Goal: Information Seeking & Learning: Learn about a topic

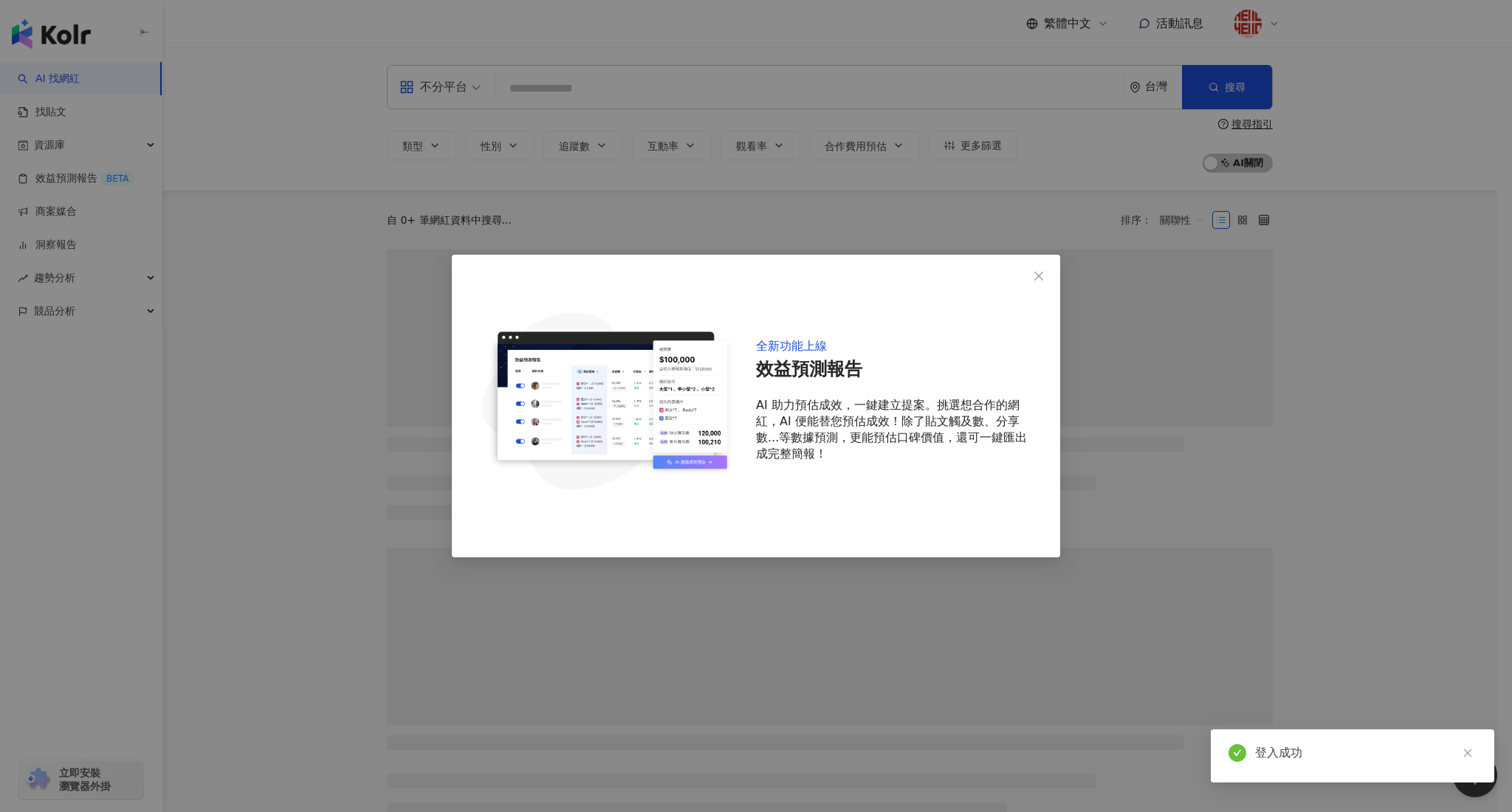
click at [1044, 279] on span "Close" at bounding box center [1038, 275] width 30 height 12
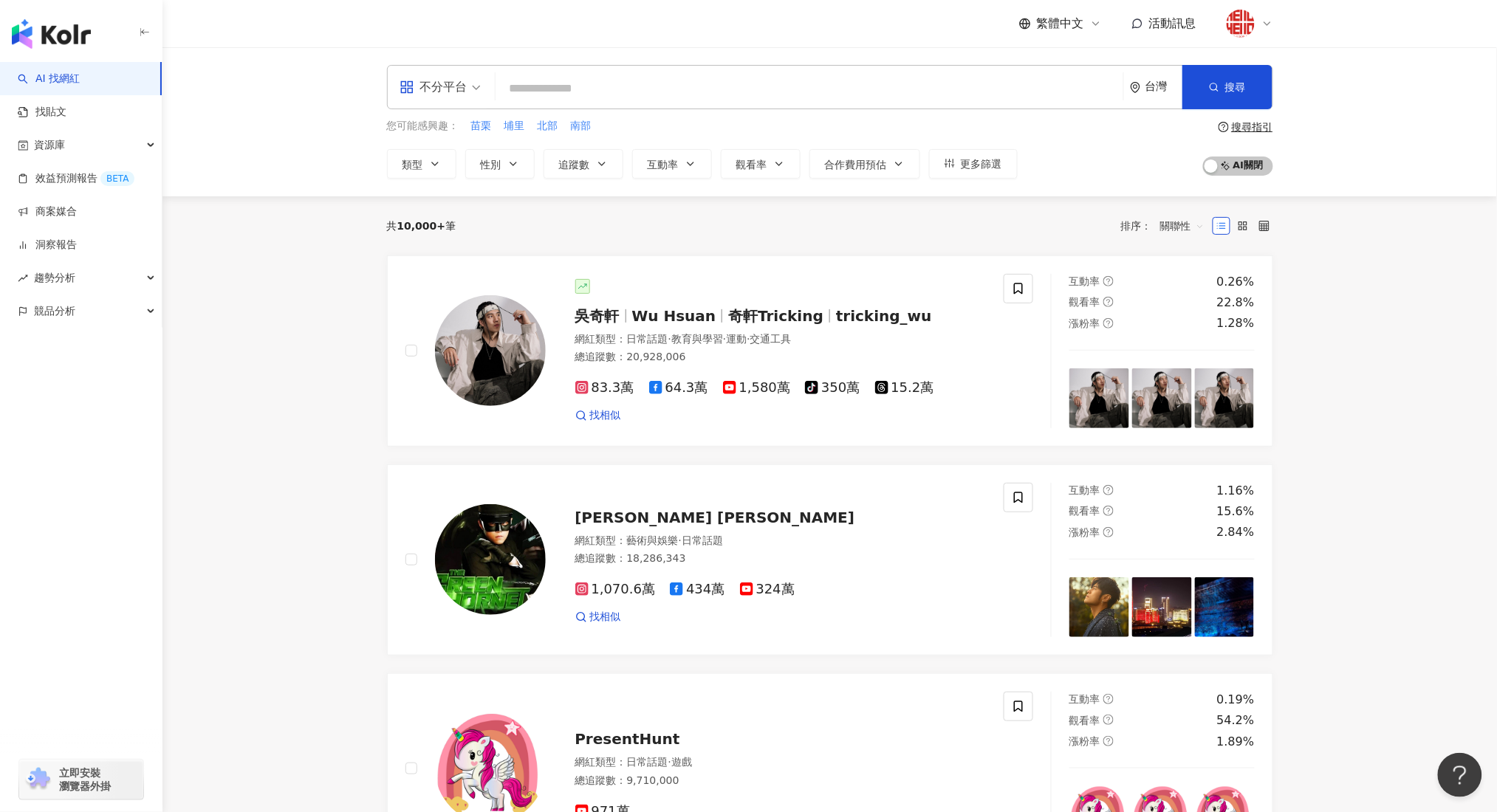
click at [458, 89] on div "不分平台" at bounding box center [433, 87] width 68 height 24
click at [461, 161] on div "Instagram" at bounding box center [445, 156] width 84 height 18
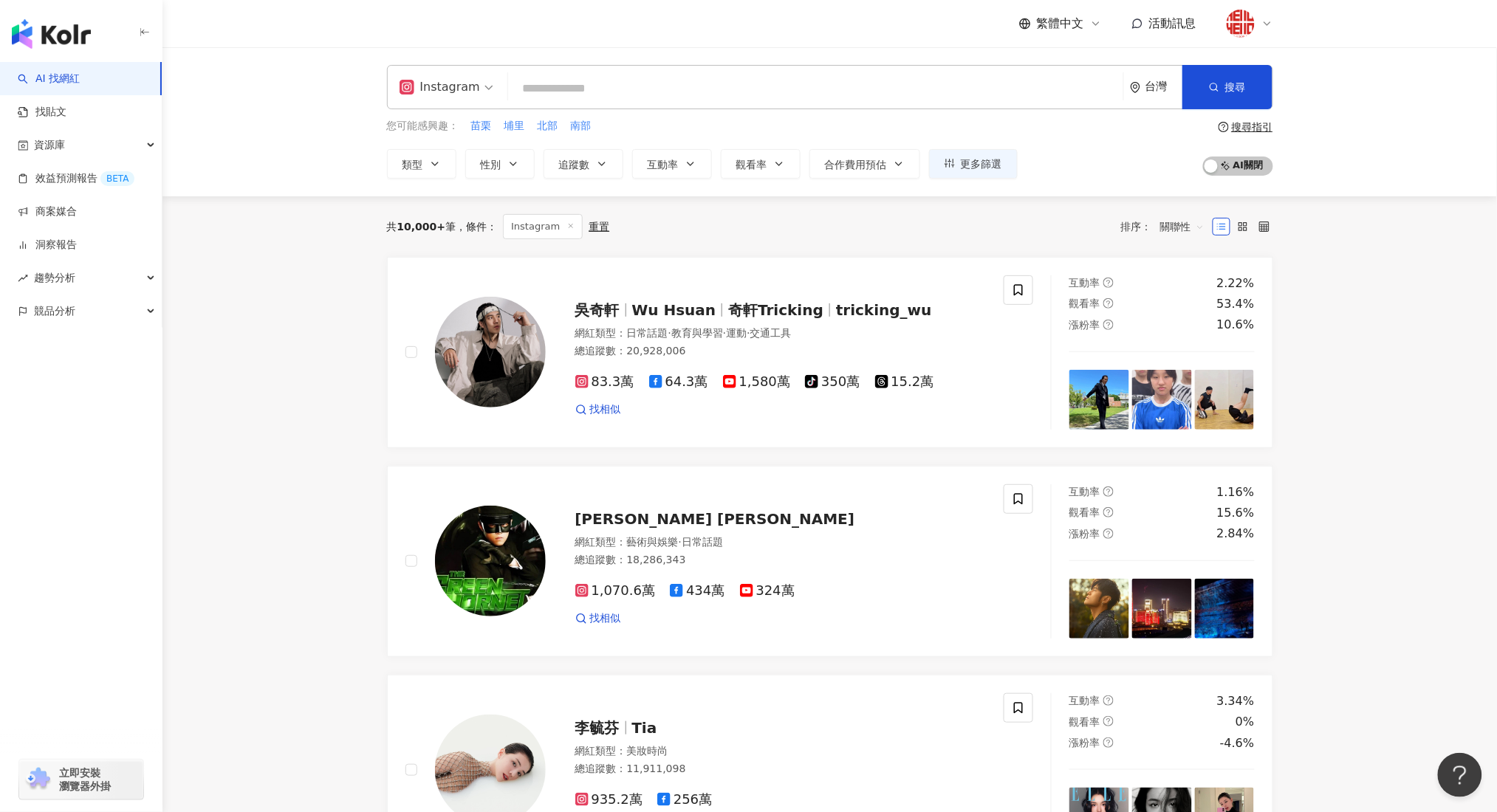
click at [575, 89] on input "search" at bounding box center [815, 88] width 604 height 28
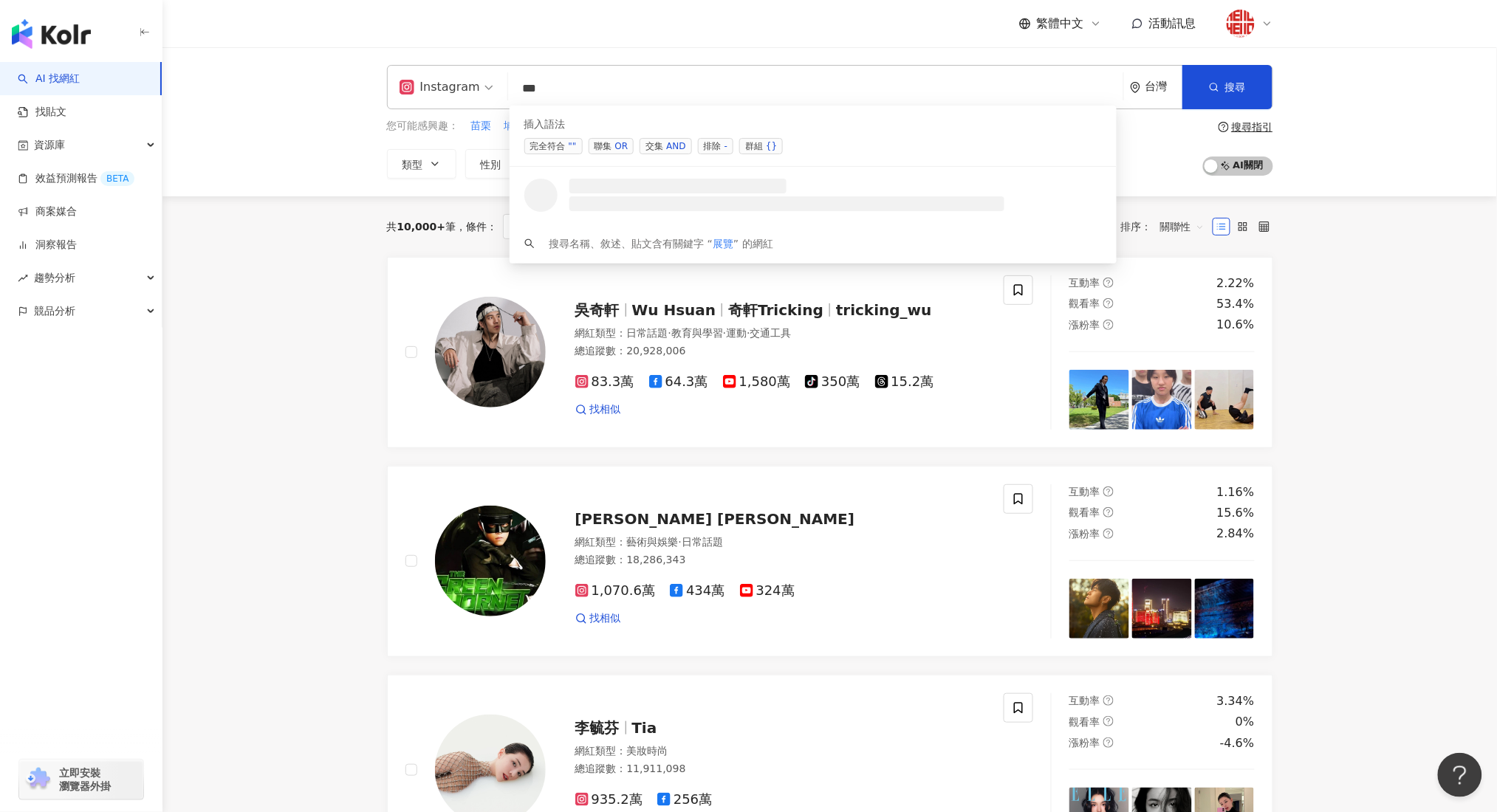
click at [608, 152] on span "聯集 OR" at bounding box center [611, 146] width 46 height 16
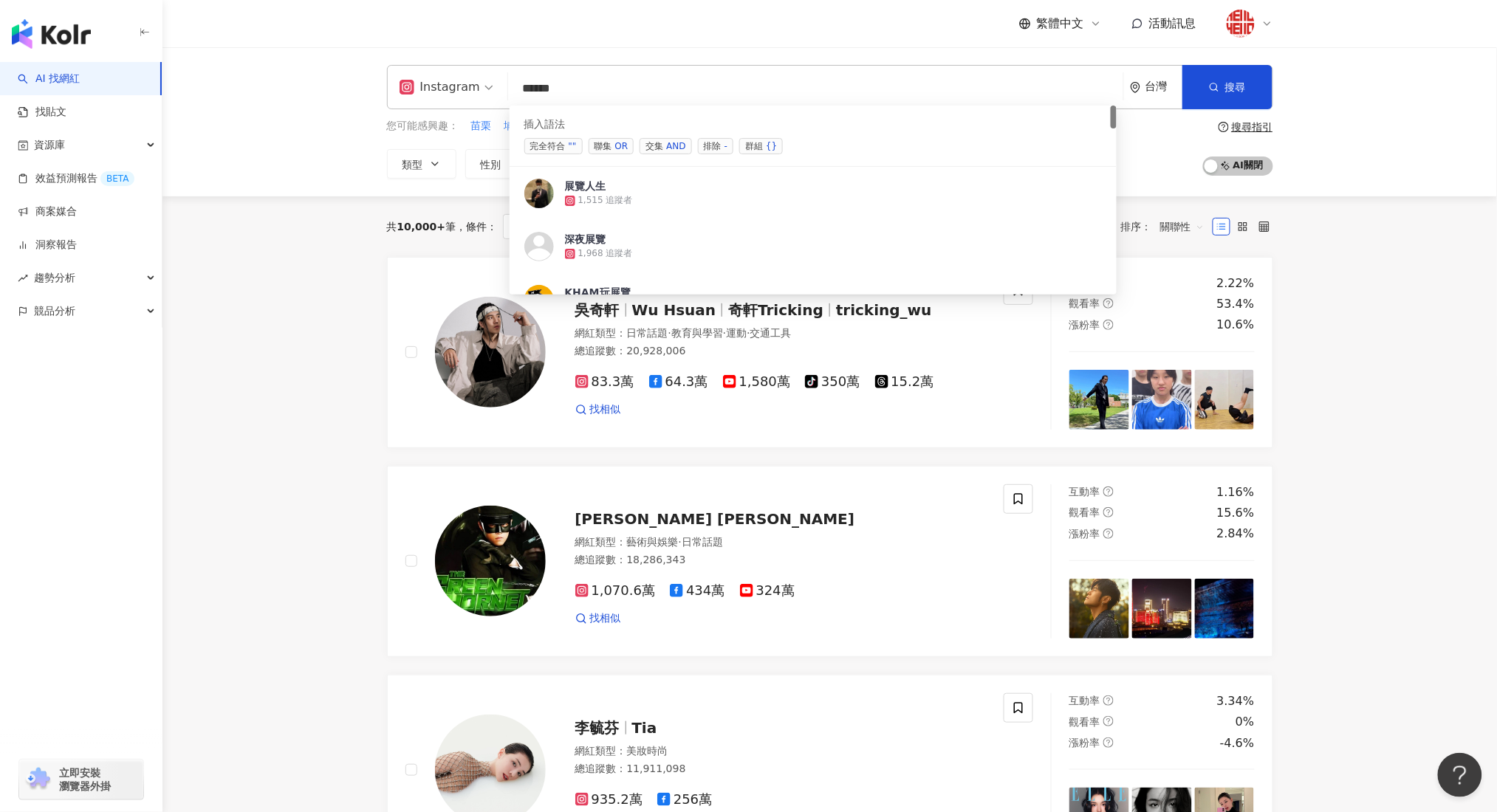
click at [623, 94] on input "*****" at bounding box center [815, 88] width 604 height 28
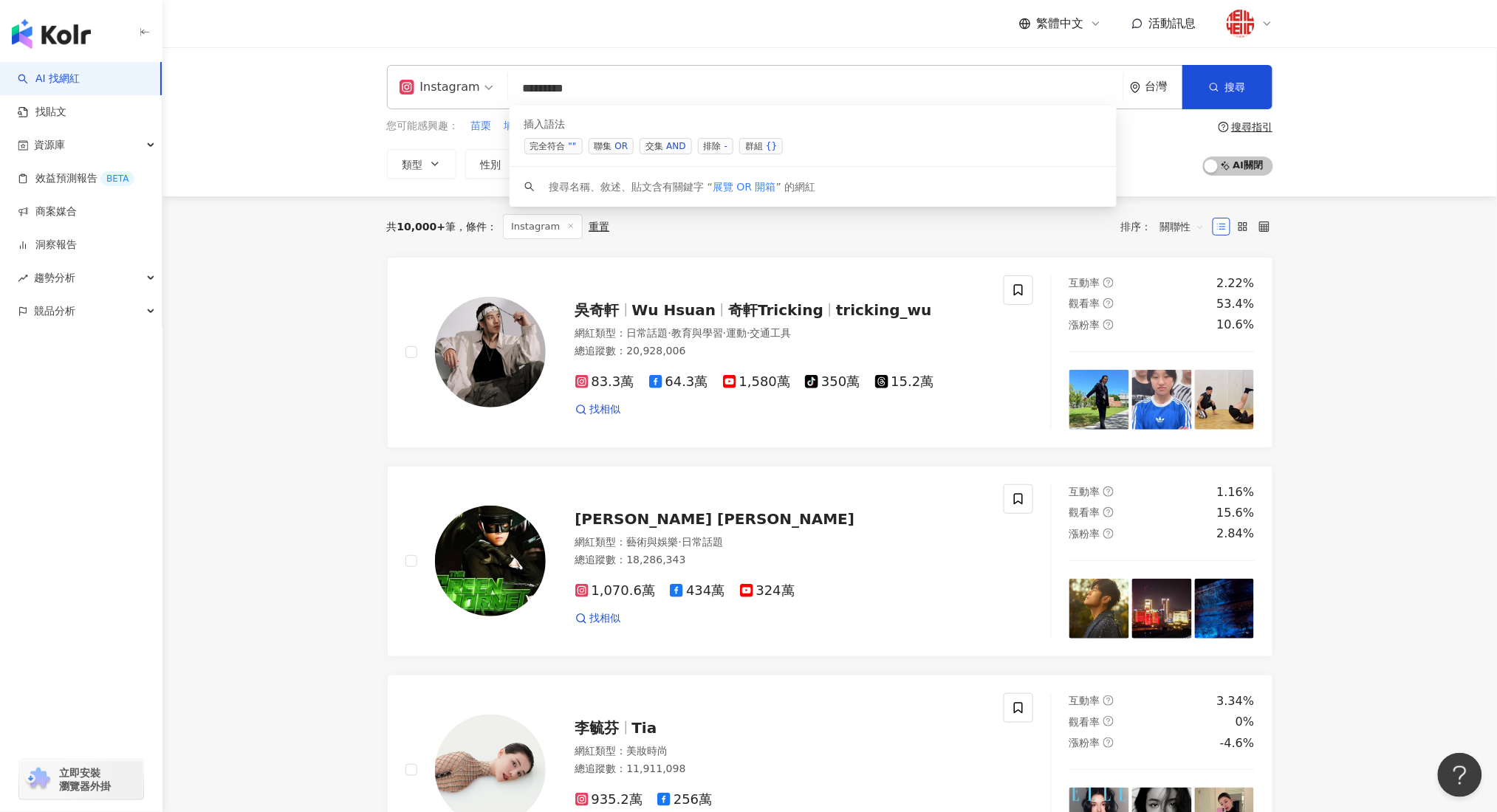
click at [617, 154] on div "插入語法 完全符合 "" 聯集 OR 交集 AND 排除 - 群組 {}" at bounding box center [813, 136] width 607 height 61
click at [617, 148] on div "OR" at bounding box center [621, 146] width 13 height 15
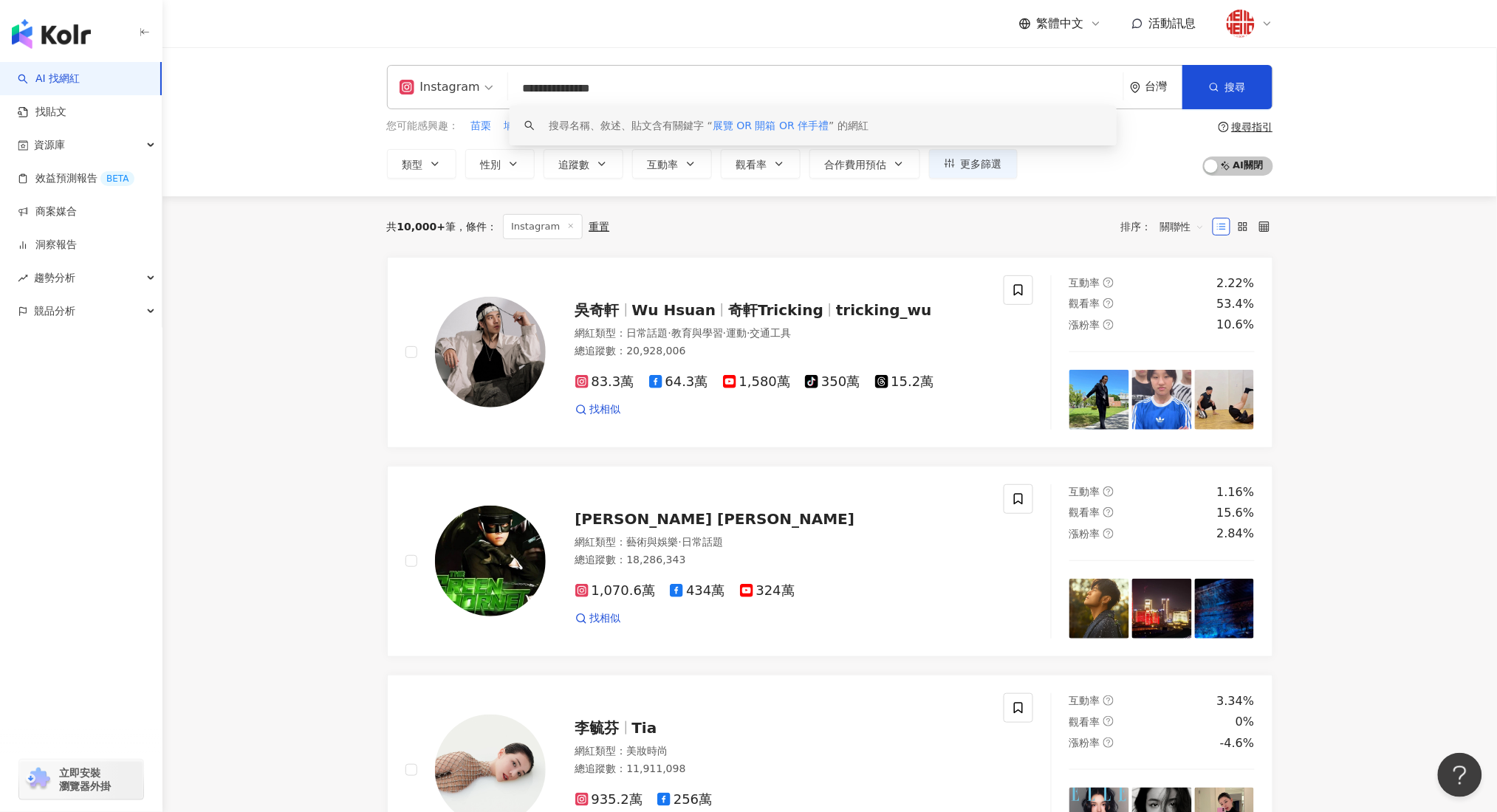
click at [747, 84] on input "**********" at bounding box center [815, 88] width 604 height 28
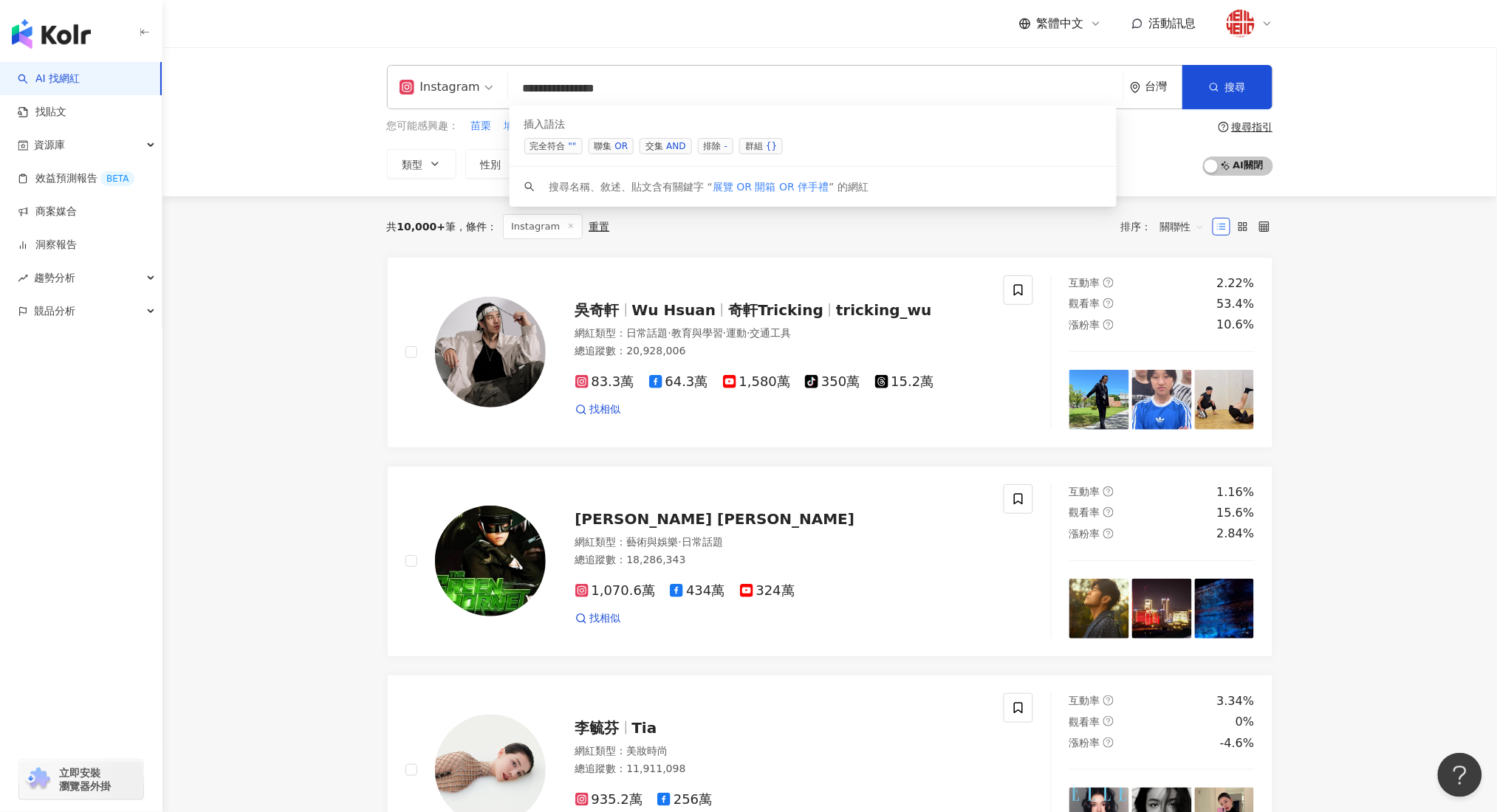
click at [607, 147] on span "聯集 OR" at bounding box center [611, 146] width 46 height 16
click at [609, 146] on span "聯集 OR" at bounding box center [611, 146] width 46 height 16
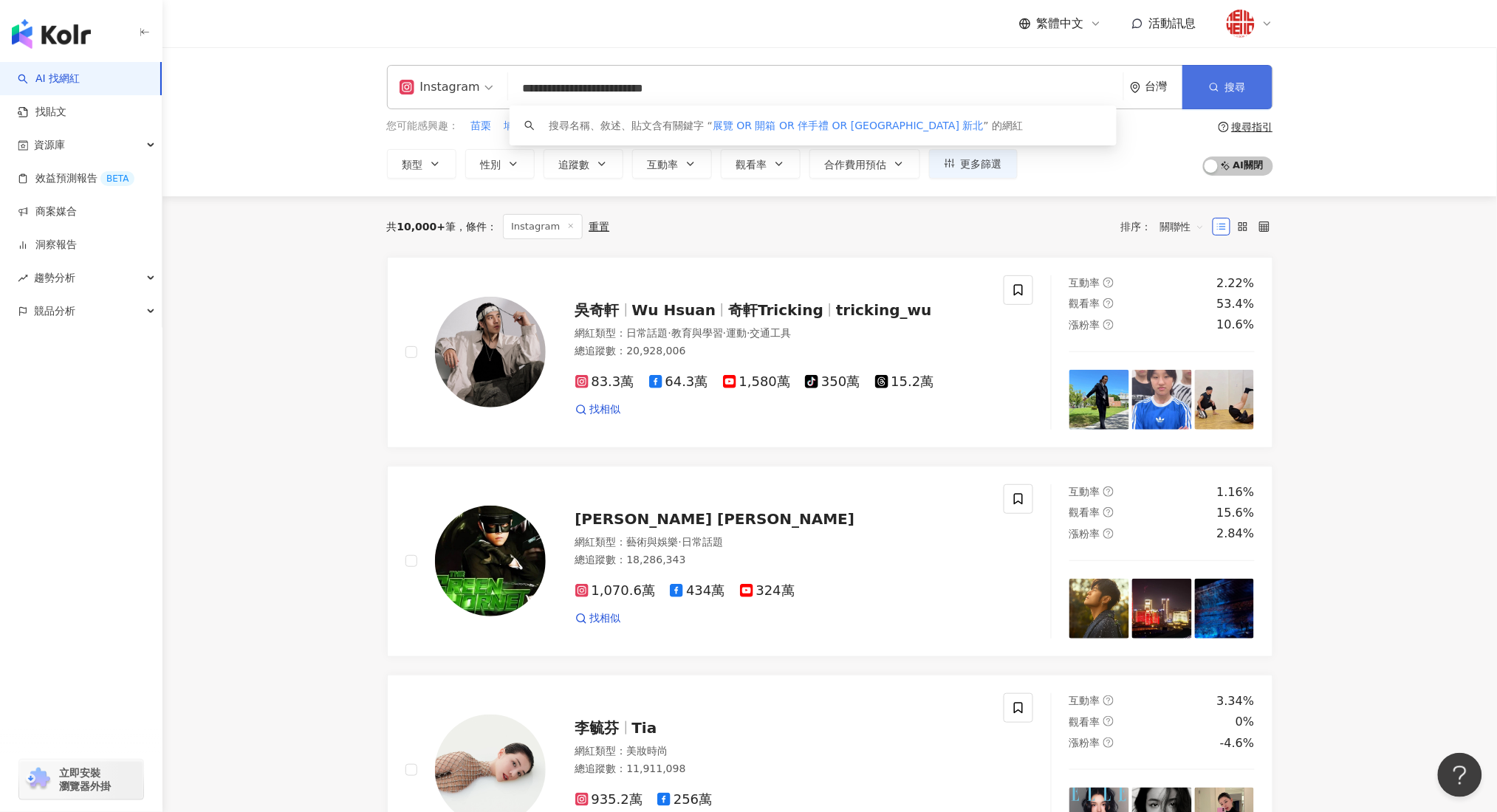
type input "**********"
click at [1232, 87] on span "搜尋" at bounding box center [1235, 87] width 21 height 12
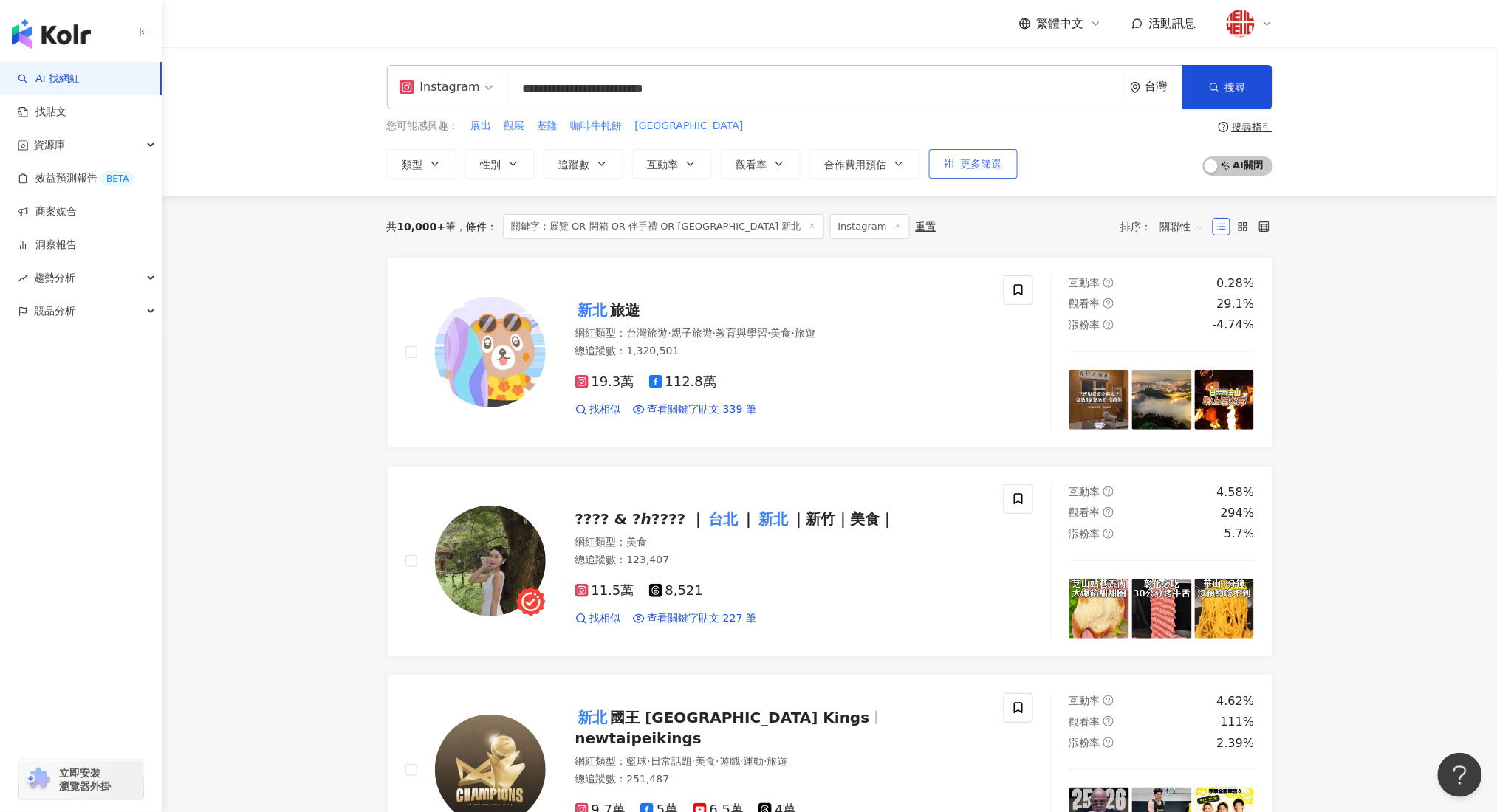
click at [1011, 171] on button "更多篩選" at bounding box center [973, 163] width 89 height 30
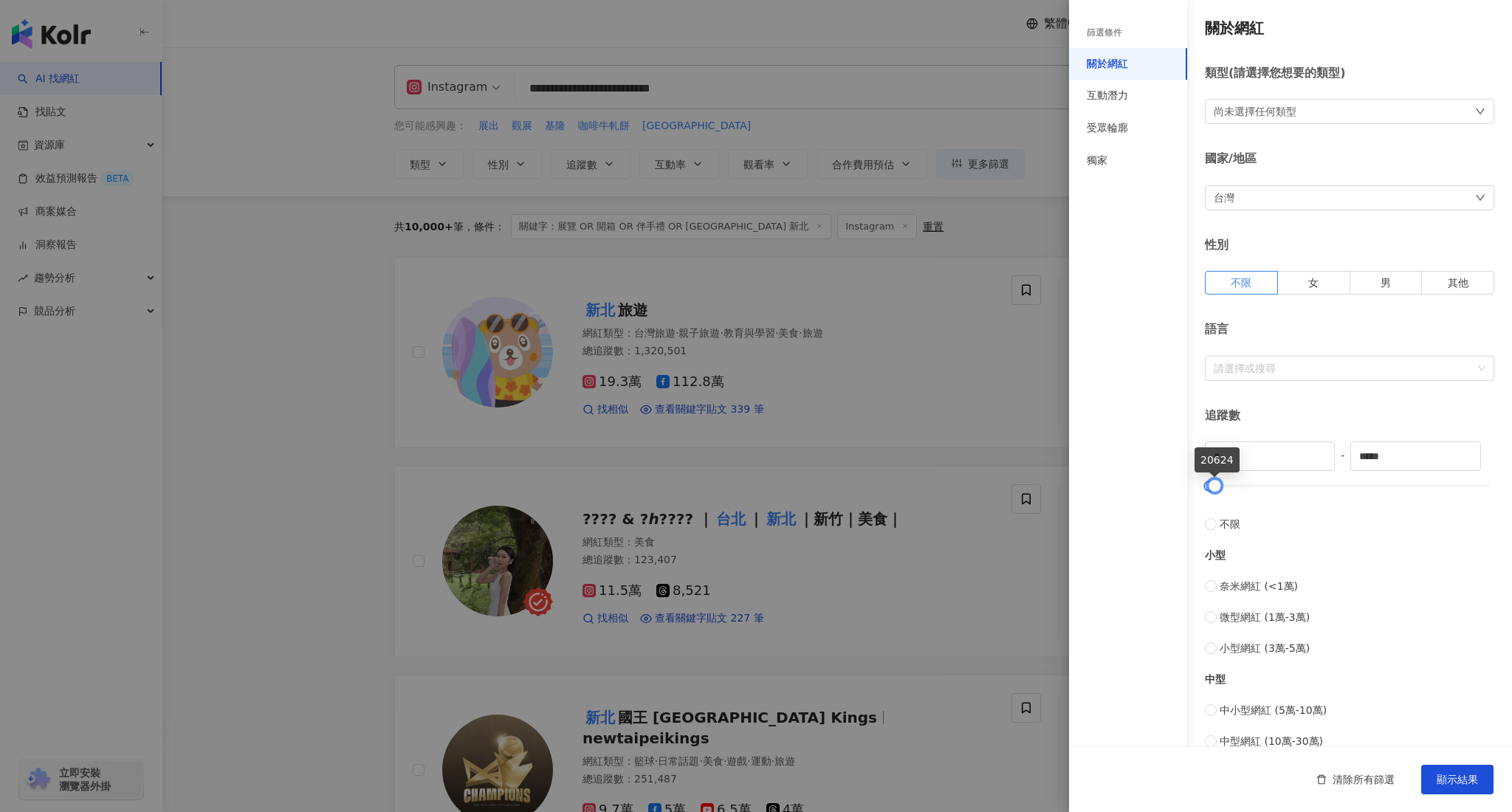
drag, startPoint x: 1472, startPoint y: 484, endPoint x: 1212, endPoint y: 498, distance: 260.4
click at [1212, 498] on div "* - ***** 不限 小型 奈米網紅 (<1萬) 微型網紅 (1萬-3萬) 小型網紅 (3萬-5萬) 中型 中小型網紅 (5萬-10萬) 中型網紅 (10…" at bounding box center [1349, 657] width 289 height 432
click at [1438, 465] on input "*****" at bounding box center [1415, 456] width 129 height 28
drag, startPoint x: 1379, startPoint y: 462, endPoint x: 1338, endPoint y: 462, distance: 41.0
click at [1338, 462] on div "* - ***** 不限 小型 奈米網紅 (<1萬) 微型網紅 (1萬-3萬) 小型網紅 (3萬-5萬) 中型 中小型網紅 (5萬-10萬) 中型網紅 (10…" at bounding box center [1349, 657] width 289 height 432
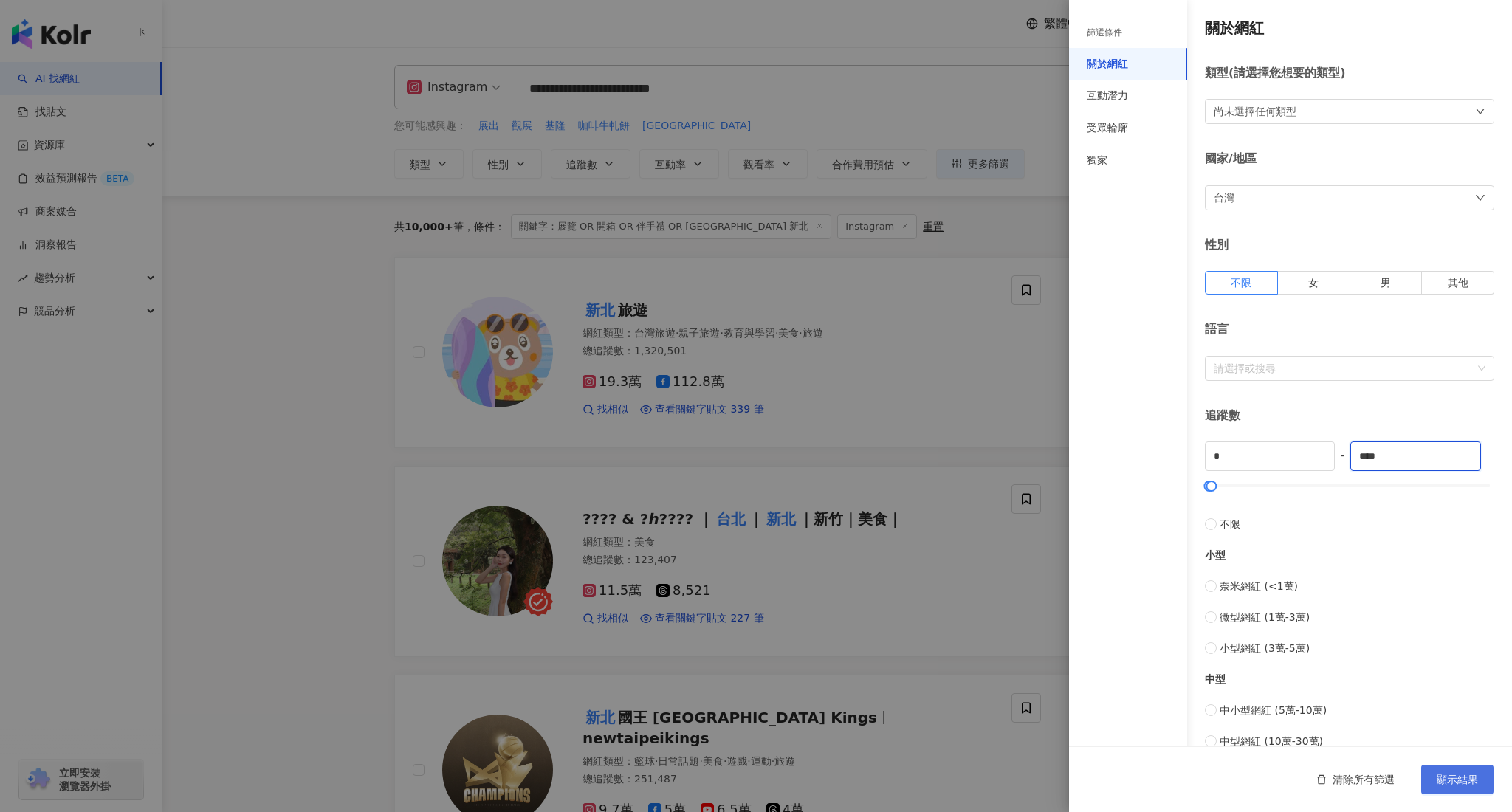
type input "****"
click at [1471, 774] on span "顯示結果" at bounding box center [1458, 779] width 41 height 12
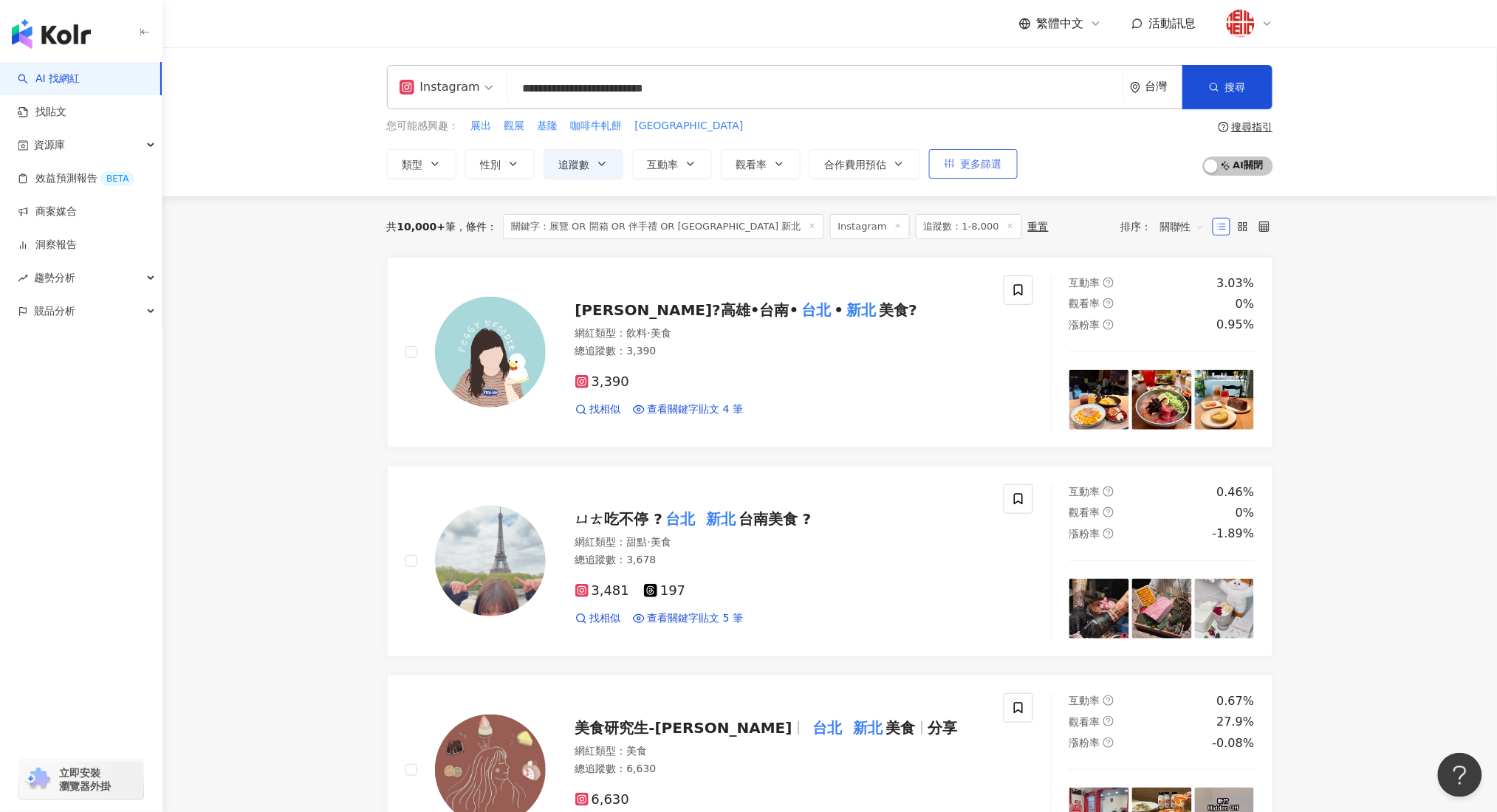
click at [969, 158] on span "更多篩選" at bounding box center [982, 163] width 41 height 12
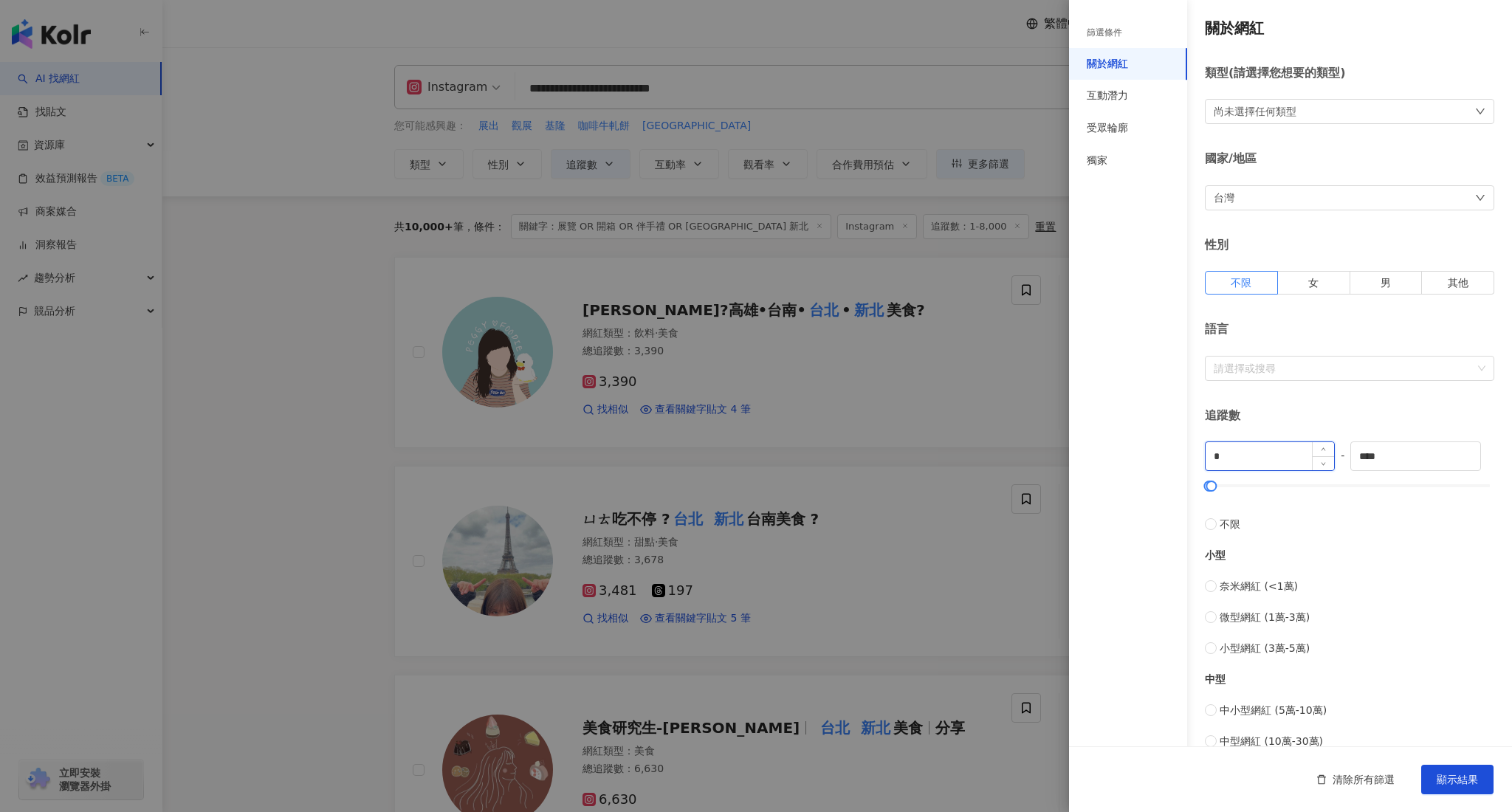
click at [1240, 443] on input "*" at bounding box center [1270, 456] width 129 height 28
drag, startPoint x: 1227, startPoint y: 446, endPoint x: 1177, endPoint y: 455, distance: 50.8
click at [1177, 455] on div "篩選條件 關於網紅 互動潛力 受眾輪廓 獨家 關於網紅 類型 ( 請選擇您想要的類型 ) 尚未選擇任何類型 國家/地區 台灣 性別 不限 女 男 其他 語言 …" at bounding box center [1290, 557] width 443 height 1115
type input "****"
drag, startPoint x: 1399, startPoint y: 452, endPoint x: 1336, endPoint y: 462, distance: 63.8
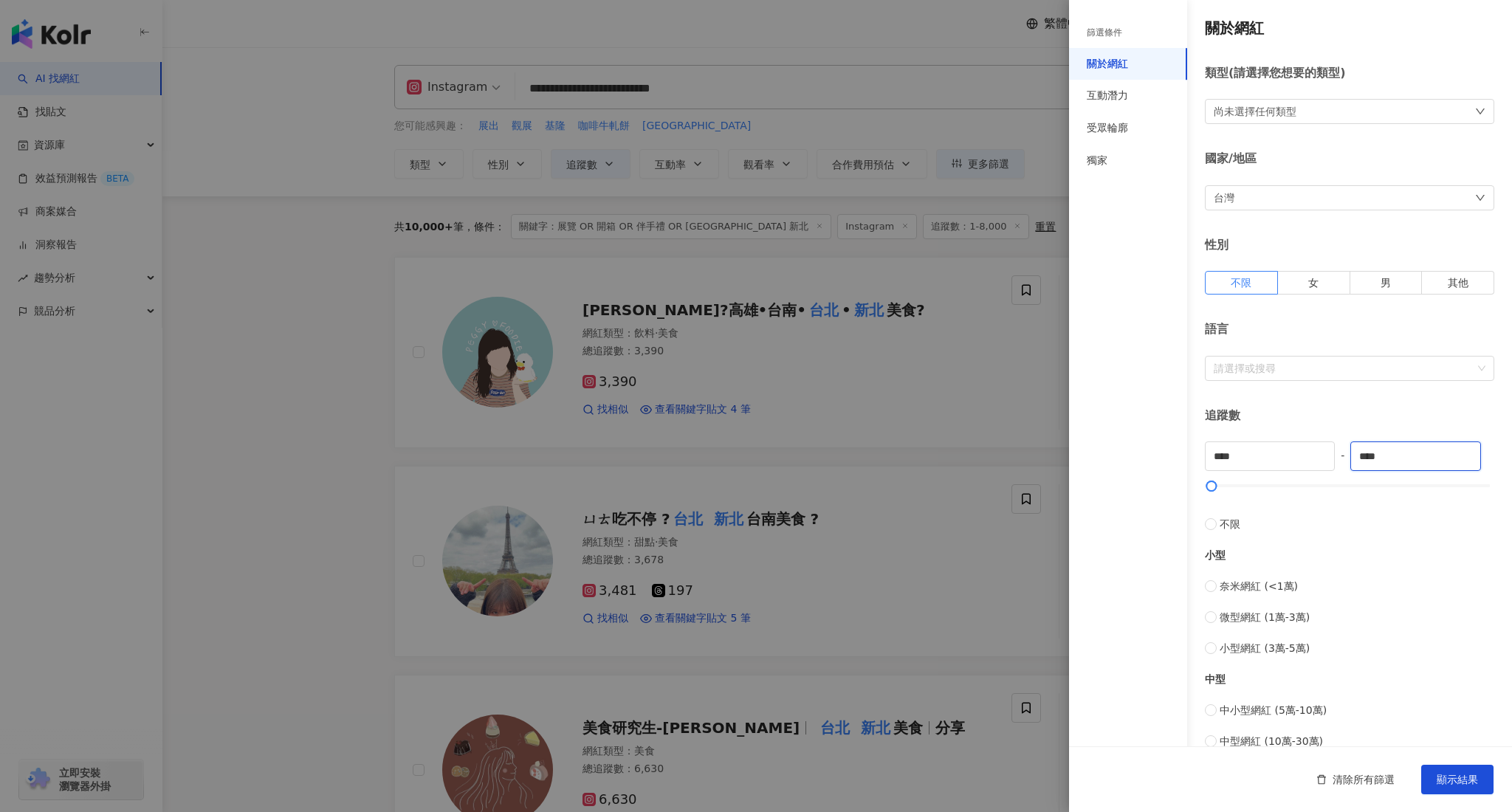
click at [1336, 462] on div "**** - **** 不限 小型 奈米網紅 (<1萬) 微型網紅 (1萬-3萬) 小型網紅 (3萬-5萬) 中型 中小型網紅 (5萬-10萬) 中型網紅 (…" at bounding box center [1349, 657] width 289 height 432
type input "*****"
click at [1477, 780] on span "顯示結果" at bounding box center [1458, 779] width 41 height 12
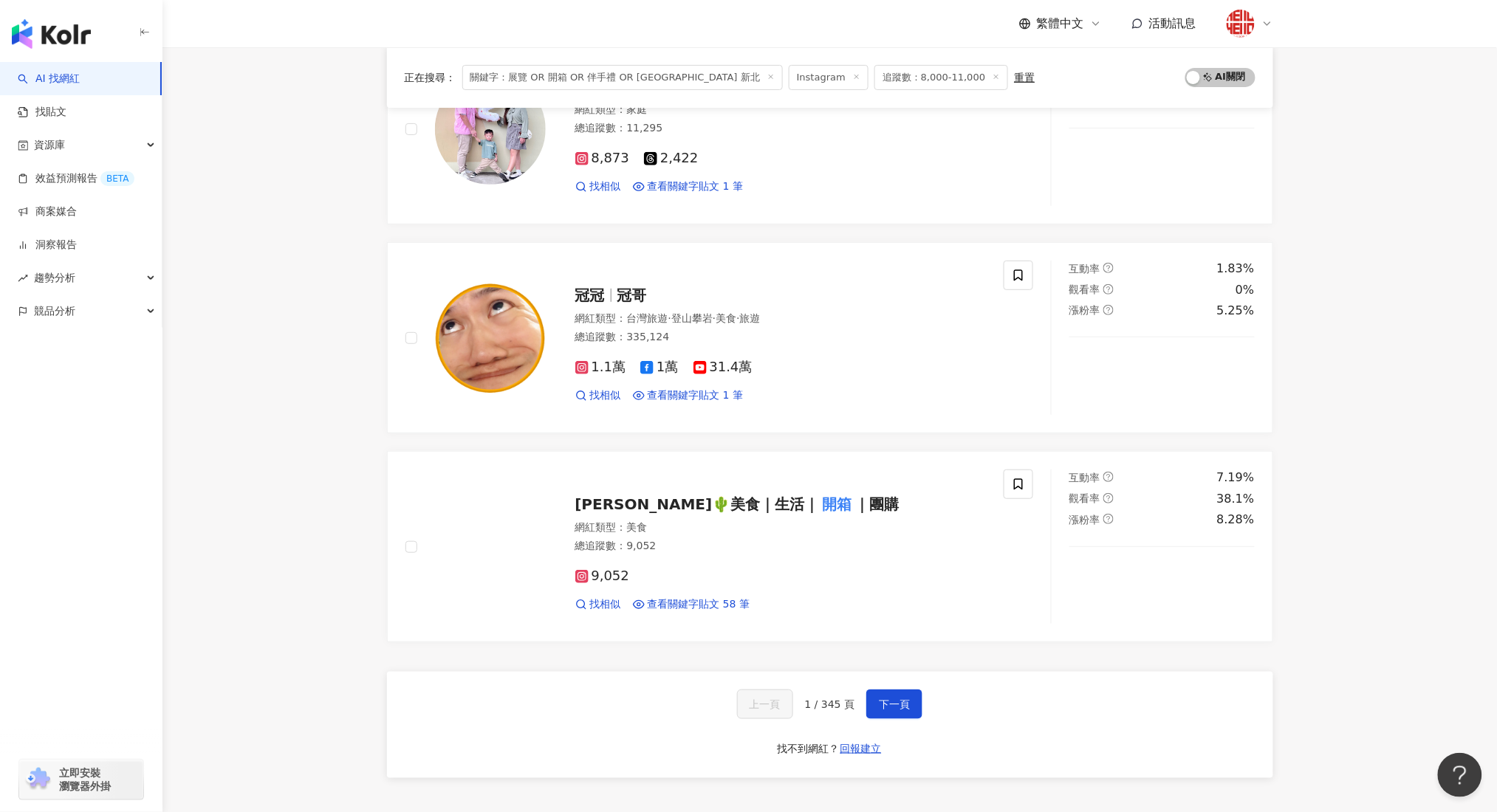
scroll to position [2263, 0]
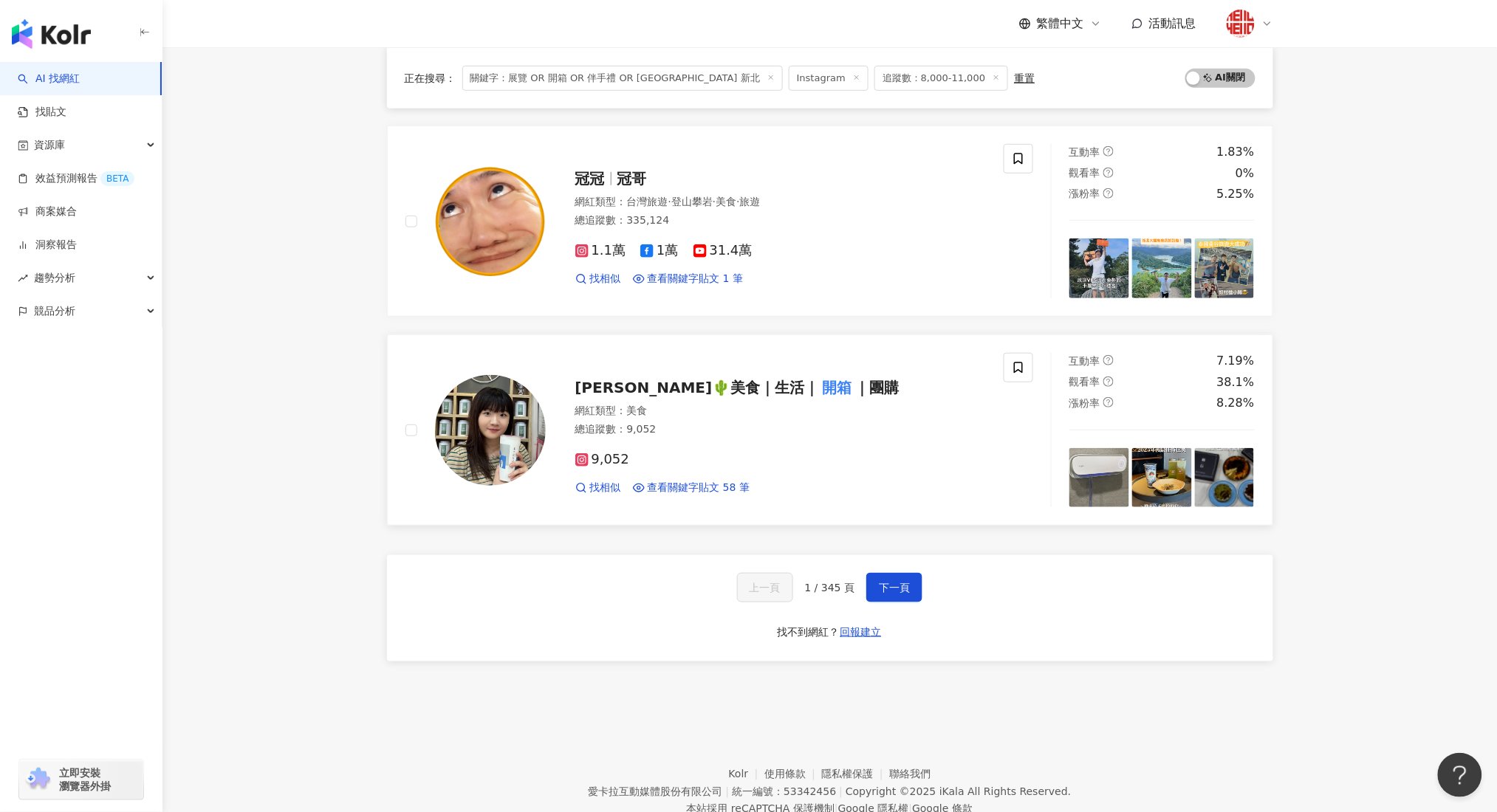
click at [643, 399] on div "Lynn🌵美食｜生活｜ 開箱 ｜團購 網紅類型 ： 美食 總追蹤數 ： 9,052 9,052 找相似 查看關鍵字貼文 58 筆" at bounding box center [766, 430] width 441 height 129
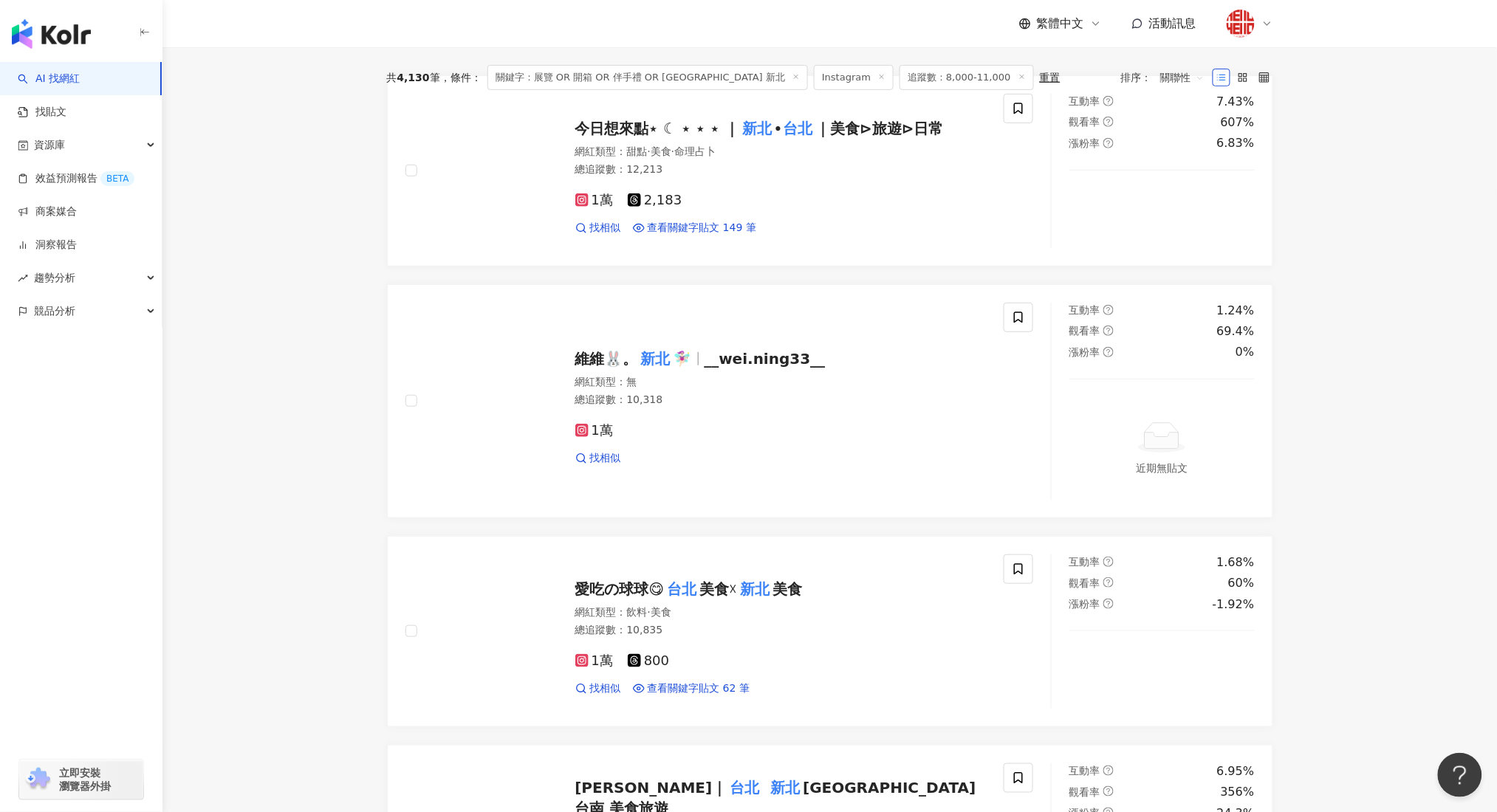
scroll to position [0, 0]
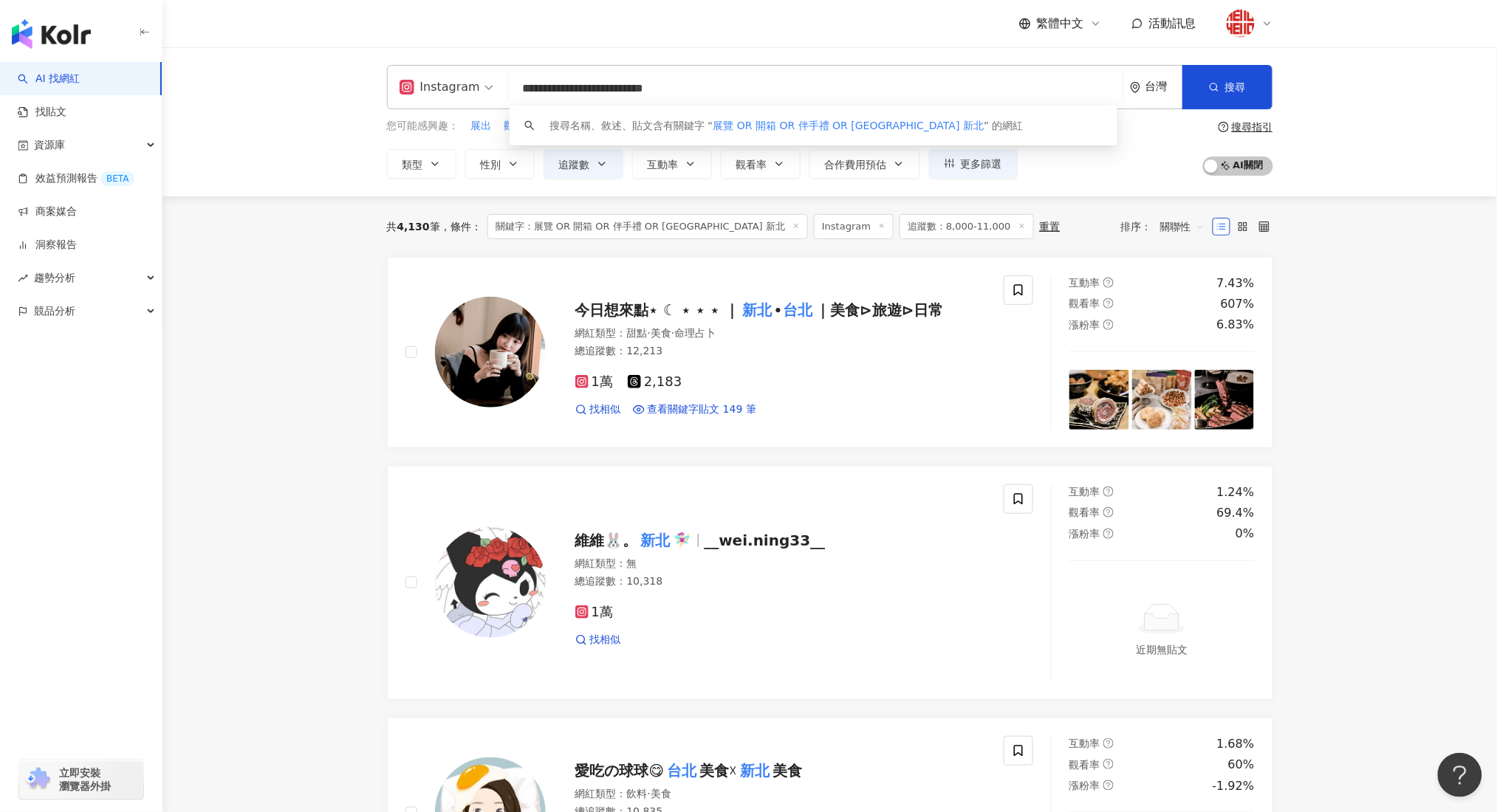
drag, startPoint x: 808, startPoint y: 91, endPoint x: 475, endPoint y: 93, distance: 333.0
click at [475, 93] on div "**********" at bounding box center [830, 87] width 886 height 44
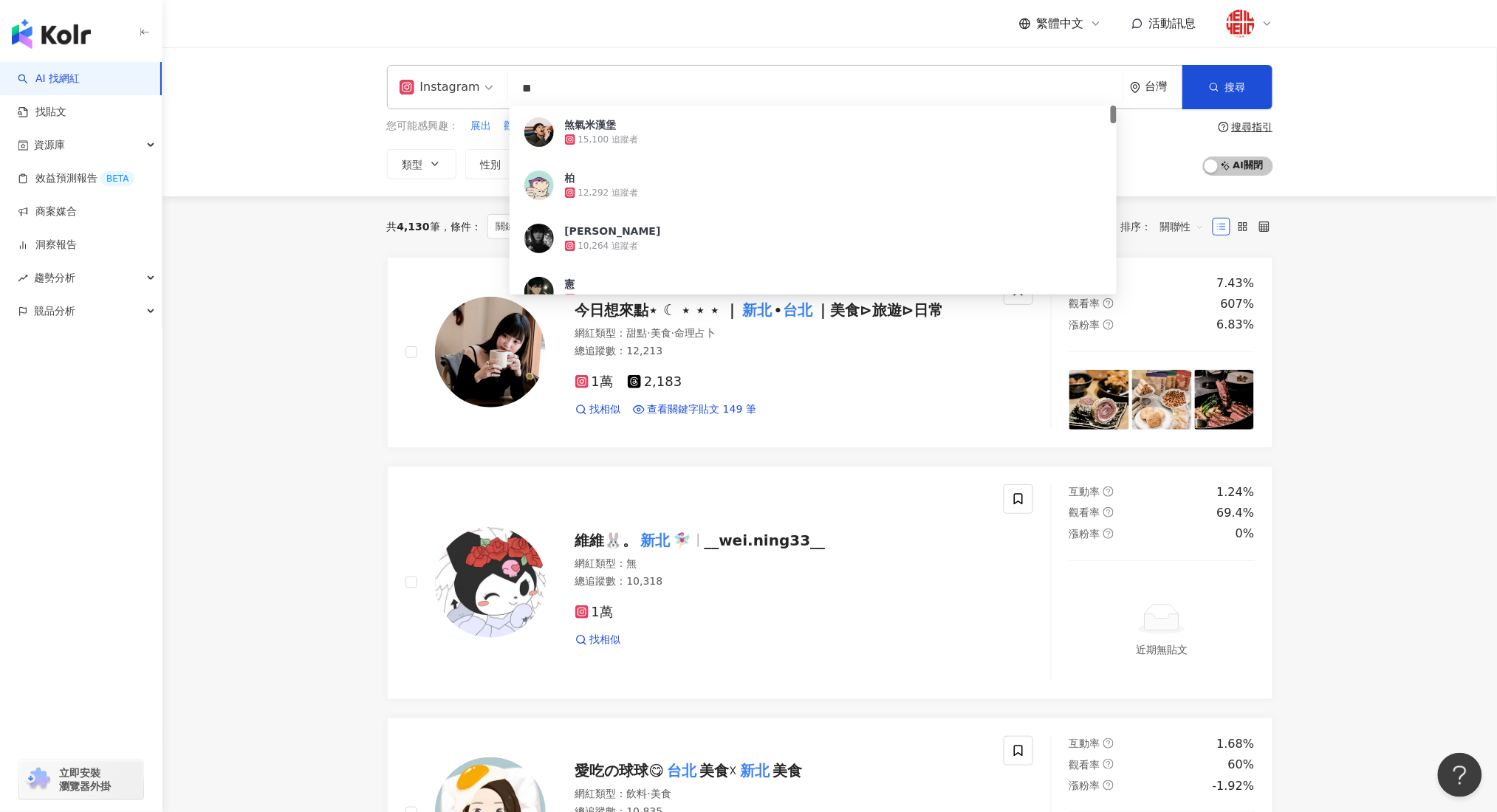
type input "**"
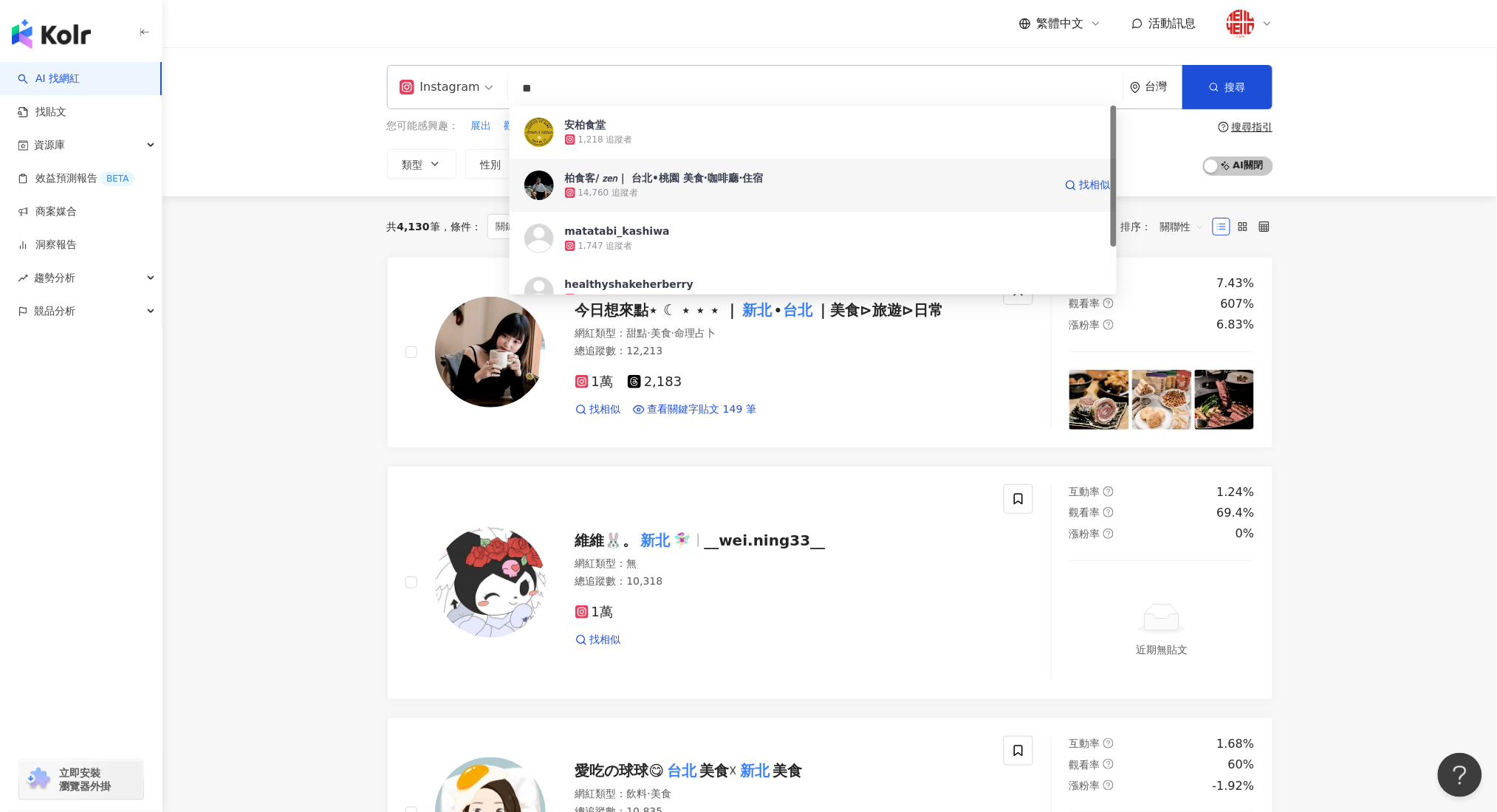
click at [668, 182] on div "柏食客/ 𝘻𝘦𝘯｜ 台北•桃園 美食·咖啡廳·住宿" at bounding box center [664, 177] width 199 height 15
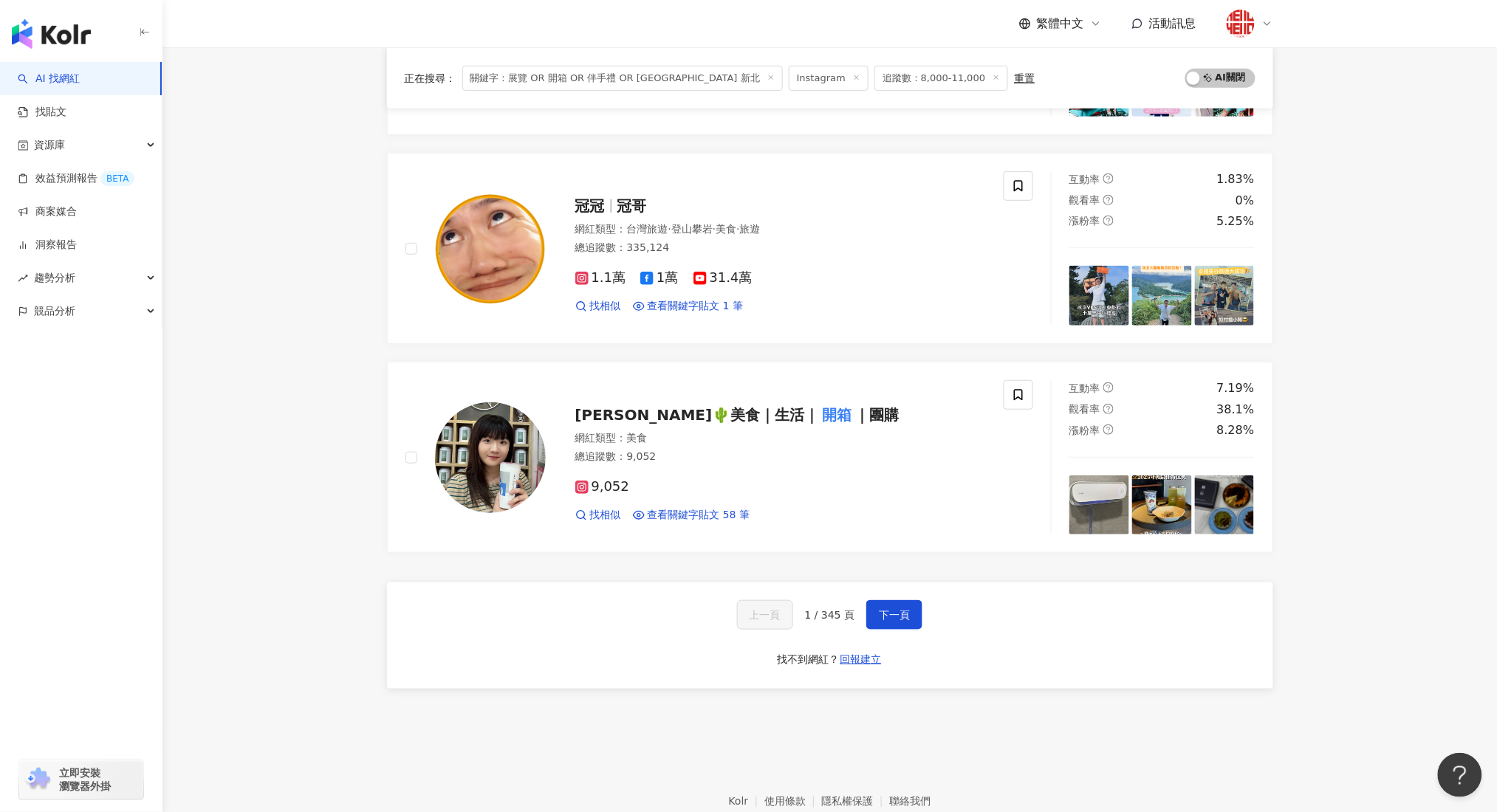
scroll to position [2315, 0]
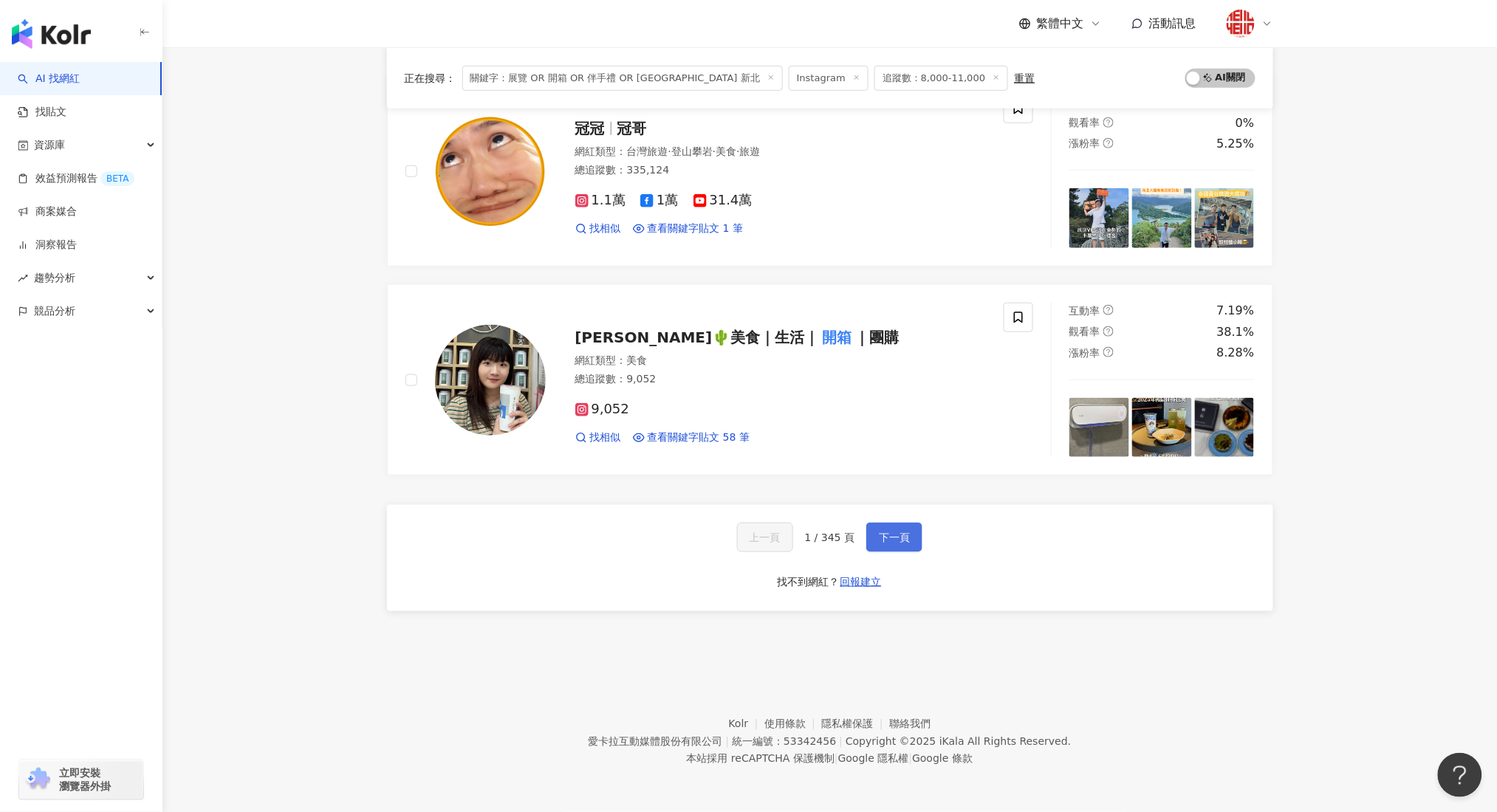
click at [890, 538] on span "下一頁" at bounding box center [894, 537] width 31 height 12
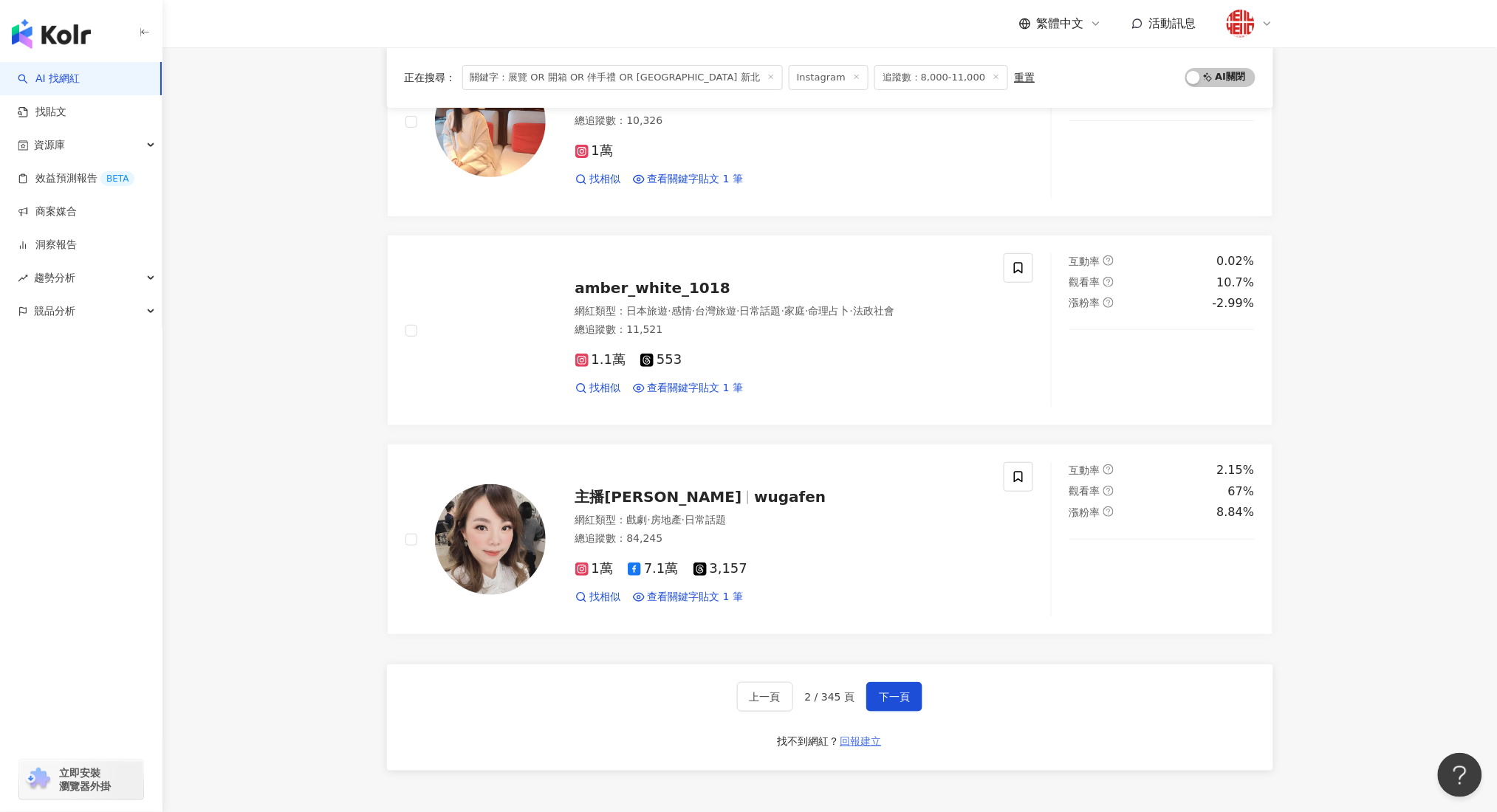
scroll to position [2173, 0]
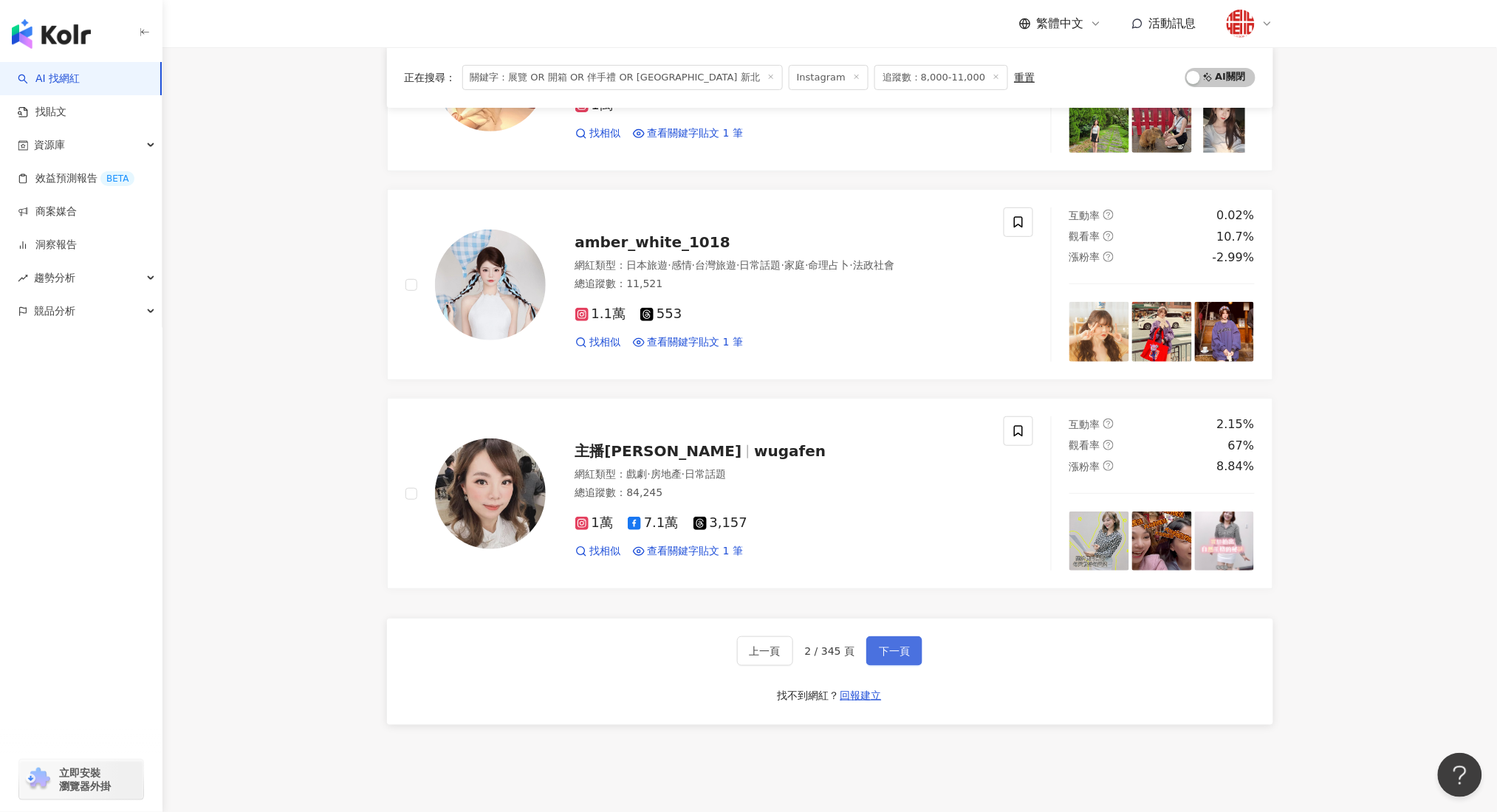
click at [890, 636] on button "下一頁" at bounding box center [893, 651] width 56 height 30
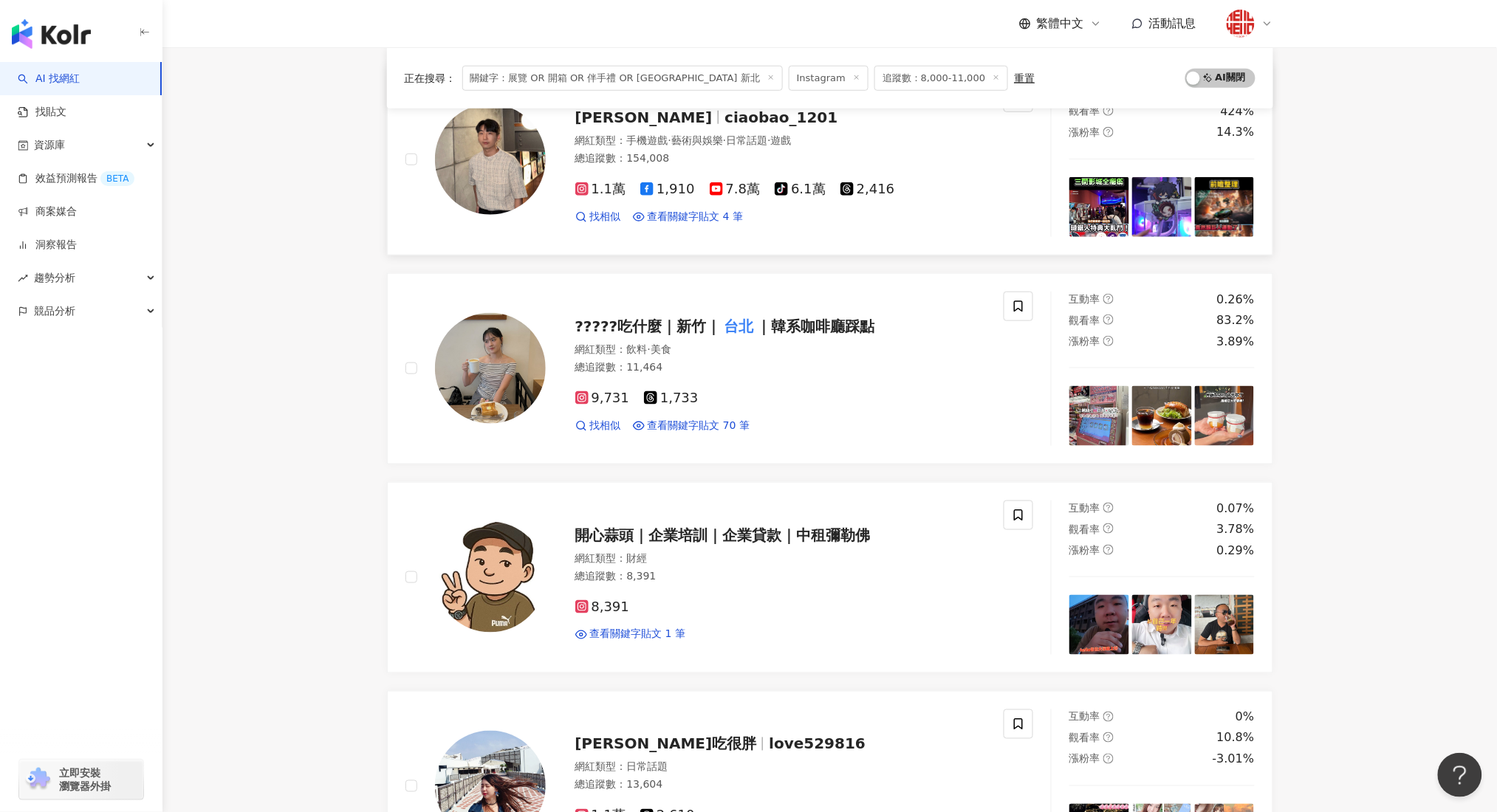
scroll to position [0, 0]
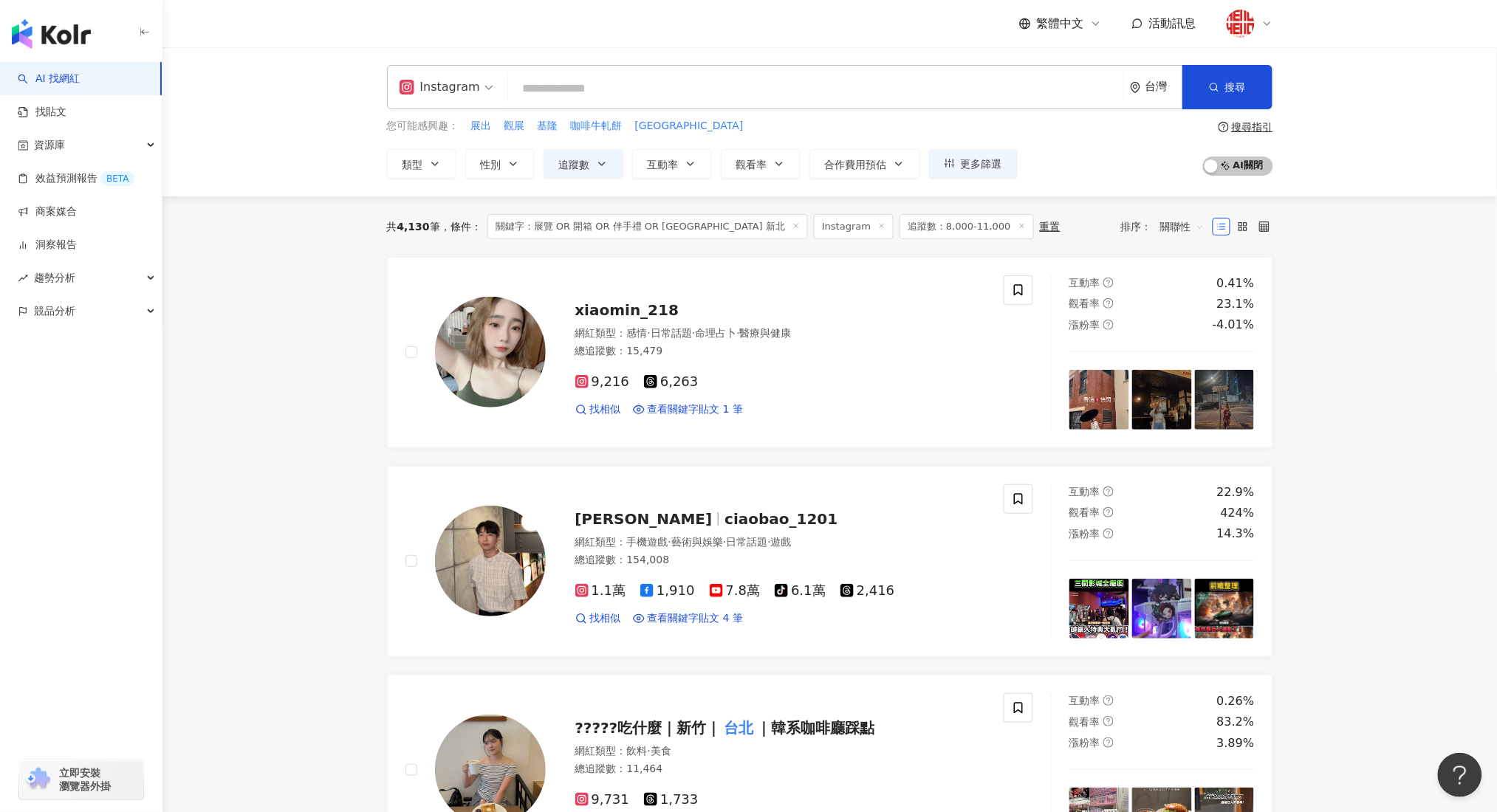
click at [575, 89] on input "search" at bounding box center [815, 88] width 604 height 28
paste input "**********"
type input "**********"
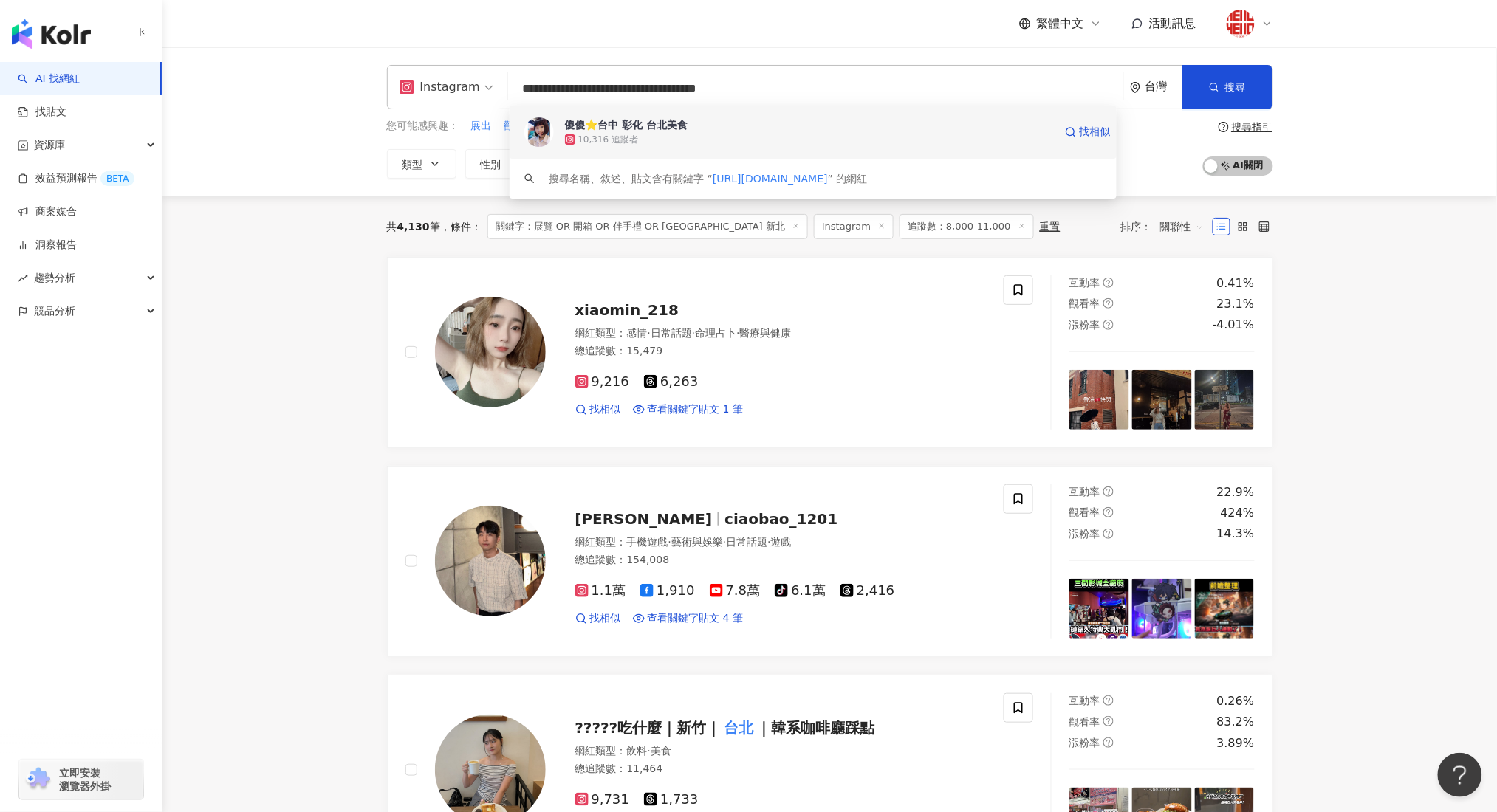
click at [801, 139] on div "10,316 追蹤者" at bounding box center [809, 139] width 489 height 15
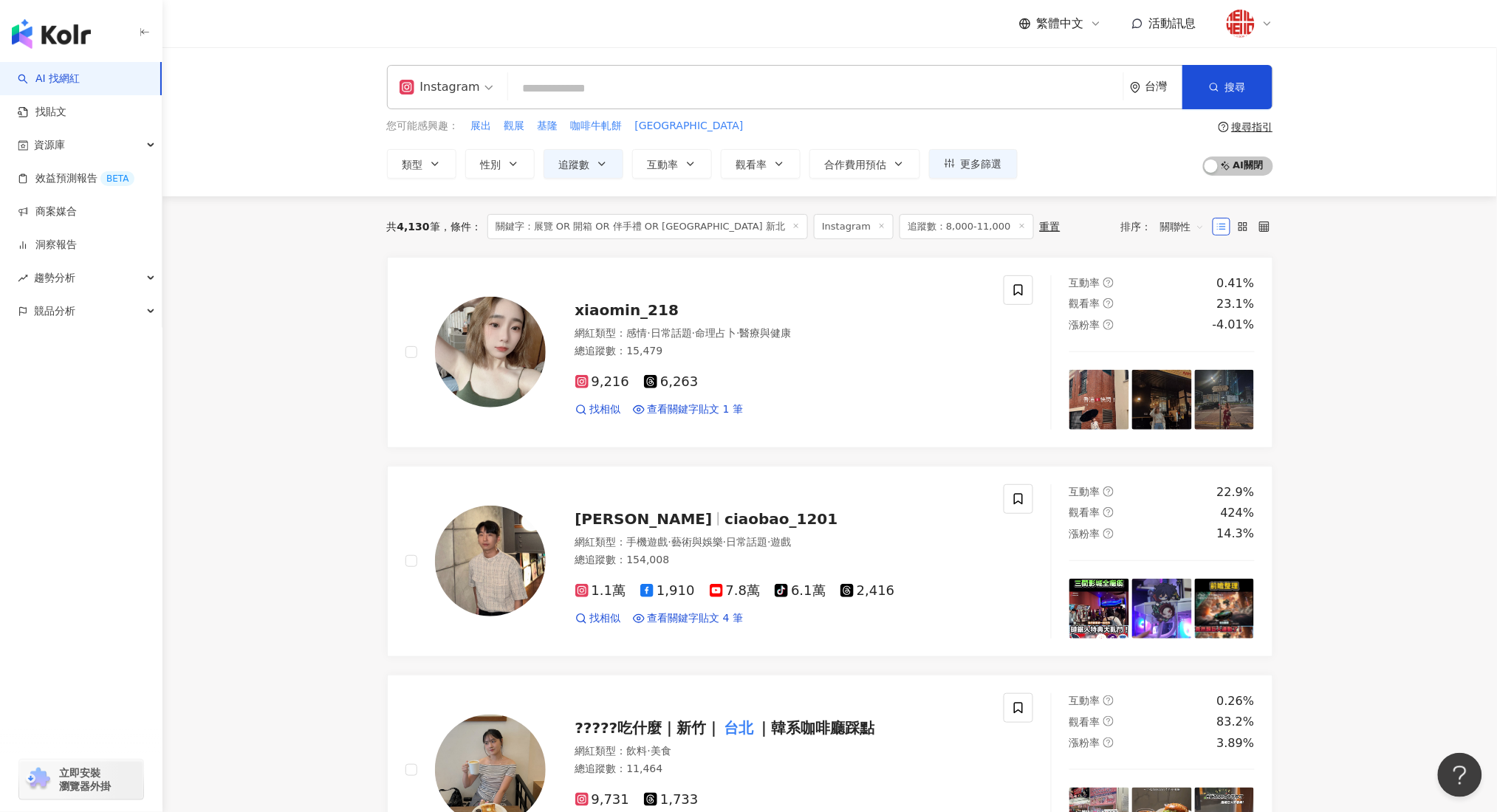
click at [566, 84] on input "search" at bounding box center [815, 88] width 604 height 28
paste input "**********"
type input "**********"
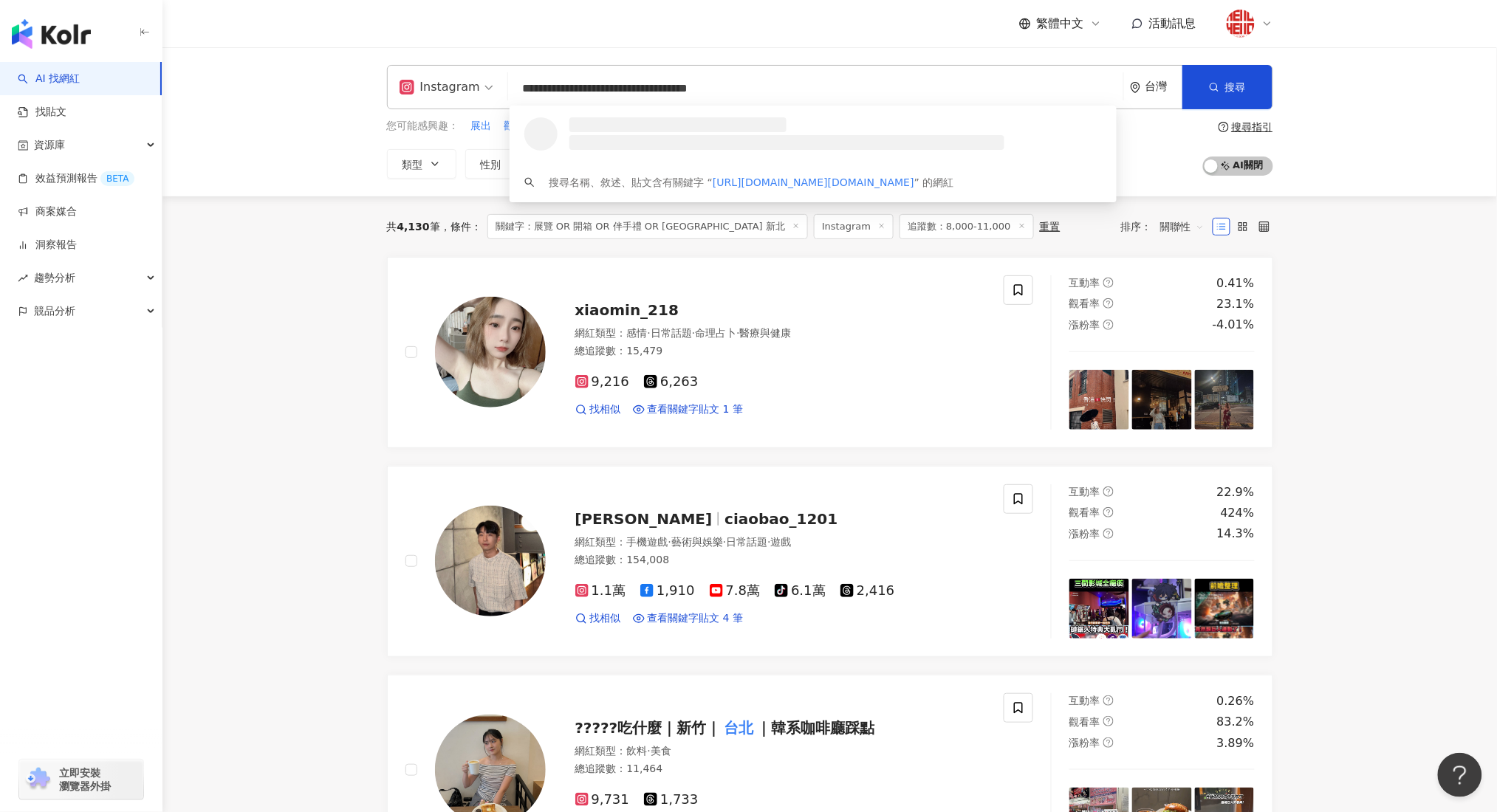
click at [914, 140] on li at bounding box center [786, 142] width 435 height 15
click at [891, 128] on span "黛鼻 Dabby" at bounding box center [809, 124] width 489 height 15
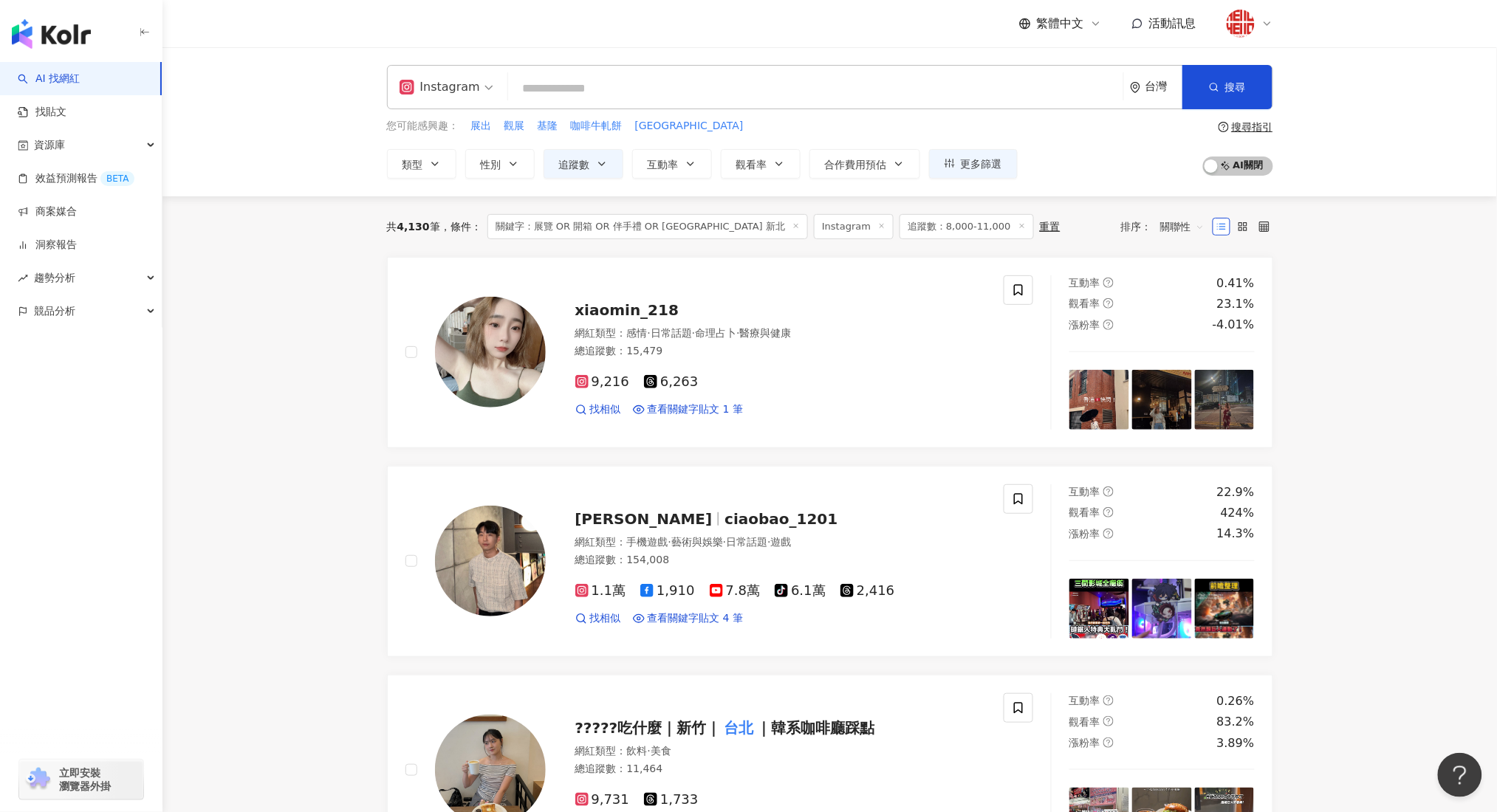
click at [558, 94] on input "search" at bounding box center [815, 88] width 604 height 28
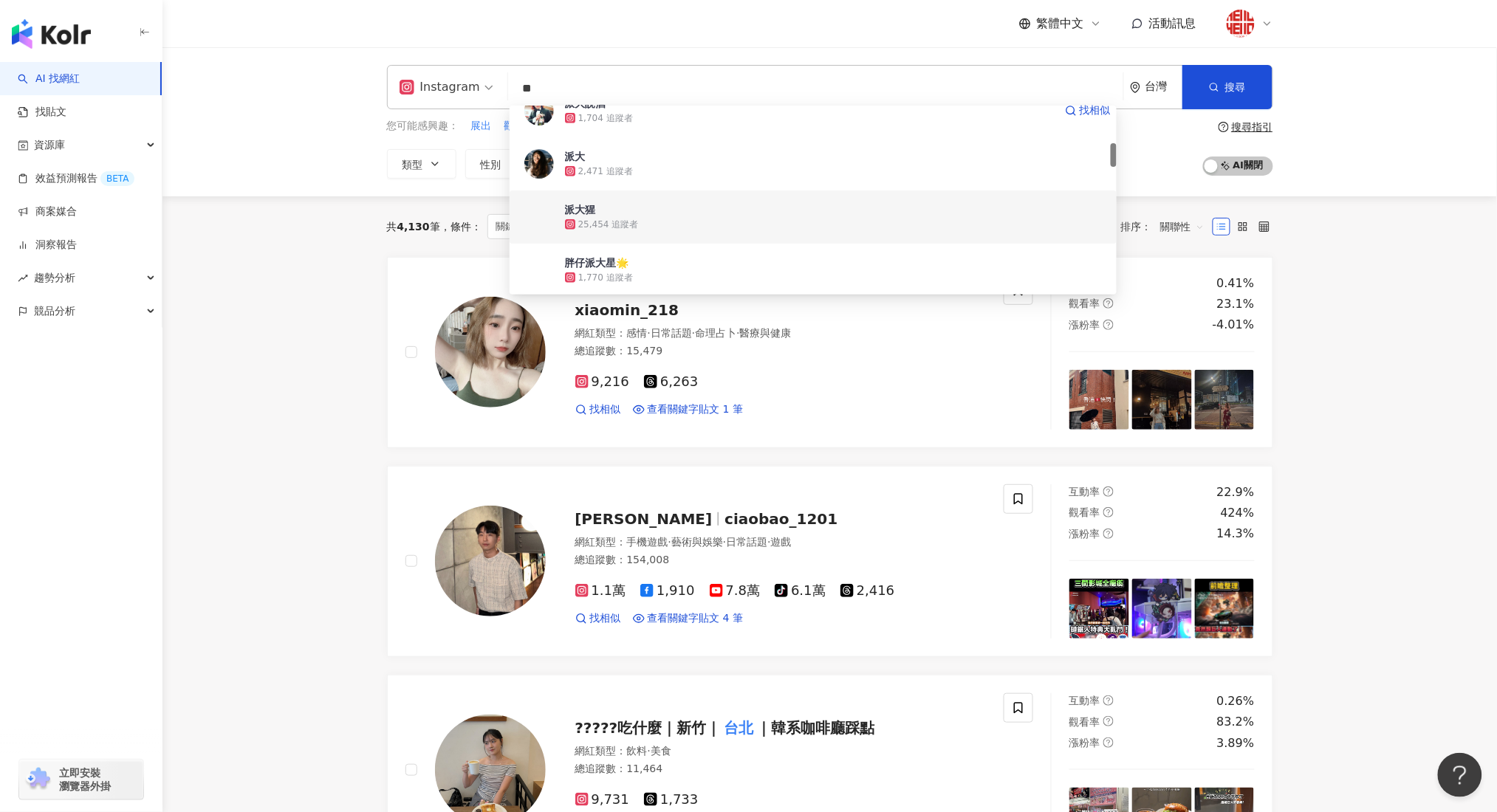
scroll to position [295, 0]
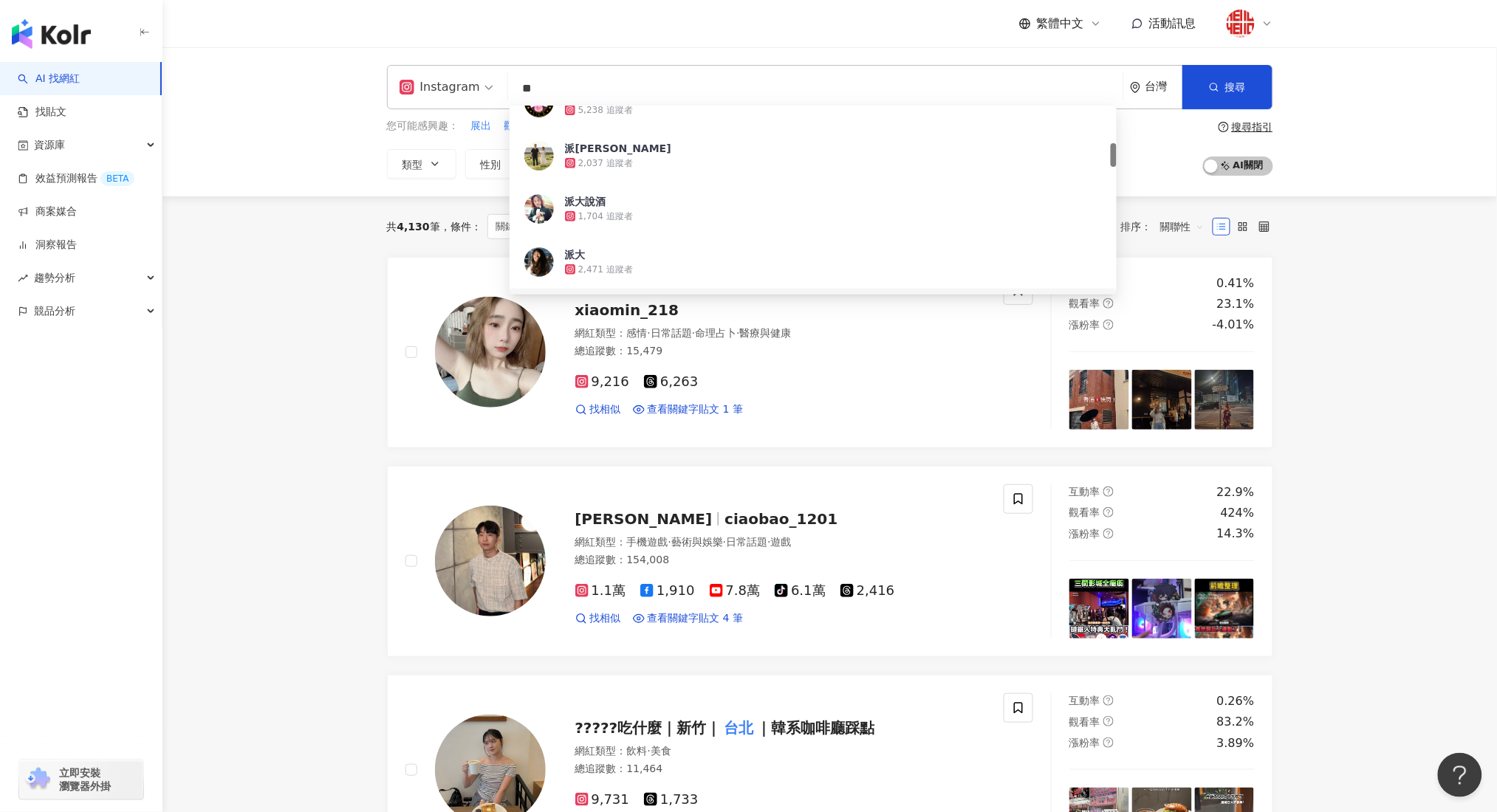
drag, startPoint x: 505, startPoint y: 82, endPoint x: 492, endPoint y: 81, distance: 13.0
click at [492, 81] on div "Instagram ** 台灣 搜尋 d8c079fb-aa77-40a4-9084-fbcea267b492 c39a0ffc-dd64-4b8c-9776…" at bounding box center [830, 87] width 886 height 44
paste input "**********"
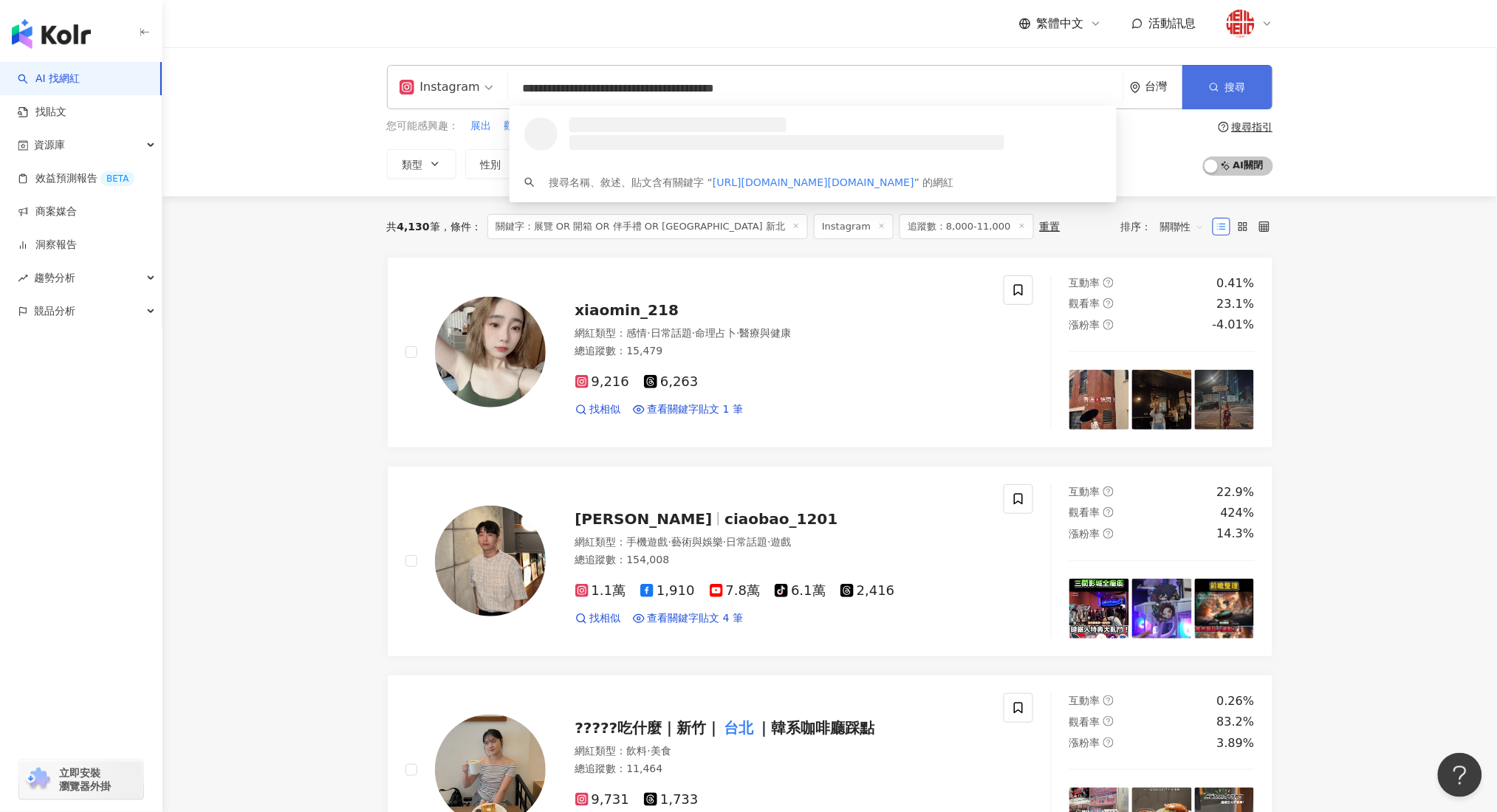
click at [1239, 83] on span "搜尋" at bounding box center [1235, 87] width 21 height 12
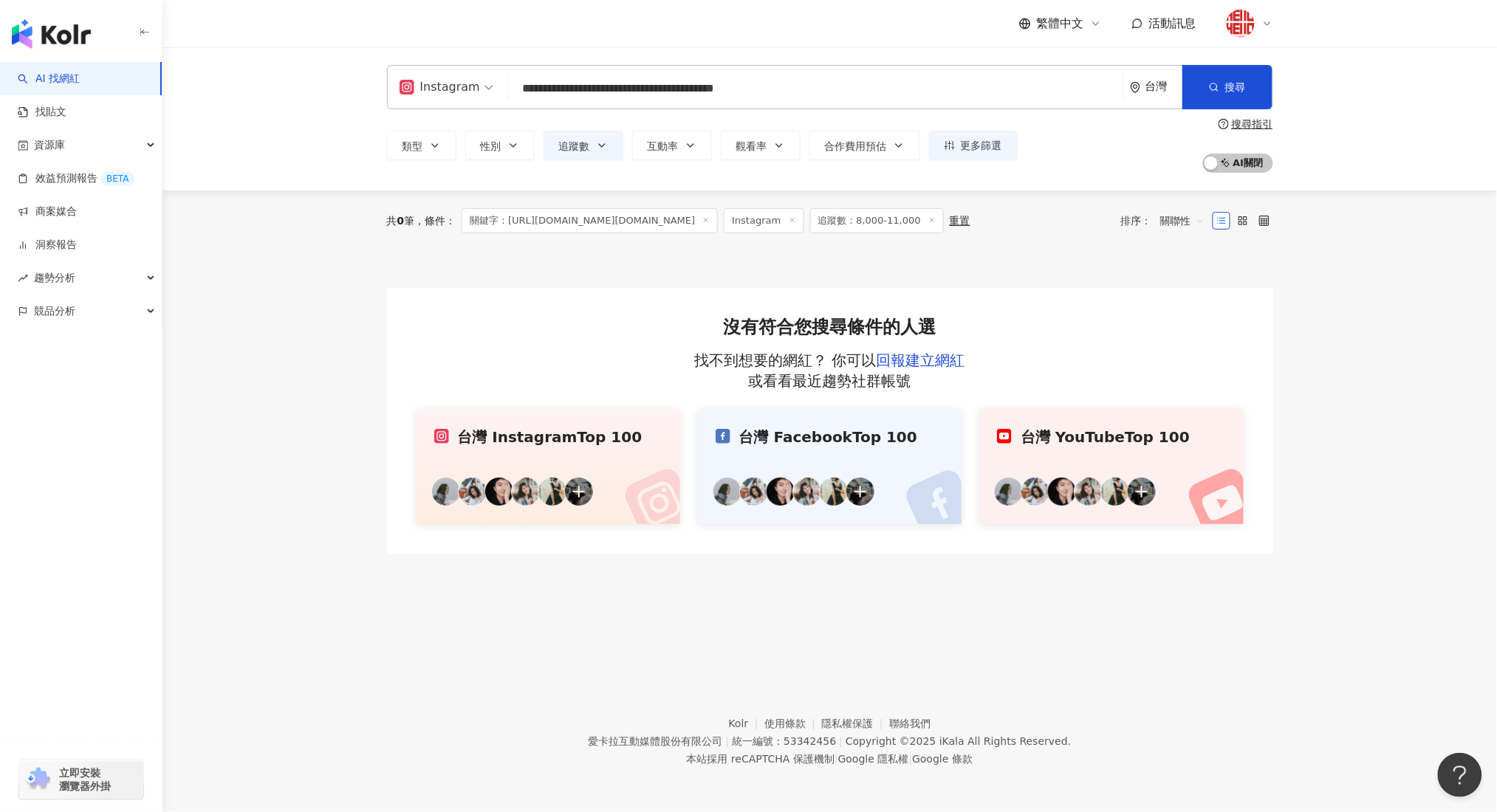
drag, startPoint x: 814, startPoint y: 96, endPoint x: 804, endPoint y: 94, distance: 10.2
click at [807, 94] on input "**********" at bounding box center [815, 88] width 604 height 28
type input "**********"
click at [784, 91] on input "**********" at bounding box center [815, 88] width 604 height 28
drag, startPoint x: 759, startPoint y: 89, endPoint x: 505, endPoint y: 90, distance: 254.0
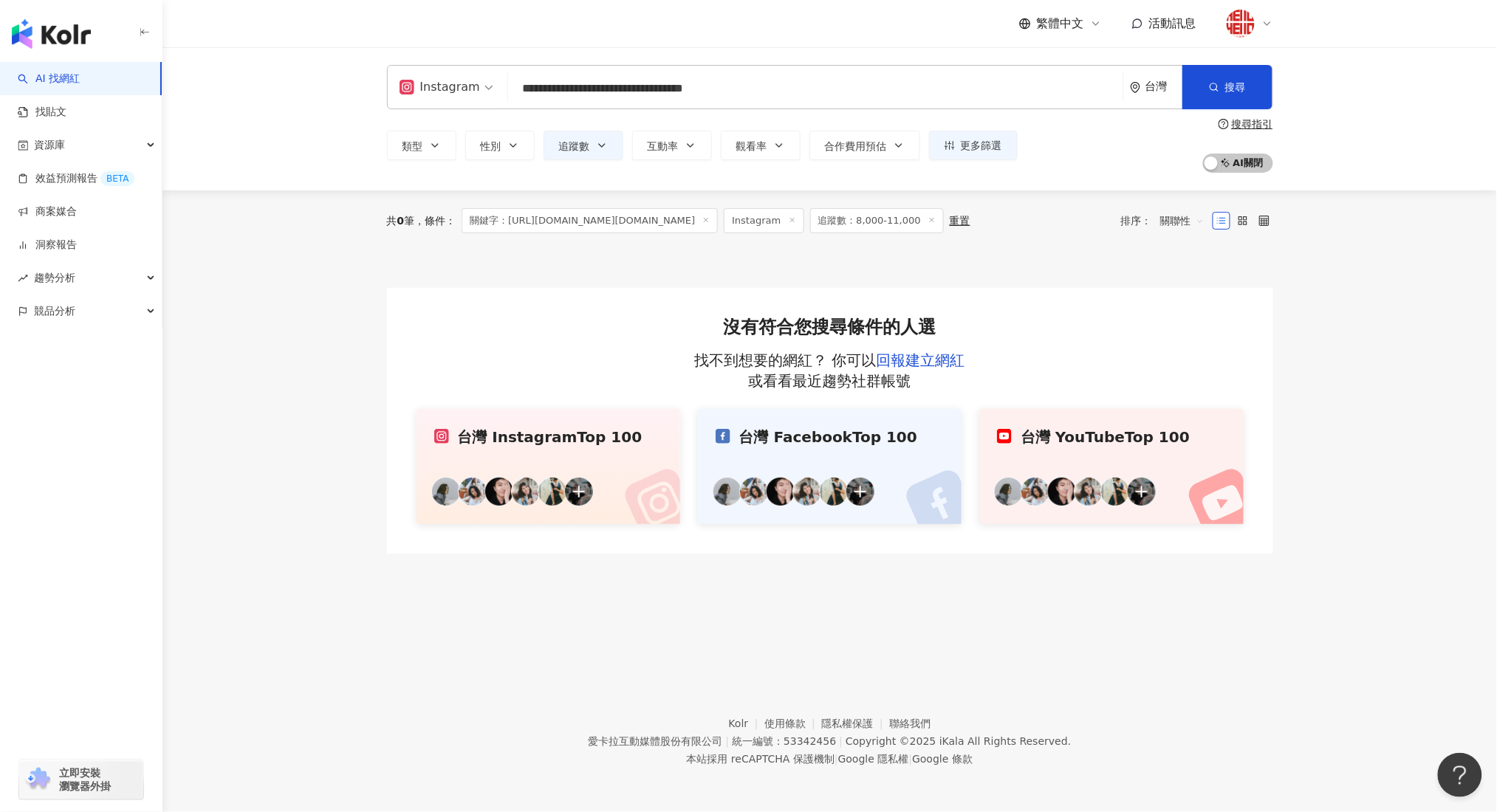
click at [505, 90] on div "**********" at bounding box center [830, 87] width 886 height 44
click at [716, 86] on input "search" at bounding box center [815, 88] width 604 height 28
drag, startPoint x: 738, startPoint y: 89, endPoint x: 829, endPoint y: 89, distance: 91.0
click at [829, 89] on input "**********" at bounding box center [815, 88] width 604 height 28
type input "**********"
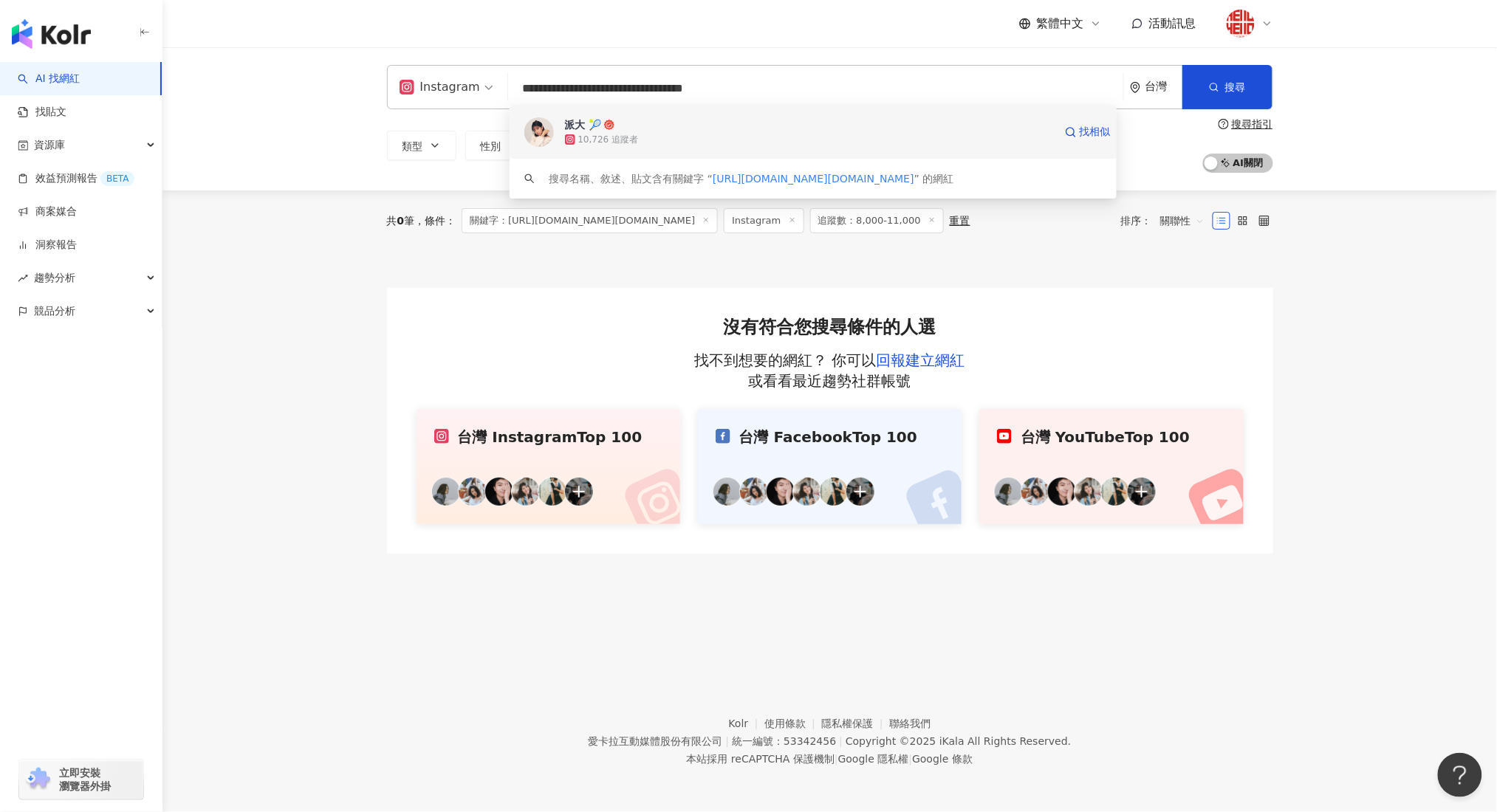
click at [770, 133] on div "10,726 追蹤者" at bounding box center [809, 139] width 489 height 15
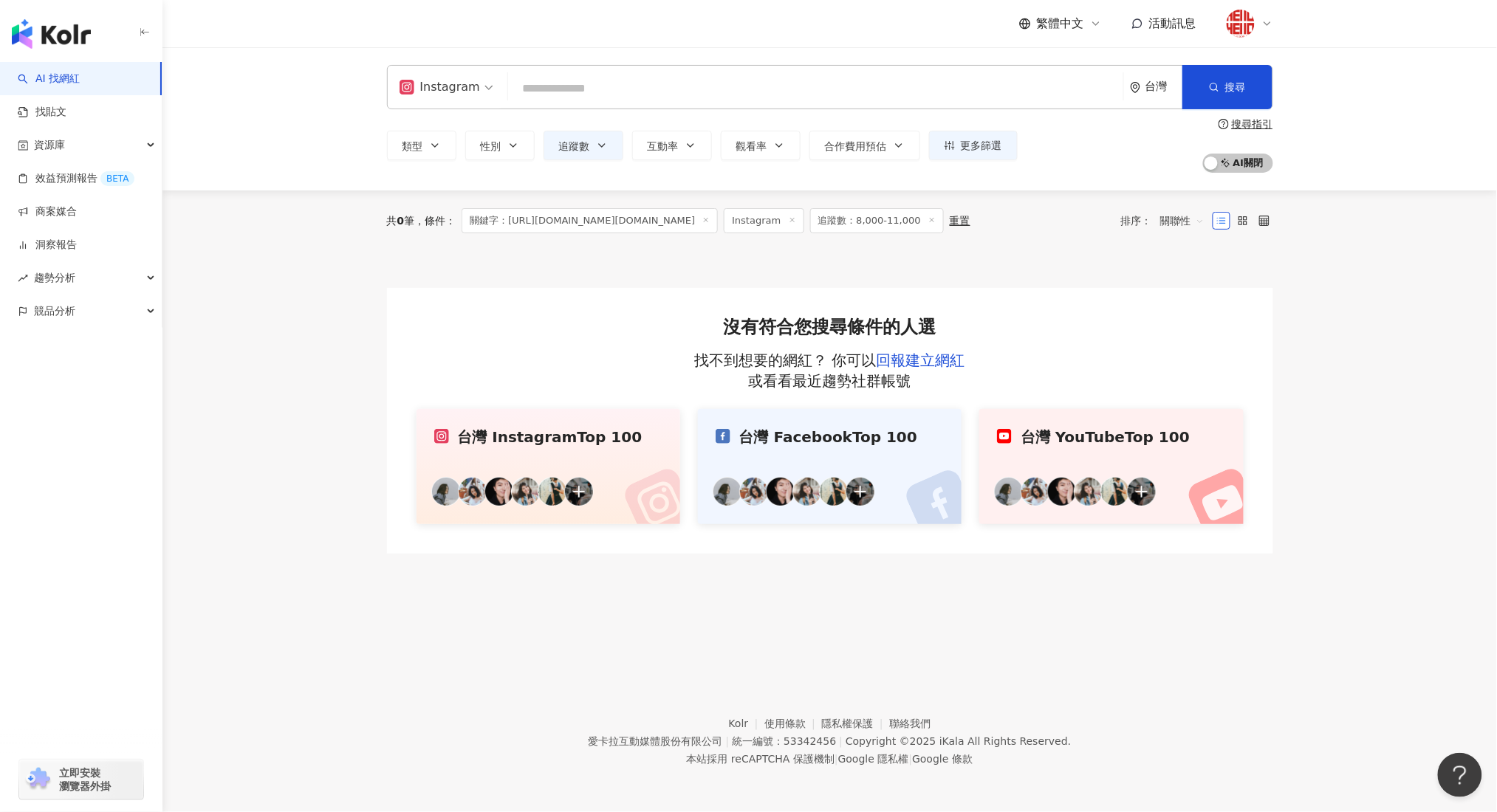
click at [594, 105] on div "Instagram 台灣 搜尋 4847169f-3d65-4ea9-ba91-9d3480b45bd2 派大 🎾 10,726 追蹤者 搜尋名稱、敘述、貼文…" at bounding box center [830, 87] width 886 height 44
click at [579, 89] on input "search" at bounding box center [815, 88] width 604 height 28
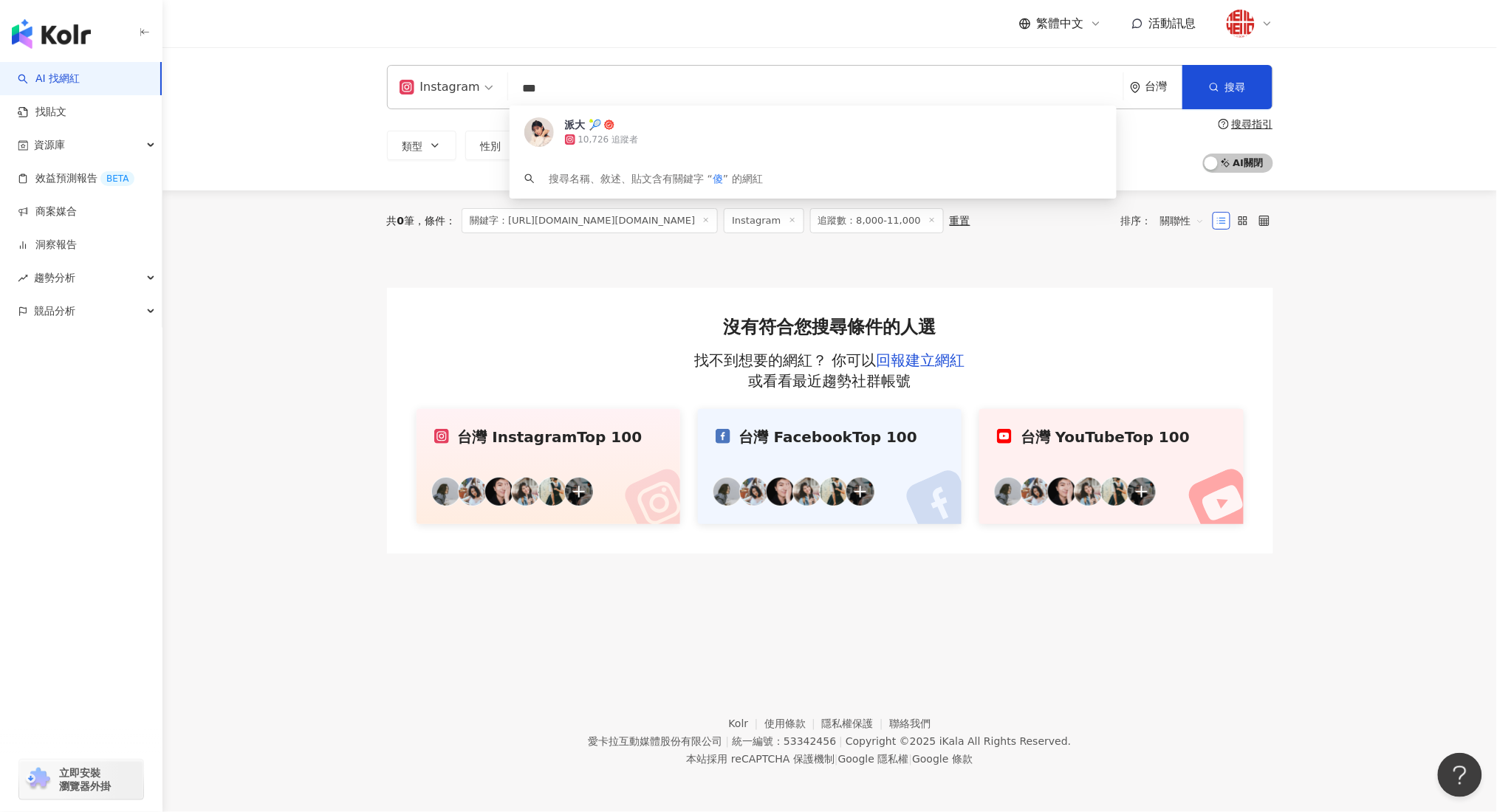
type input "**"
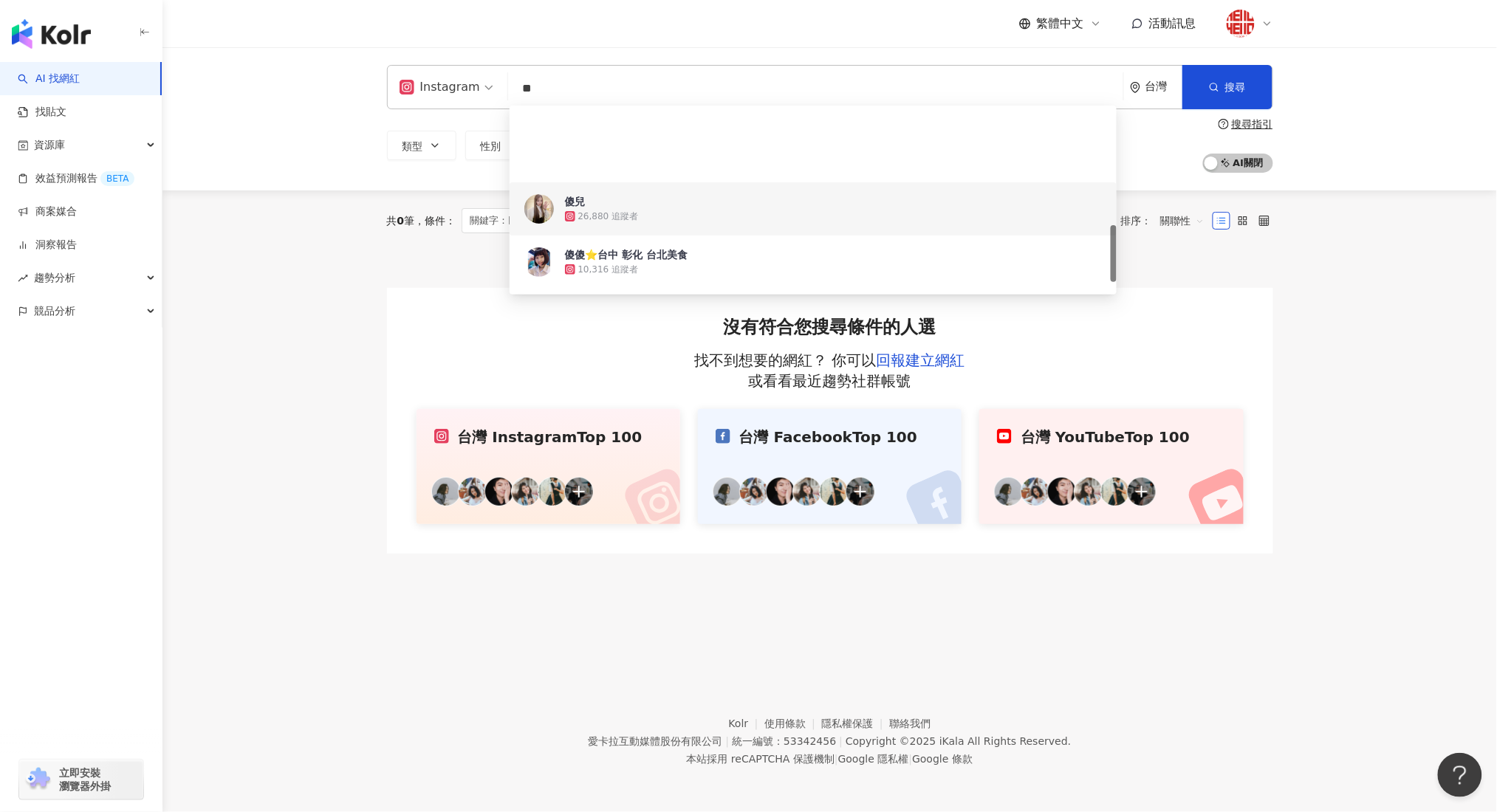
scroll to position [393, 0]
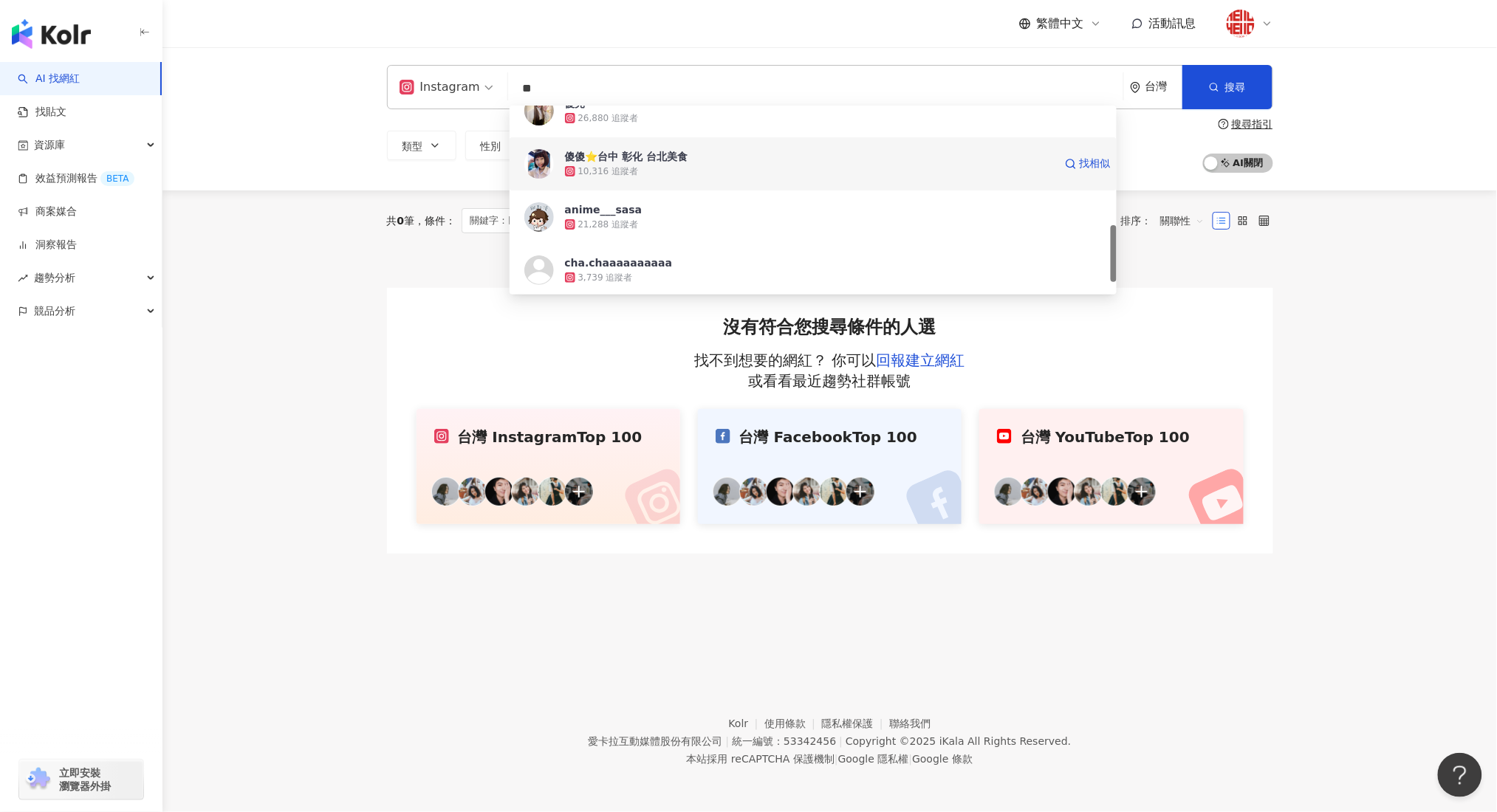
click at [640, 168] on div "10,316 追蹤者" at bounding box center [809, 171] width 489 height 15
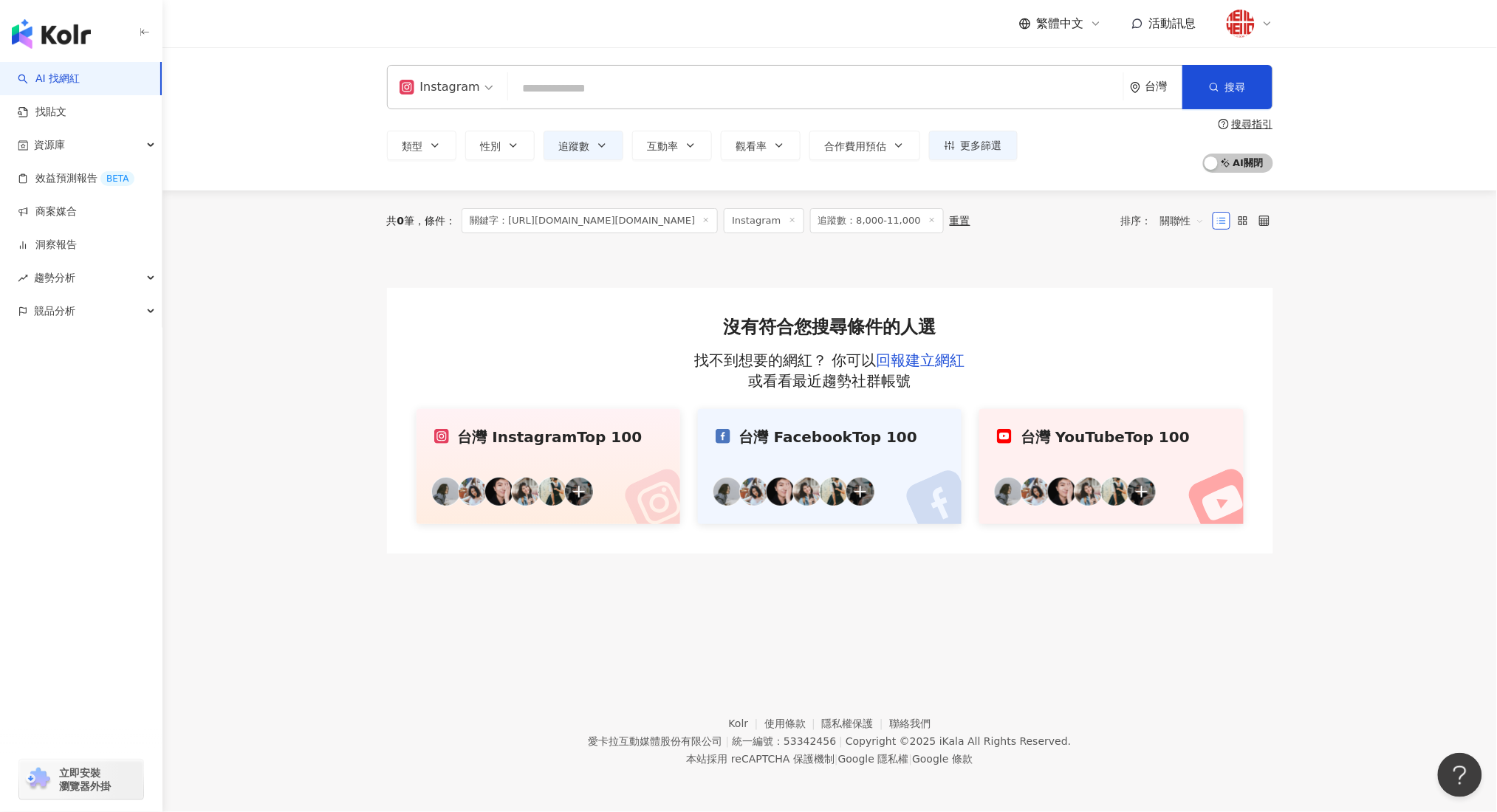
click at [581, 85] on input "search" at bounding box center [815, 88] width 604 height 28
paste input "**********"
type input "**********"
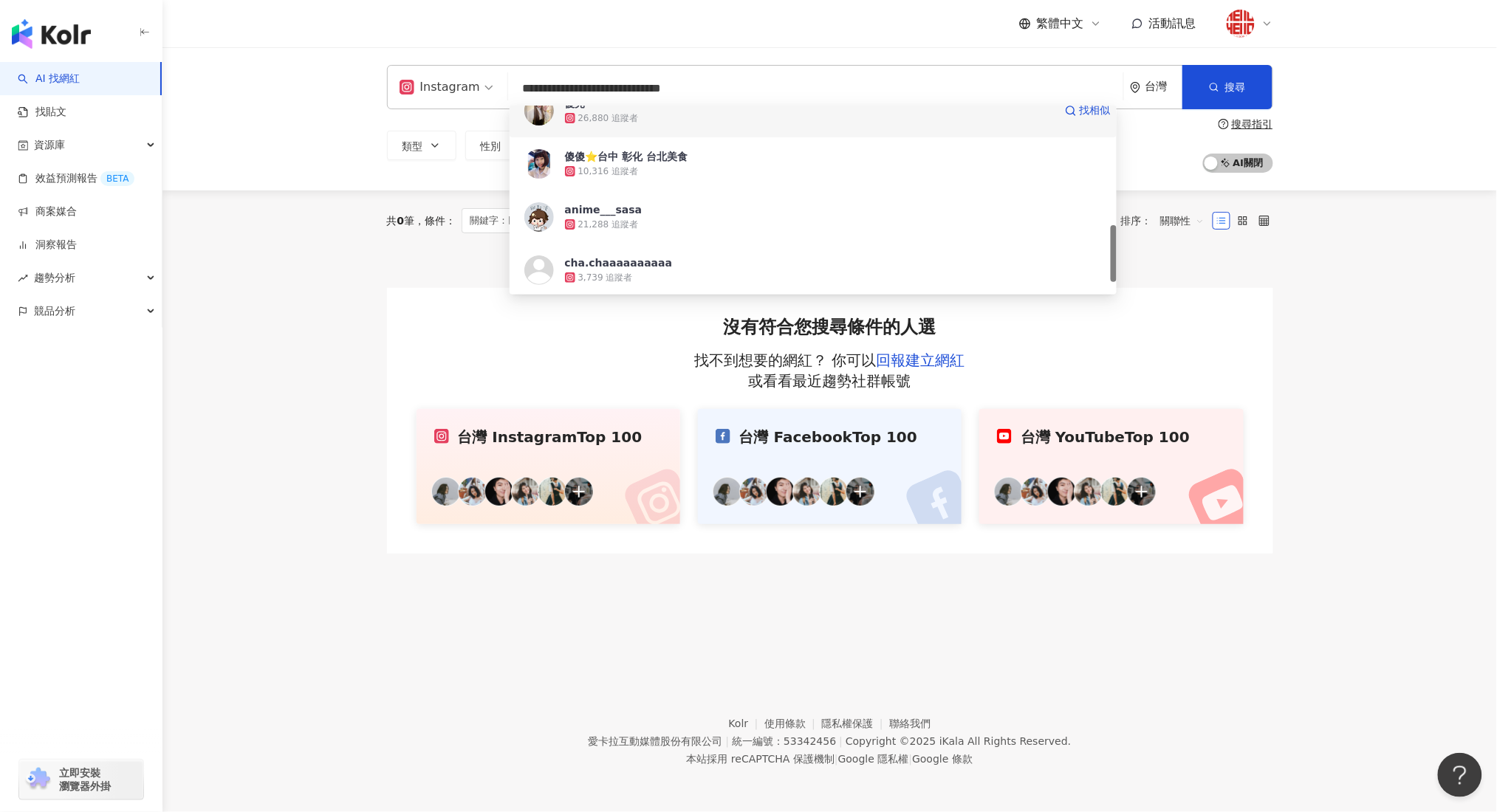
scroll to position [0, 0]
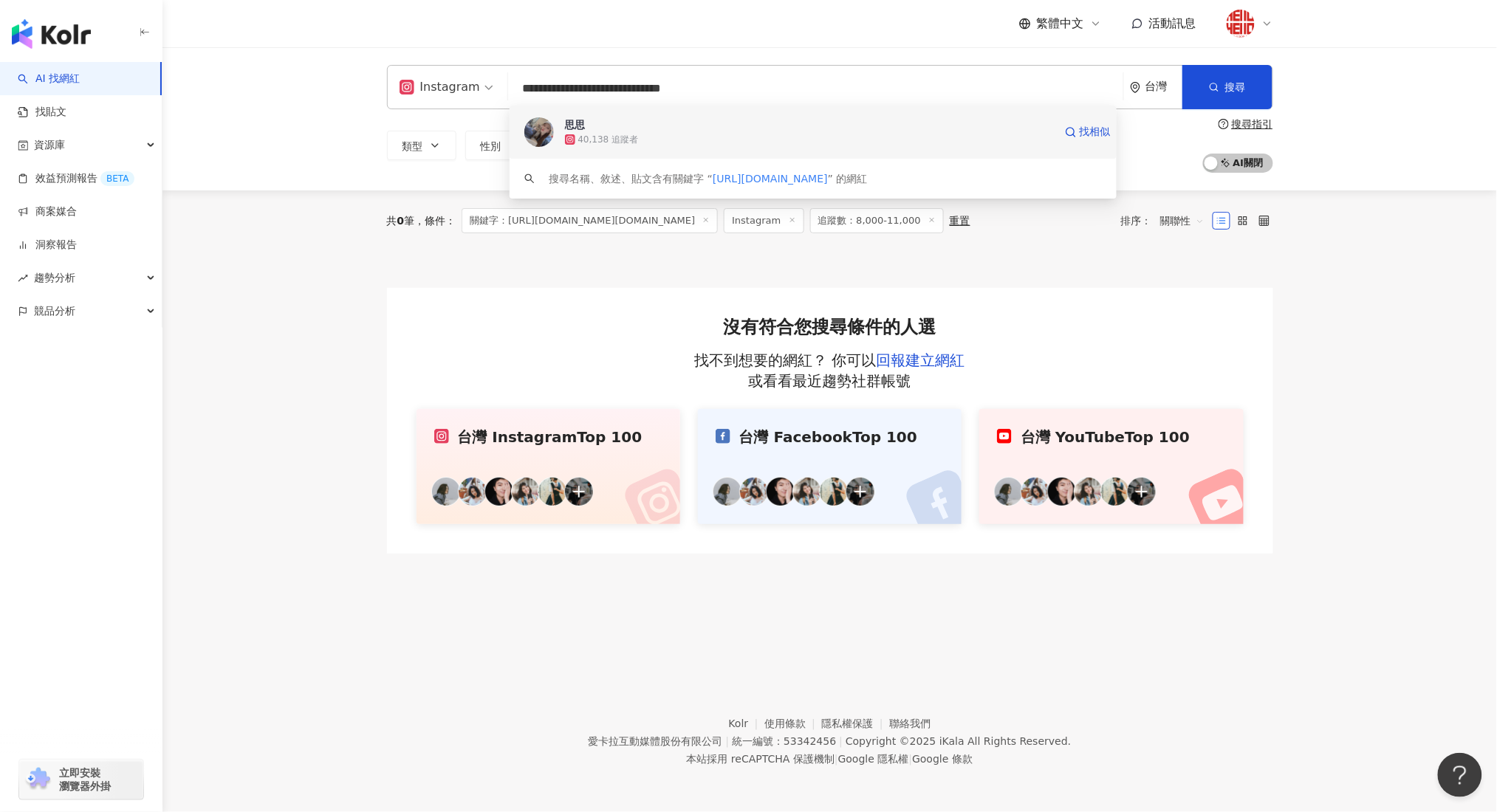
click at [705, 123] on span "思思" at bounding box center [809, 124] width 489 height 15
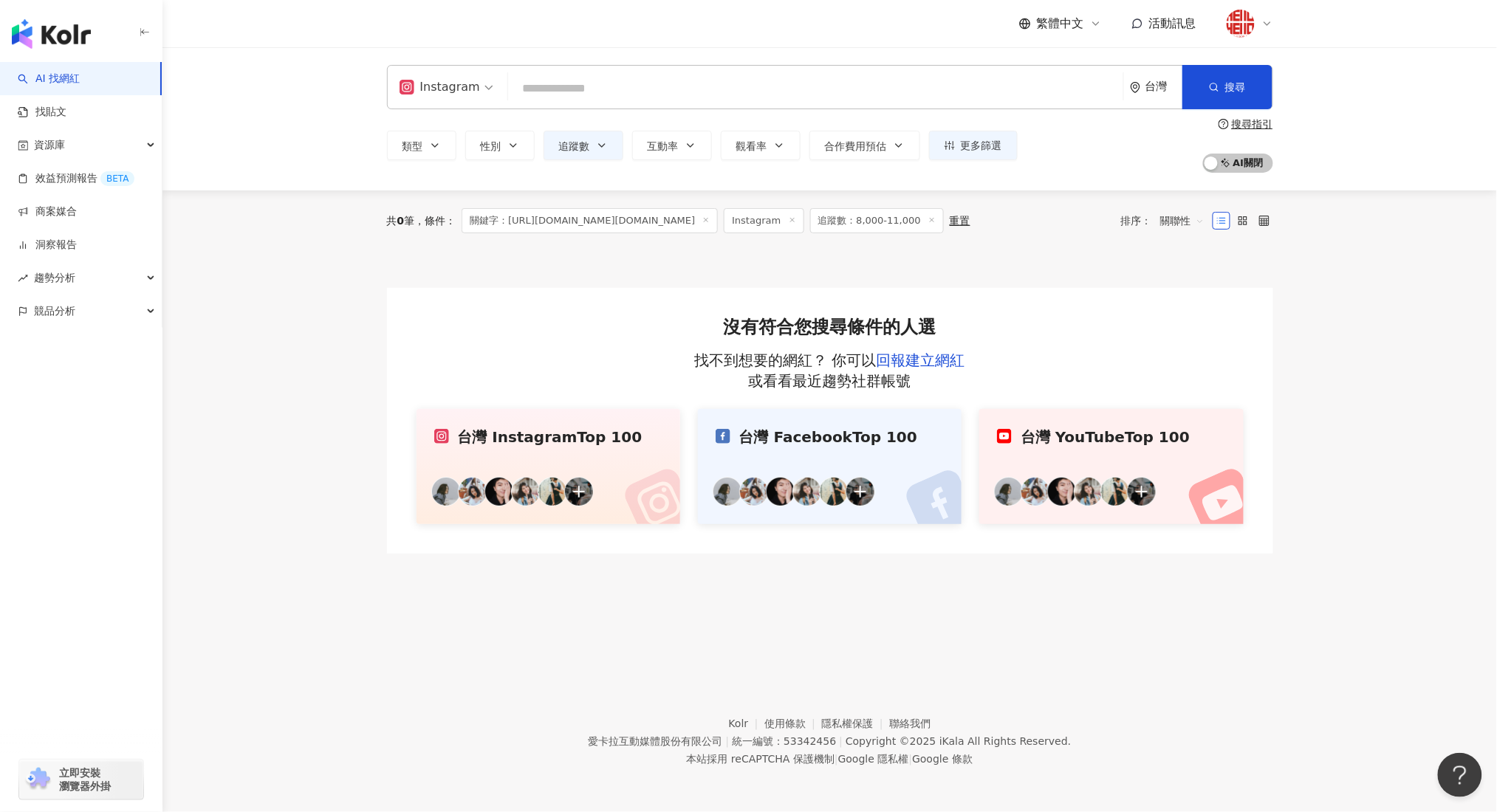
click at [57, 30] on img "button" at bounding box center [51, 34] width 79 height 30
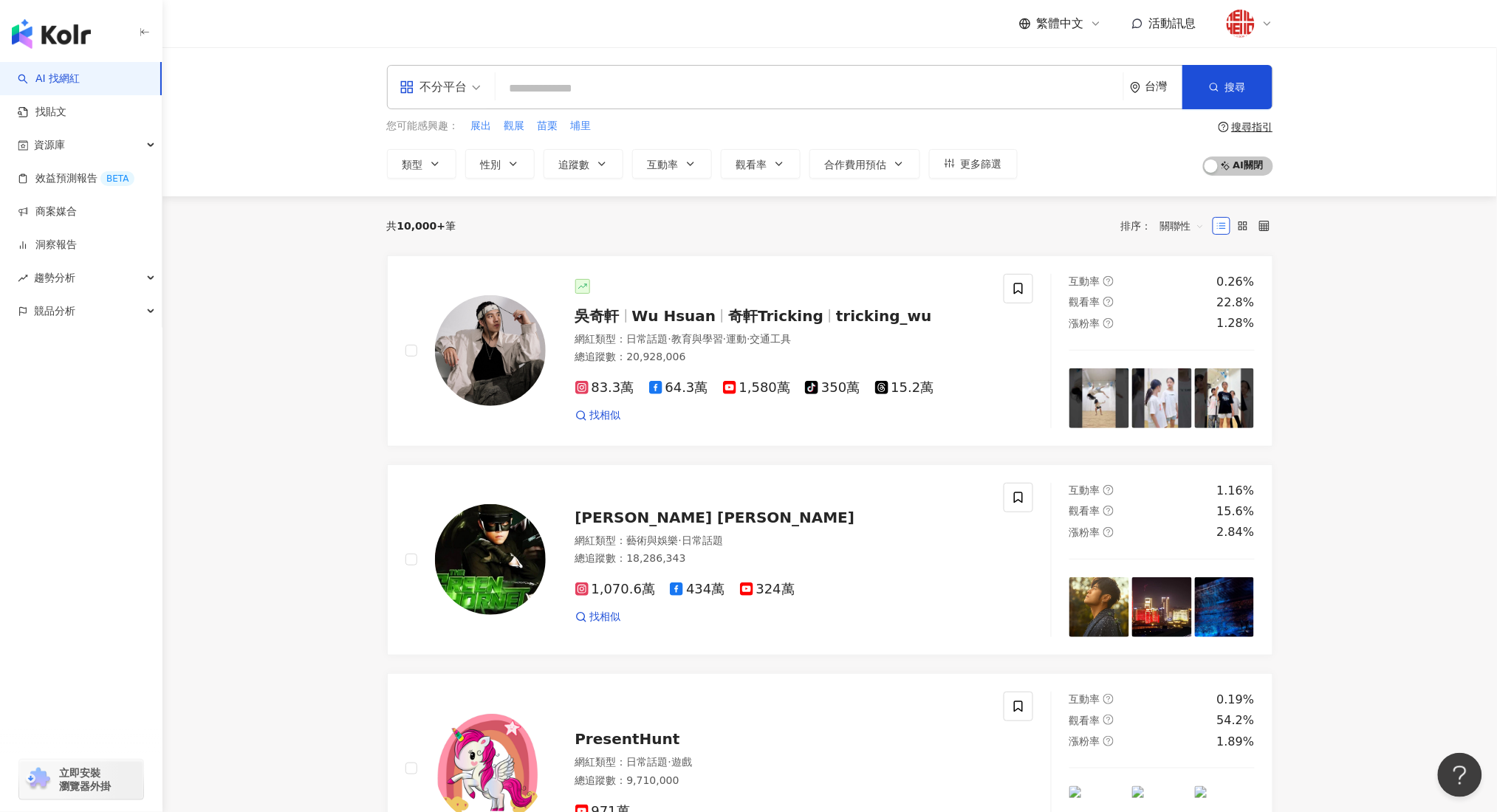
click at [596, 87] on input "search" at bounding box center [809, 88] width 616 height 28
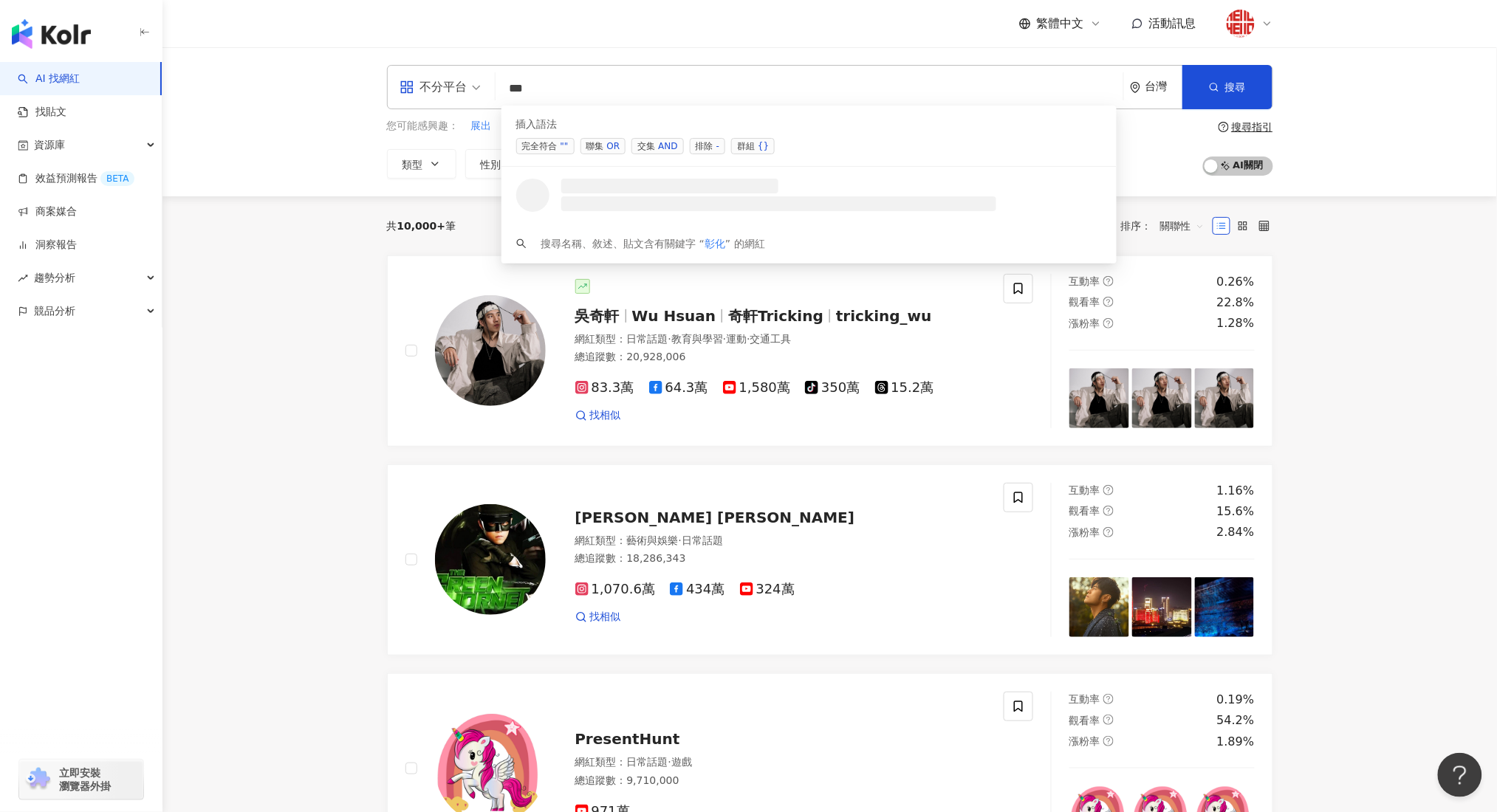
click at [604, 143] on span "聯集 OR" at bounding box center [604, 146] width 46 height 16
click at [603, 146] on span "聯集 OR" at bounding box center [604, 146] width 46 height 16
click at [1225, 90] on span "搜尋" at bounding box center [1235, 87] width 21 height 12
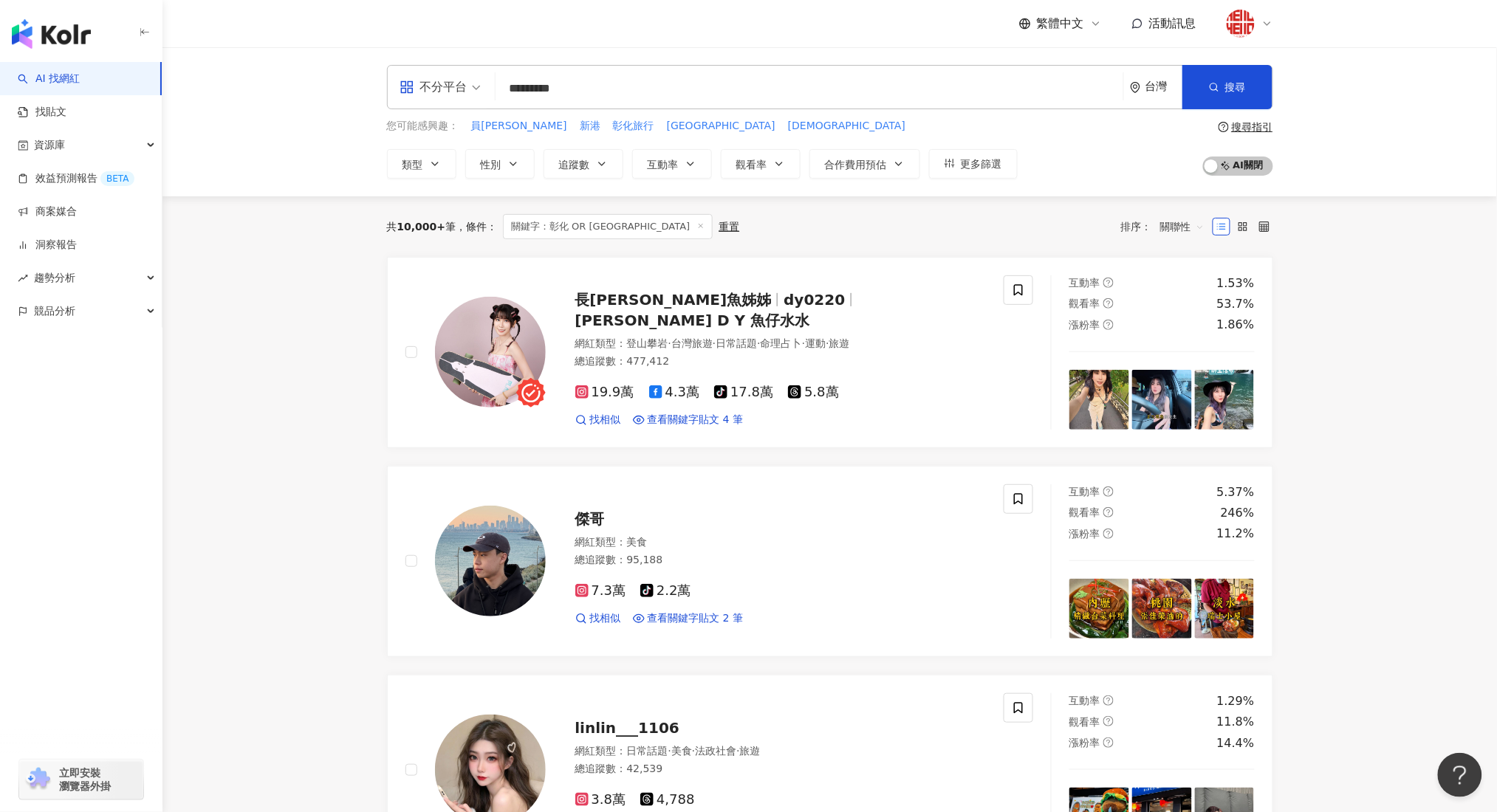
click at [643, 73] on div "不分平台 ******** 台灣 搜尋 searchOperator 插入語法 完全符合 "" 聯集 OR 交集 AND 排除 - 群組 {} yuuuuu_…" at bounding box center [830, 87] width 886 height 44
click at [640, 89] on input "********" at bounding box center [809, 88] width 616 height 28
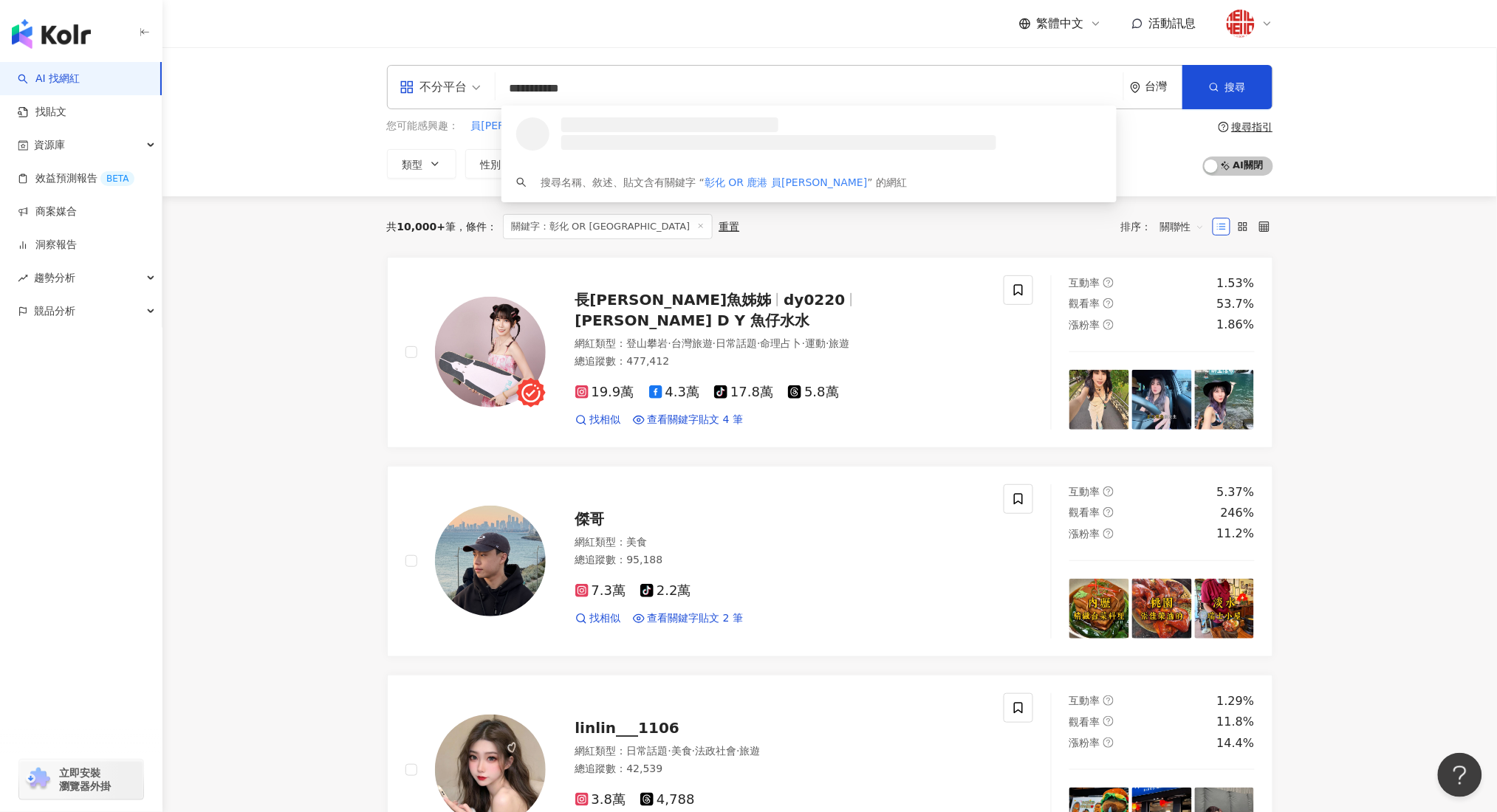
click at [577, 92] on input "**********" at bounding box center [809, 88] width 616 height 28
drag, startPoint x: 586, startPoint y: 91, endPoint x: 660, endPoint y: 97, distance: 74.2
click at [660, 97] on input "**********" at bounding box center [809, 88] width 616 height 28
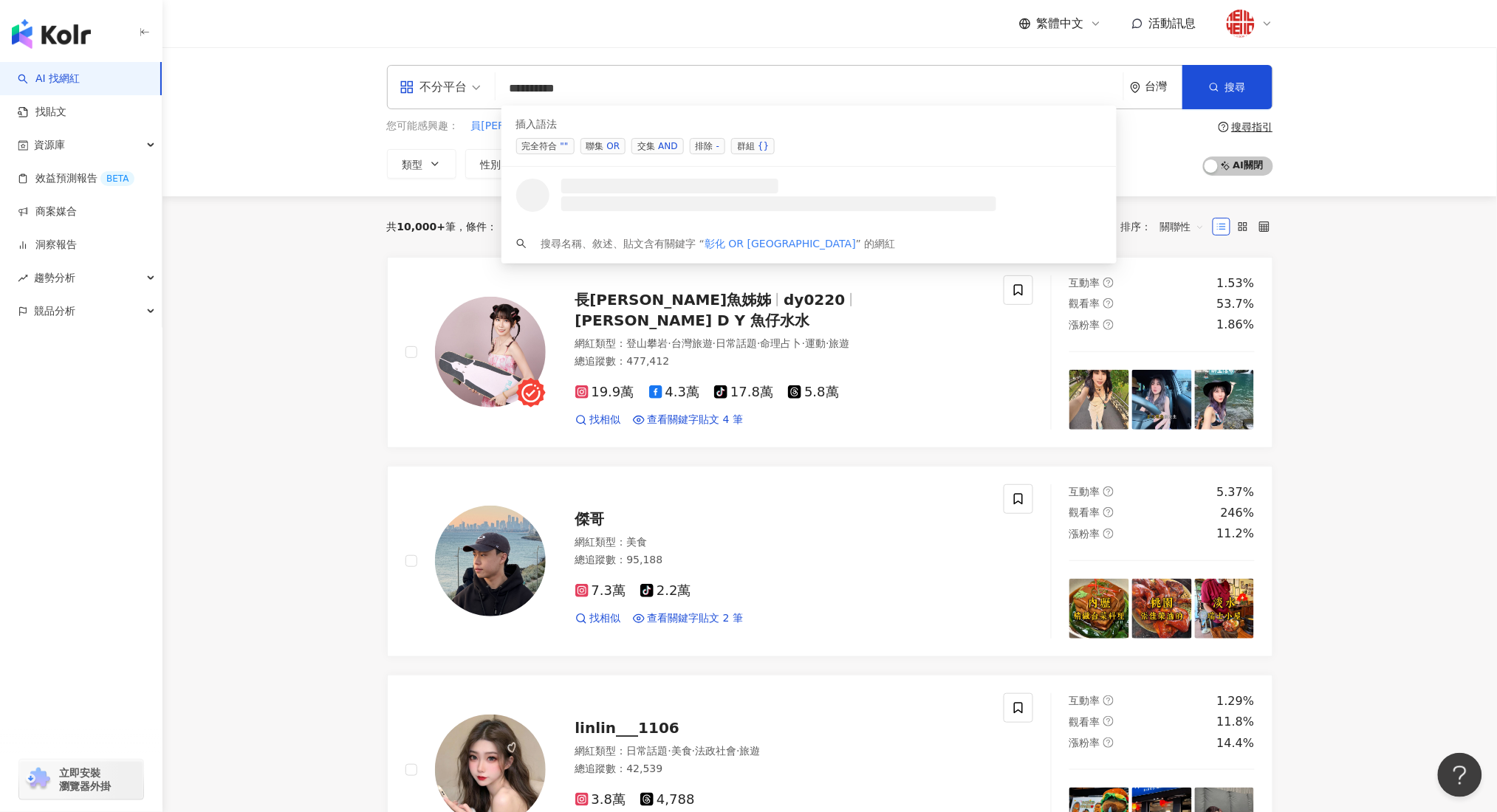
click at [610, 146] on div "OR" at bounding box center [613, 146] width 13 height 15
click at [584, 90] on input "**********" at bounding box center [809, 88] width 616 height 28
click at [633, 87] on input "**********" at bounding box center [809, 88] width 616 height 28
click at [583, 87] on input "**********" at bounding box center [809, 88] width 616 height 28
click at [618, 85] on input "**********" at bounding box center [809, 88] width 616 height 28
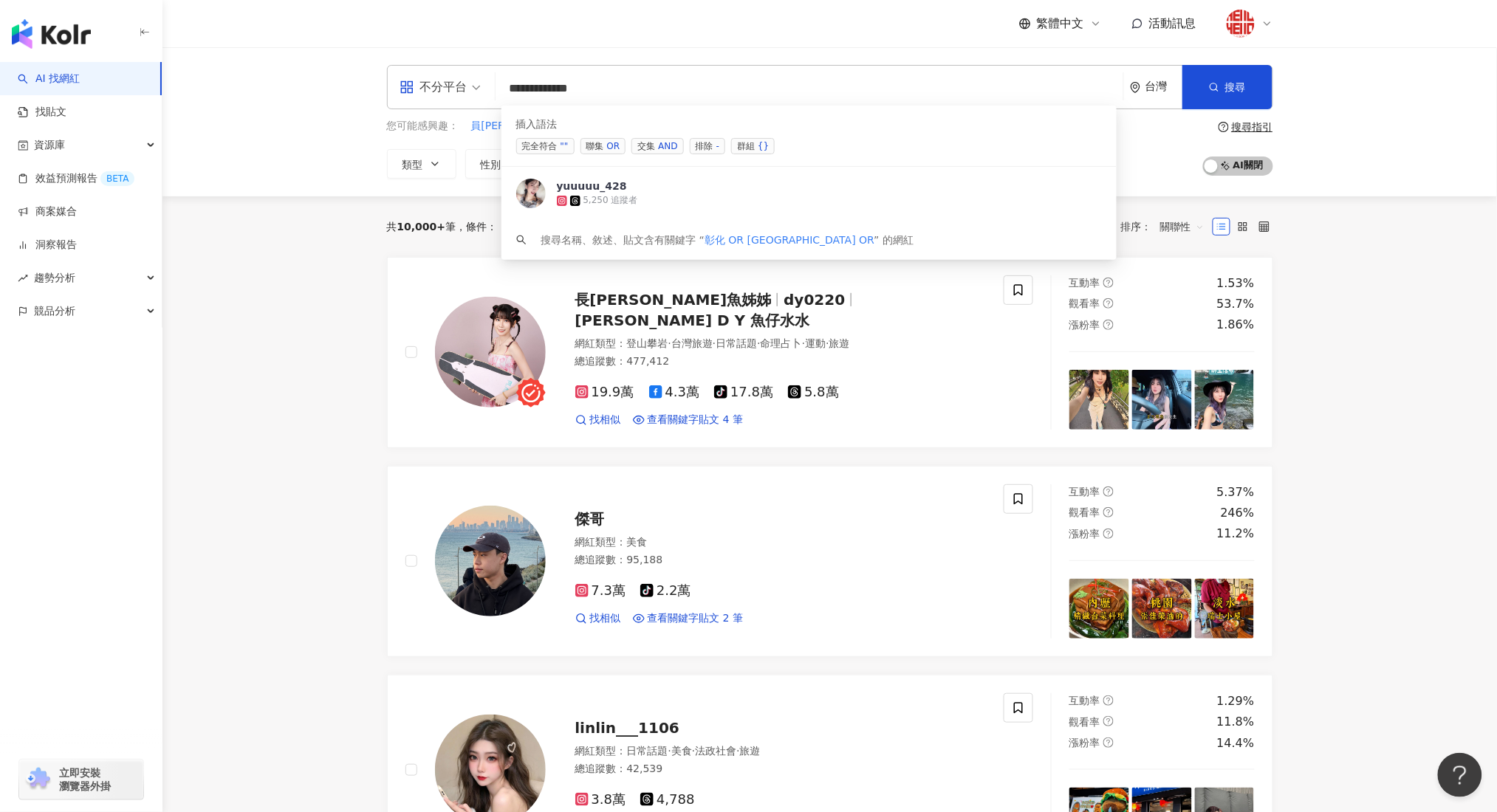
click at [554, 88] on input "**********" at bounding box center [809, 88] width 616 height 28
click at [588, 92] on input "**********" at bounding box center [809, 88] width 616 height 28
click at [581, 90] on input "**********" at bounding box center [809, 88] width 616 height 28
click at [586, 89] on input "**********" at bounding box center [809, 88] width 616 height 28
click at [624, 92] on input "**********" at bounding box center [809, 88] width 616 height 28
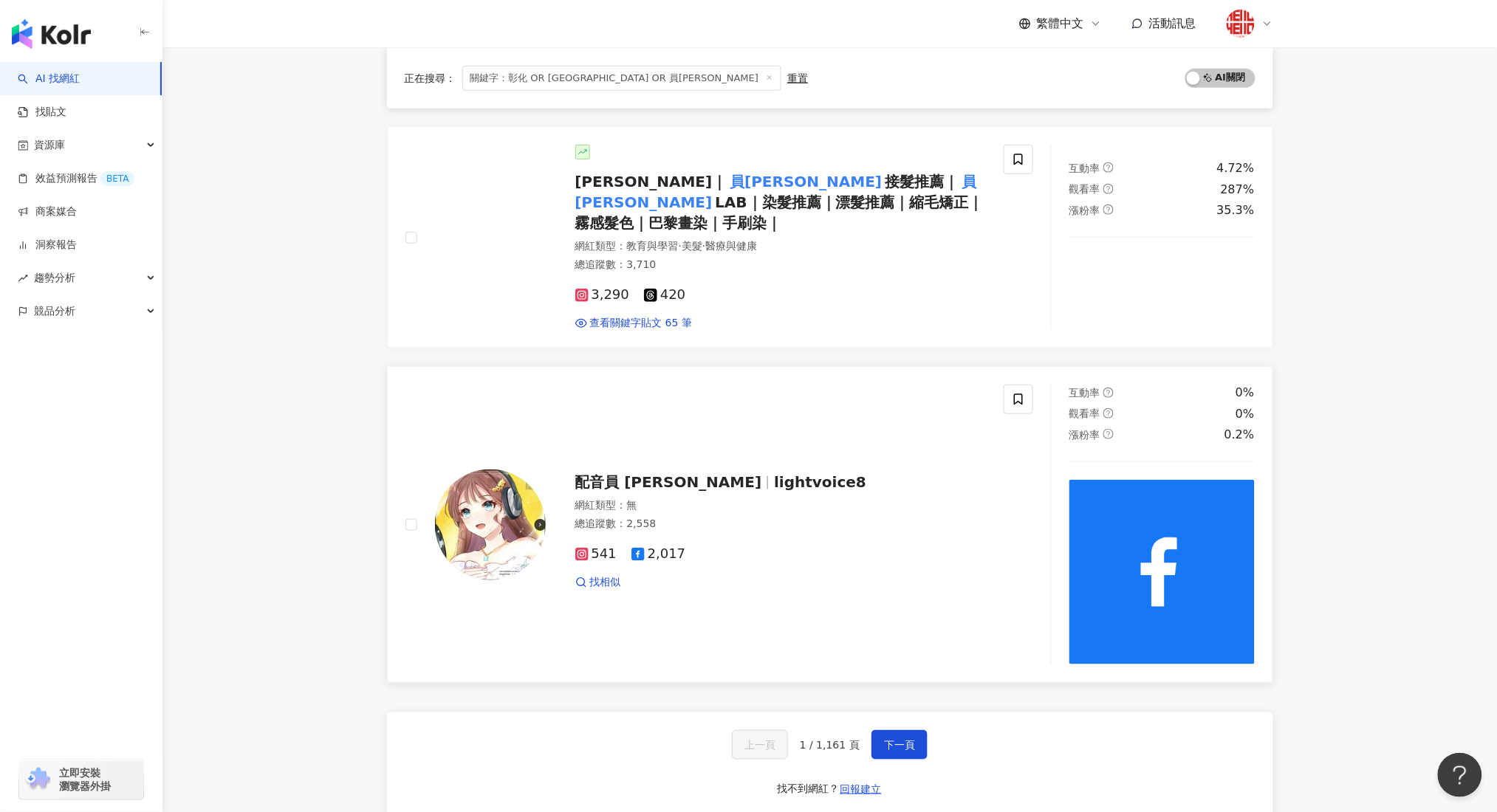
scroll to position [2263, 0]
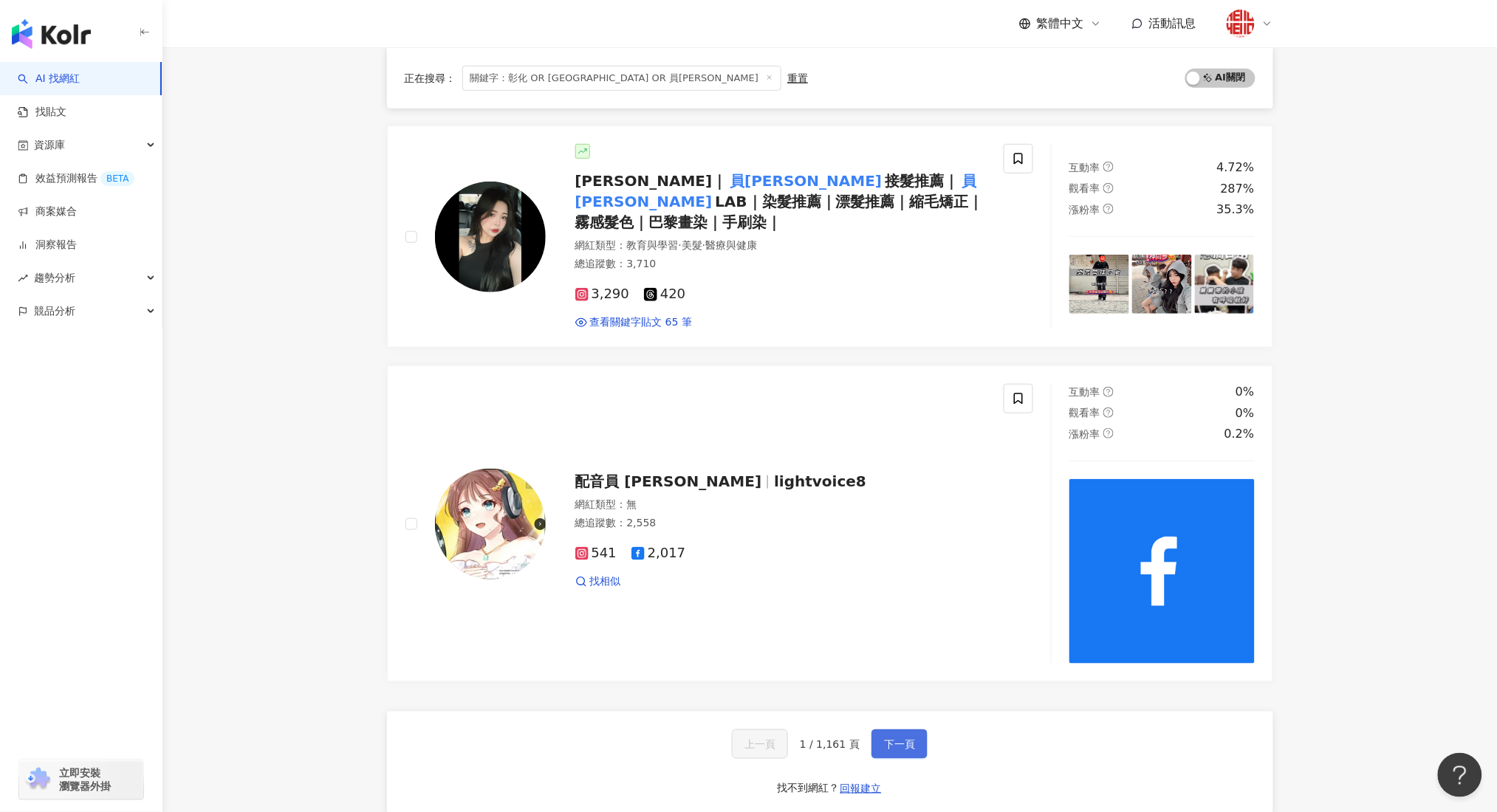
type input "**********"
click at [910, 738] on span "下一頁" at bounding box center [899, 744] width 31 height 12
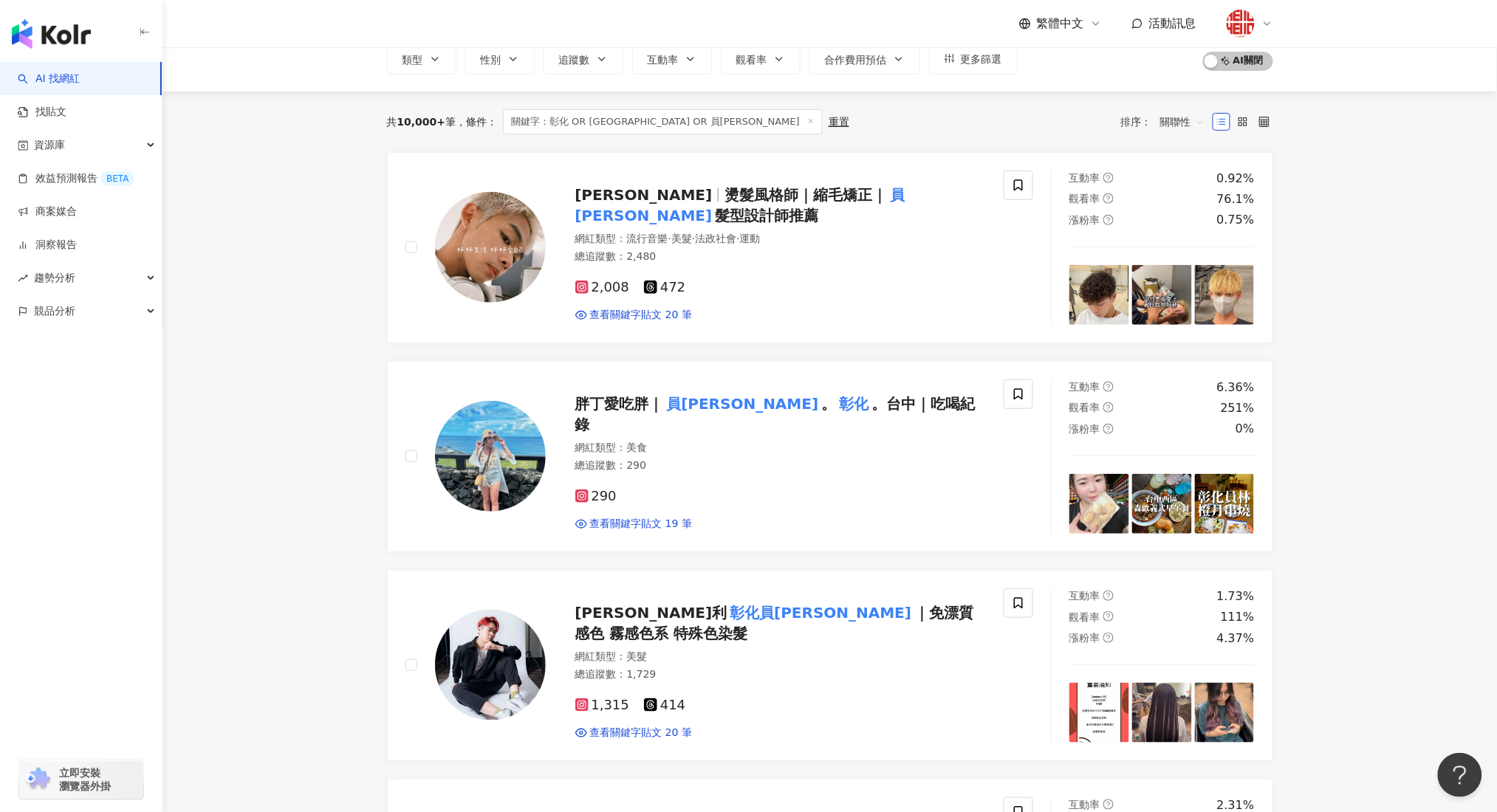
scroll to position [104, 0]
click at [982, 60] on span "更多篩選" at bounding box center [982, 59] width 41 height 12
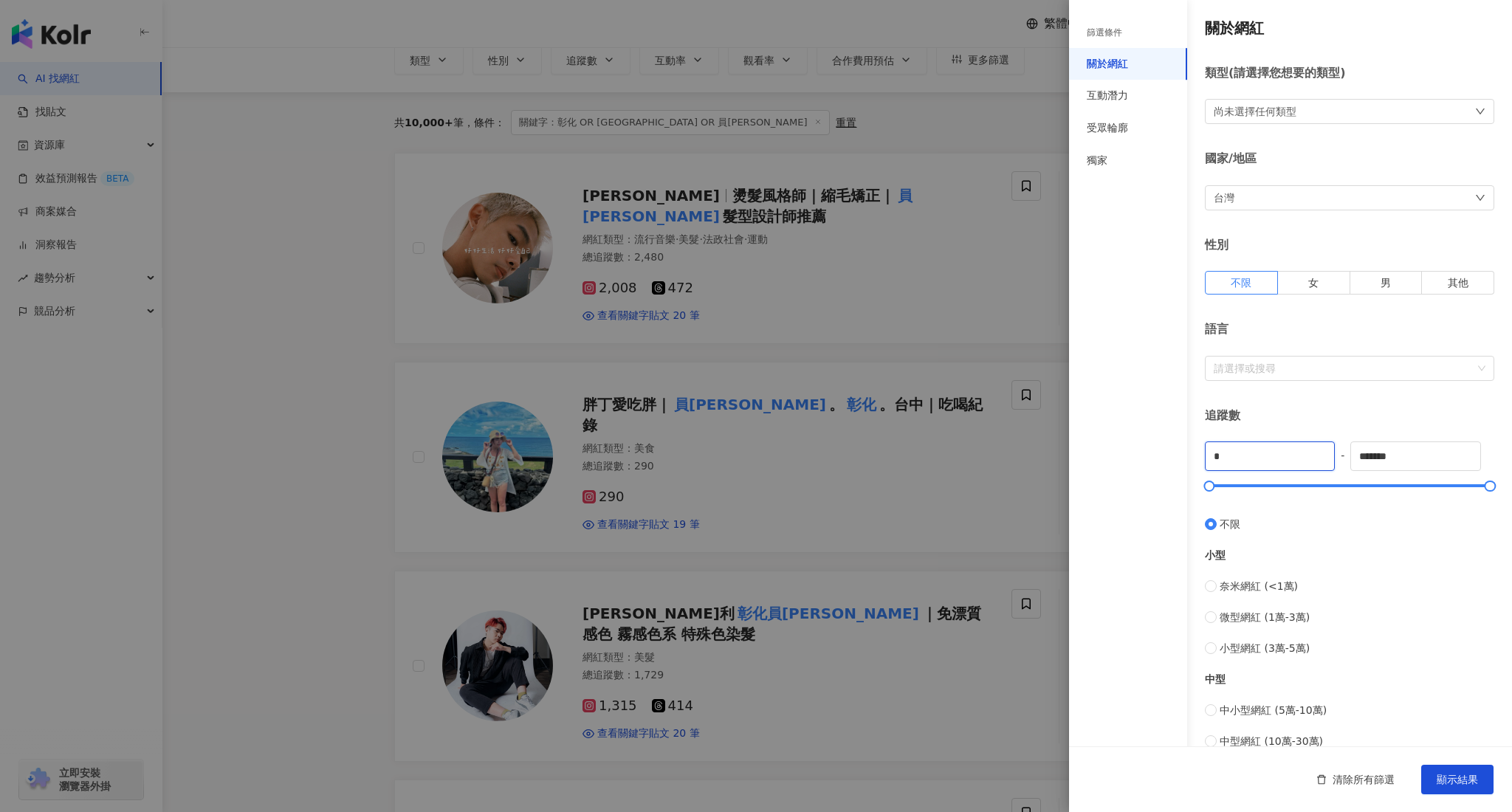
drag, startPoint x: 1247, startPoint y: 448, endPoint x: 1194, endPoint y: 455, distance: 53.5
click at [1194, 455] on div "關於網紅 類型 ( 請選擇您想要的類型 ) 尚未選擇任何類型 國家/地區 台灣 性別 不限 女 男 其他 語言 請選擇或搜尋 追蹤數 * - ******* …" at bounding box center [1290, 524] width 443 height 1050
type input "****"
drag, startPoint x: 1426, startPoint y: 452, endPoint x: 1344, endPoint y: 458, distance: 82.2
click at [1344, 458] on div "**** - ******* 不限 小型 奈米網紅 (<1萬) 微型網紅 (1萬-3萬) 小型網紅 (3萬-5萬) 中型 中小型網紅 (5萬-10萬) 中型網…" at bounding box center [1349, 657] width 289 height 432
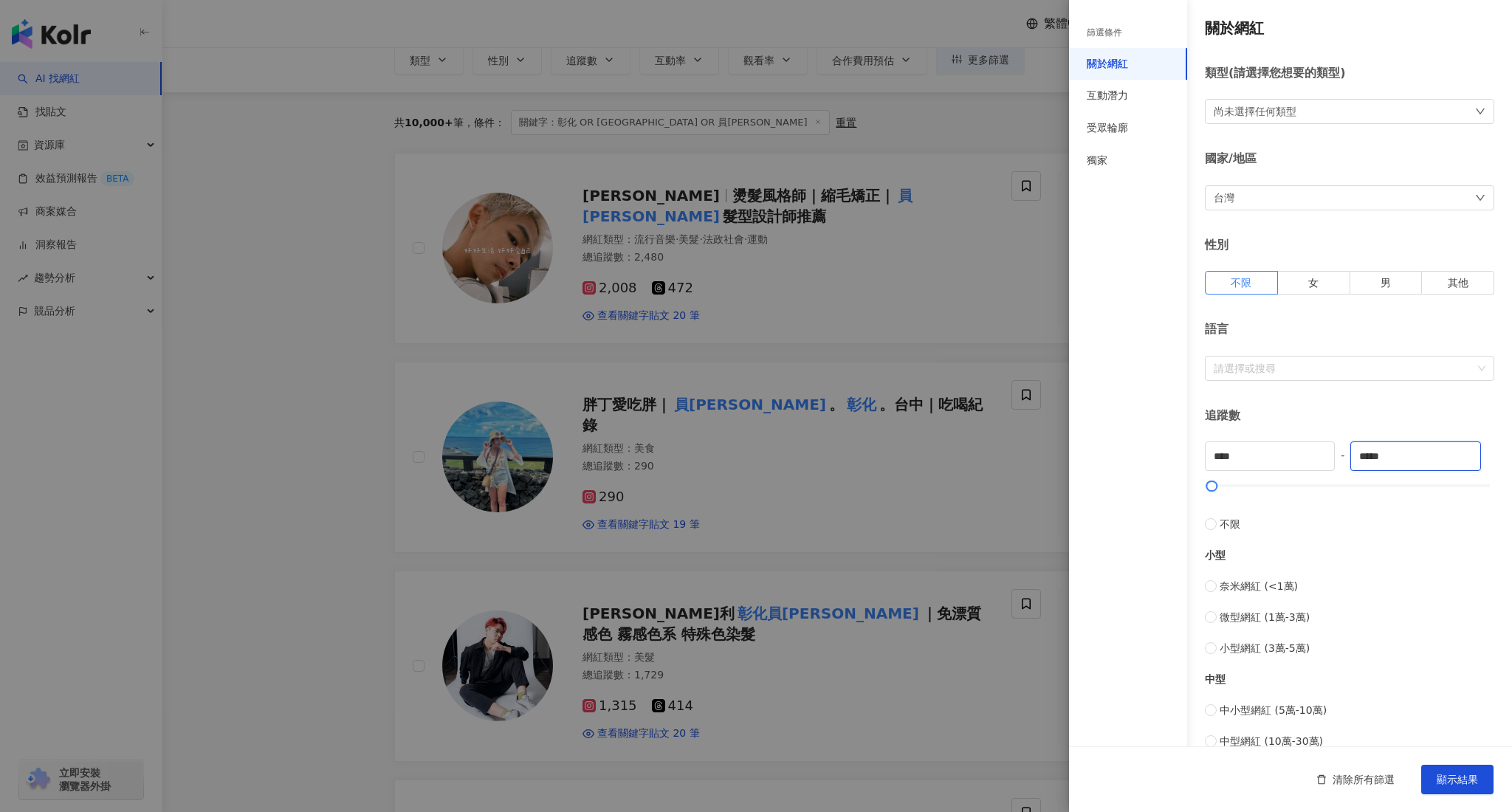
type input "*****"
click at [1434, 779] on button "顯示結果" at bounding box center [1457, 779] width 72 height 30
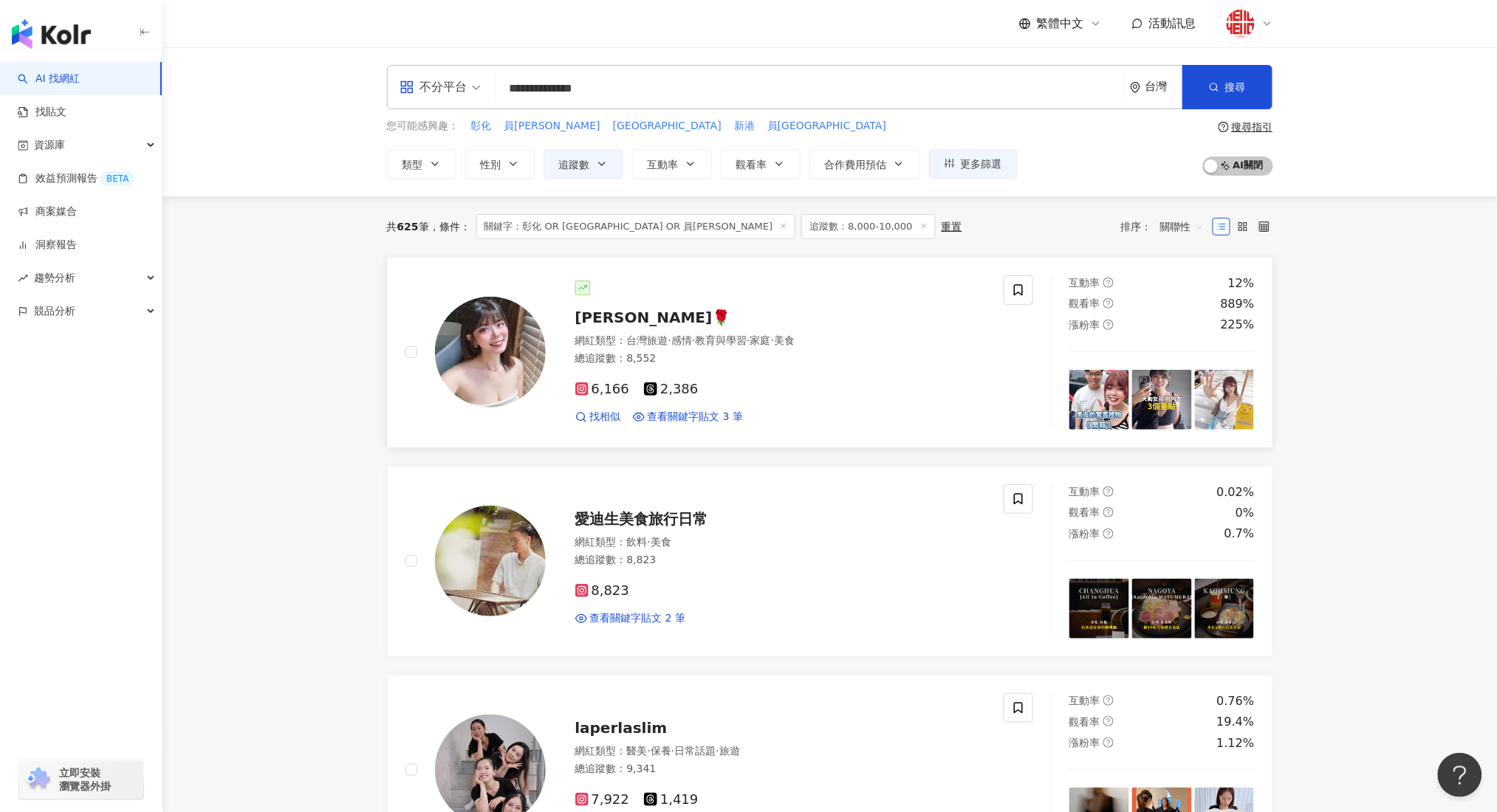
click at [609, 334] on div "網紅類型 ： 台灣旅遊 · 感情 · 教育與學習 · 家庭 · 美食" at bounding box center [781, 340] width 411 height 15
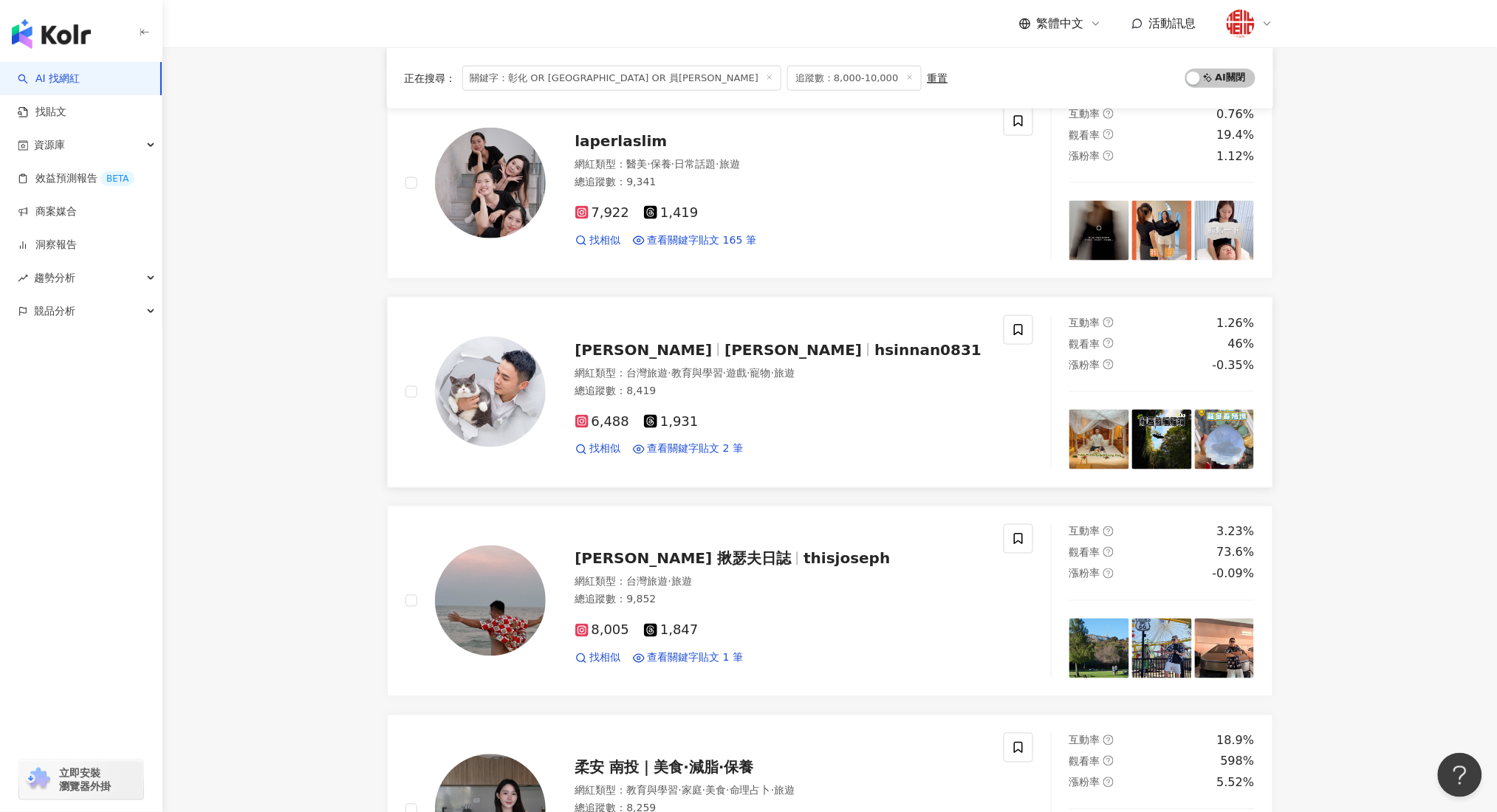
scroll to position [590, 0]
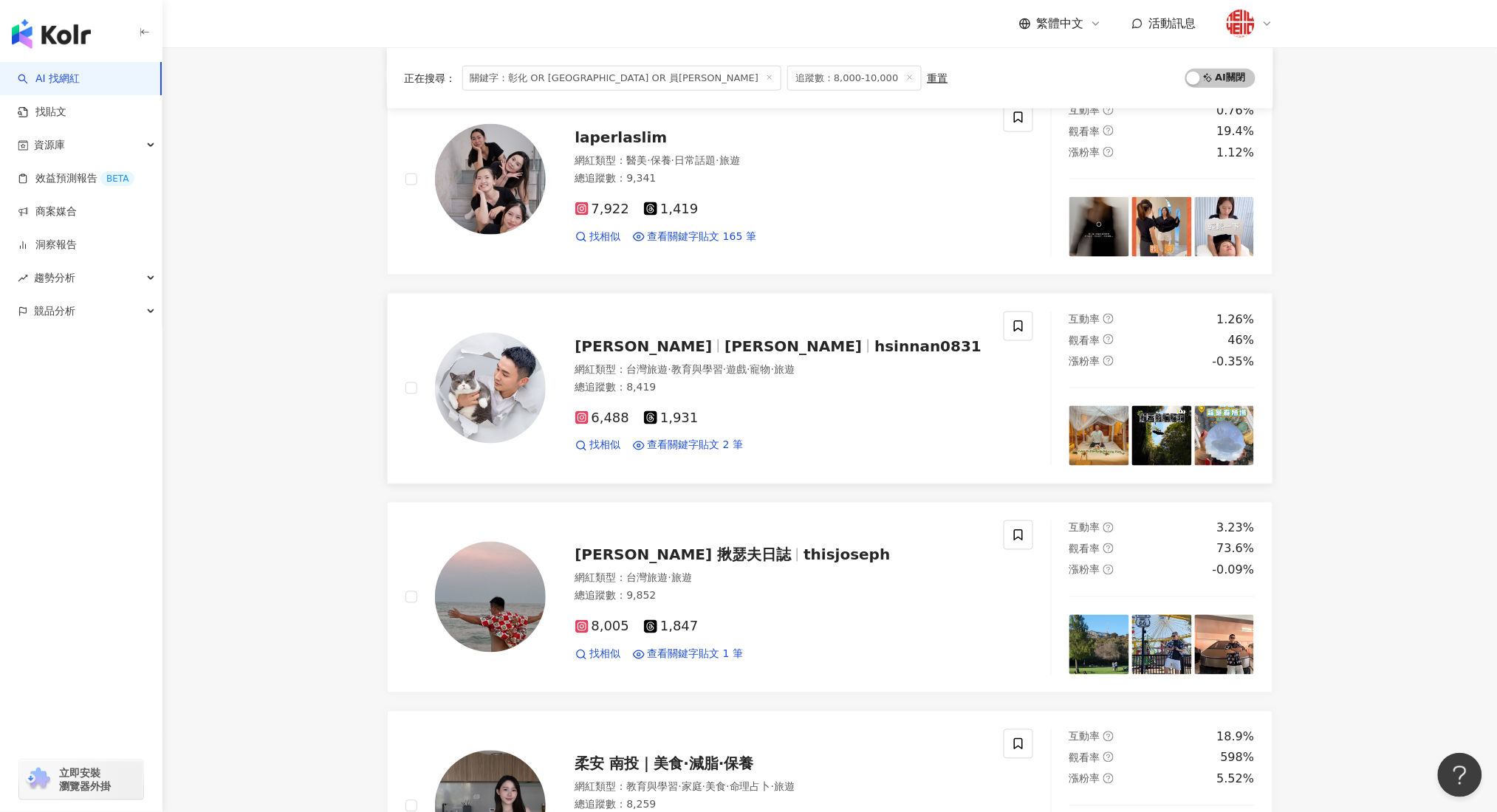
click at [692, 346] on span "Terry Ho シンナン" at bounding box center [643, 346] width 137 height 18
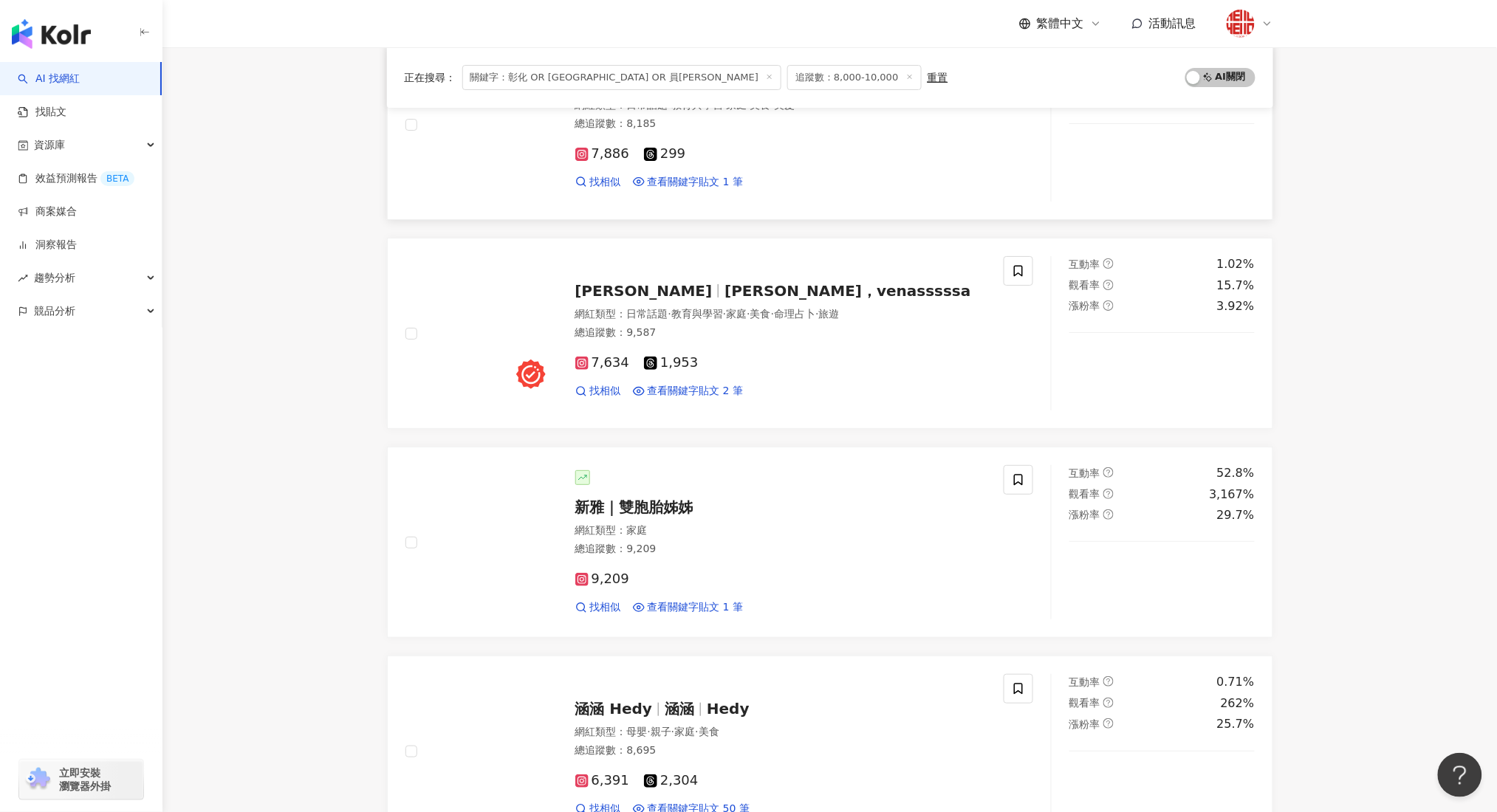
scroll to position [2165, 0]
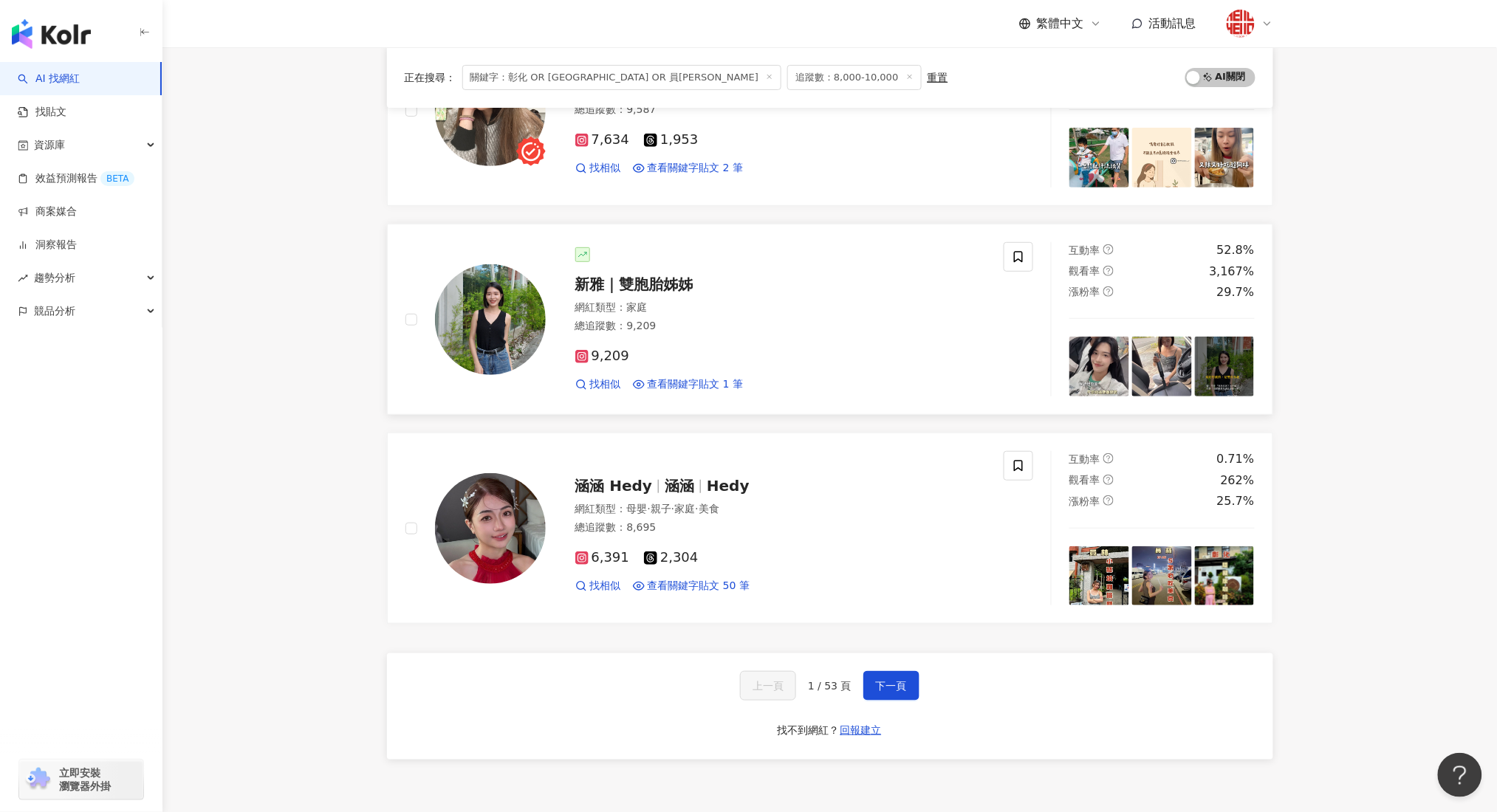
click at [677, 293] on span "新雅｜雙胞胎姊姊" at bounding box center [634, 284] width 118 height 18
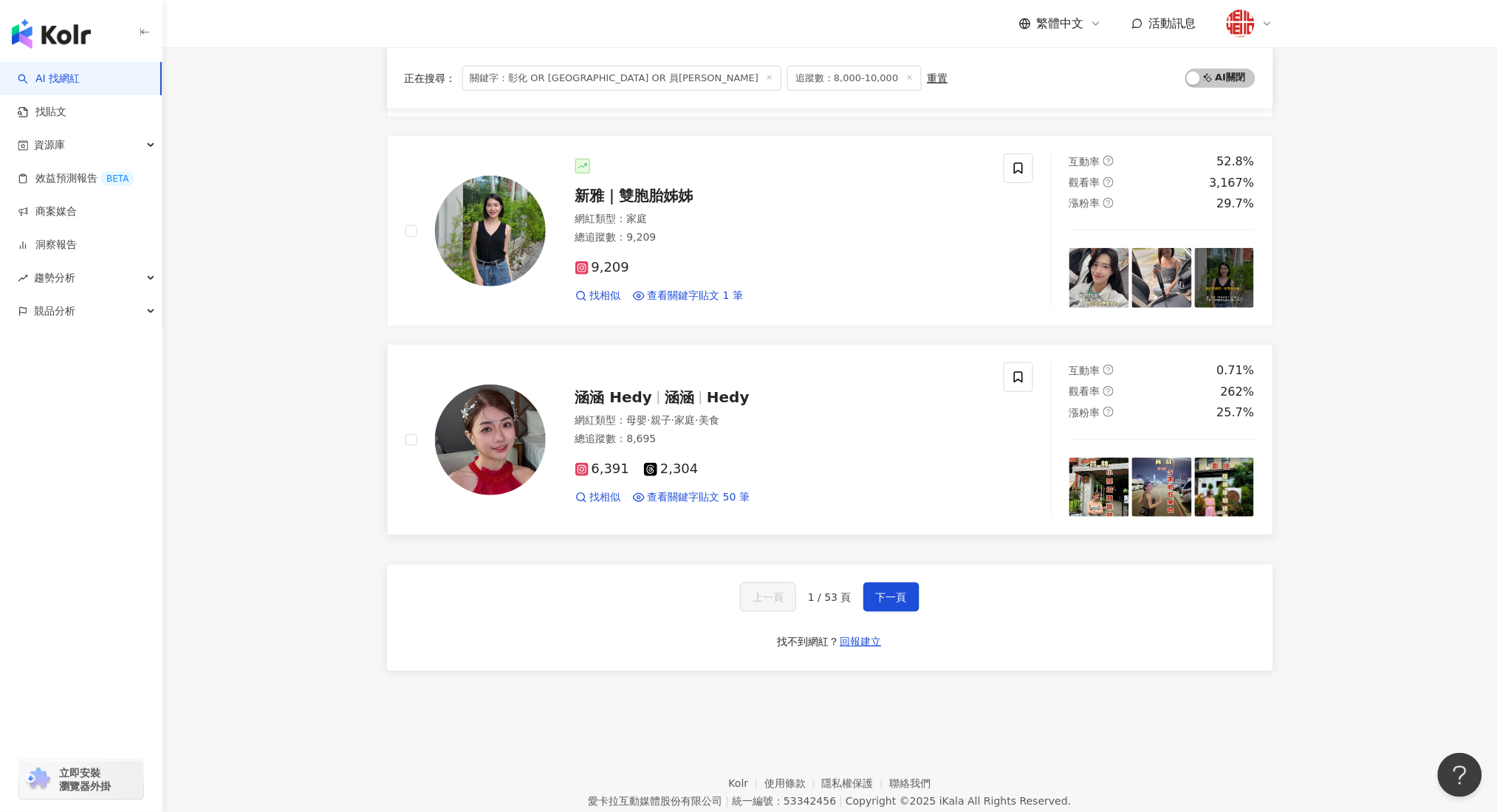
scroll to position [2263, 0]
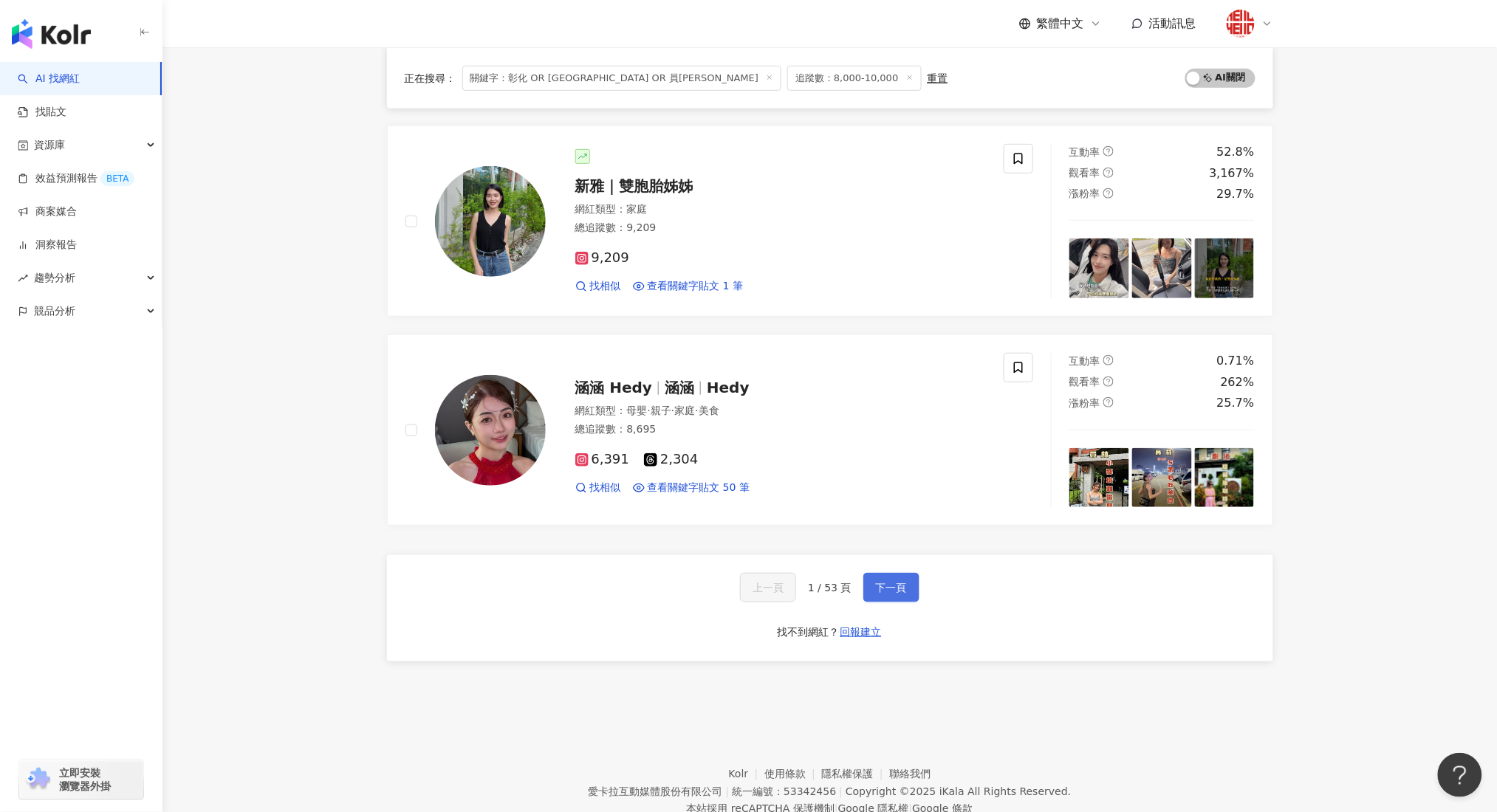
click at [897, 584] on span "下一頁" at bounding box center [891, 587] width 31 height 12
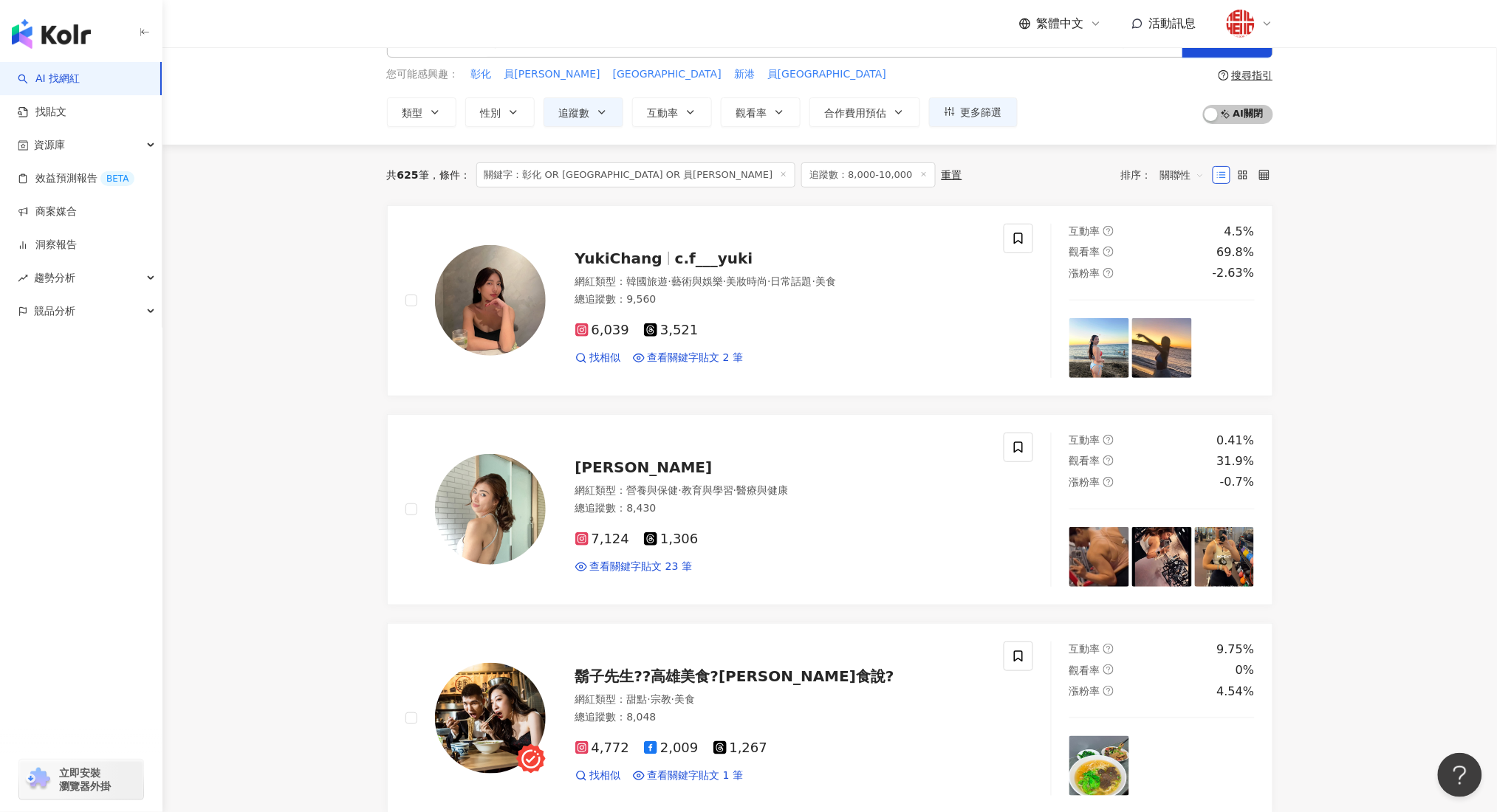
scroll to position [51, 0]
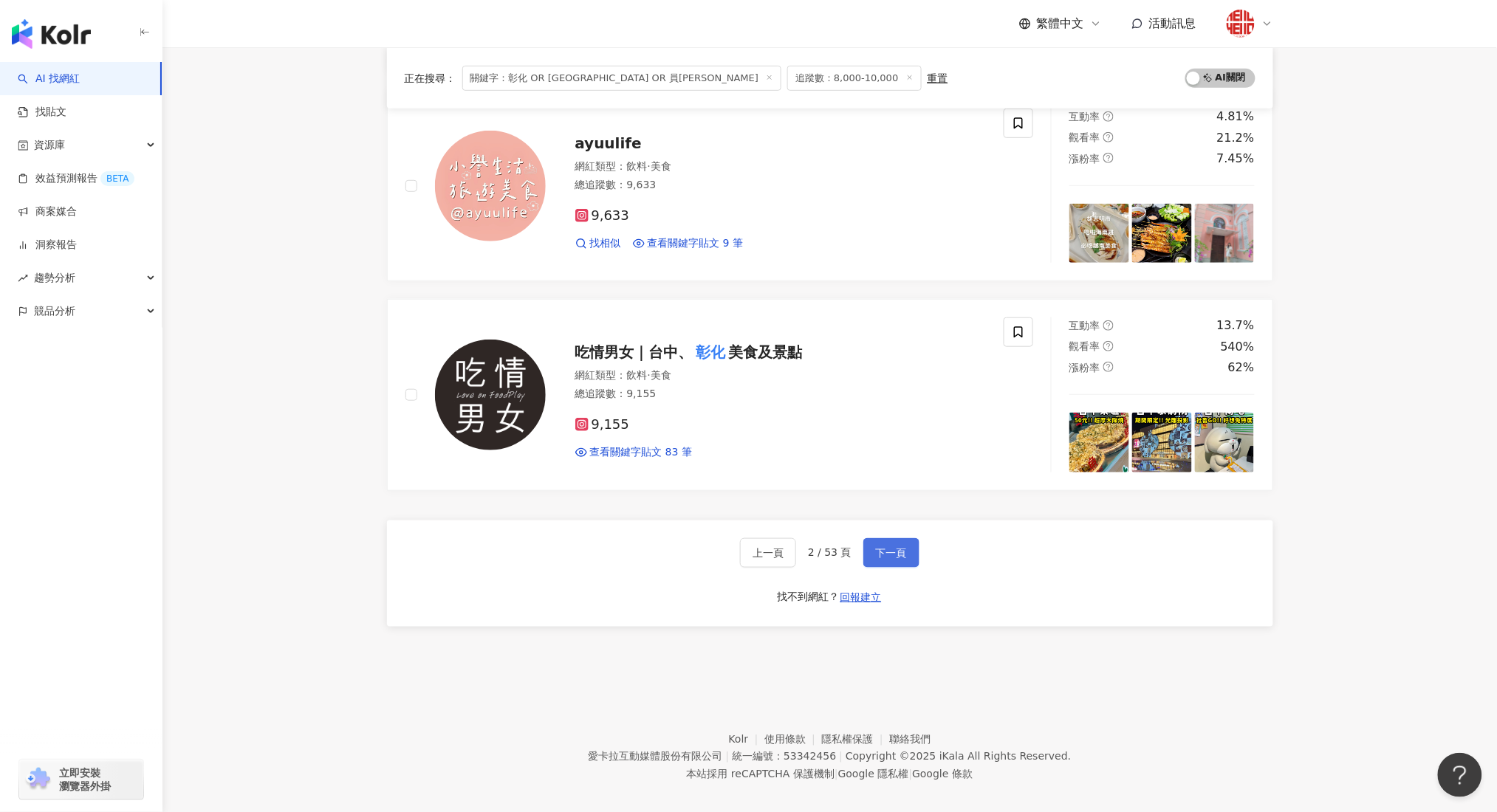
click at [871, 546] on button "下一頁" at bounding box center [891, 553] width 56 height 30
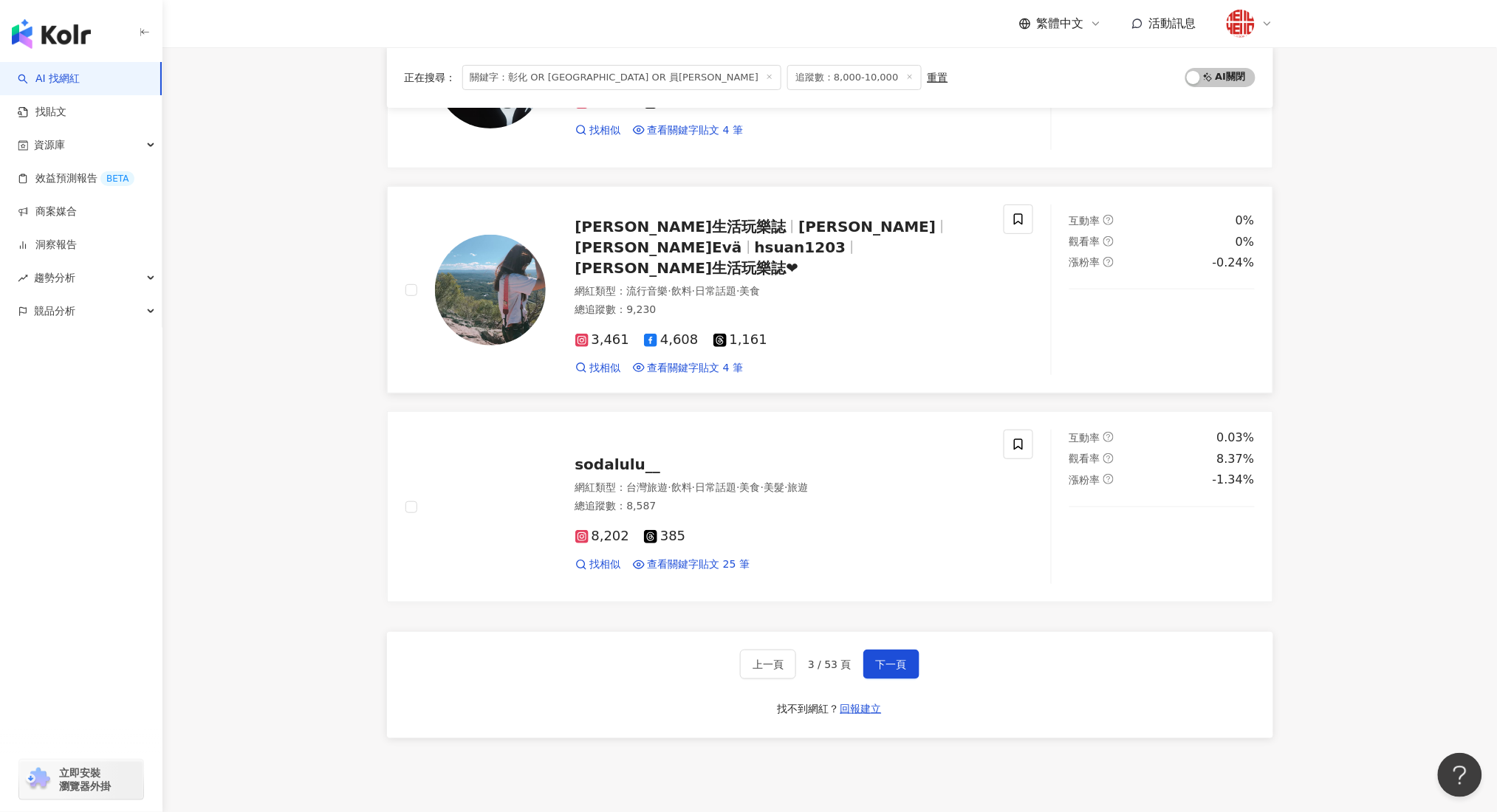
scroll to position [2272, 0]
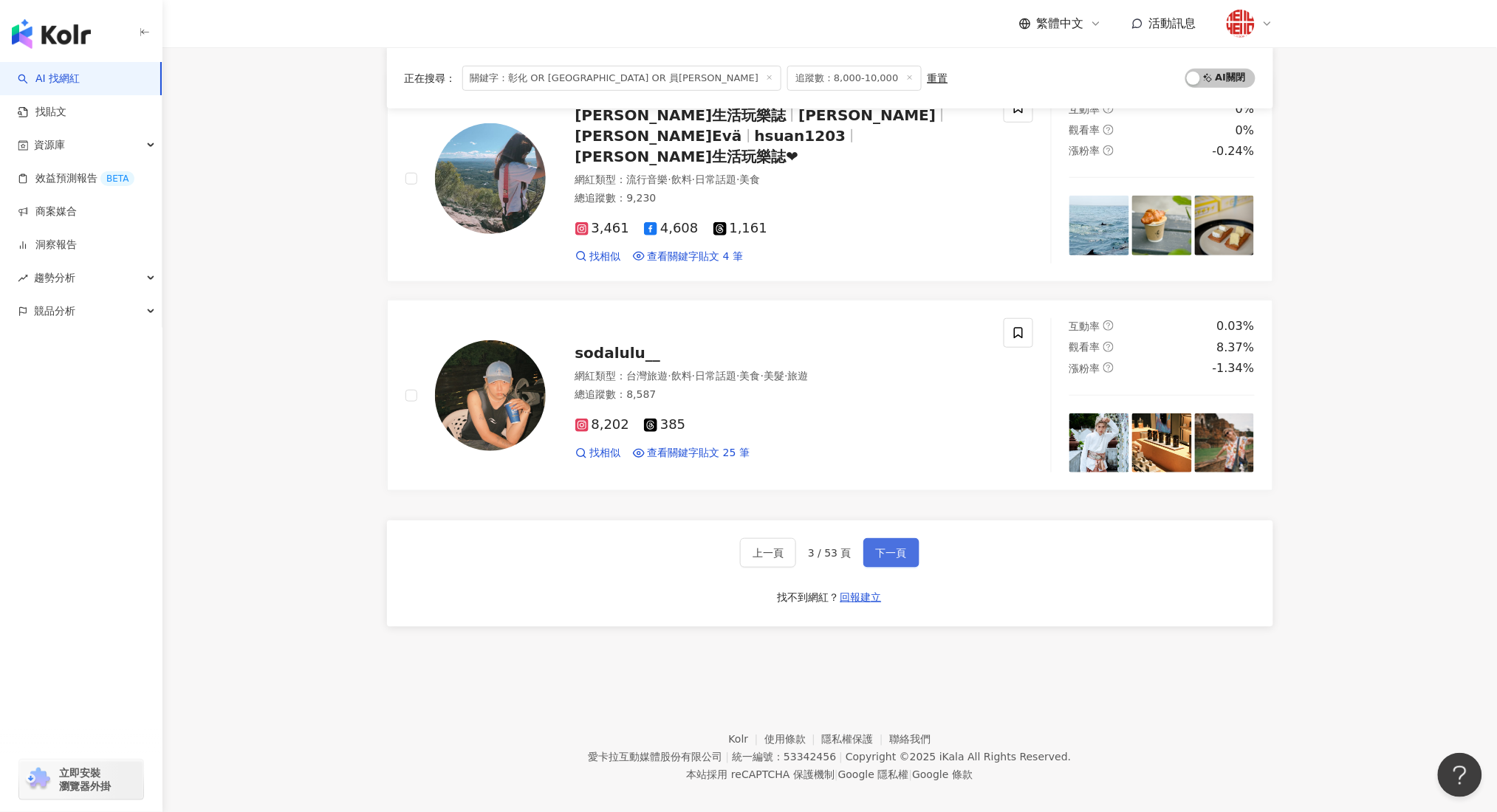
click at [883, 547] on span "下一頁" at bounding box center [891, 552] width 31 height 12
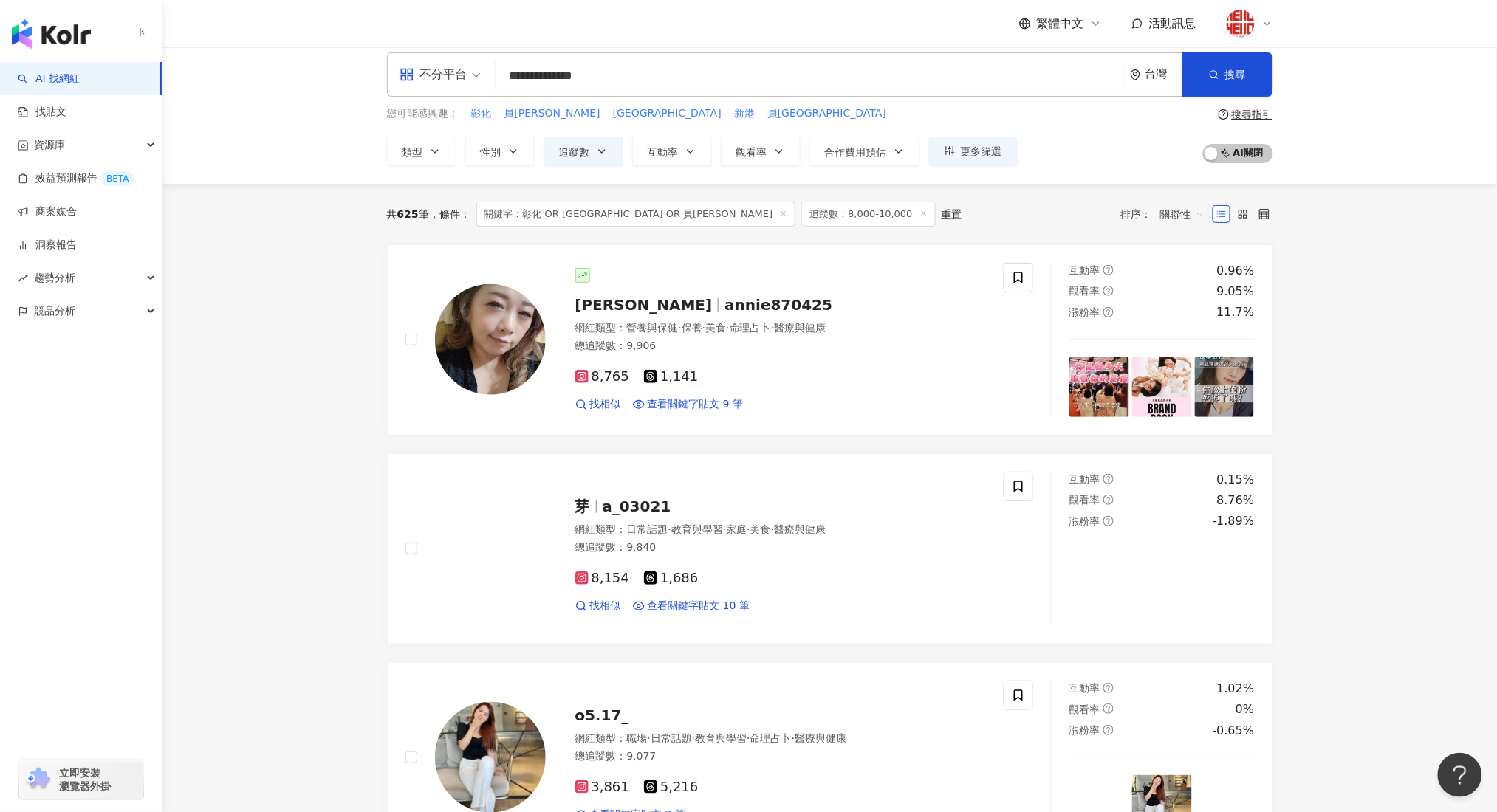
scroll to position [8, 0]
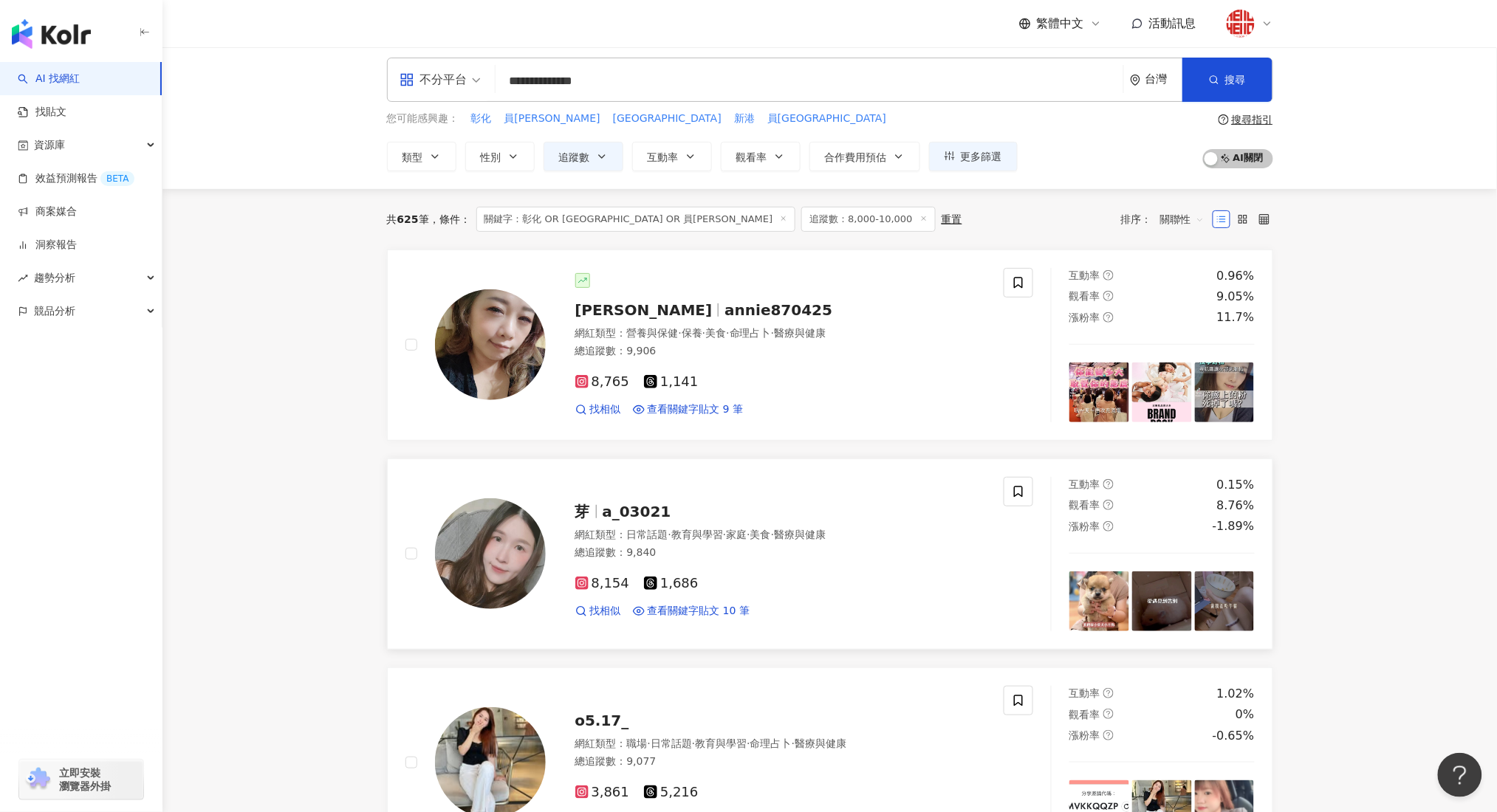
click at [821, 539] on span "醫療與健康" at bounding box center [799, 534] width 51 height 12
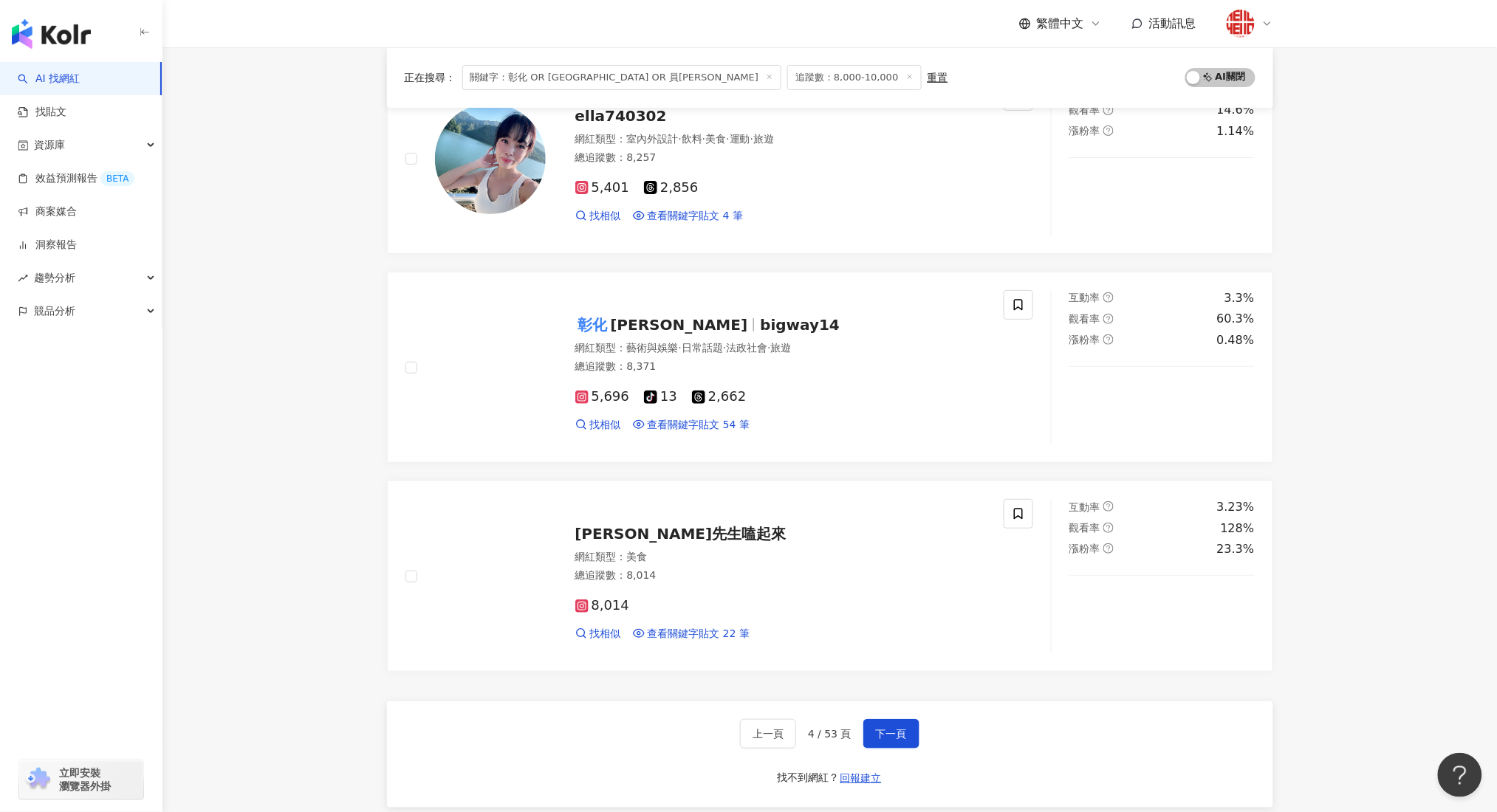
scroll to position [2173, 0]
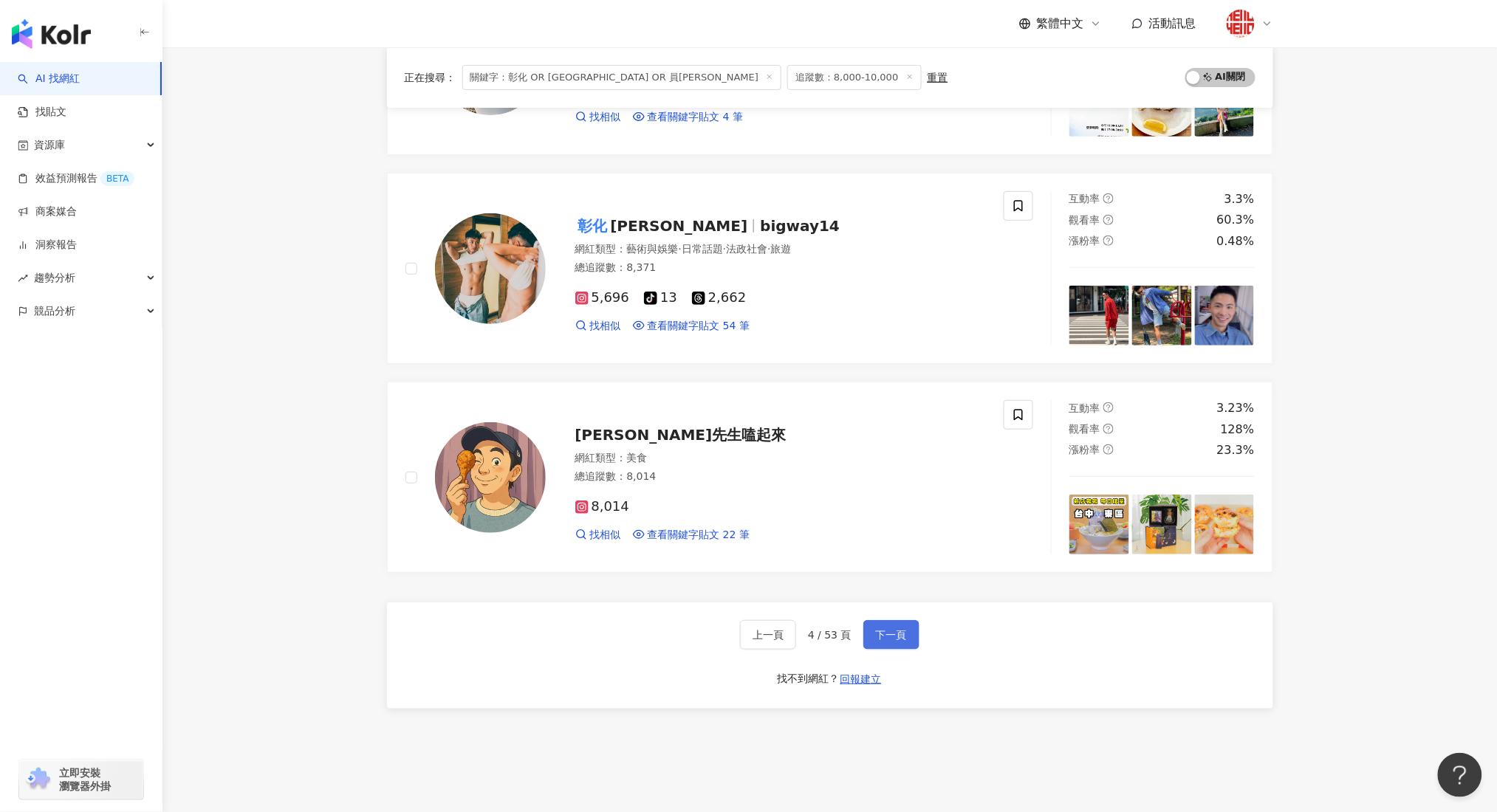
click at [886, 630] on span "下一頁" at bounding box center [891, 634] width 31 height 12
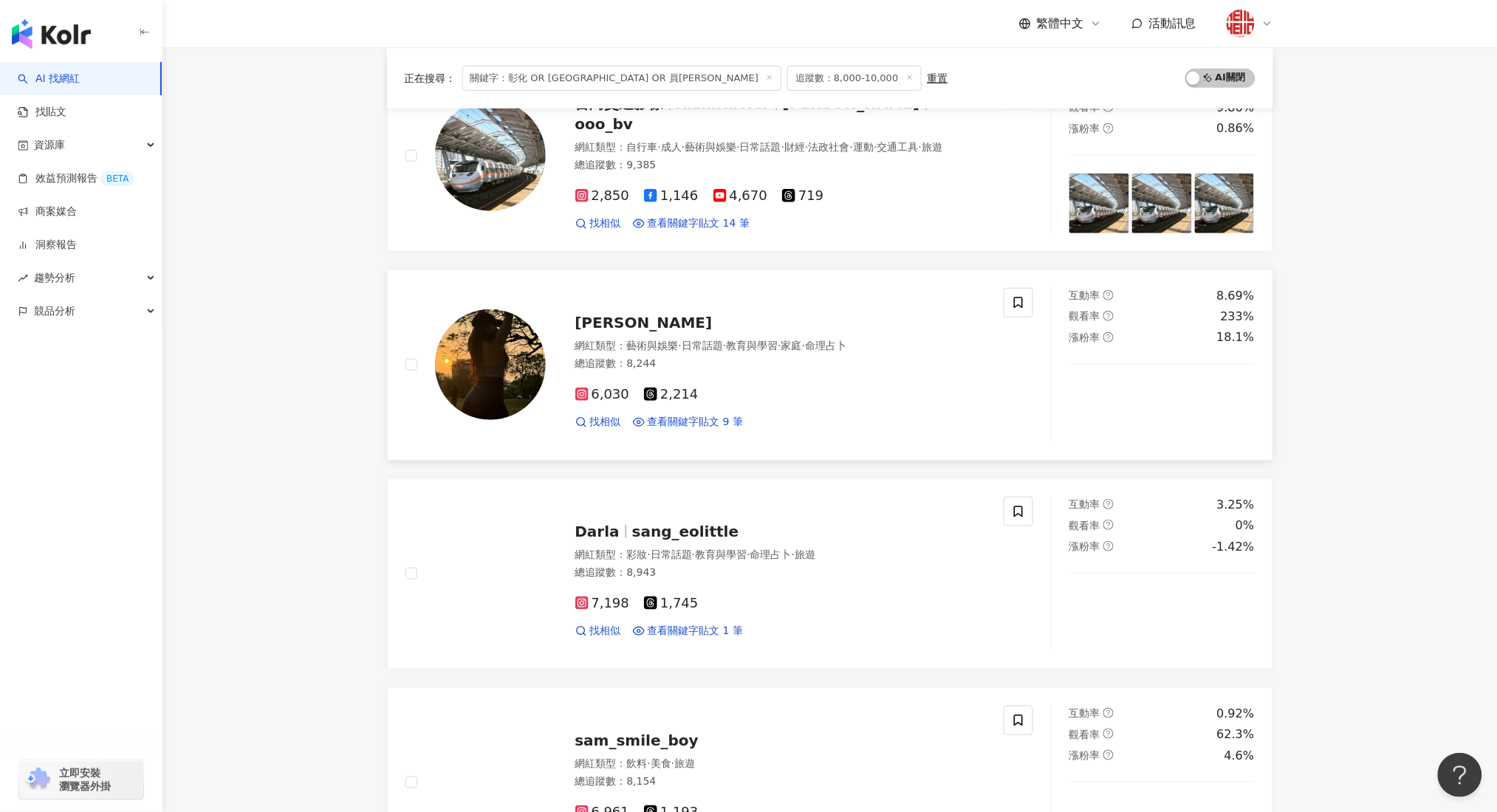
scroll to position [295, 0]
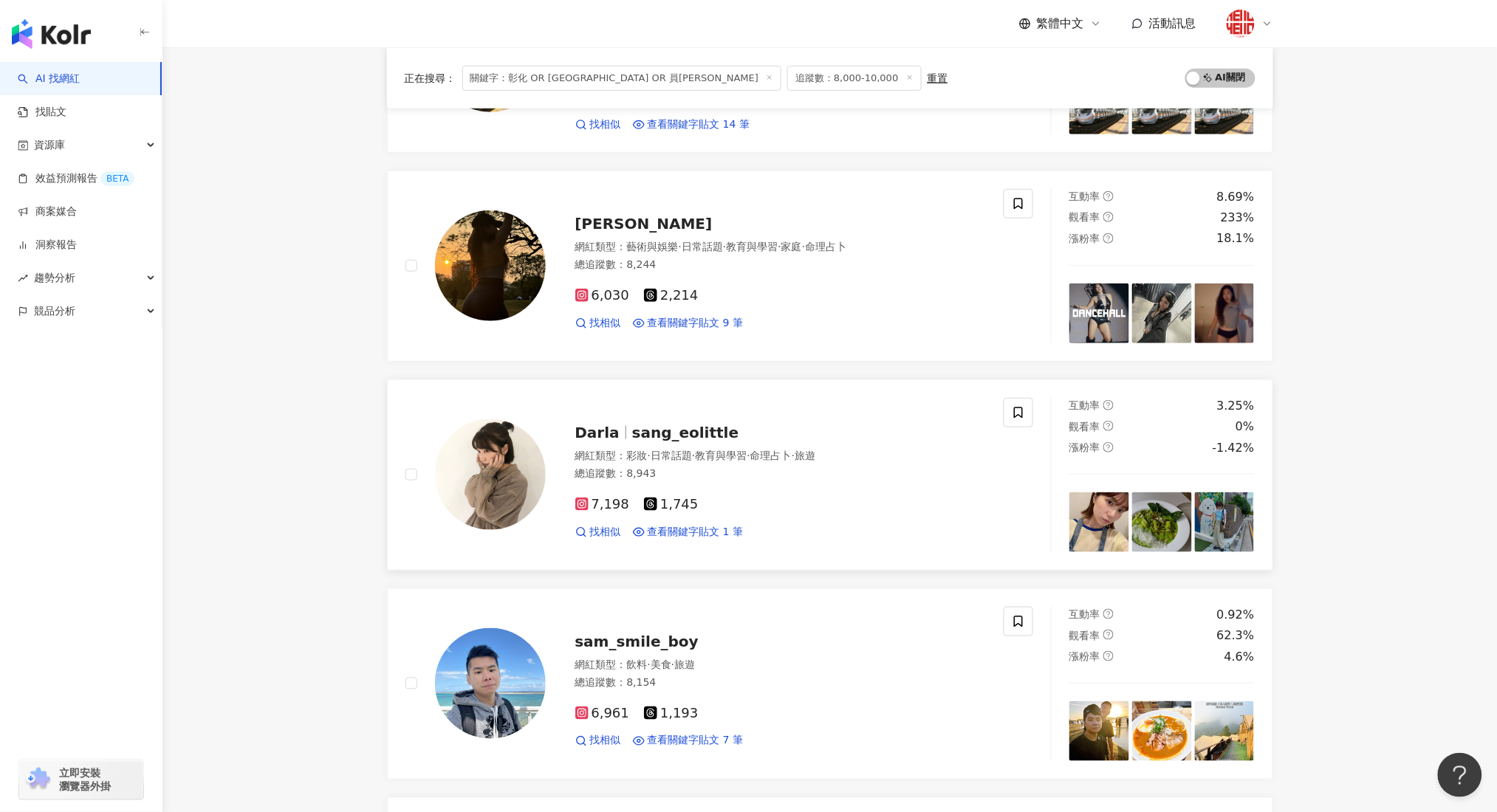
click at [645, 439] on span "sang_eolittle" at bounding box center [686, 432] width 107 height 18
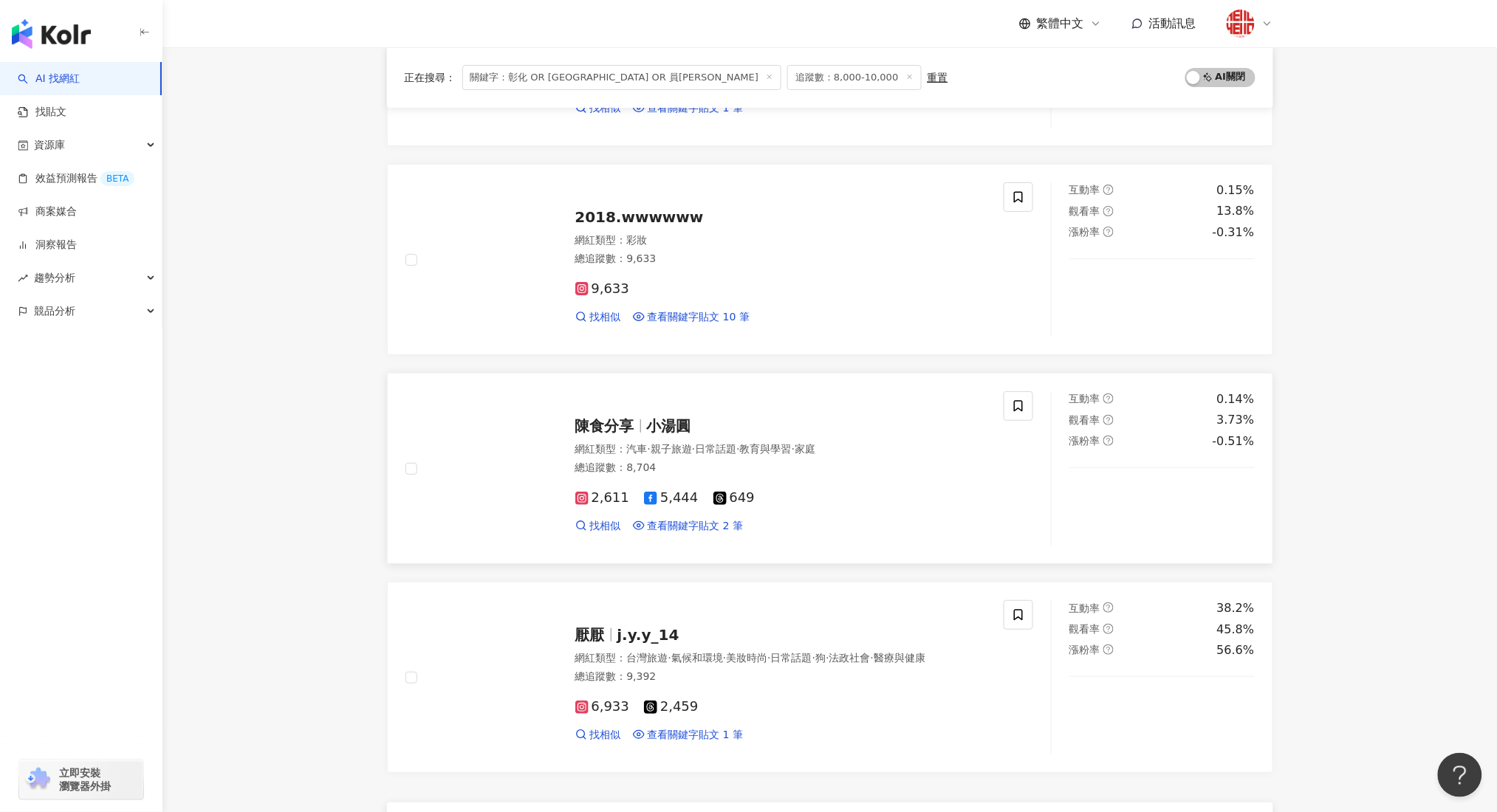
scroll to position [2067, 0]
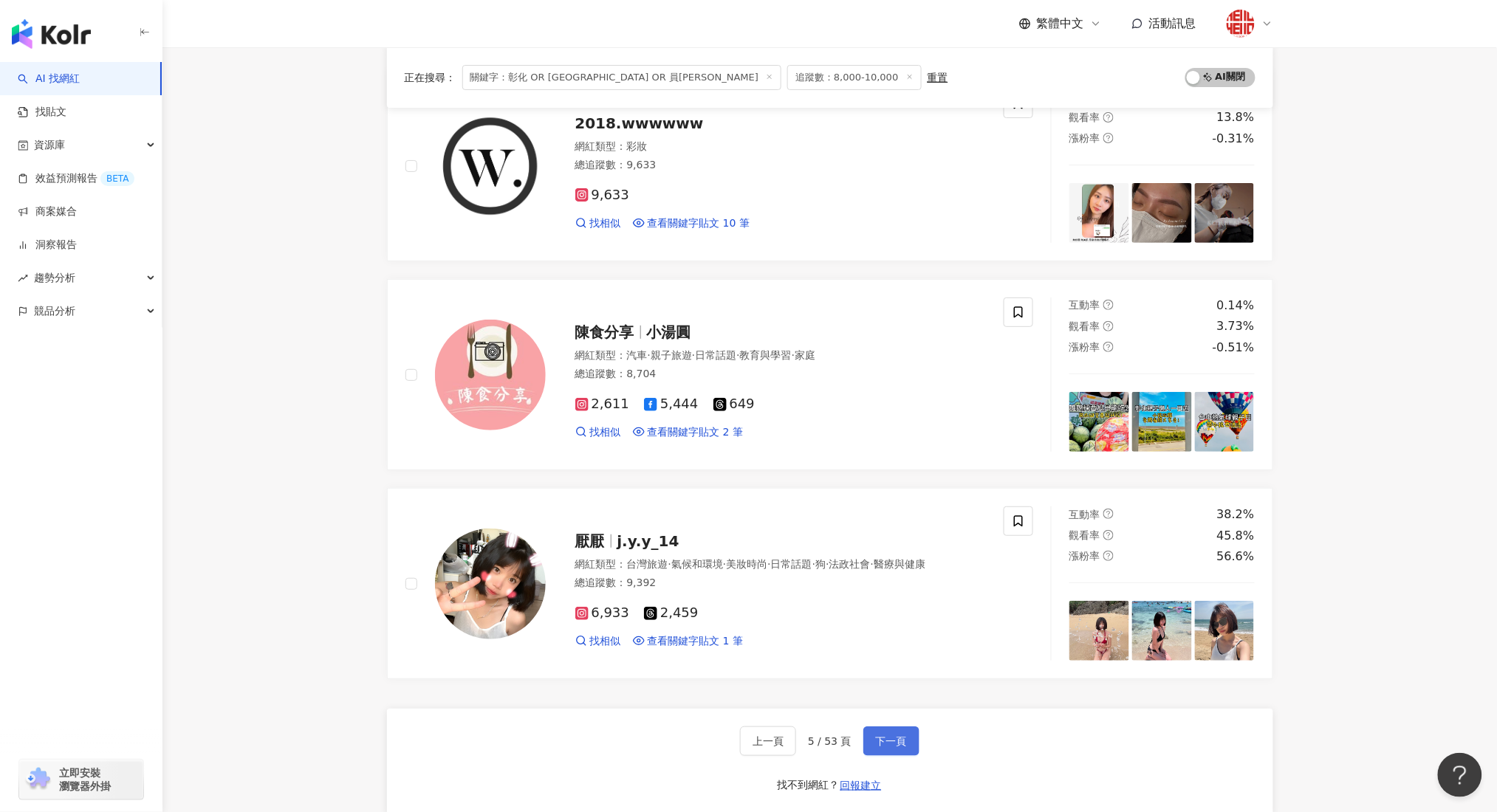
click at [889, 747] on span "下一頁" at bounding box center [891, 741] width 31 height 12
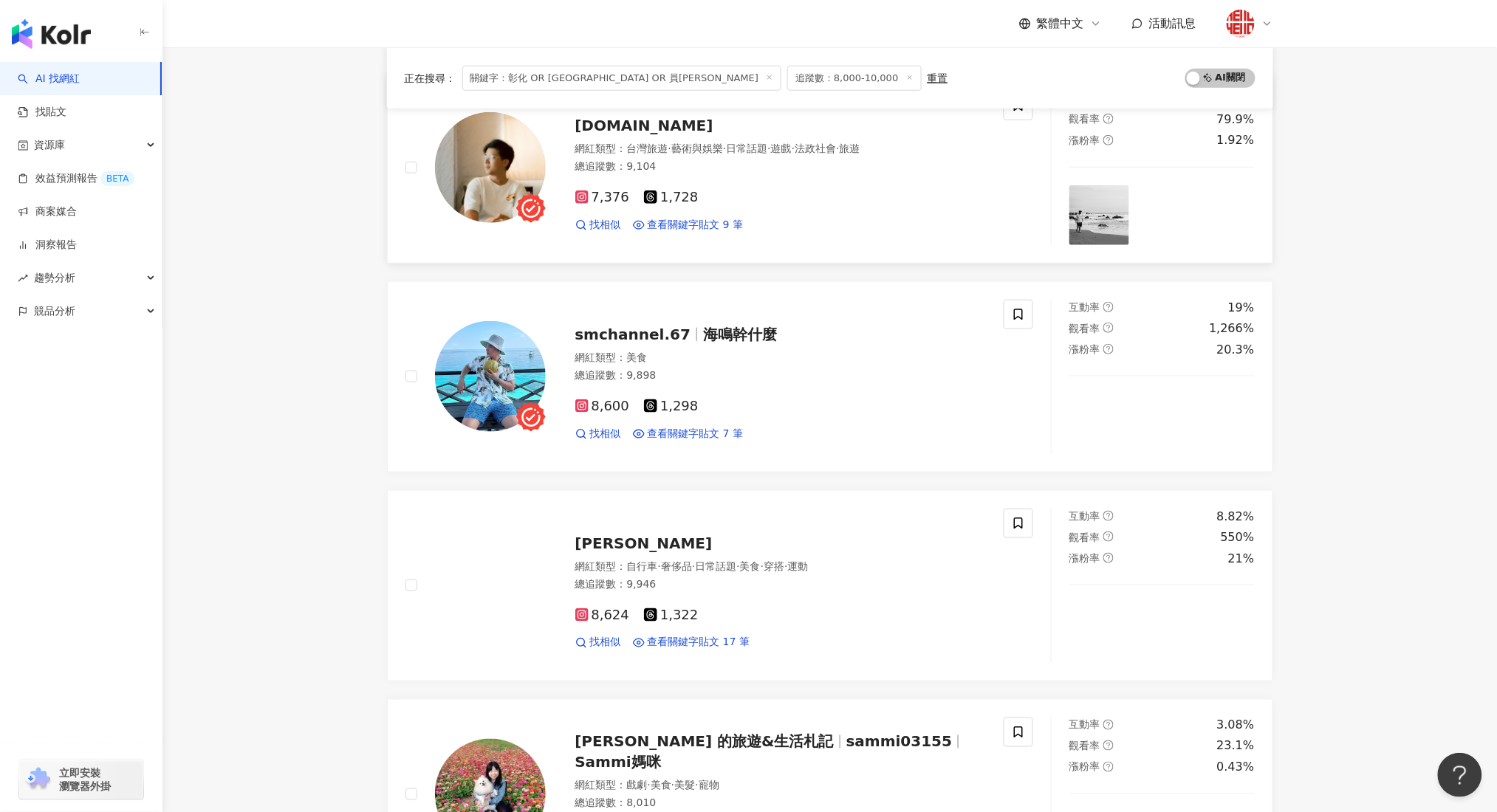
scroll to position [590, 0]
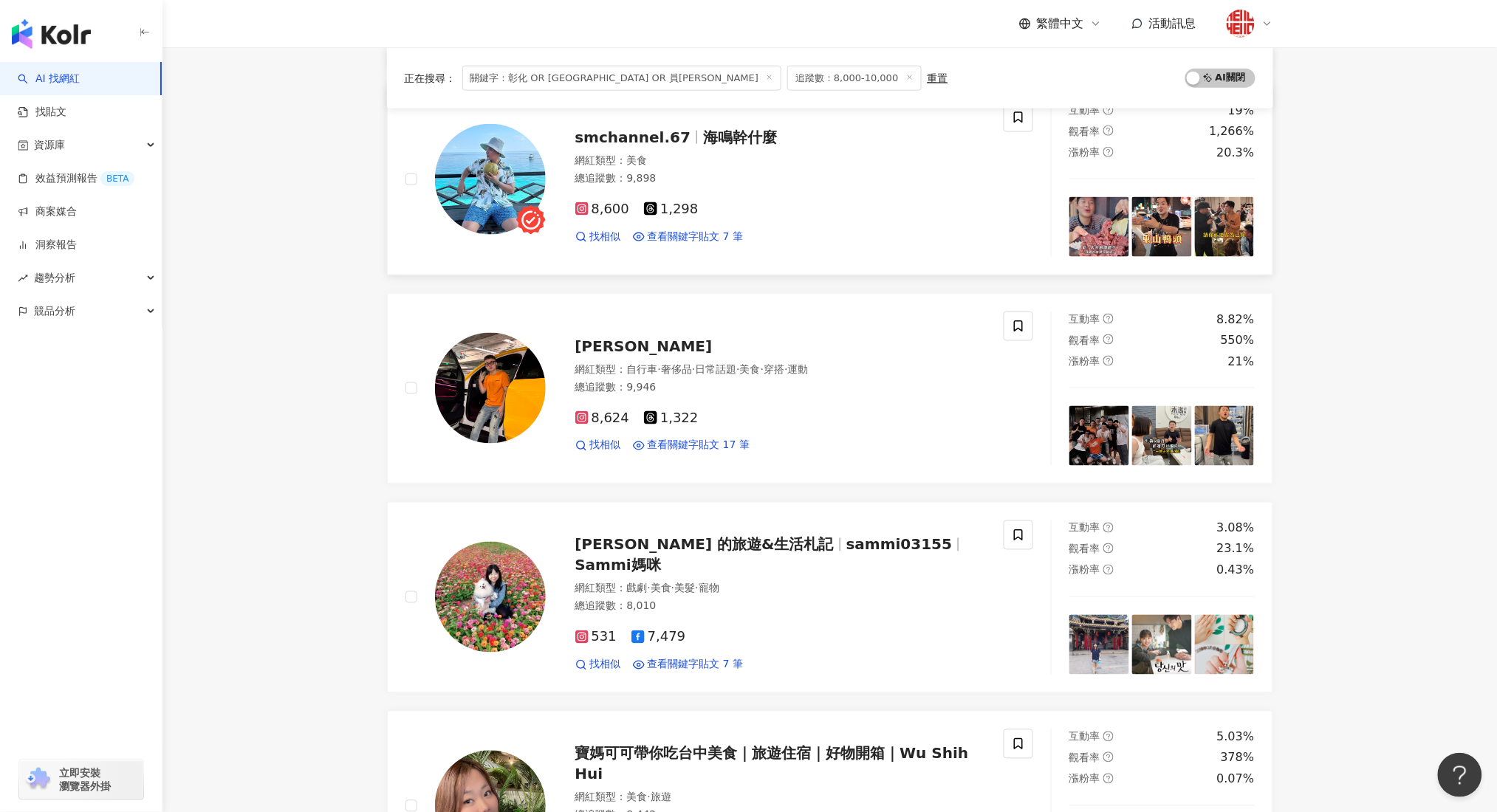
click at [648, 144] on span "smchannel.67" at bounding box center [633, 137] width 116 height 18
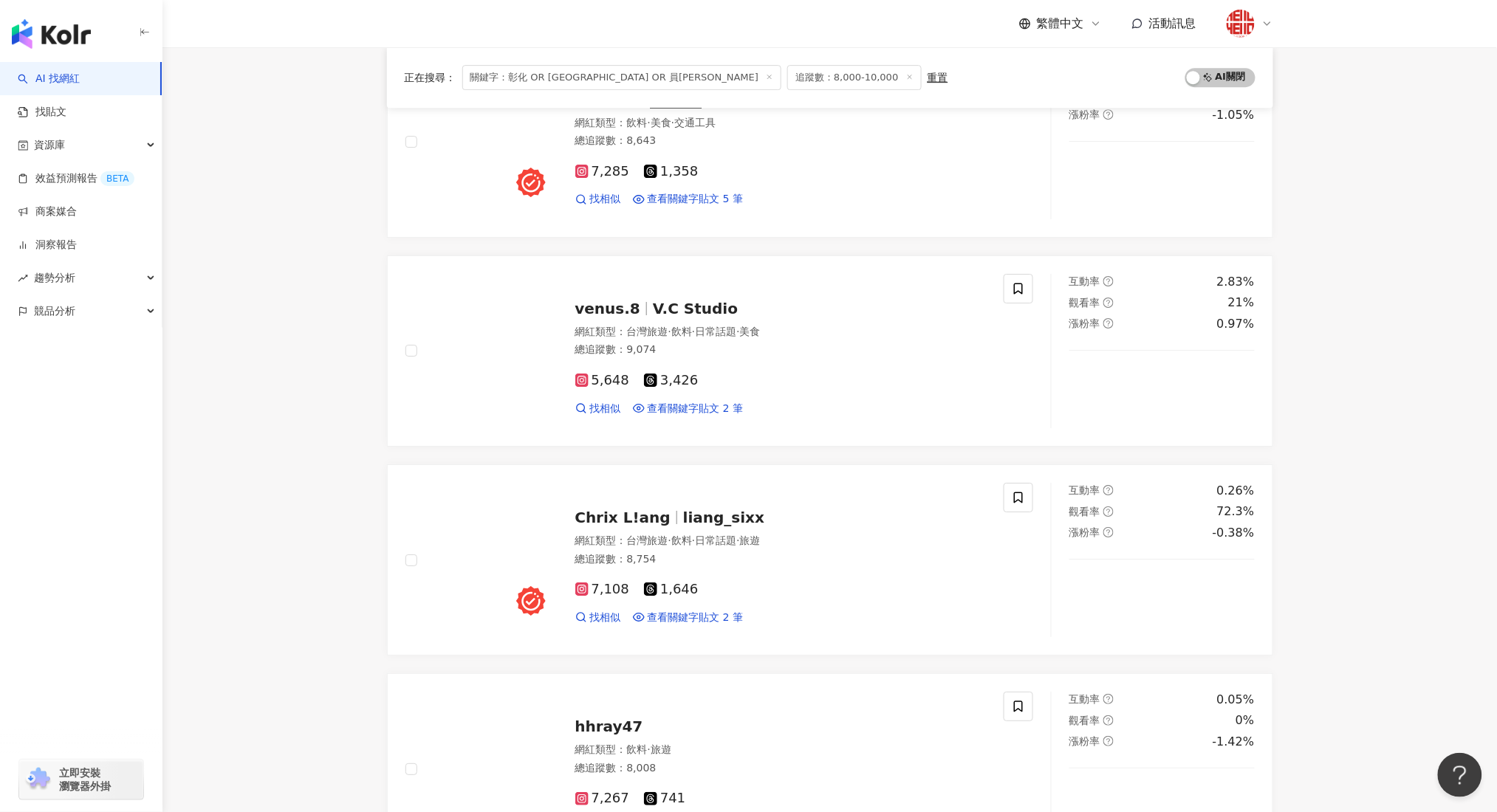
scroll to position [1575, 0]
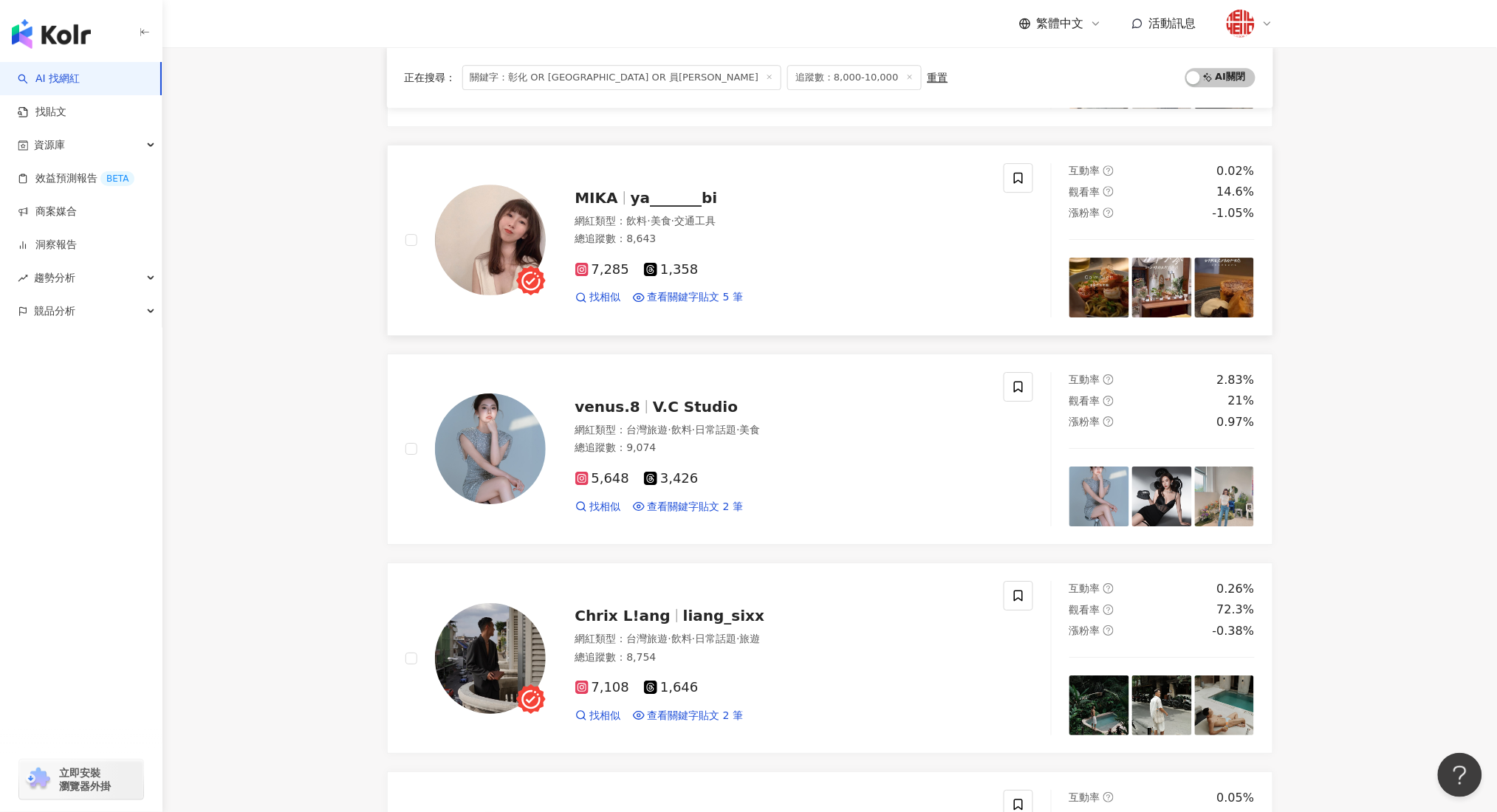
click at [604, 207] on span "MIKA" at bounding box center [597, 197] width 43 height 18
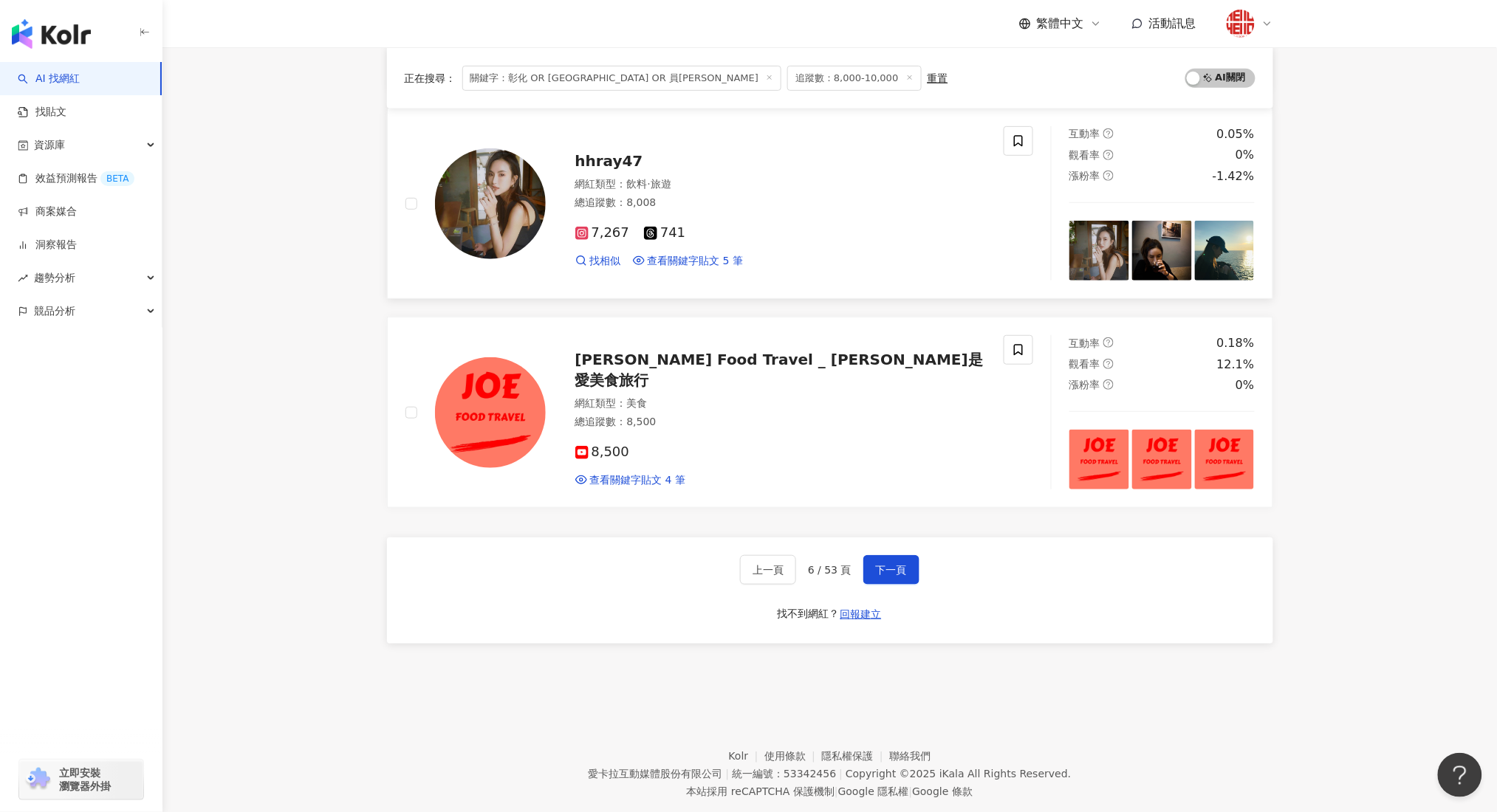
scroll to position [2263, 0]
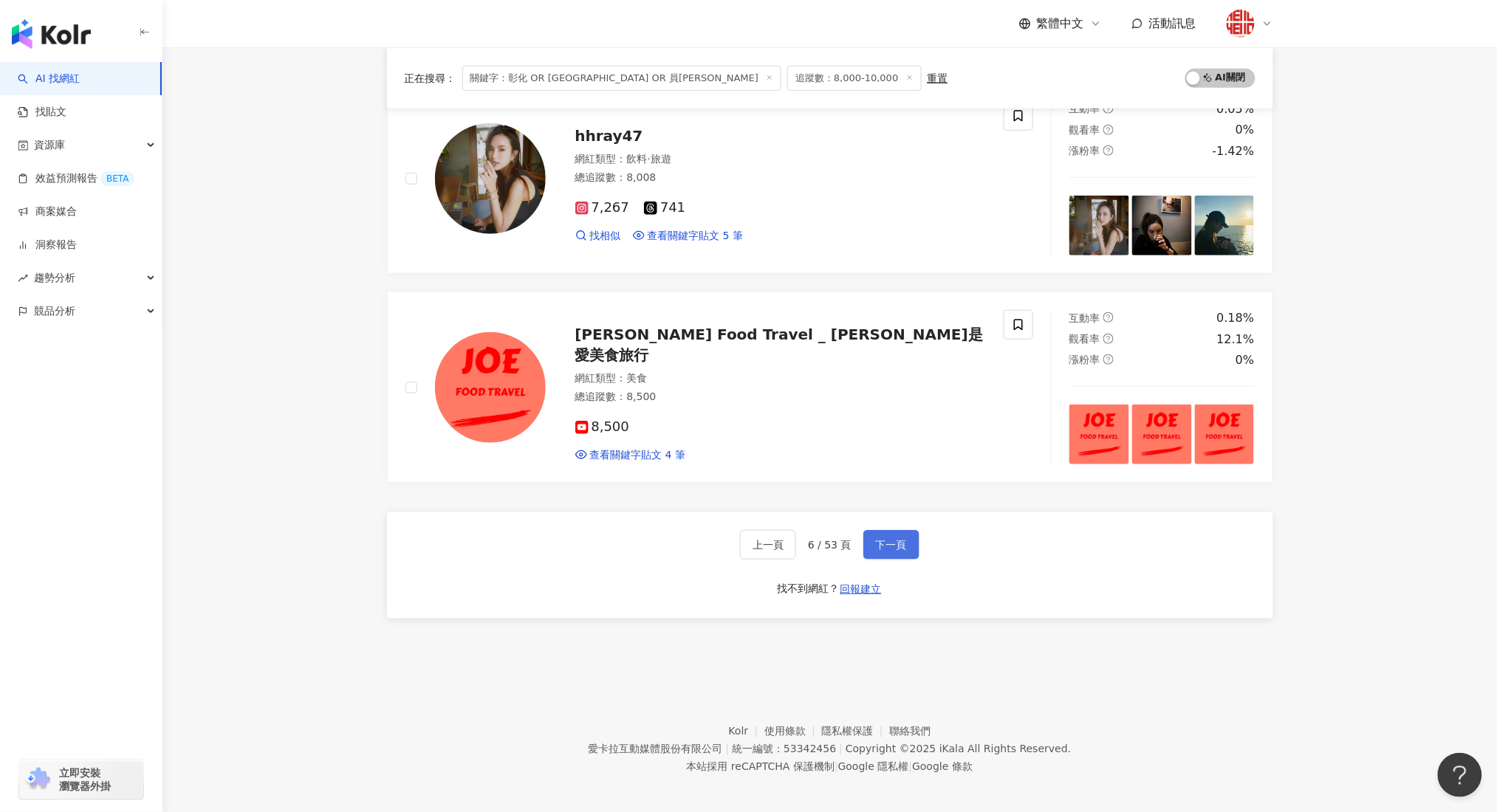
click at [883, 544] on span "下一頁" at bounding box center [891, 544] width 31 height 12
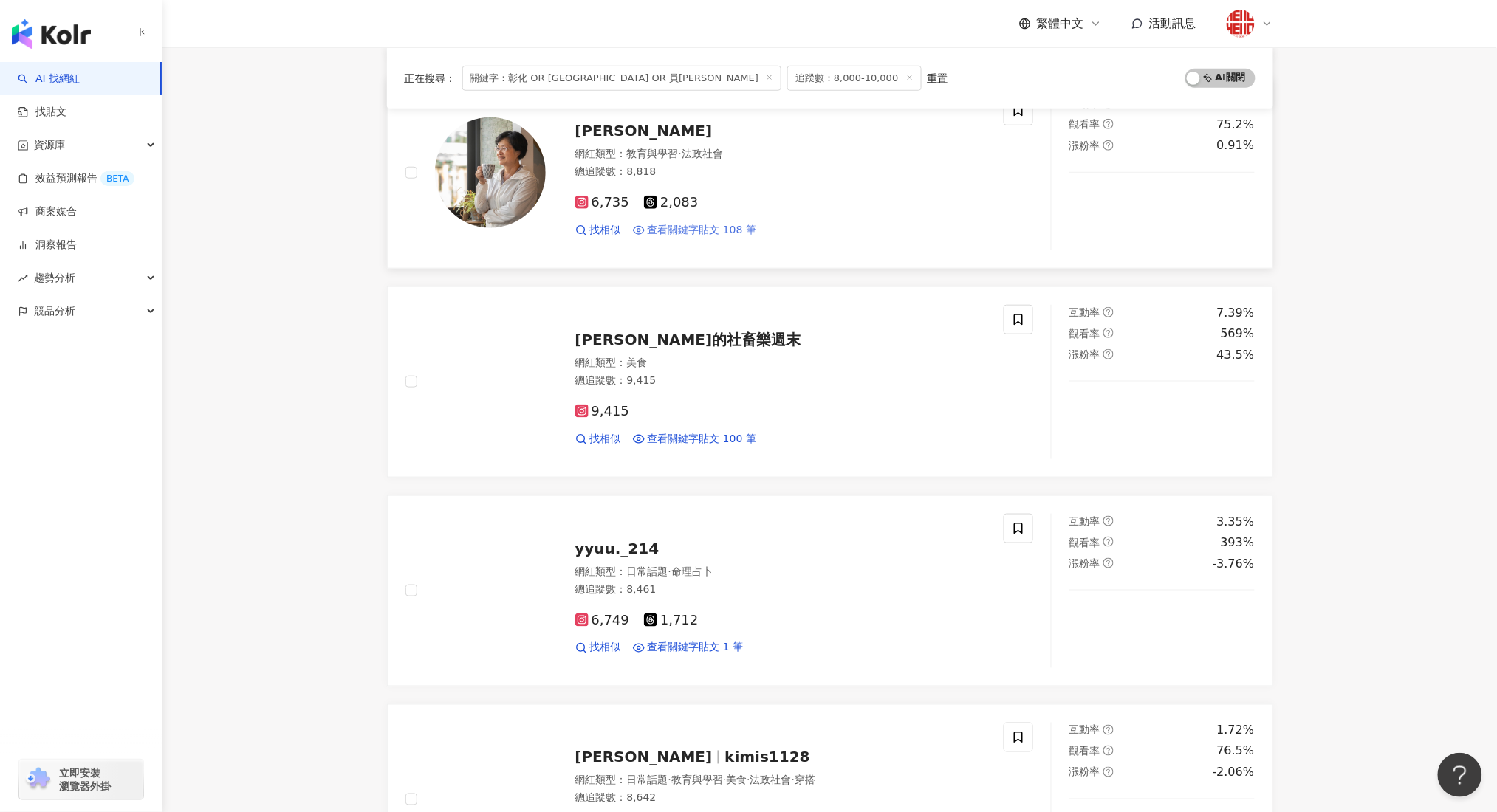
scroll to position [491, 0]
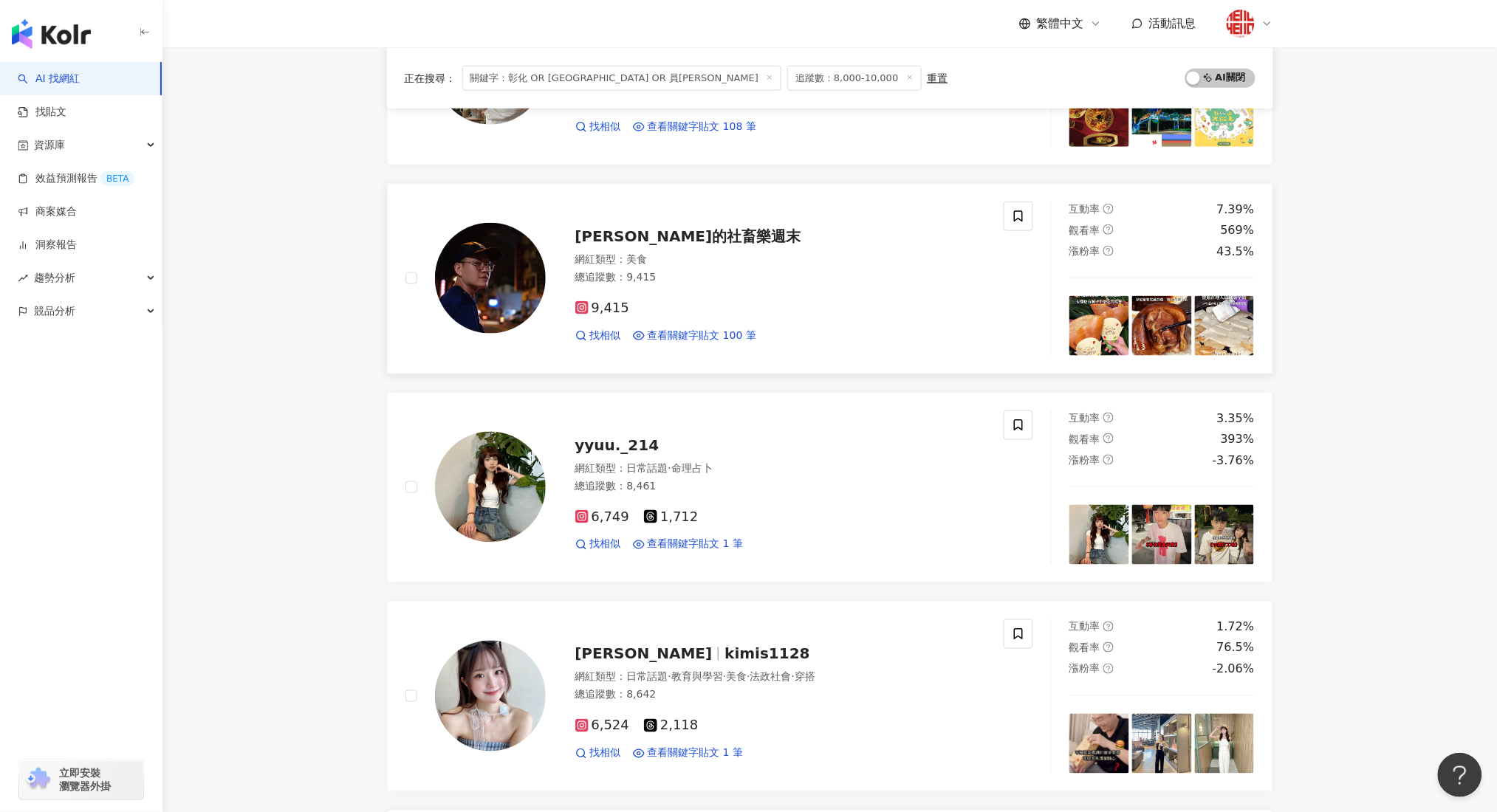
click at [657, 235] on span "柯柯的社畜樂週末" at bounding box center [688, 236] width 226 height 18
click at [1023, 213] on icon at bounding box center [1018, 215] width 13 height 13
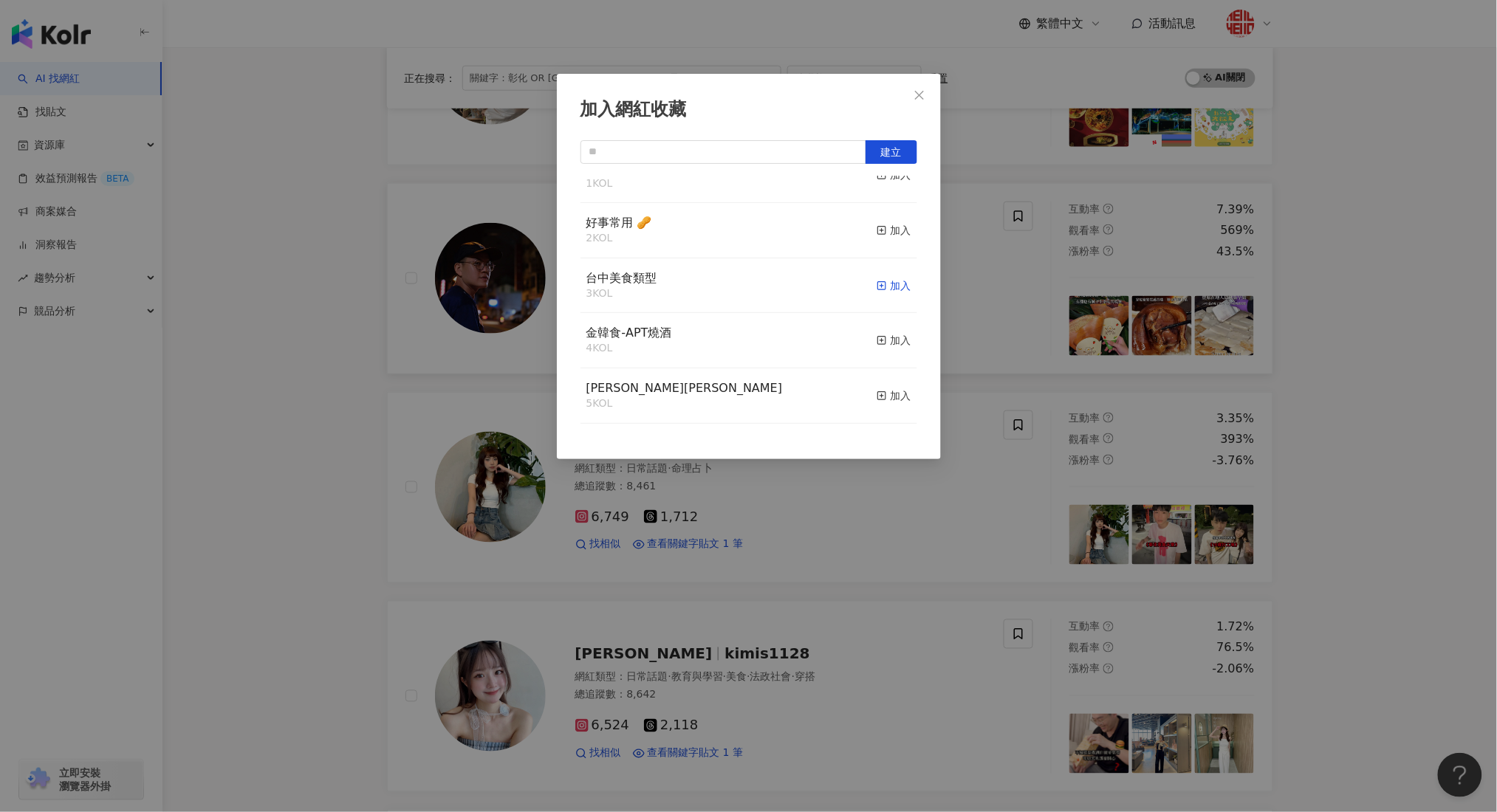
click at [877, 281] on rect "button" at bounding box center [881, 285] width 8 height 8
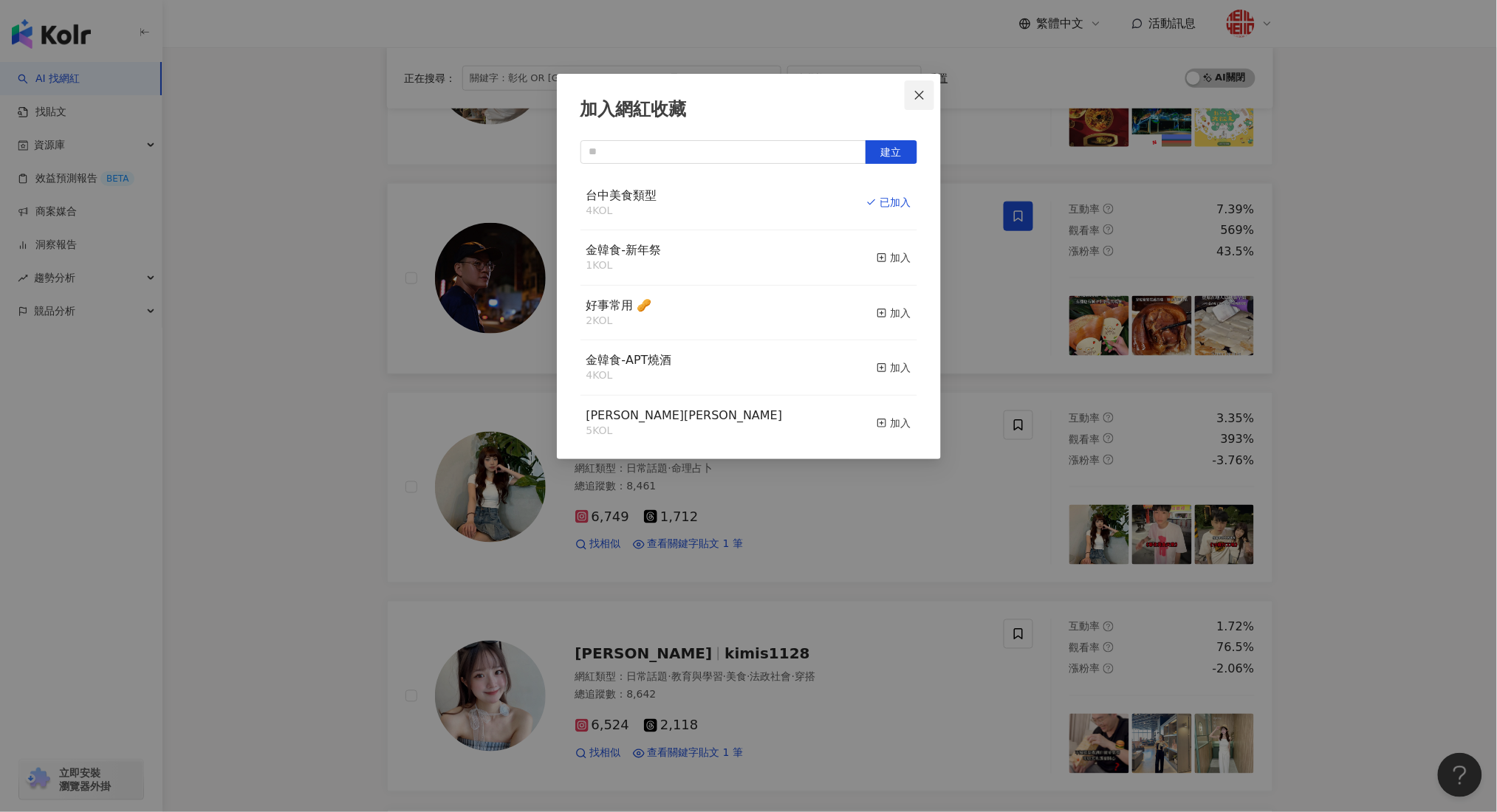
click at [927, 87] on button "Close" at bounding box center [919, 95] width 30 height 30
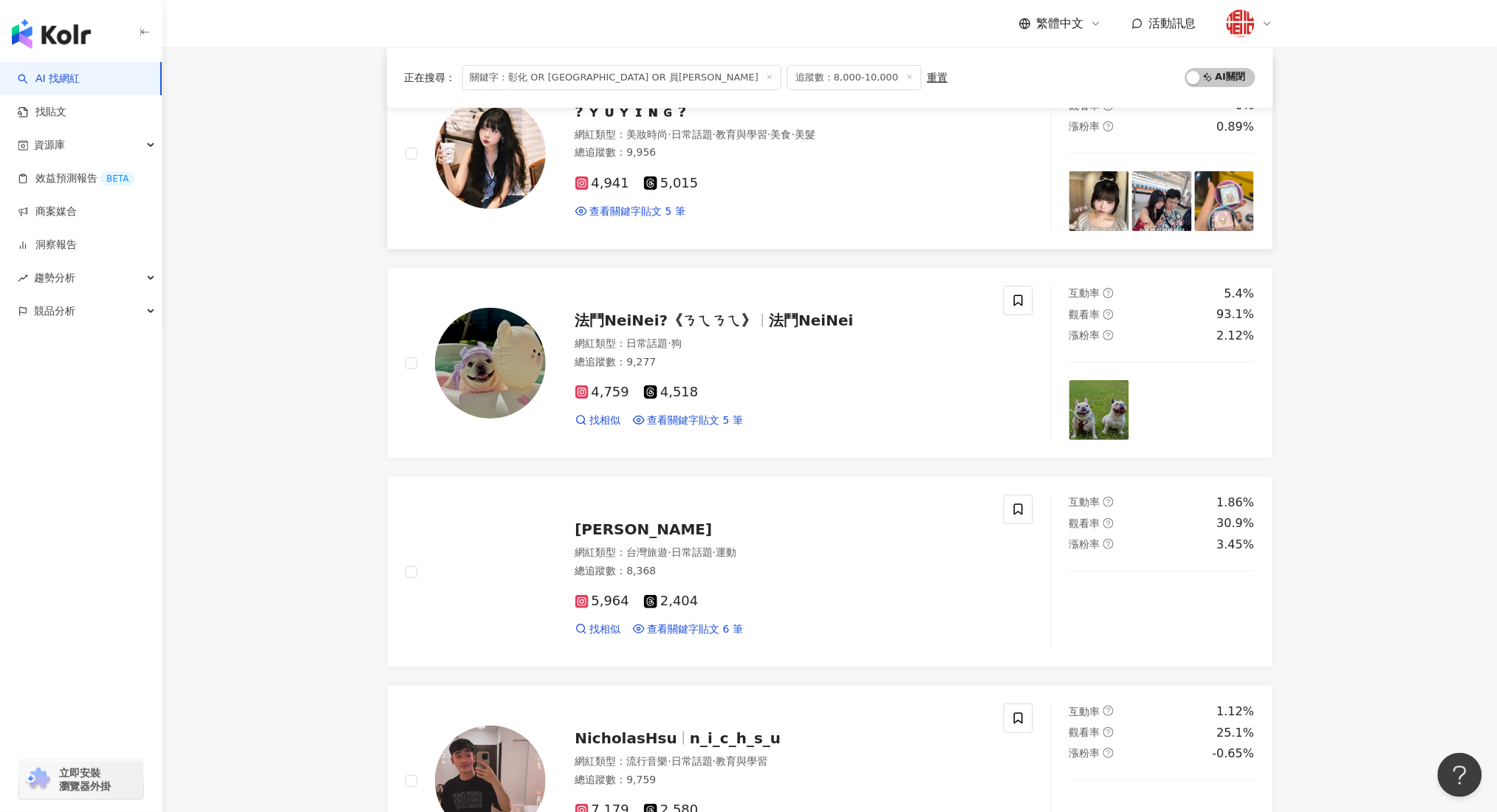
scroll to position [2272, 0]
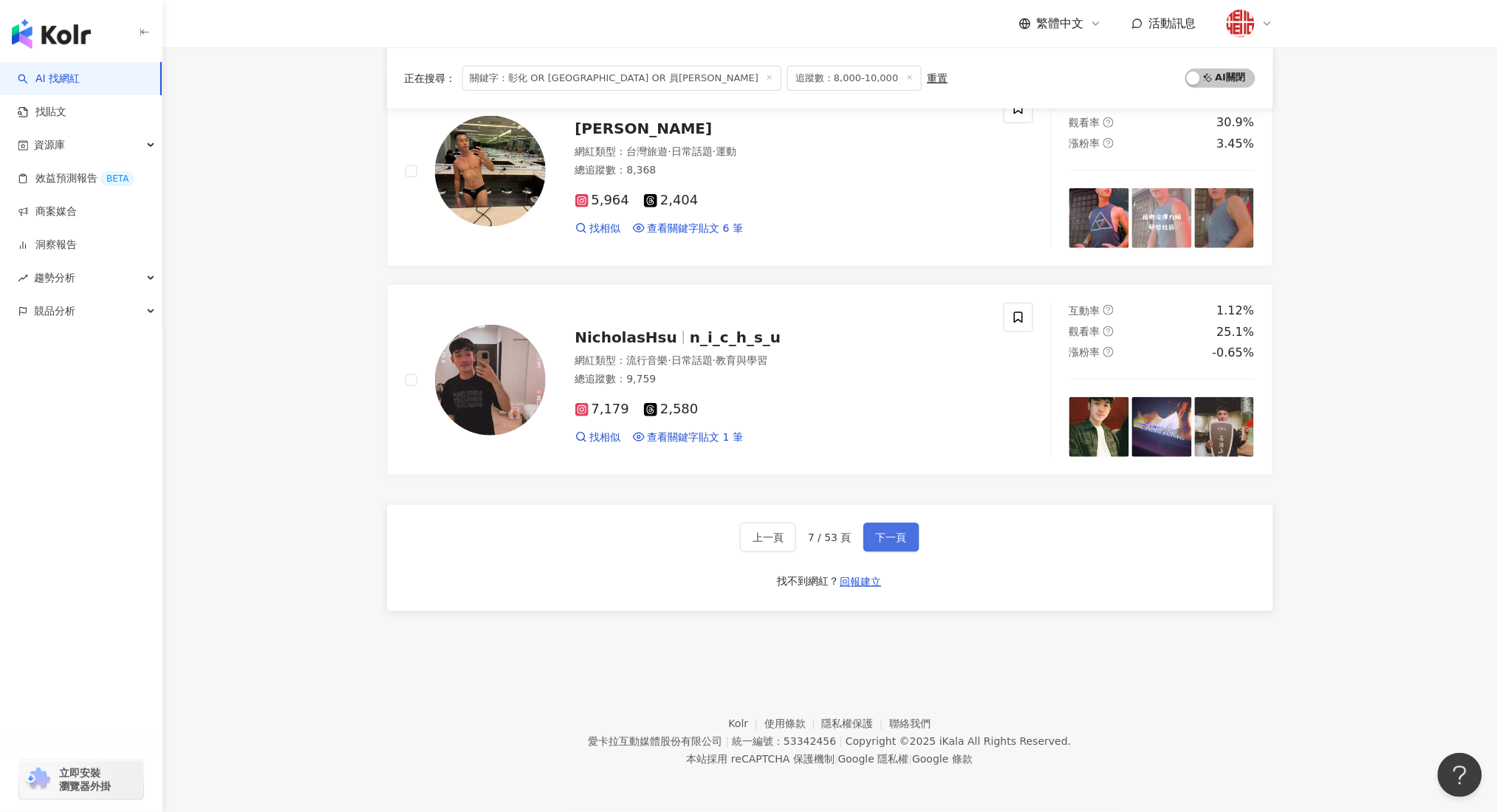
click at [903, 528] on button "下一頁" at bounding box center [891, 537] width 56 height 30
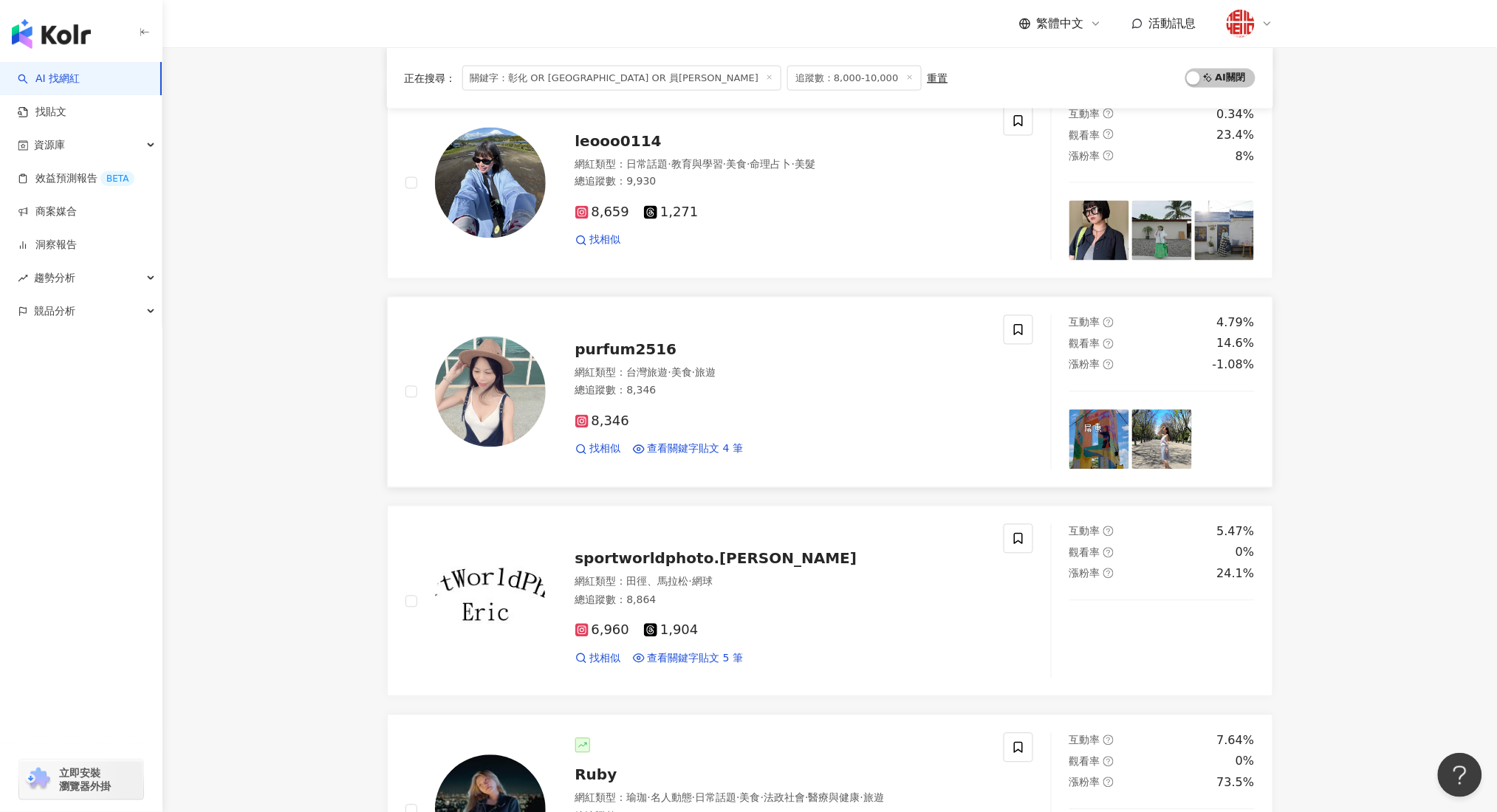
scroll to position [642, 0]
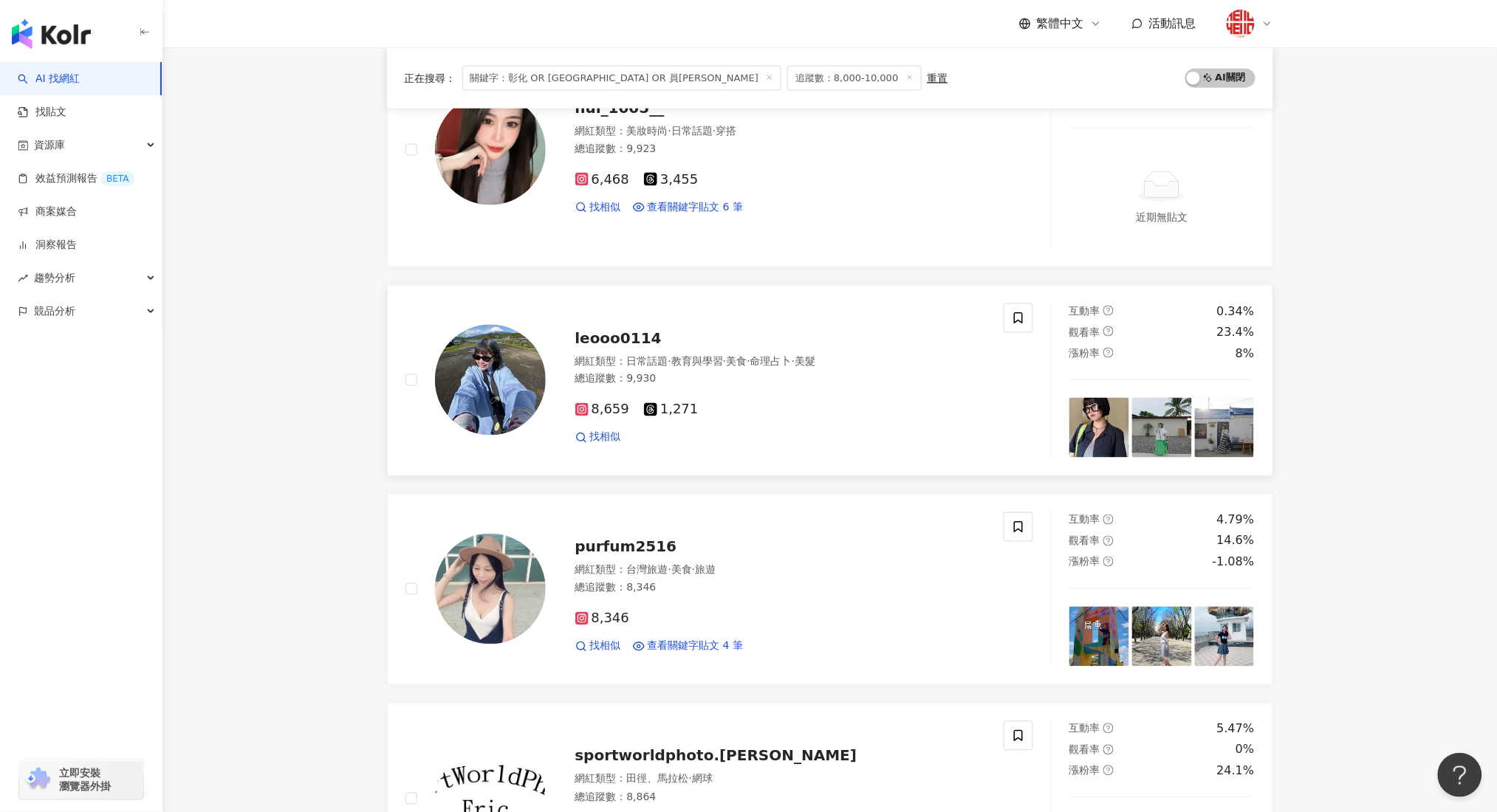
click at [630, 334] on span "leooo0114" at bounding box center [618, 337] width 87 height 18
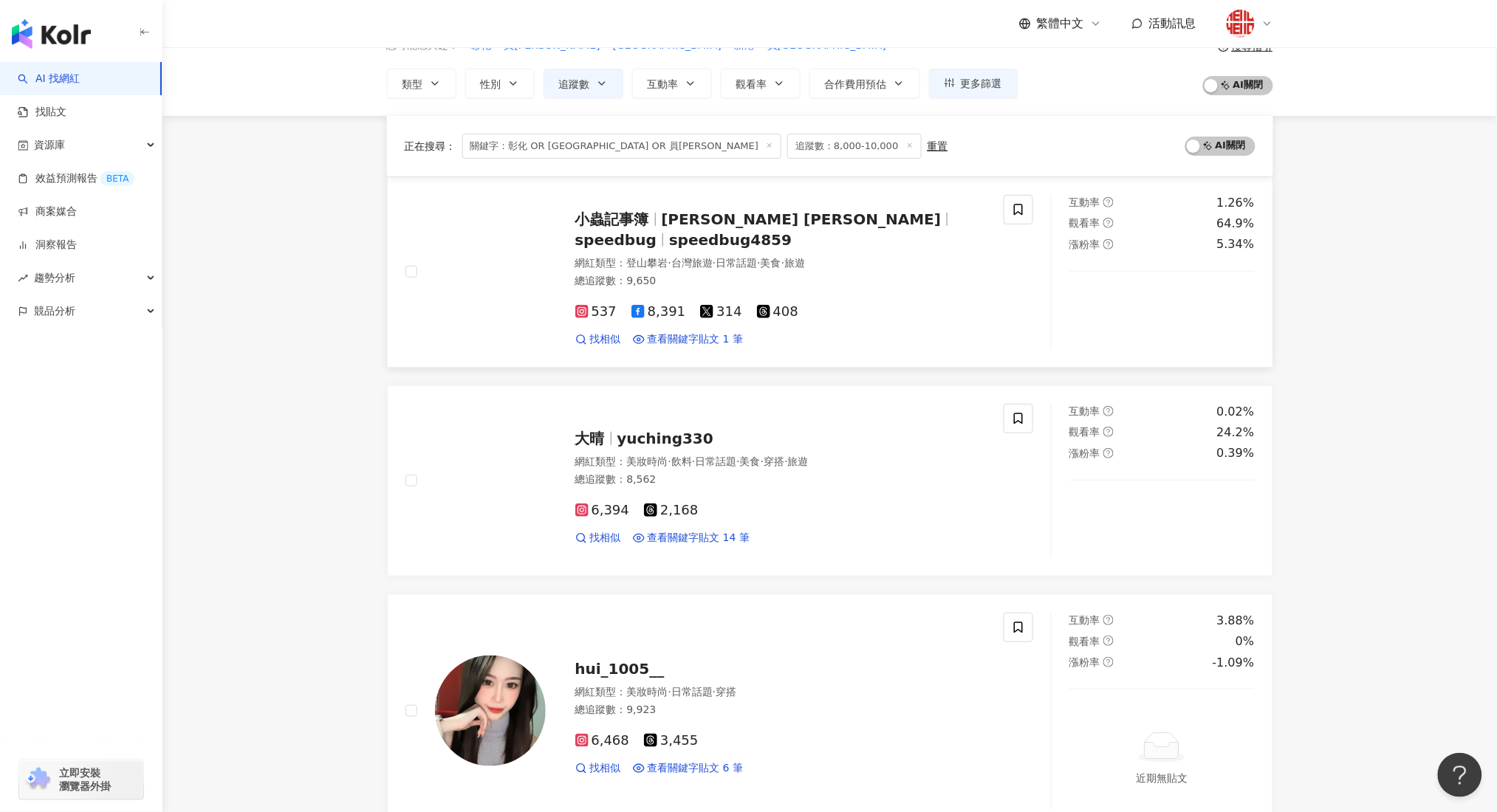
scroll to position [196, 0]
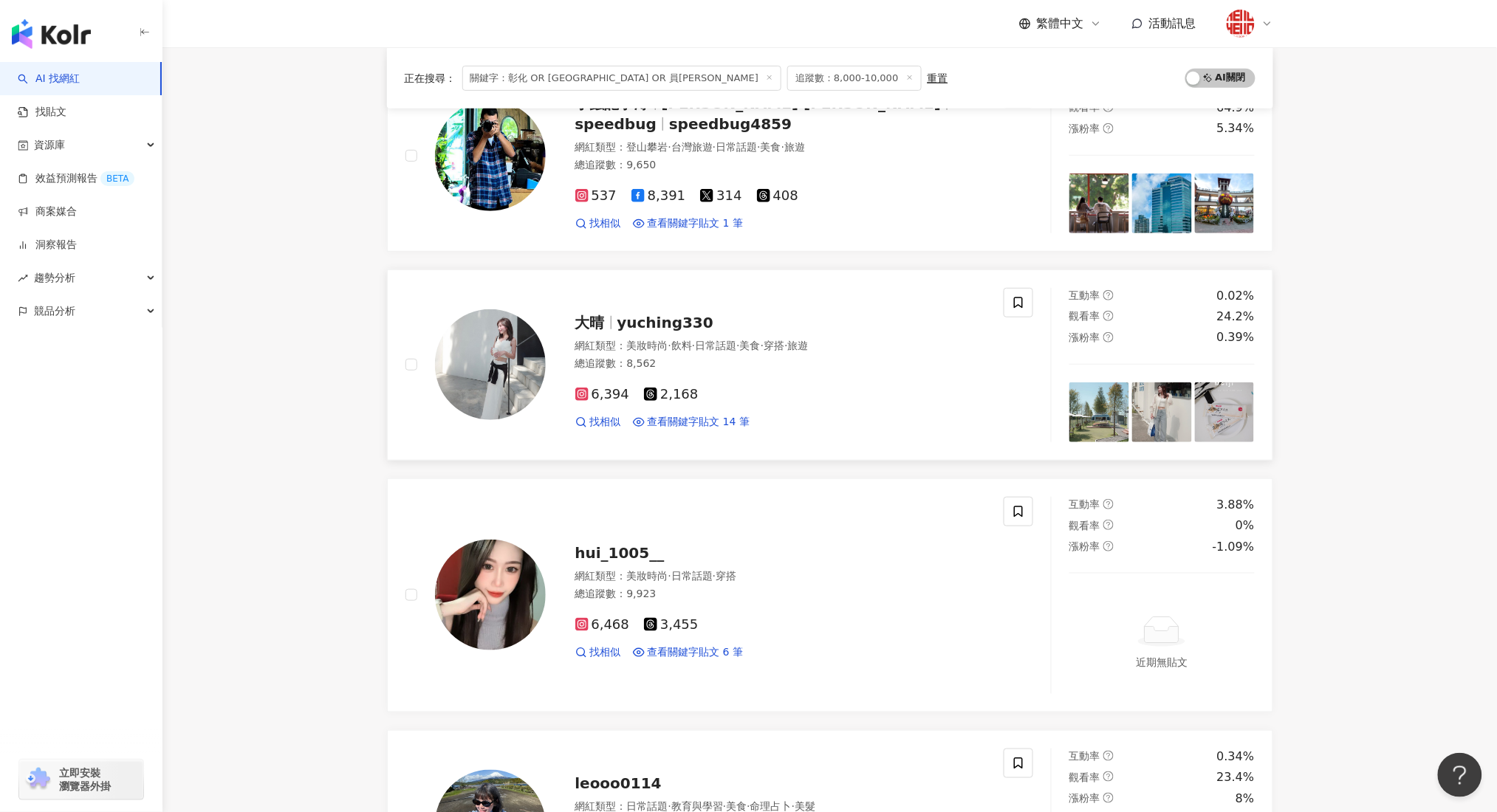
click at [699, 324] on span "yuching330" at bounding box center [666, 322] width 97 height 18
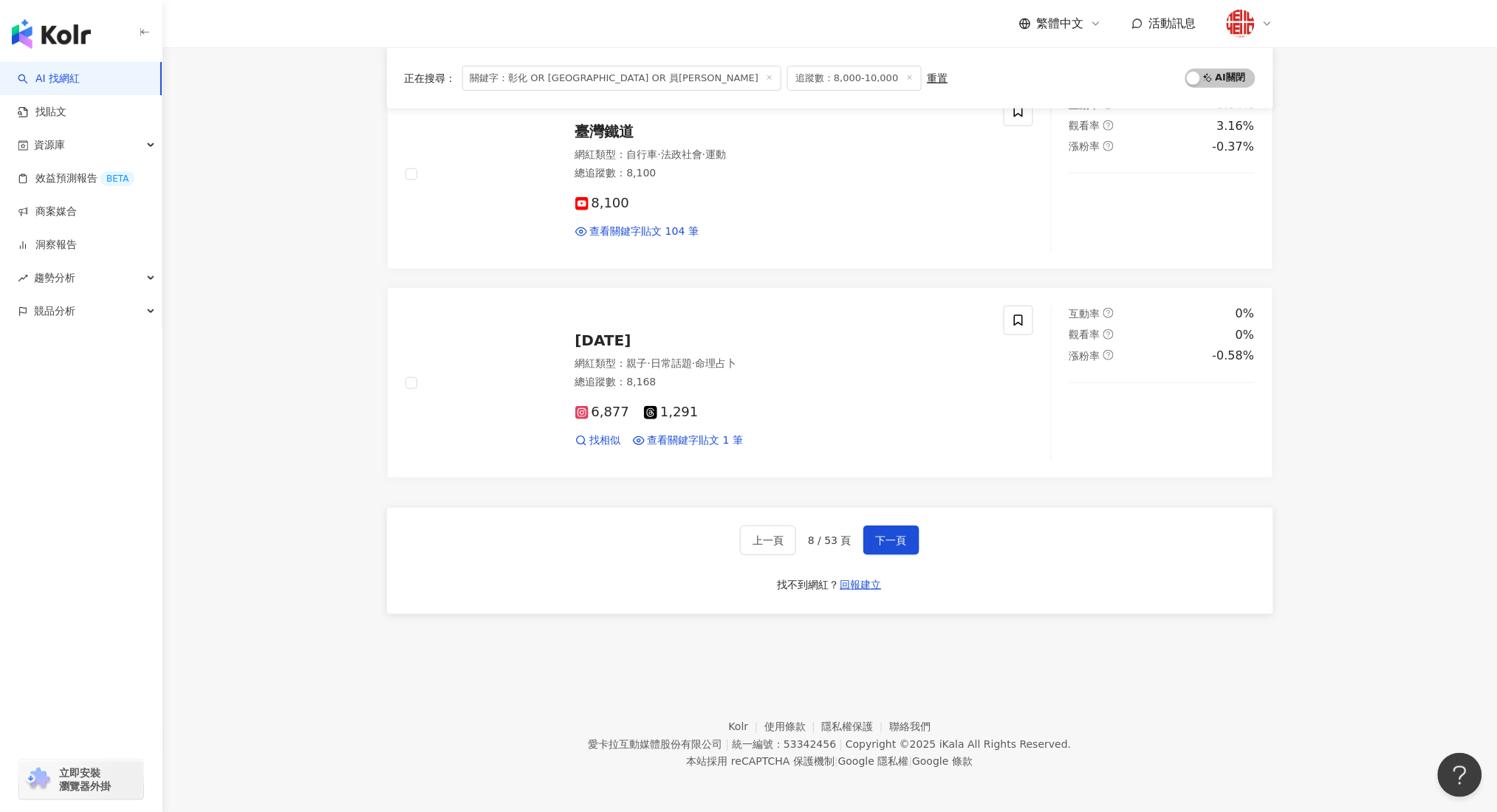
scroll to position [2315, 0]
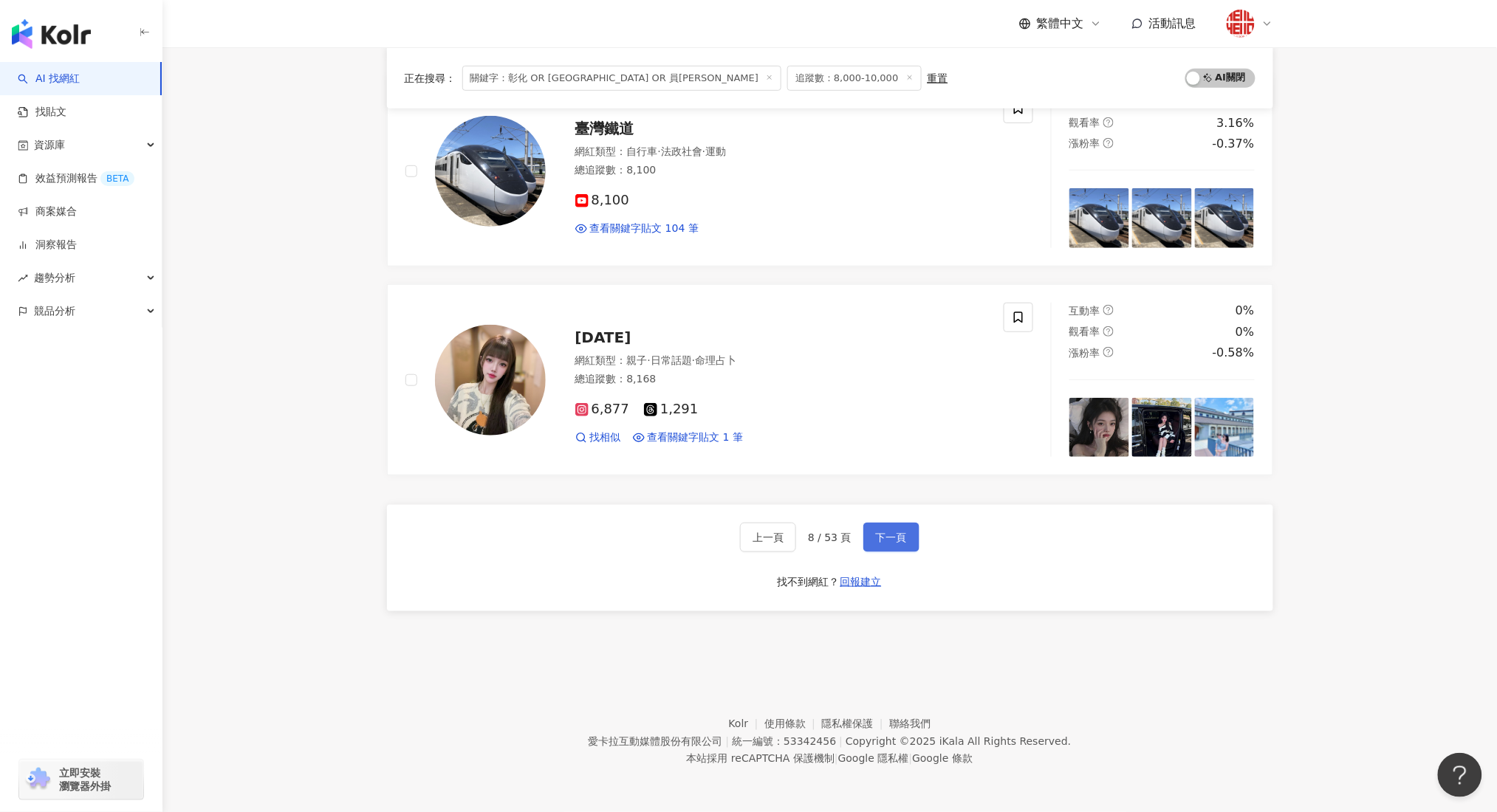
click at [906, 536] on button "下一頁" at bounding box center [891, 537] width 56 height 30
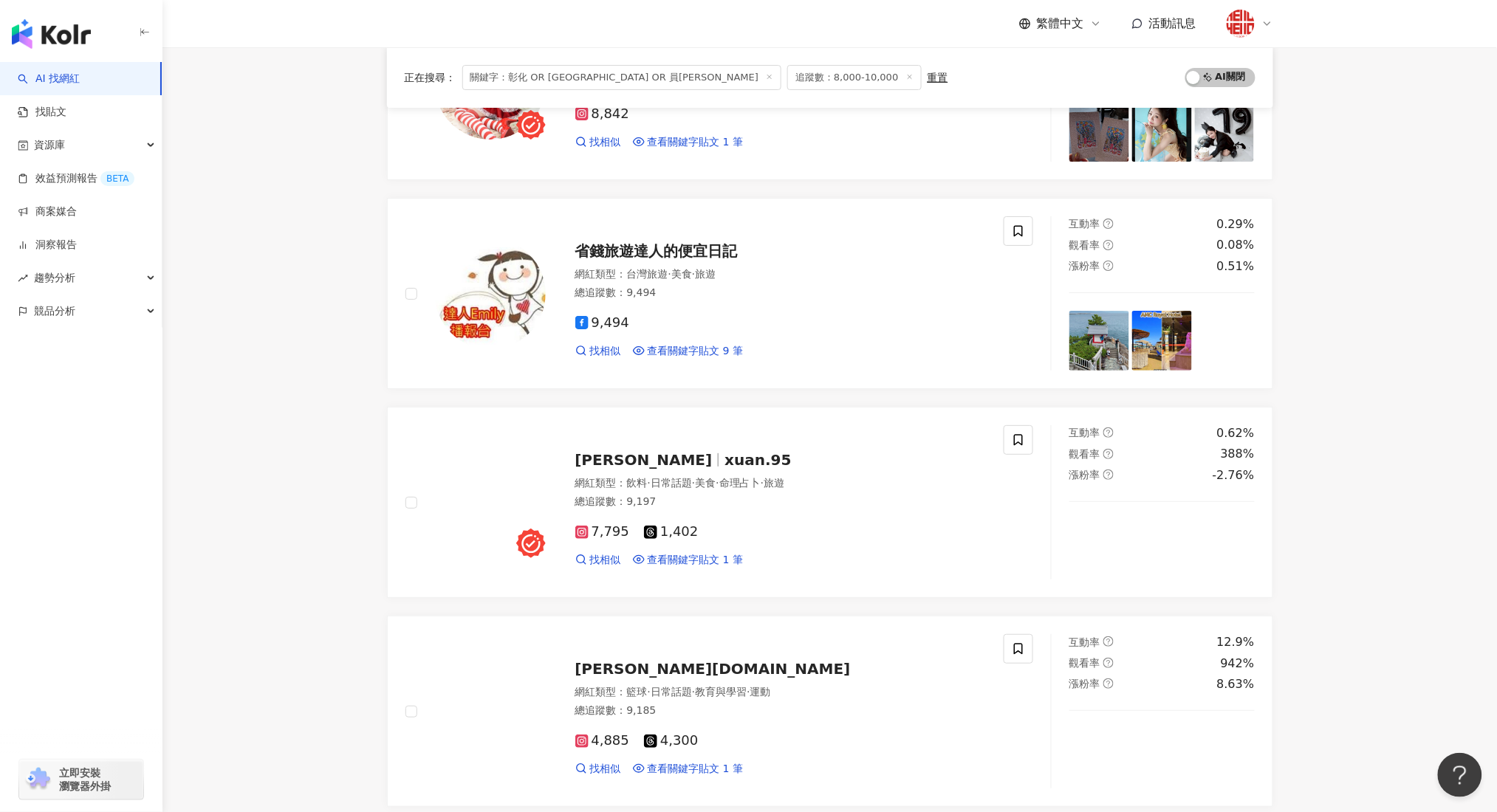
scroll to position [2272, 0]
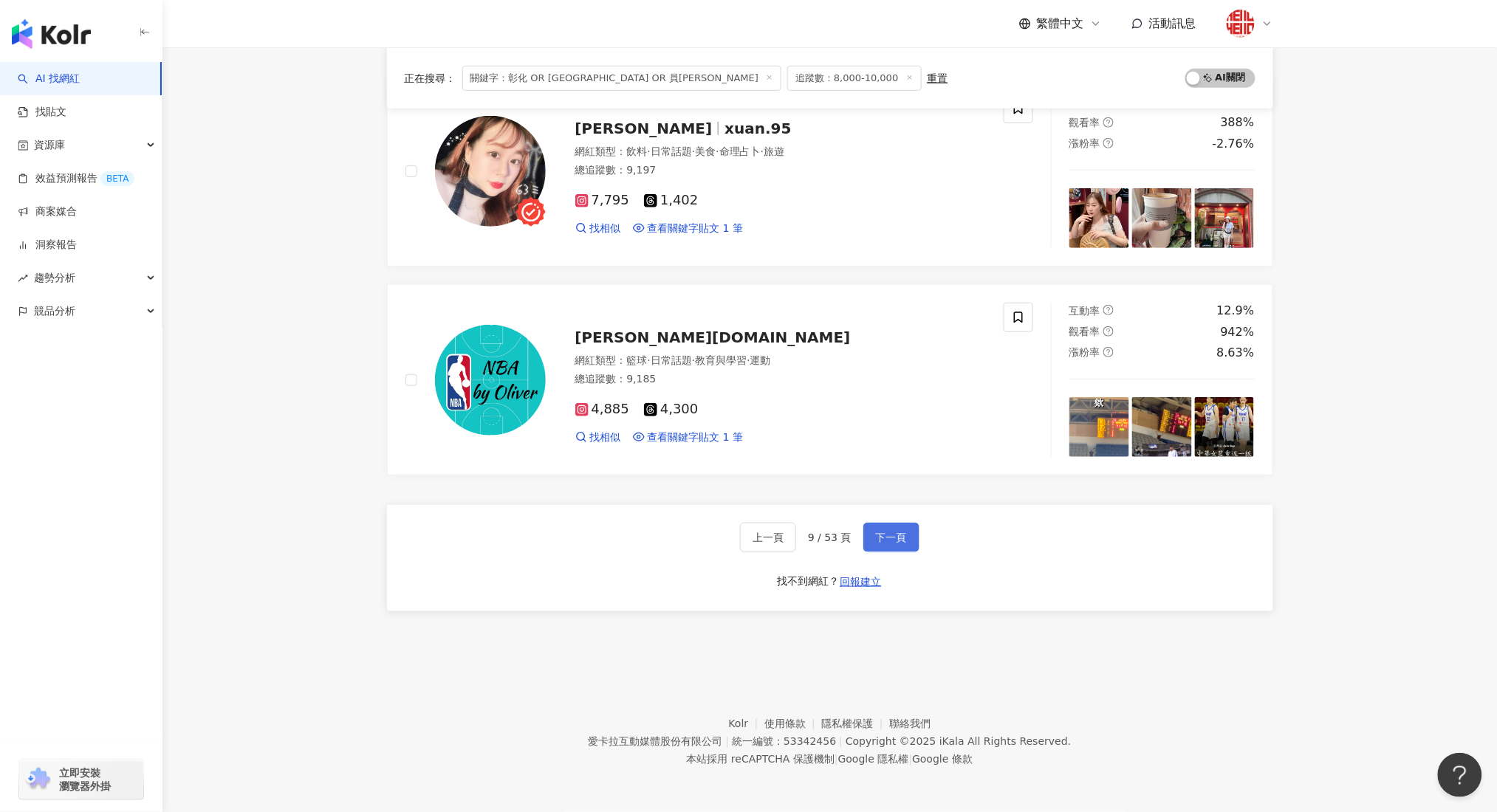
click at [900, 529] on button "下一頁" at bounding box center [891, 537] width 56 height 30
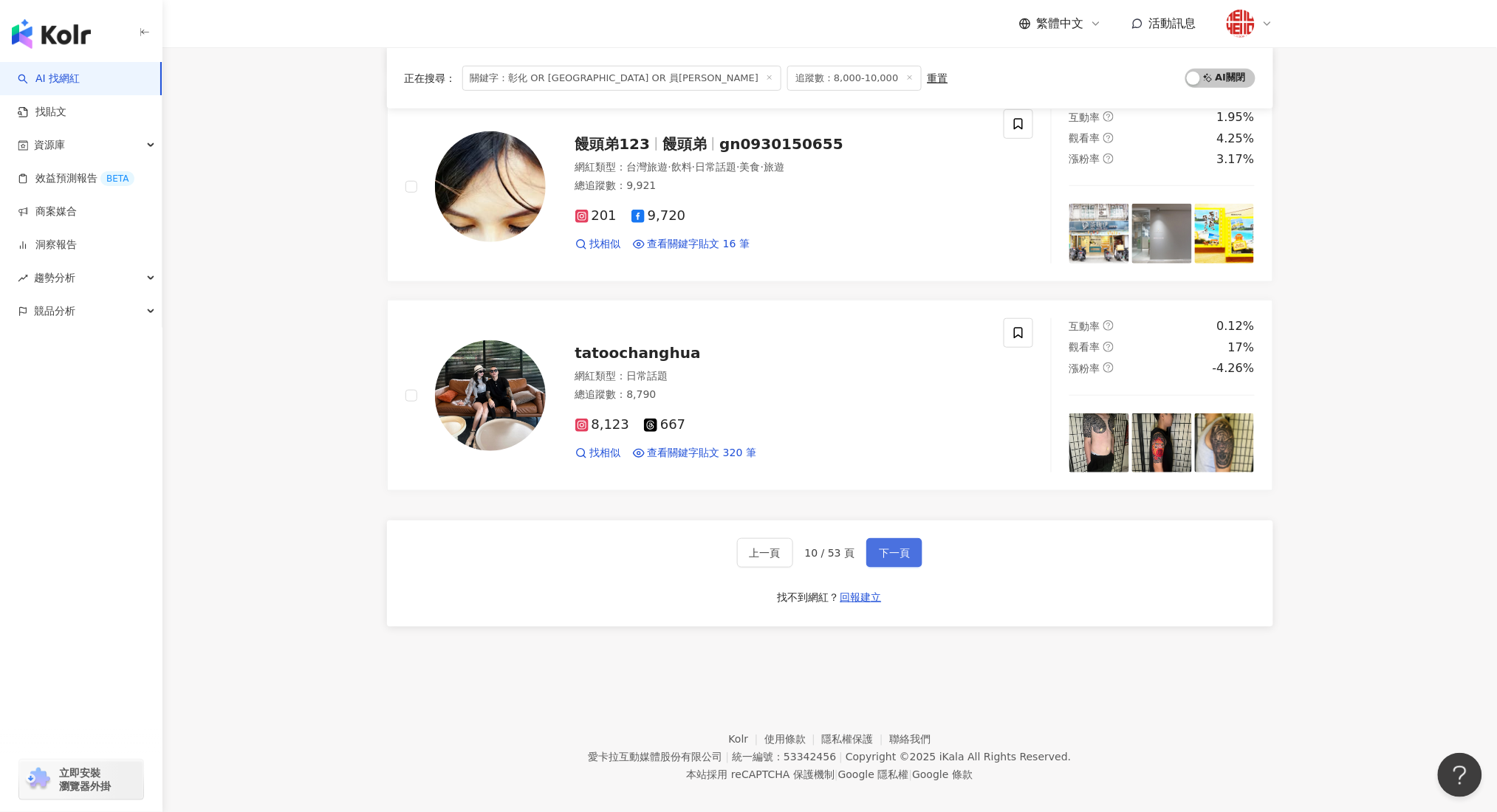
click at [890, 547] on span "下一頁" at bounding box center [894, 552] width 31 height 12
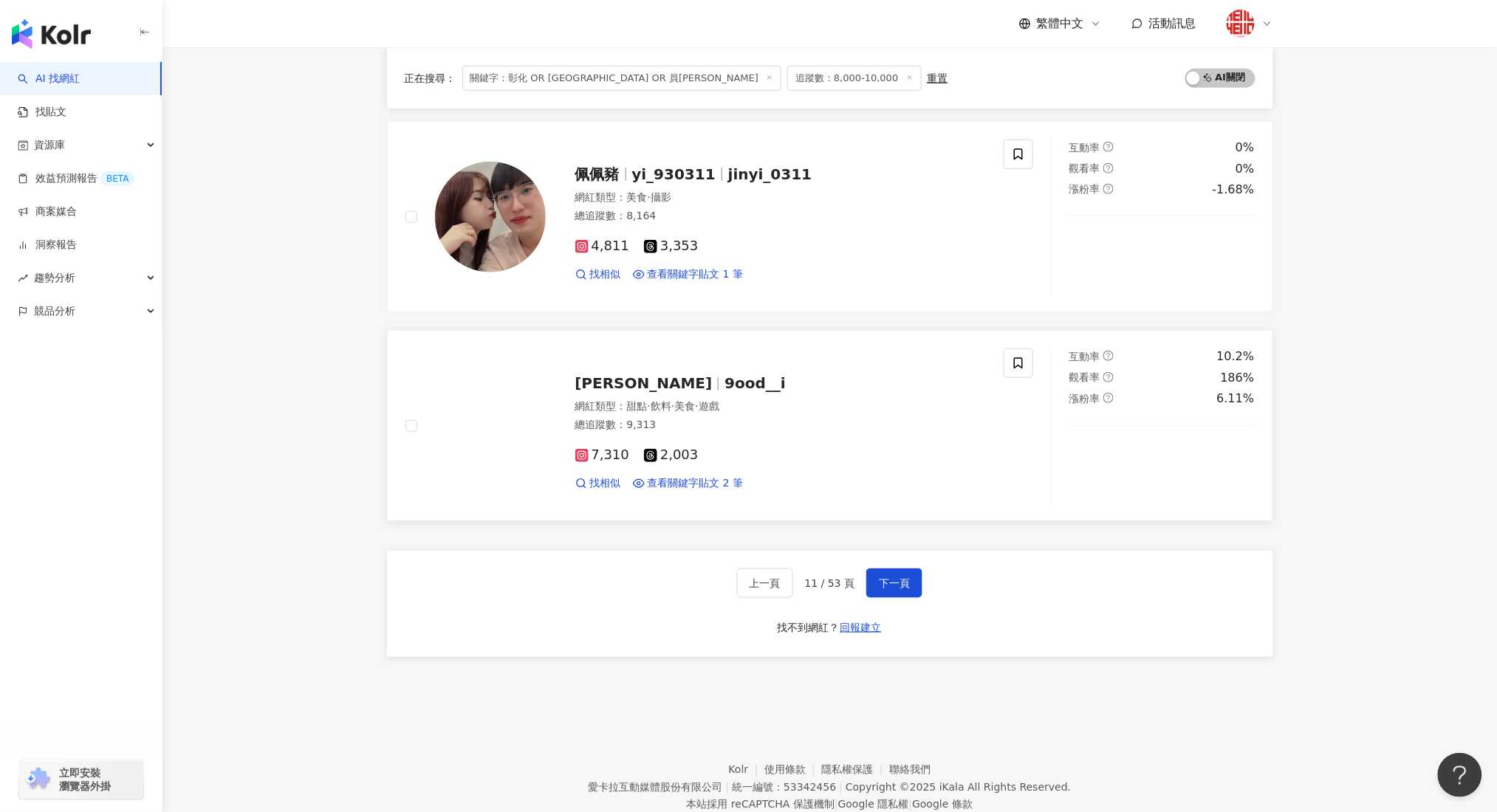
scroll to position [2315, 0]
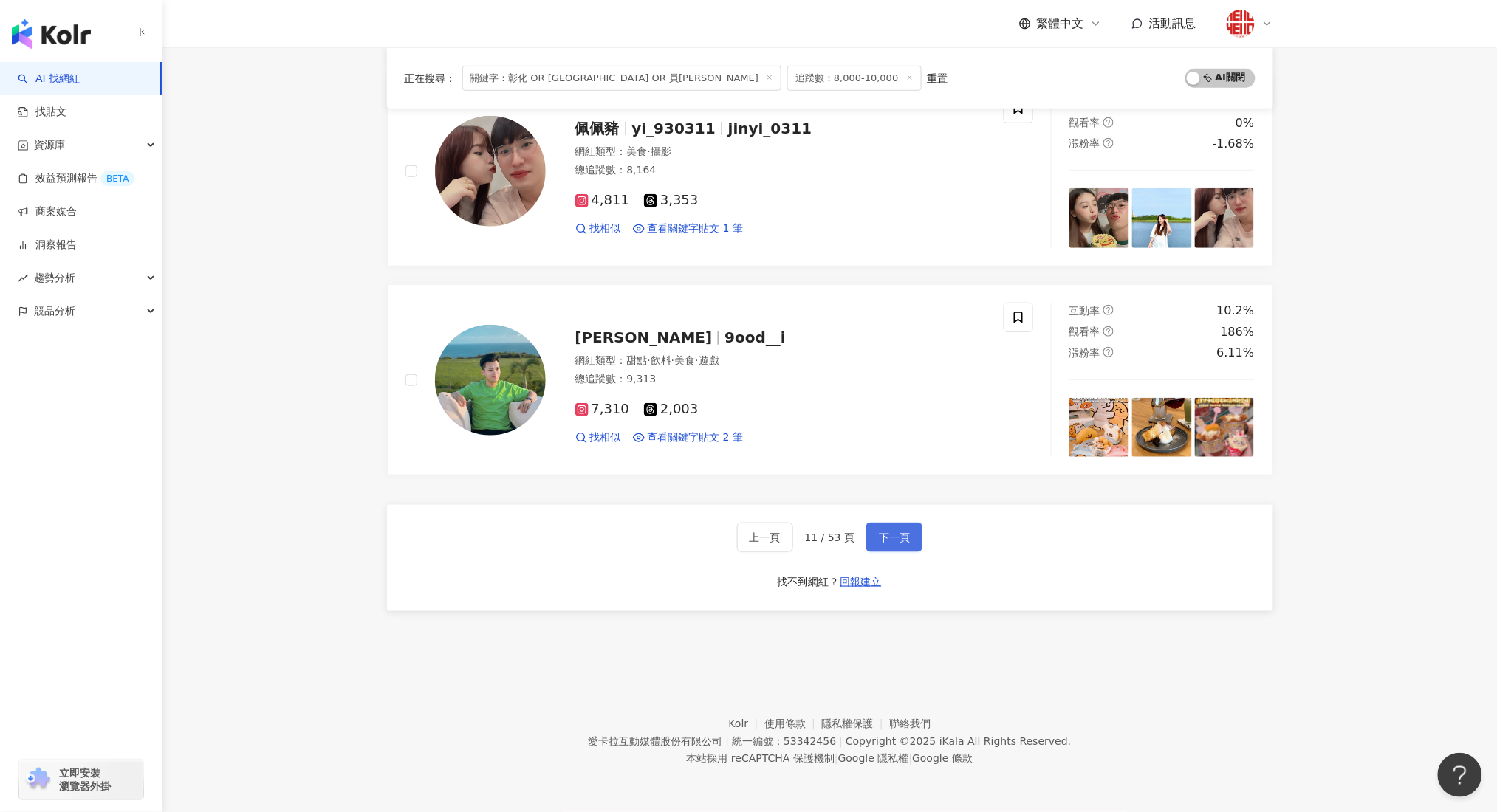
click at [880, 543] on span "下一頁" at bounding box center [894, 537] width 31 height 12
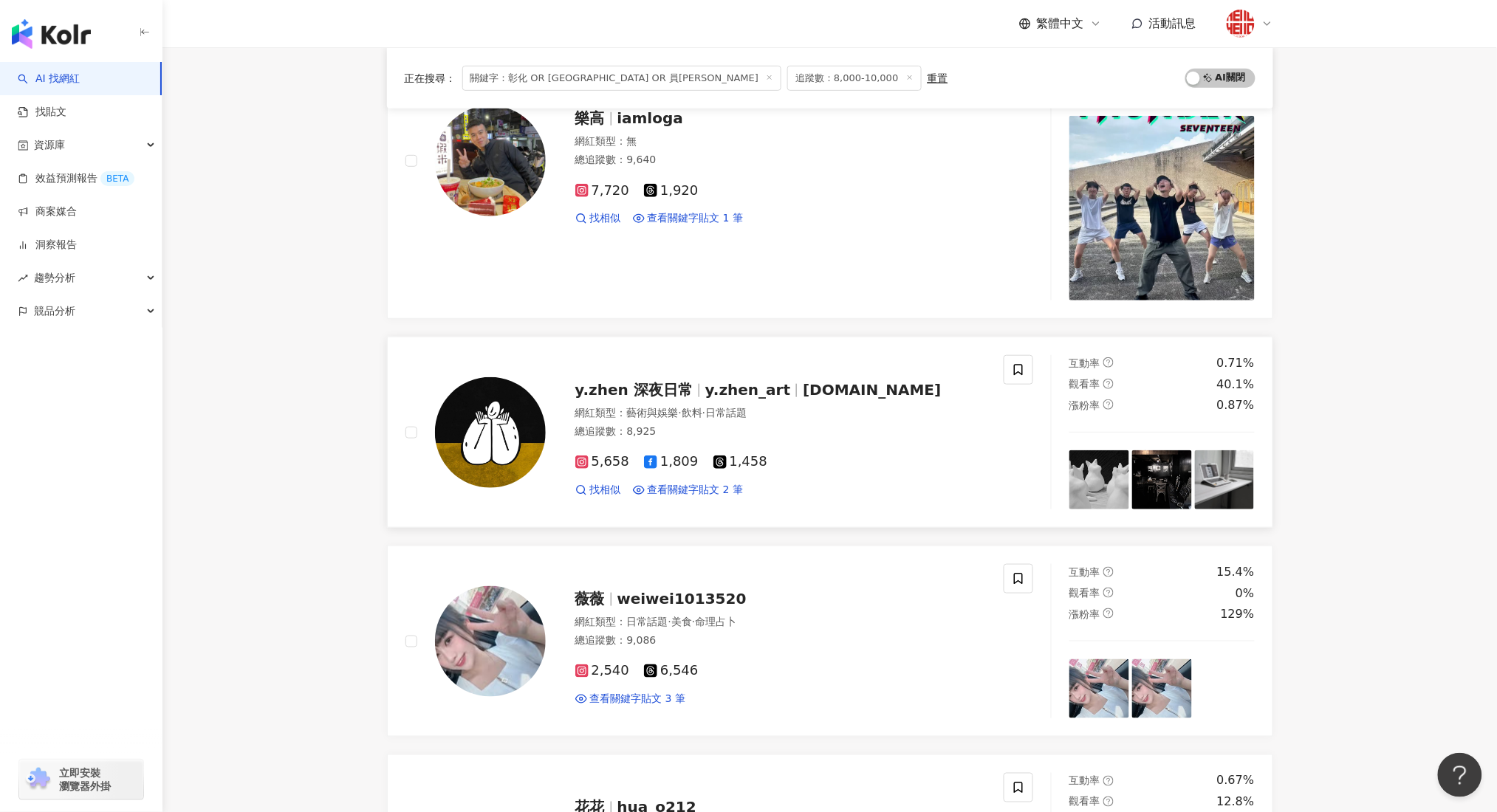
scroll to position [133, 0]
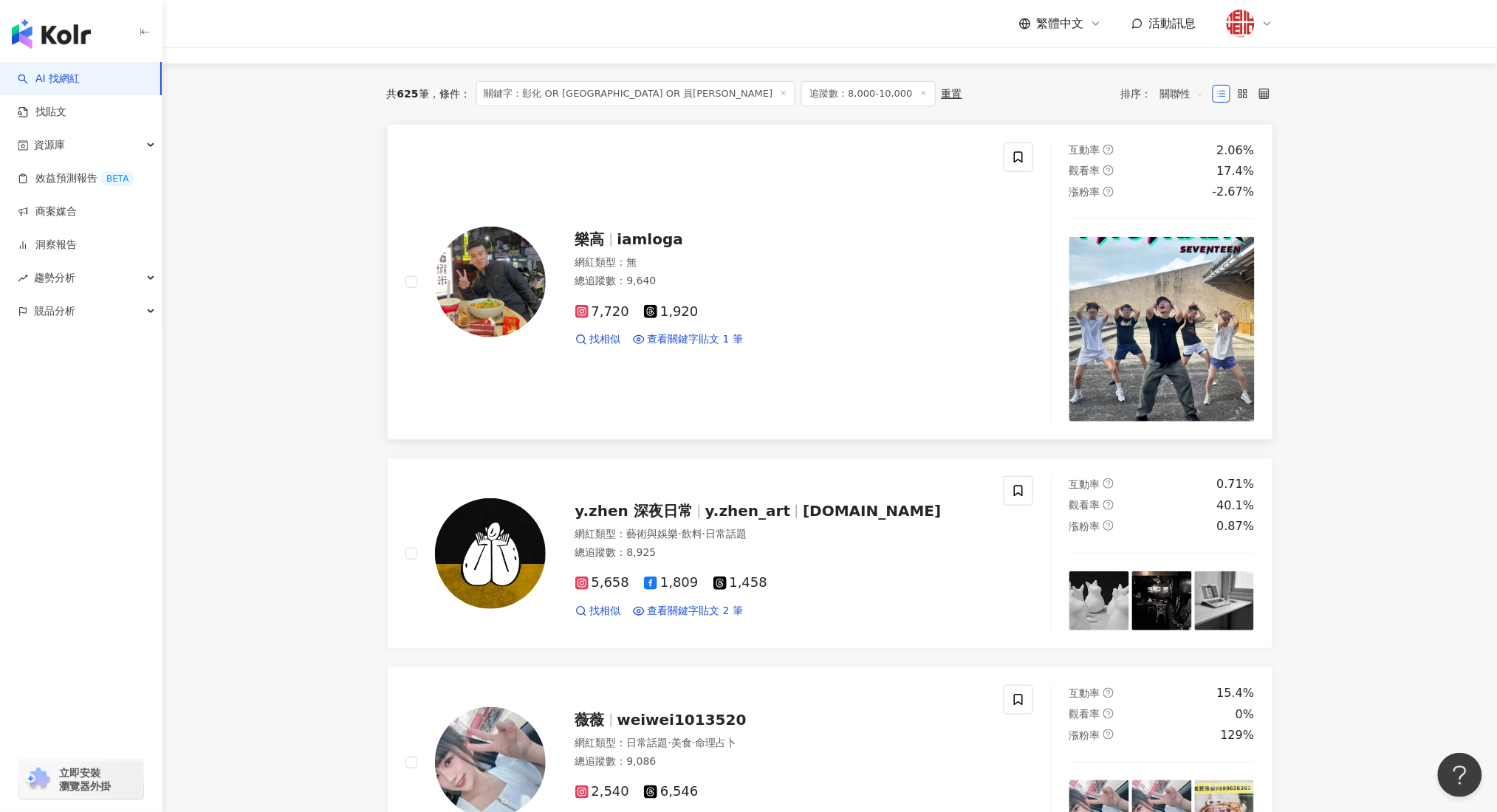
click at [613, 249] on div "樂高 iamloga" at bounding box center [781, 238] width 411 height 21
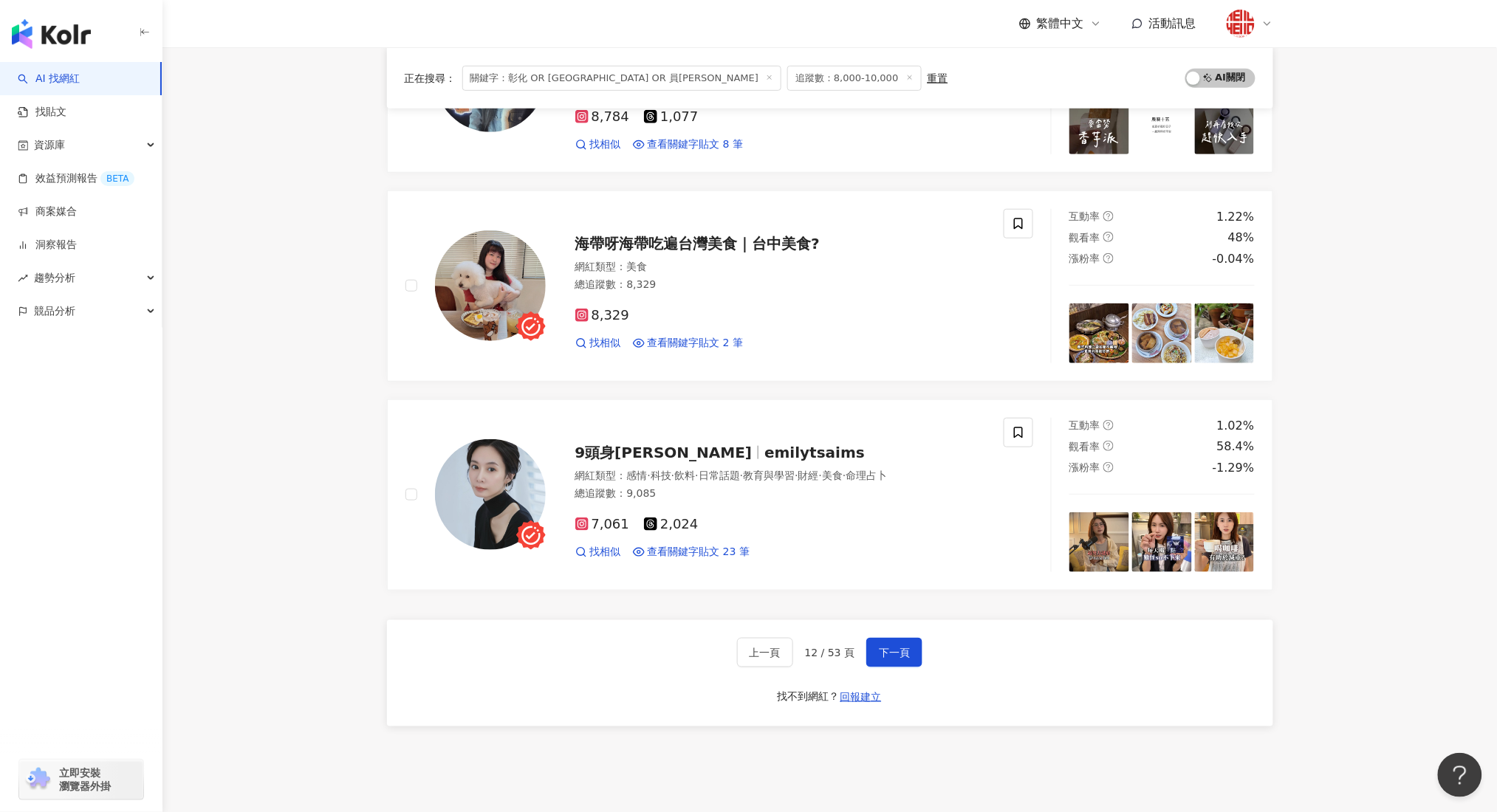
scroll to position [2396, 0]
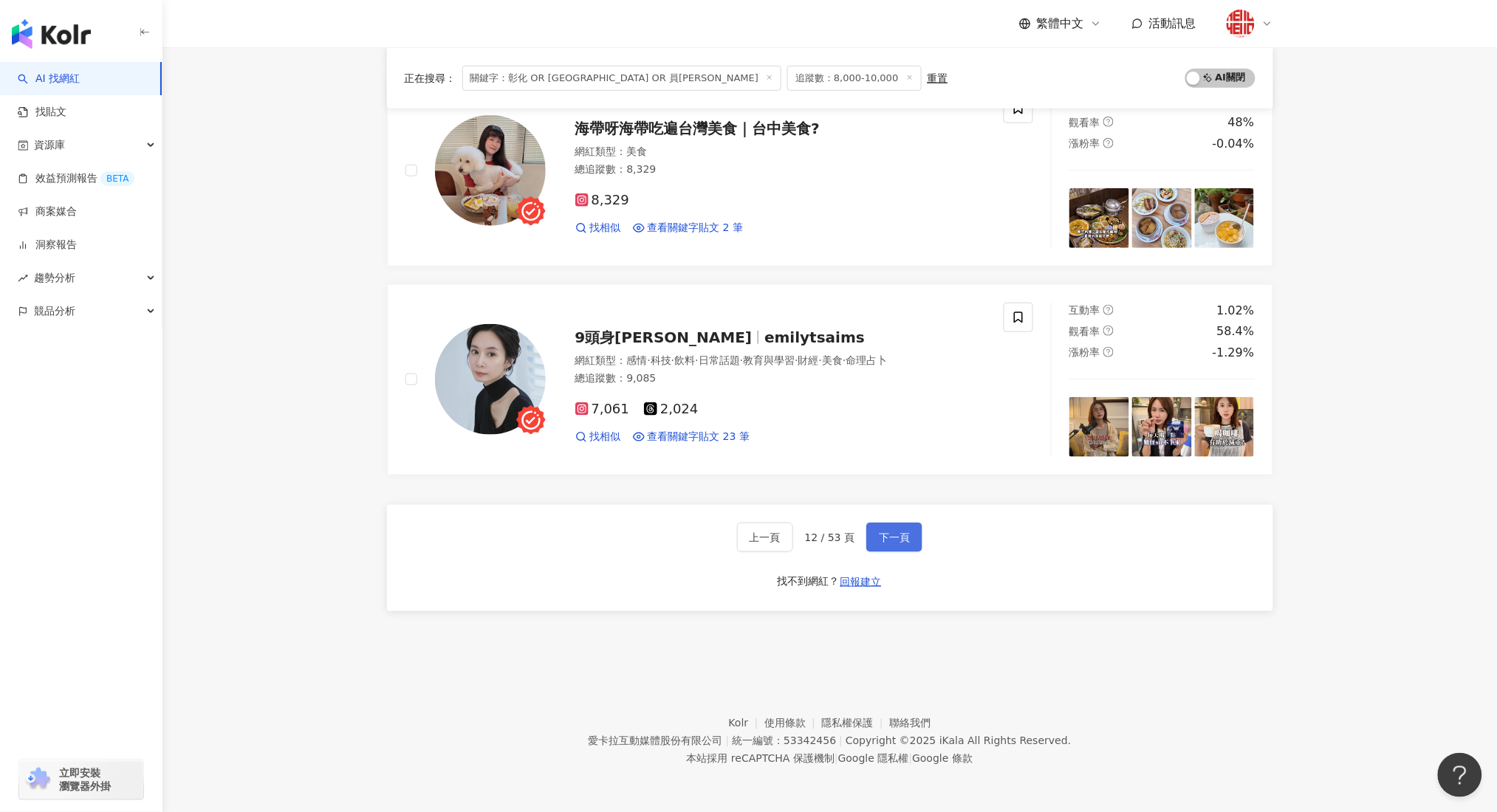
click at [893, 537] on span "下一頁" at bounding box center [894, 537] width 31 height 12
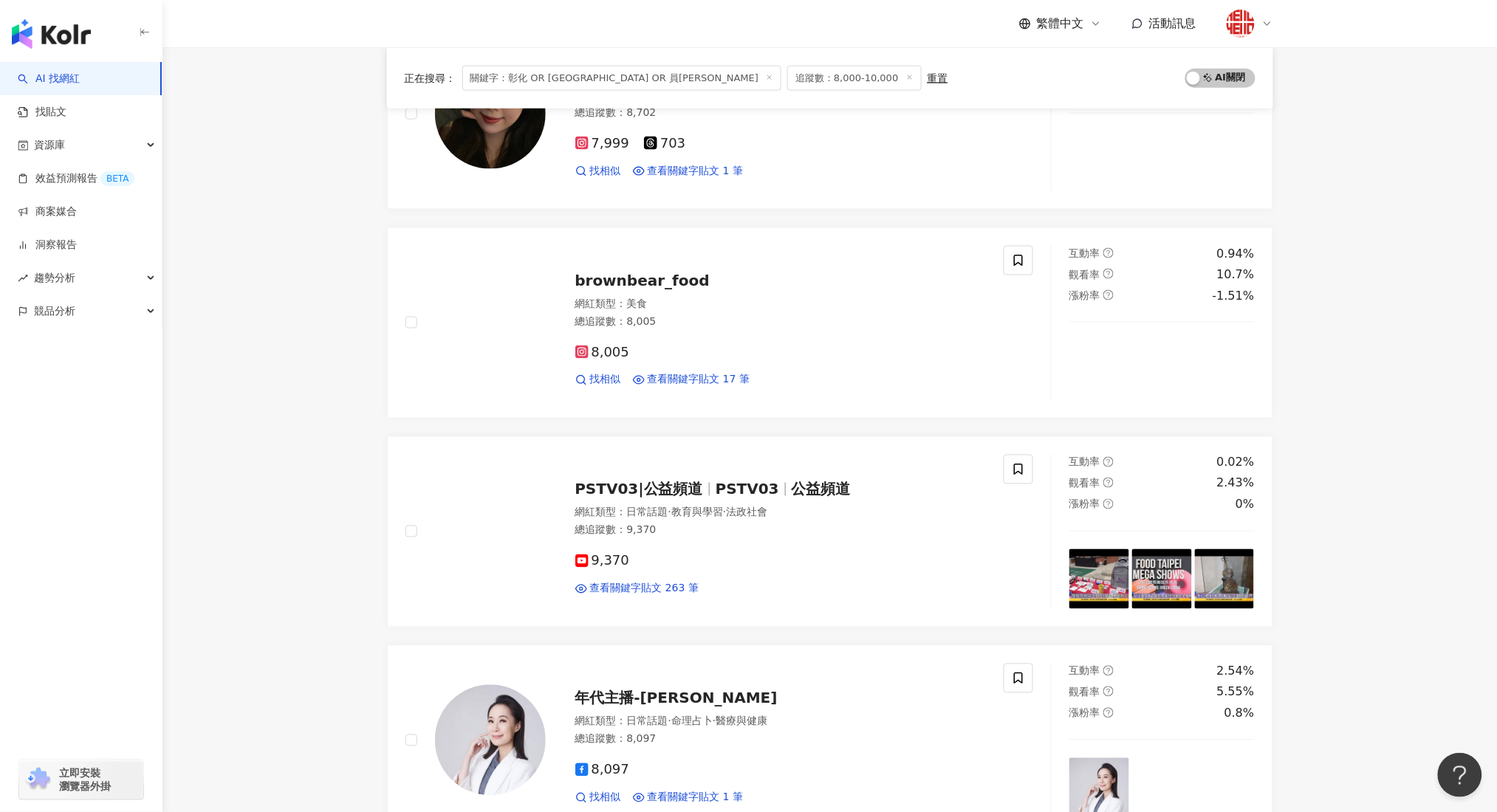
scroll to position [500, 0]
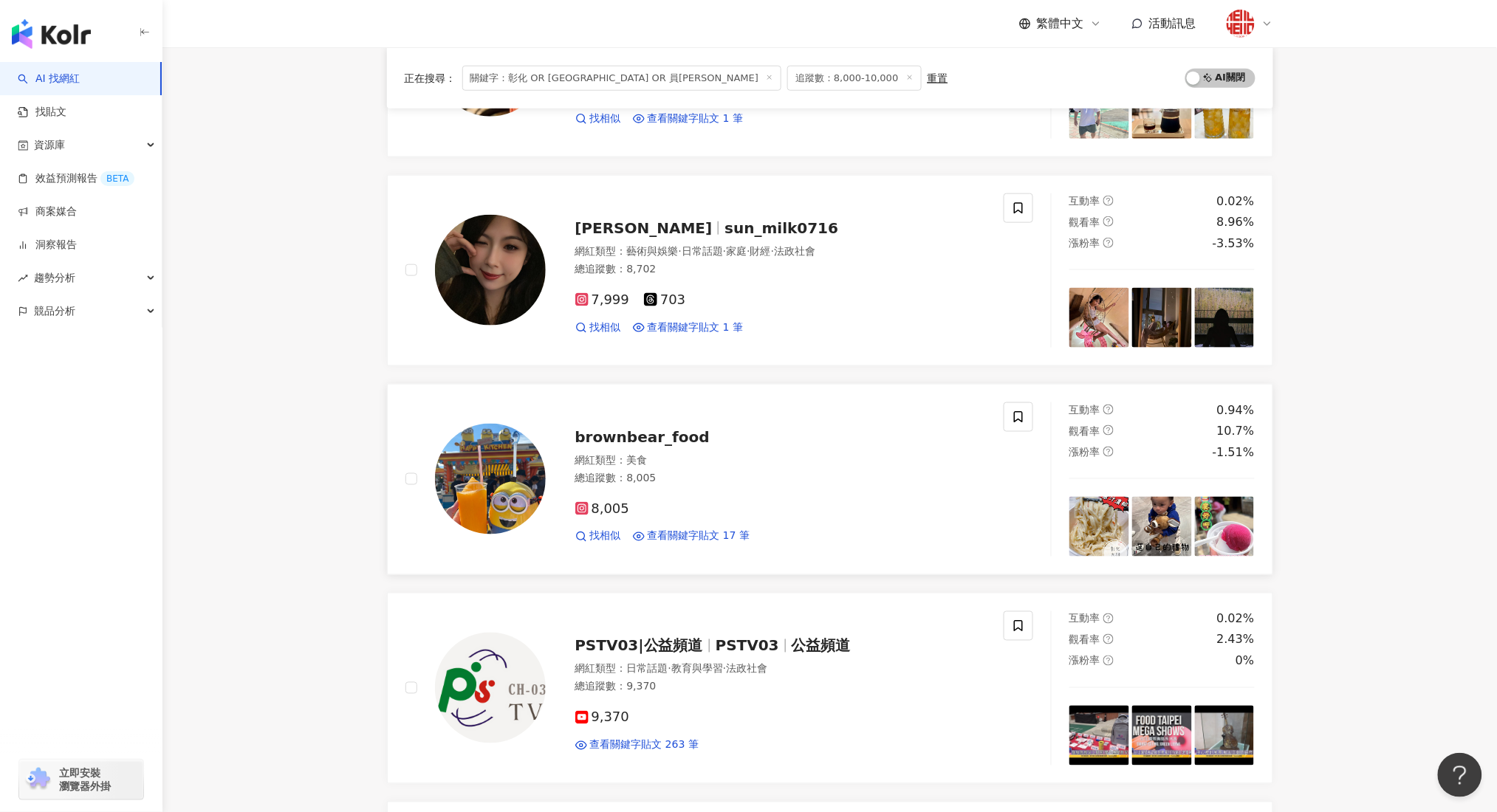
click at [653, 445] on span "brownbear_food" at bounding box center [642, 436] width 134 height 18
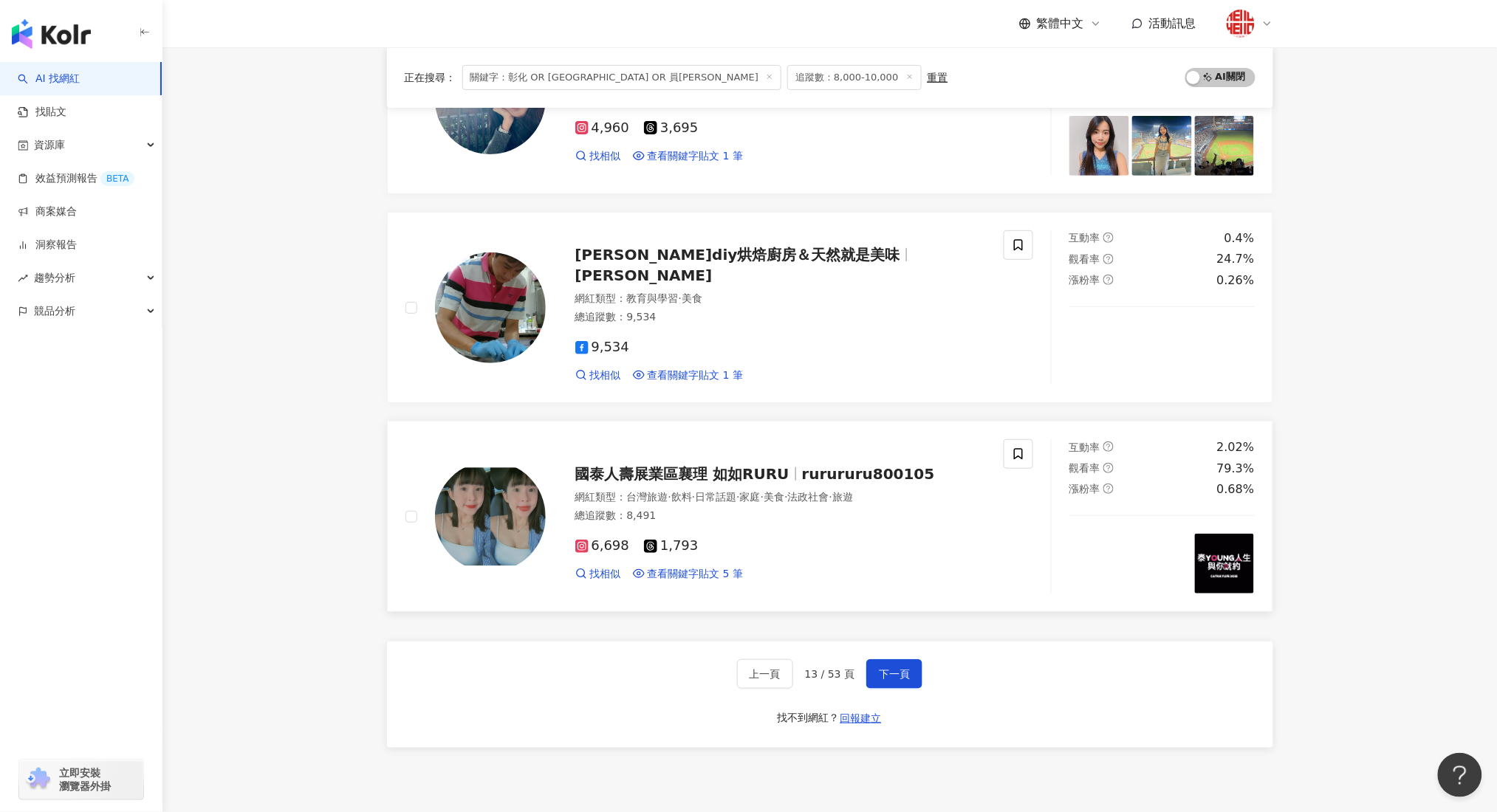
scroll to position [2173, 0]
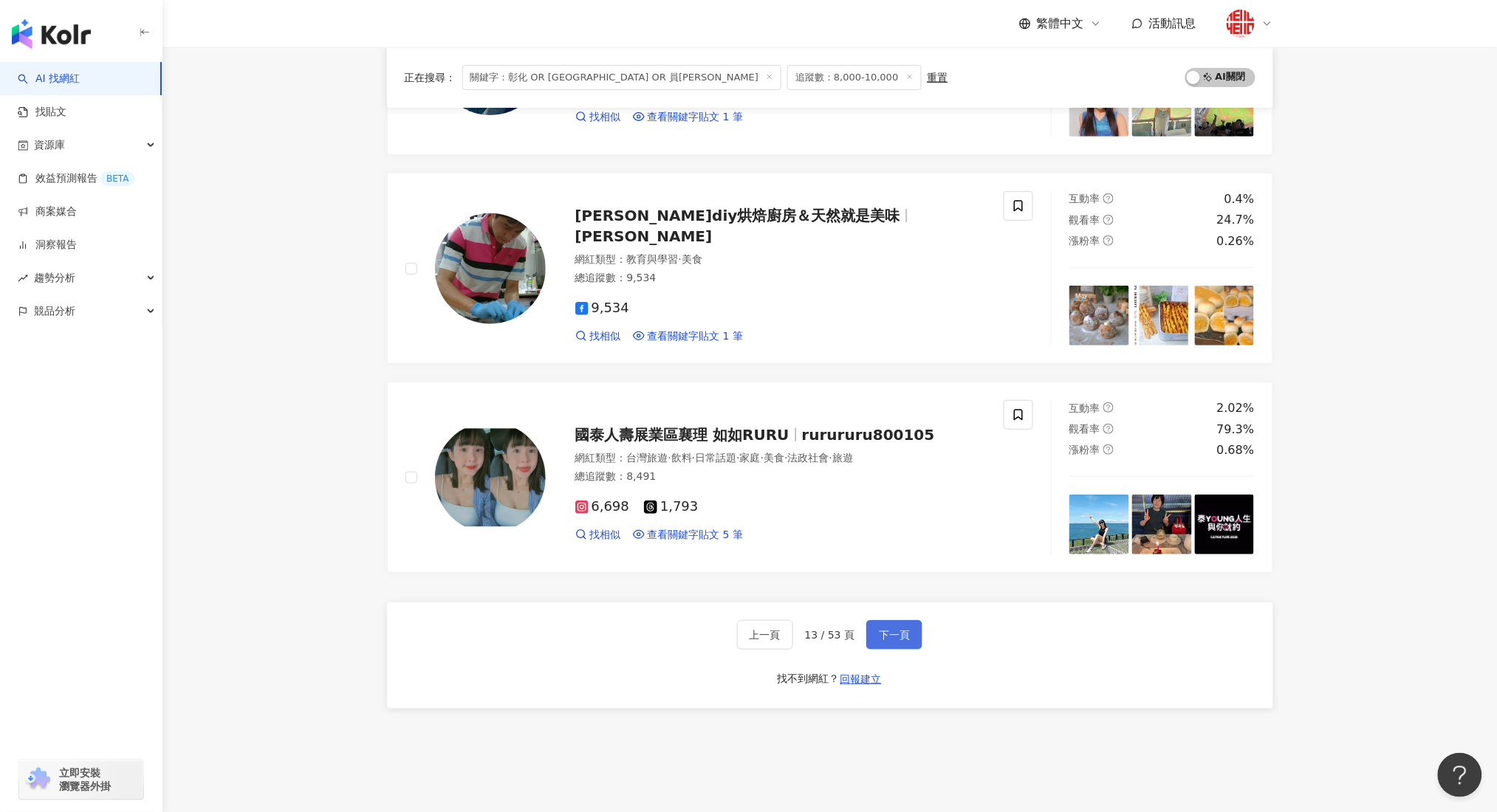
click at [890, 639] on span "下一頁" at bounding box center [894, 634] width 31 height 12
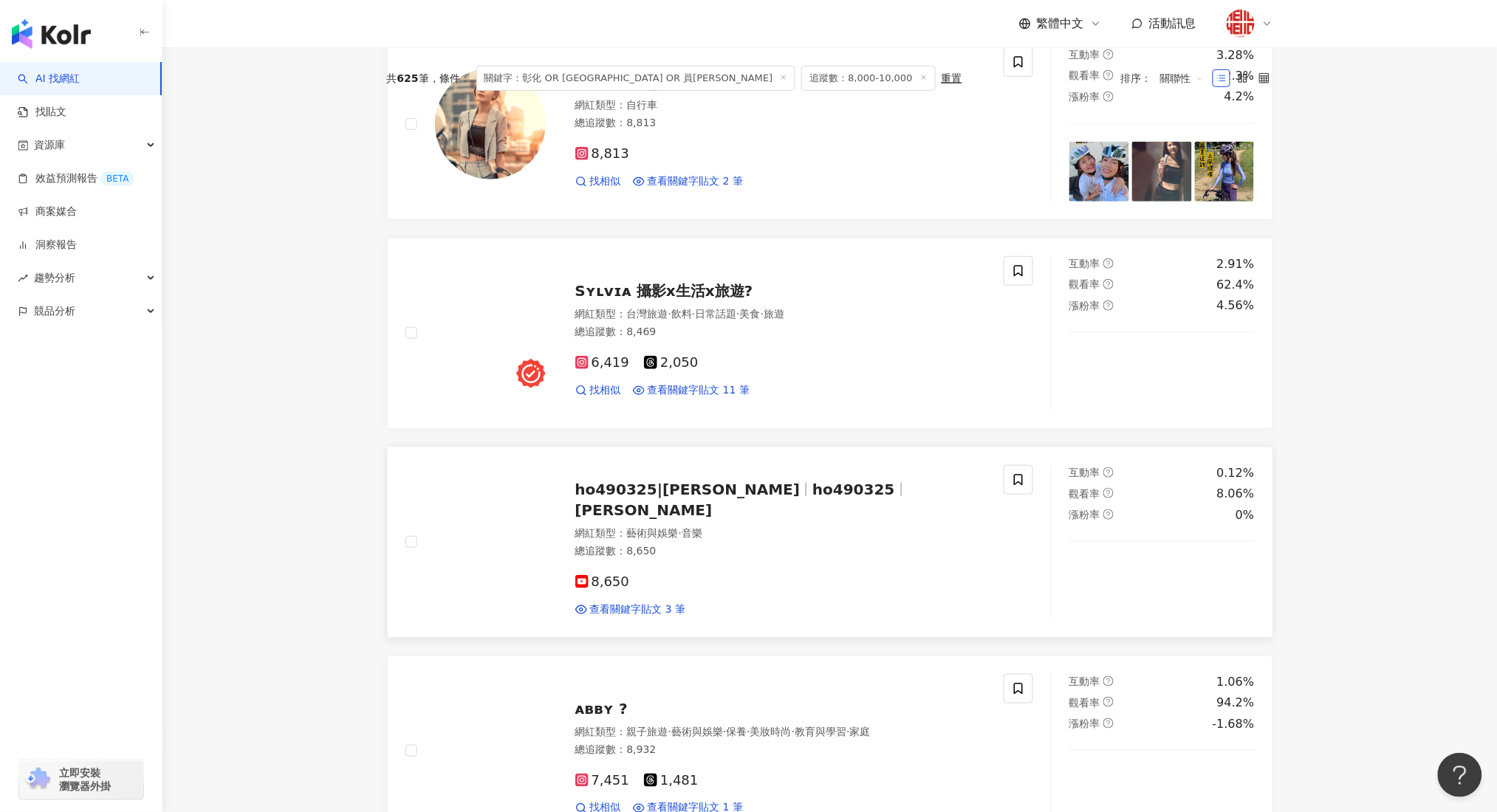
scroll to position [8, 0]
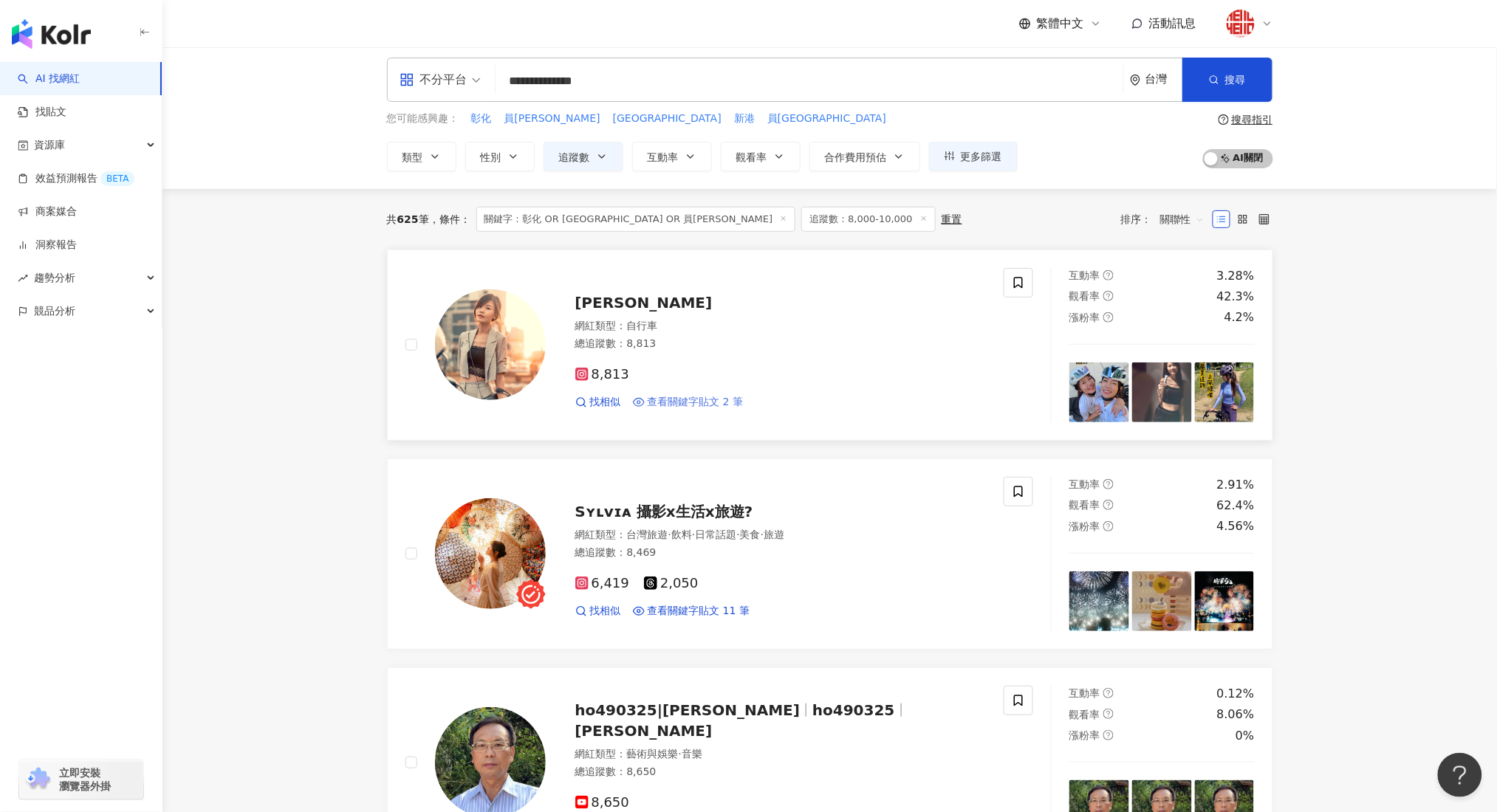
click at [706, 395] on span "查看關鍵字貼文 2 筆" at bounding box center [695, 402] width 96 height 15
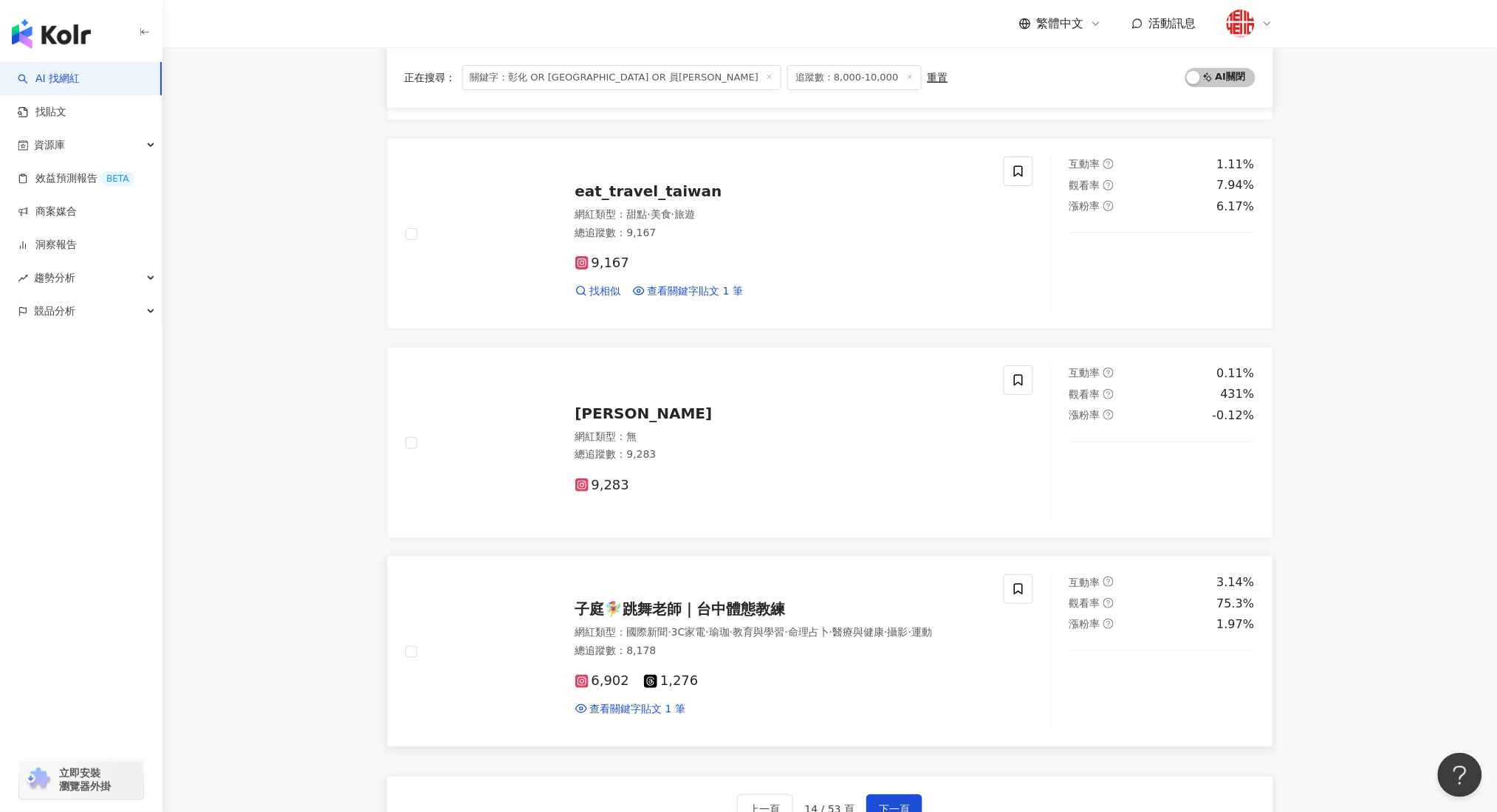
scroll to position [2272, 0]
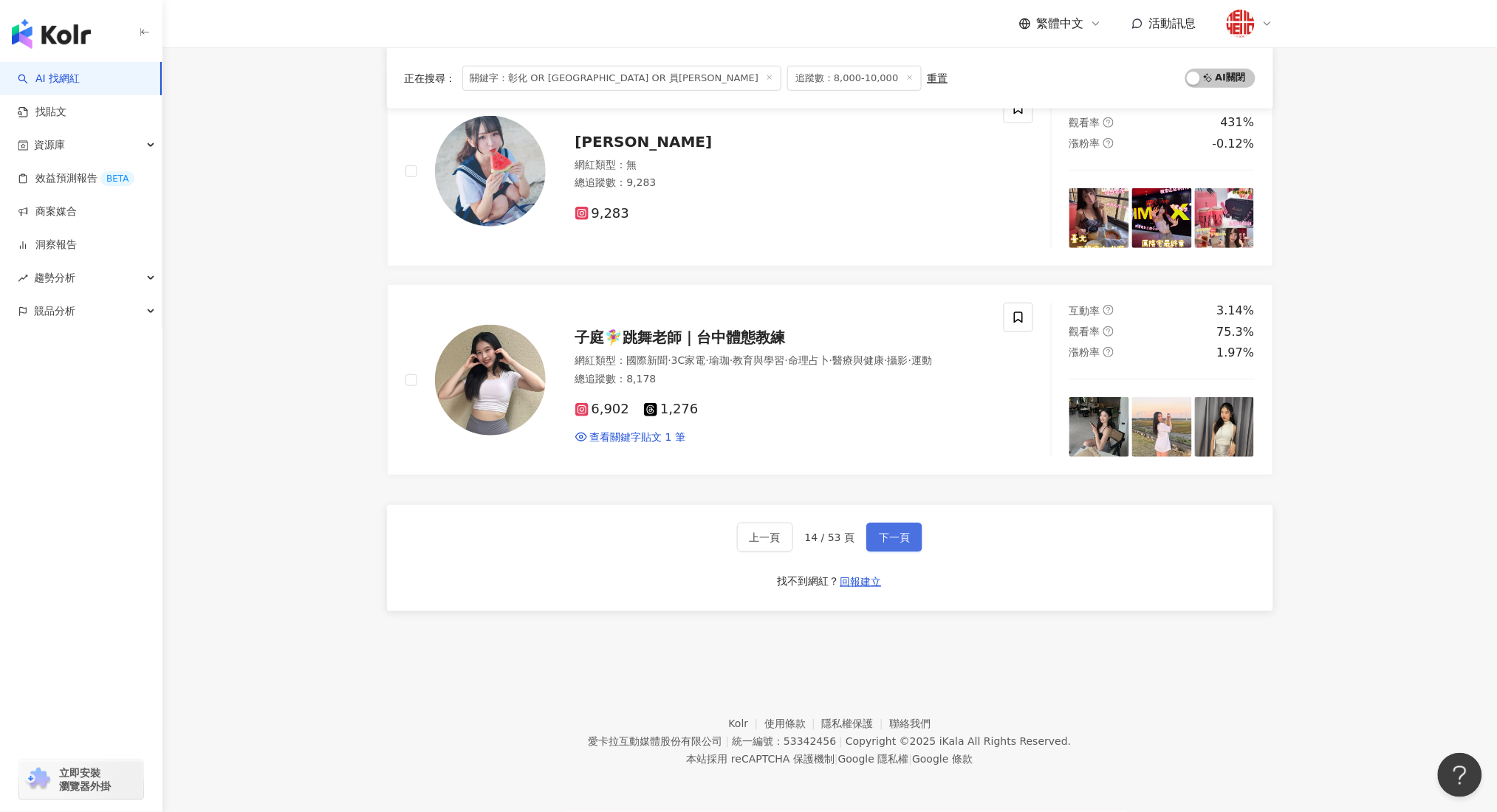
click at [883, 537] on span "下一頁" at bounding box center [894, 537] width 31 height 12
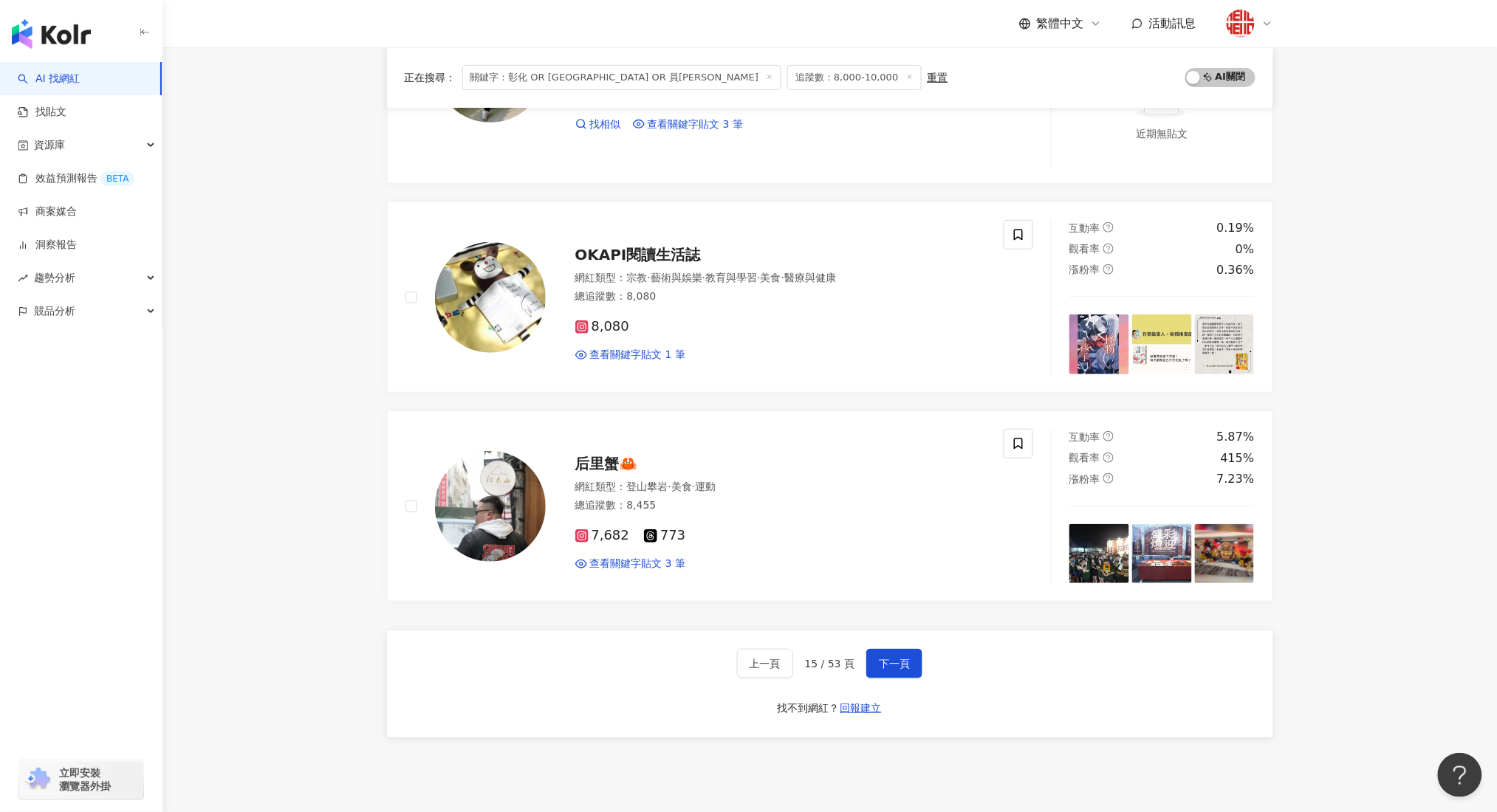
scroll to position [2315, 0]
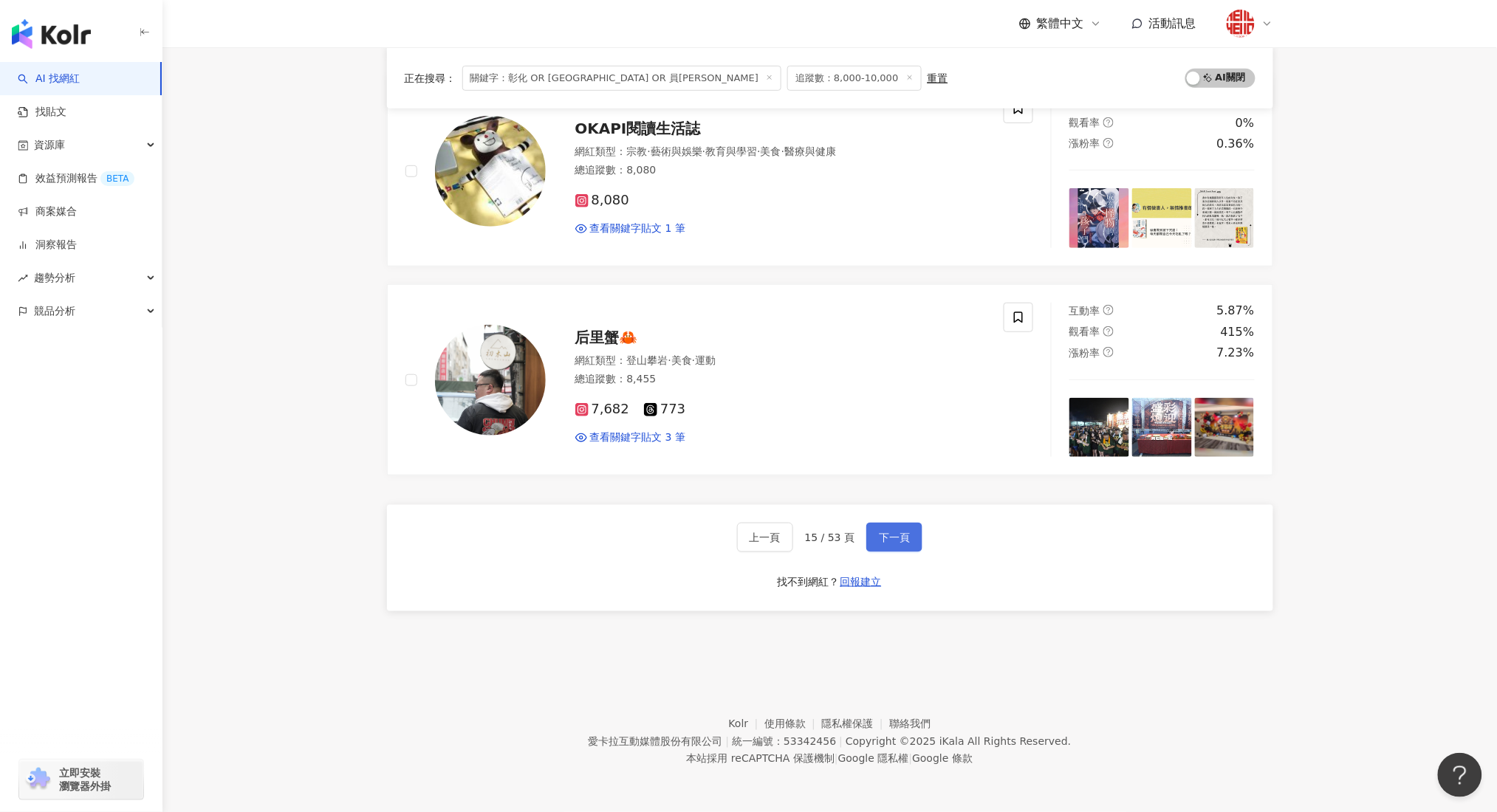
click at [894, 531] on span "下一頁" at bounding box center [894, 537] width 31 height 12
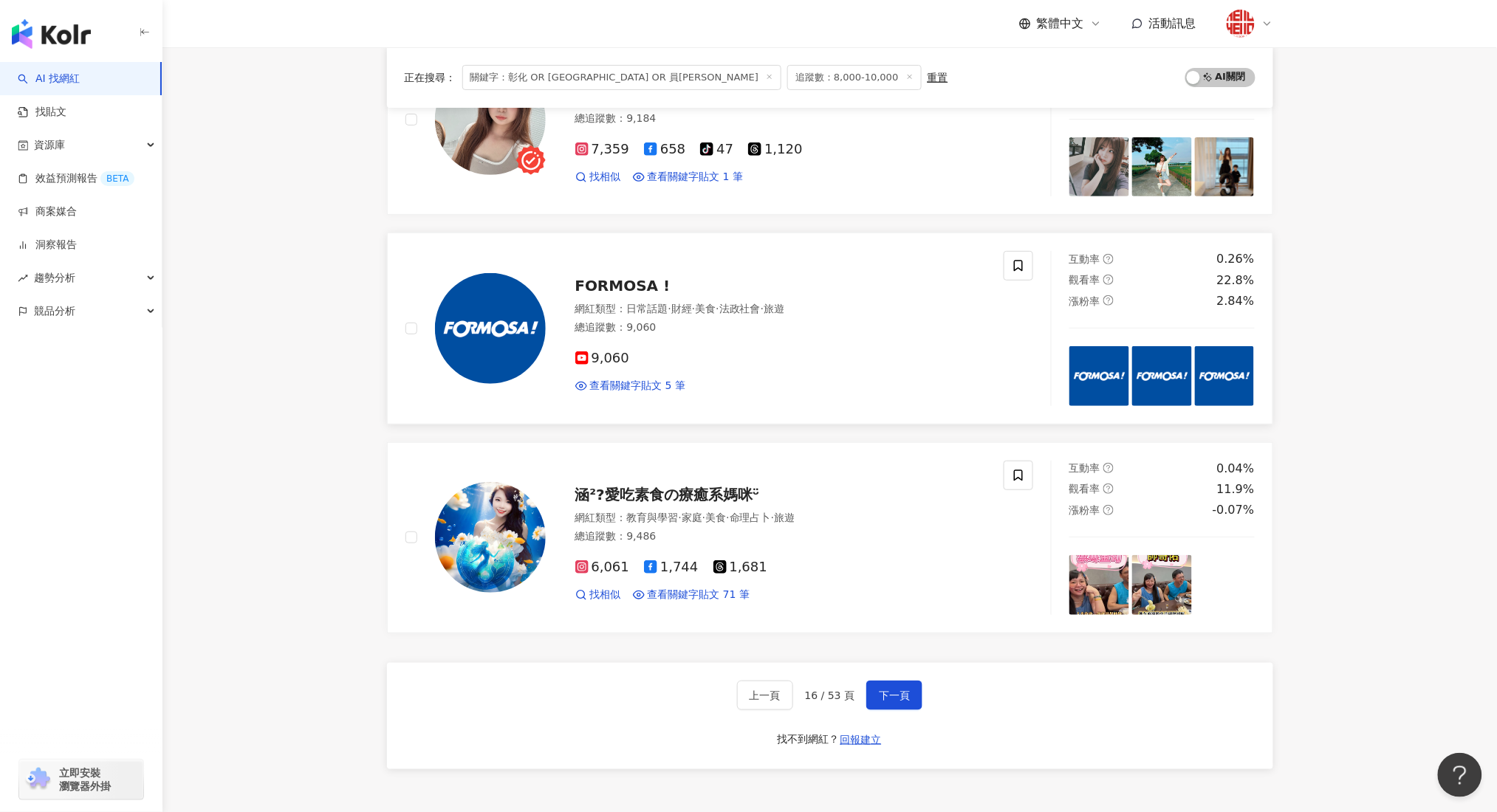
scroll to position [2263, 0]
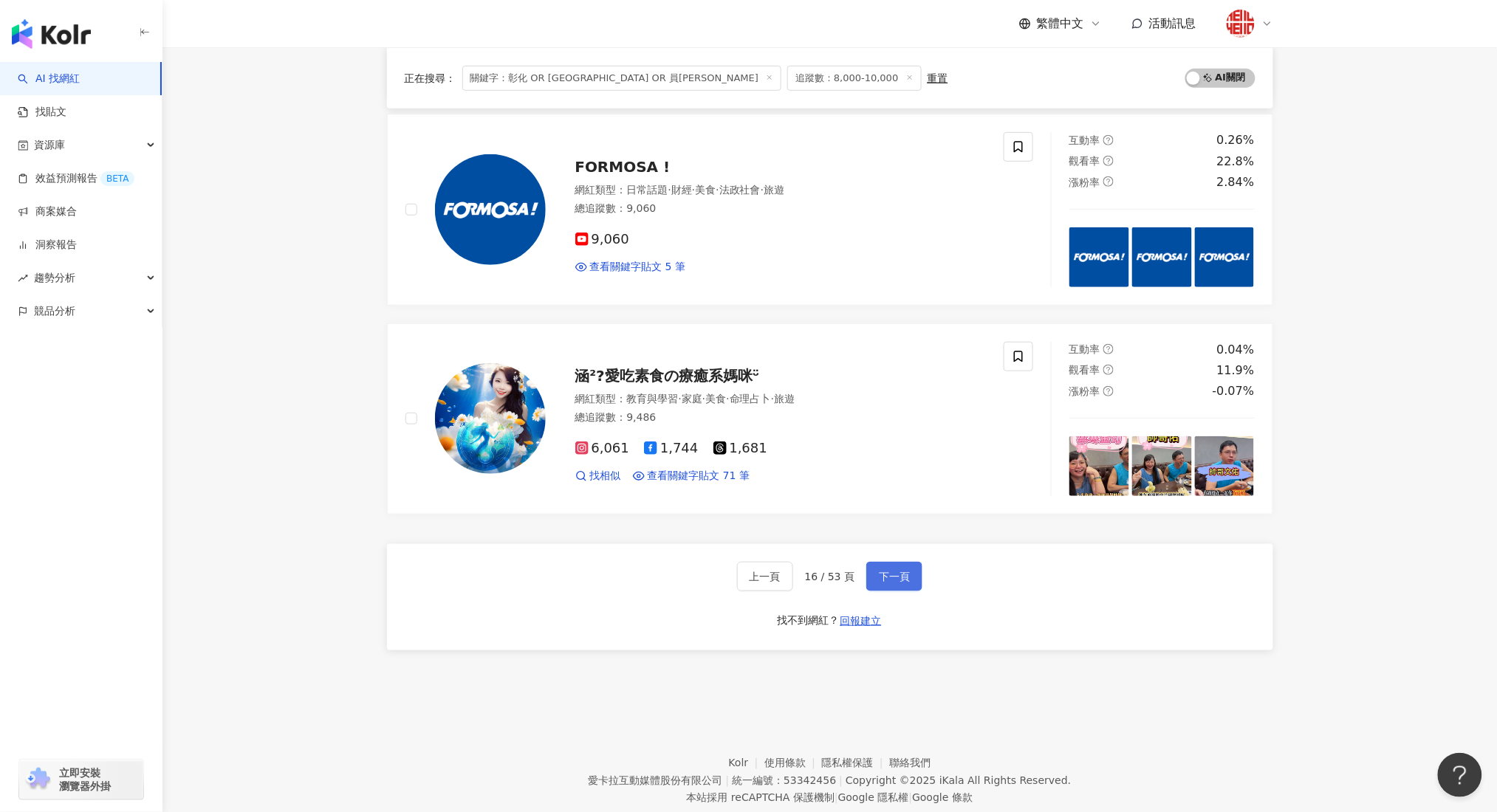
click at [910, 574] on button "下一頁" at bounding box center [893, 577] width 56 height 30
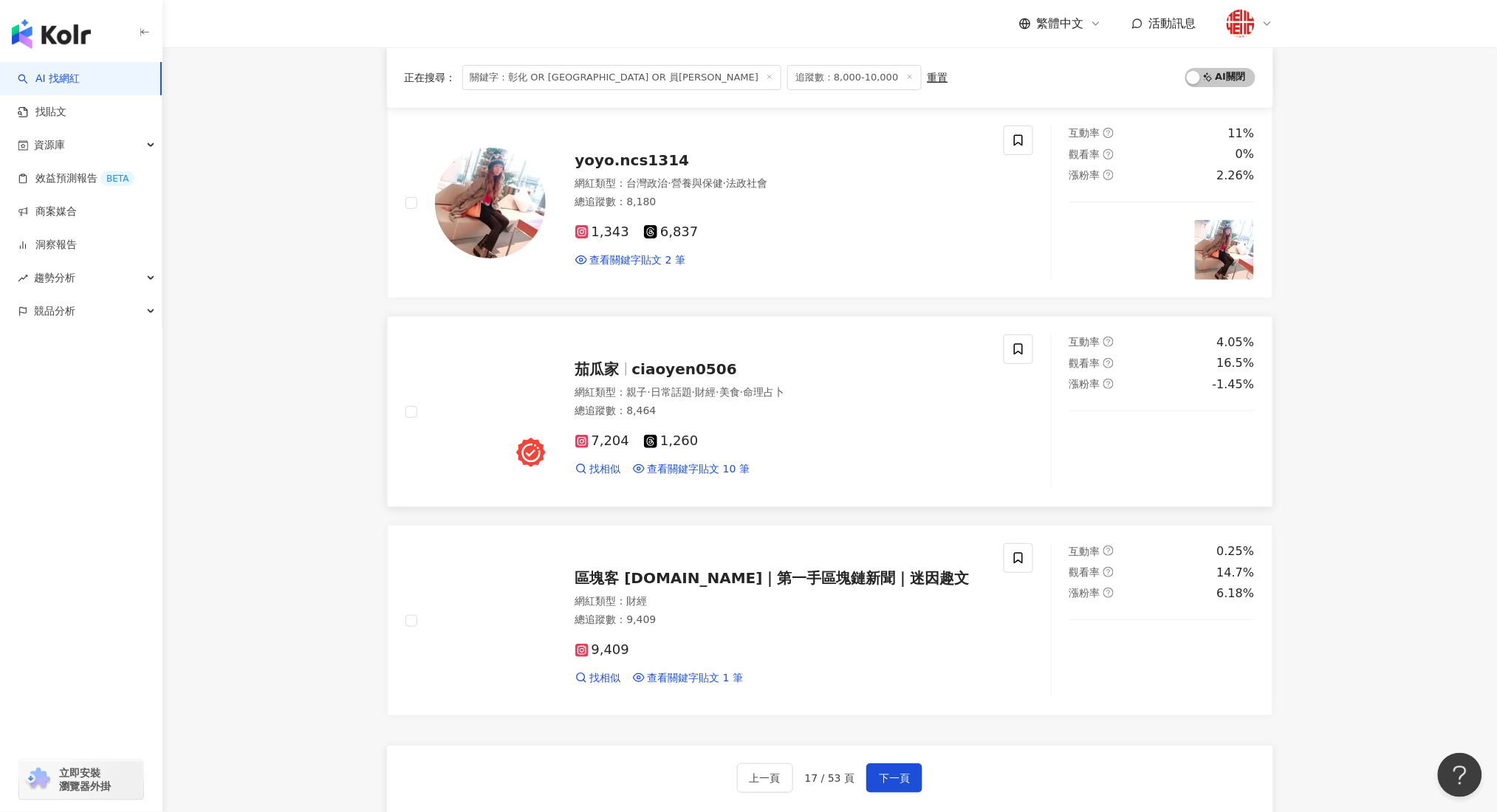
scroll to position [2026, 0]
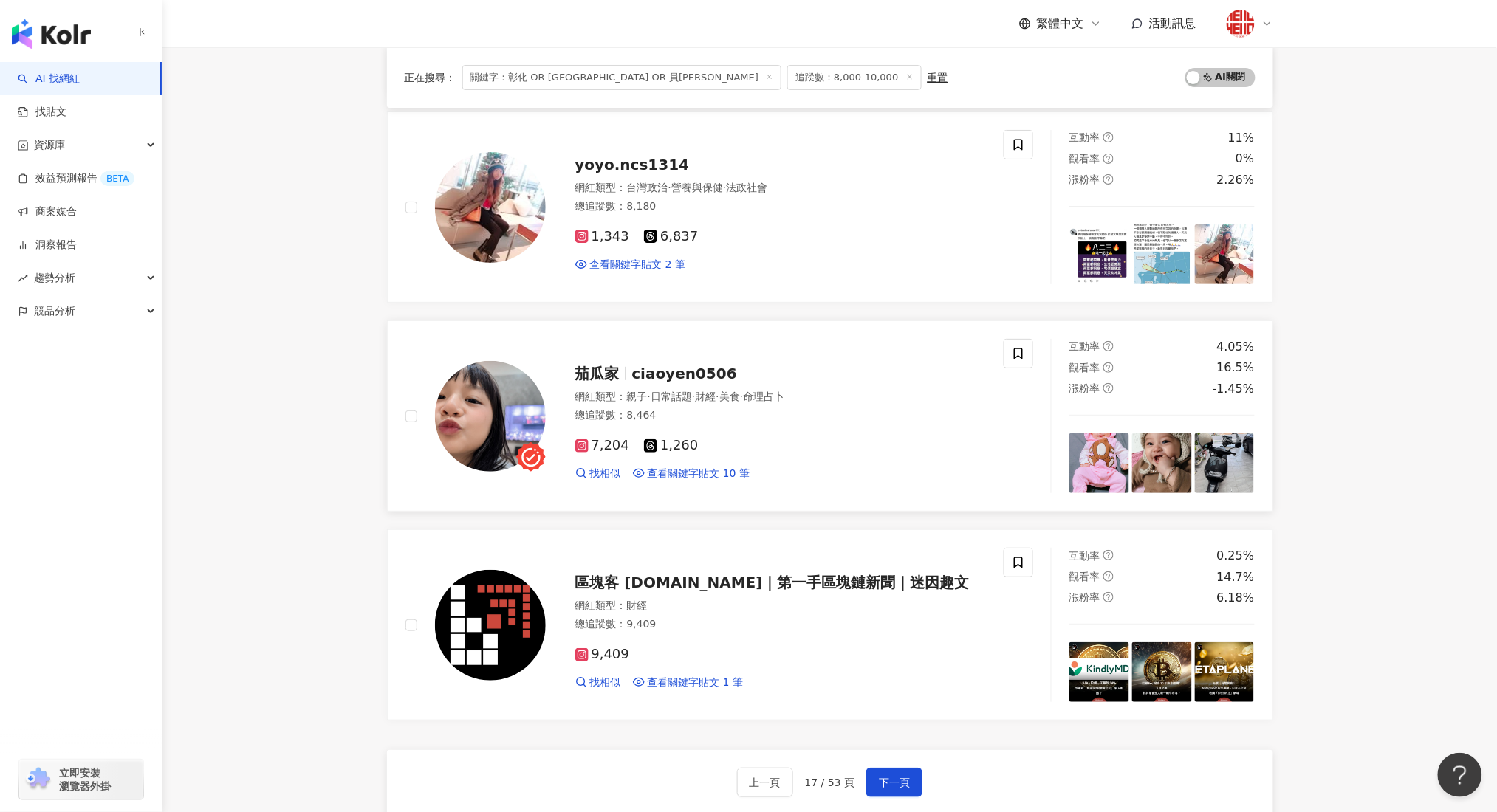
click at [709, 381] on span "ciaoyen0506" at bounding box center [684, 373] width 105 height 18
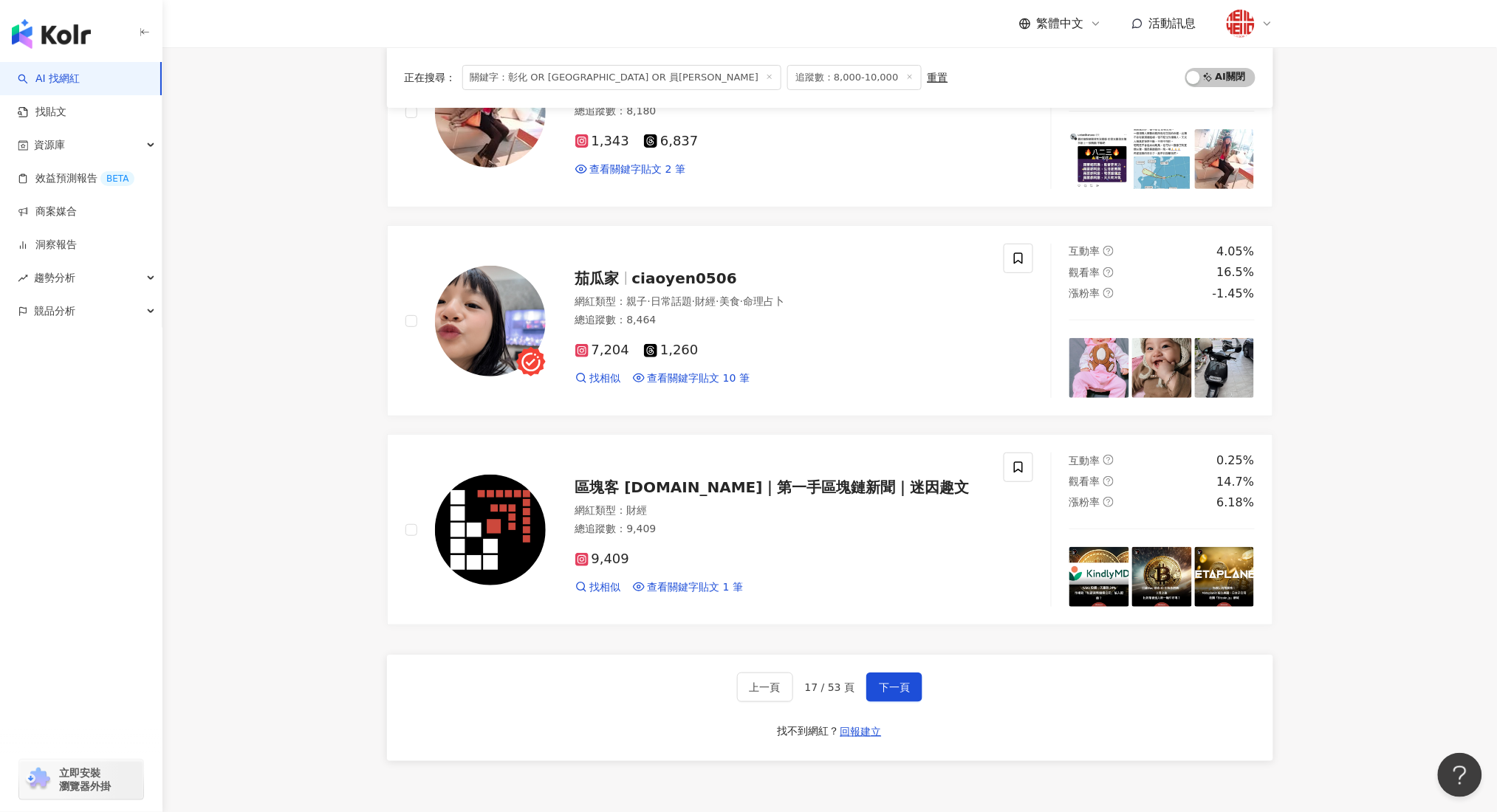
scroll to position [2223, 0]
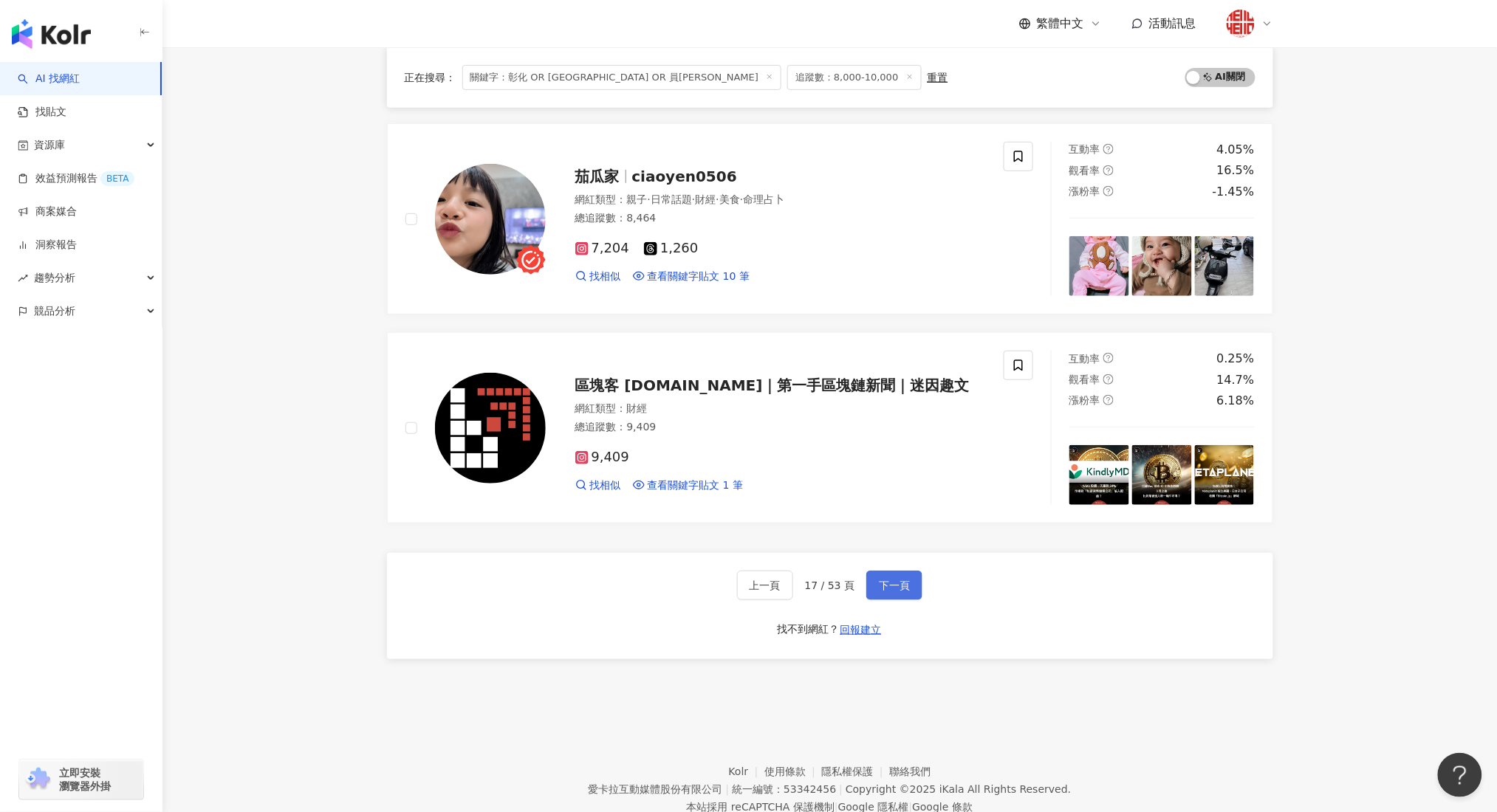
click at [892, 580] on span "下一頁" at bounding box center [894, 585] width 31 height 12
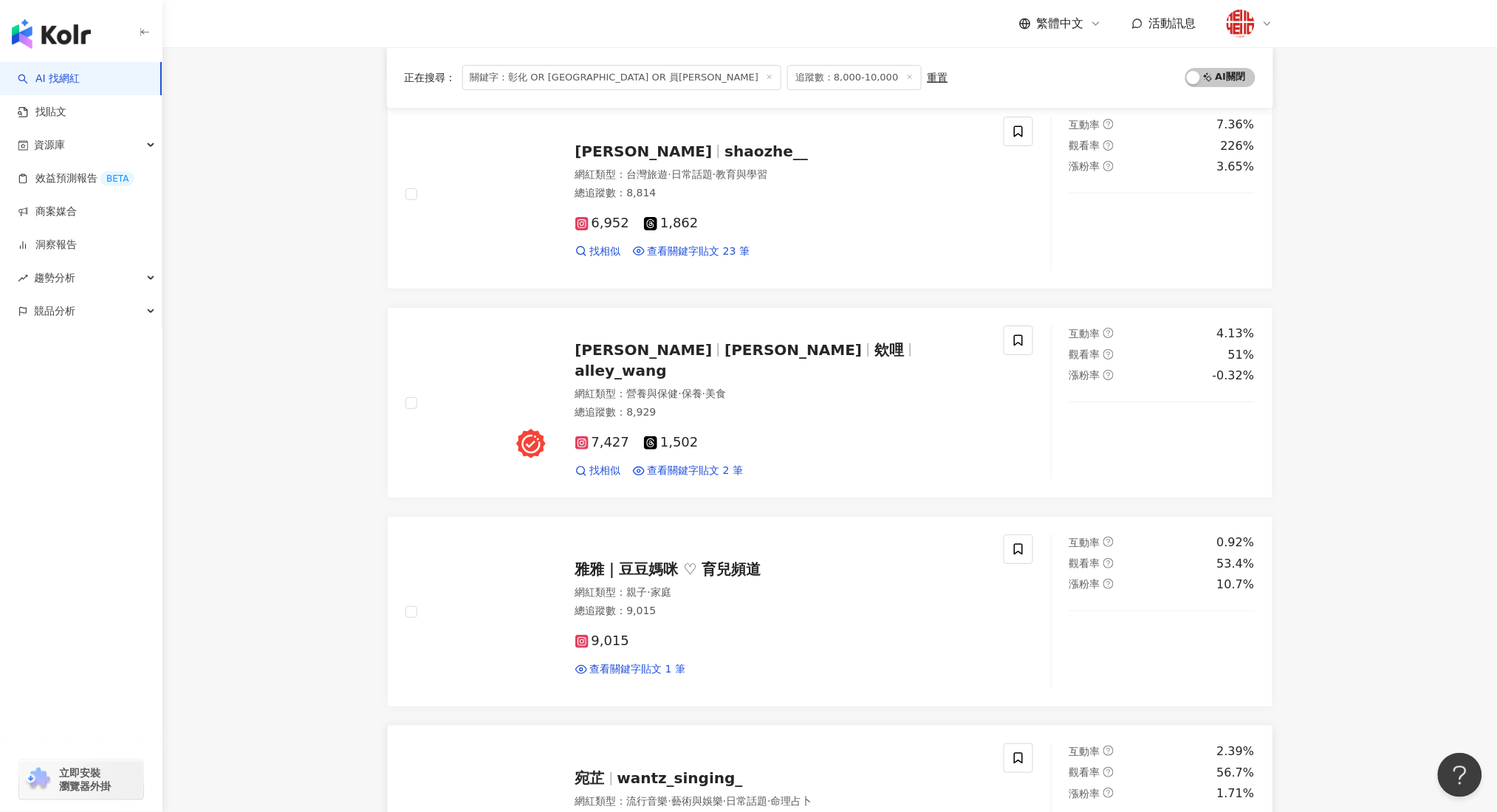
scroll to position [1774, 0]
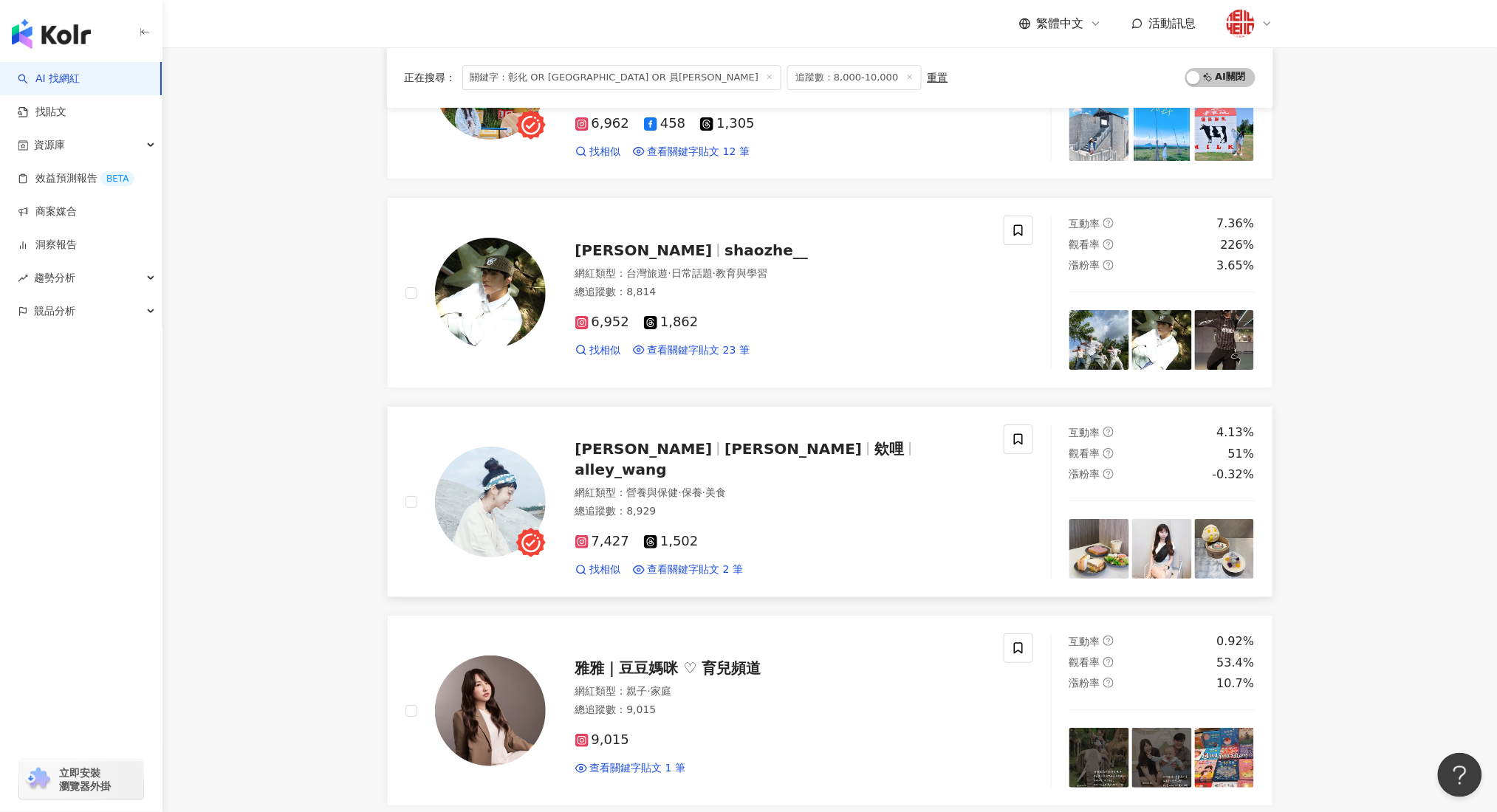
click at [725, 458] on span "Alley Wang" at bounding box center [793, 449] width 137 height 18
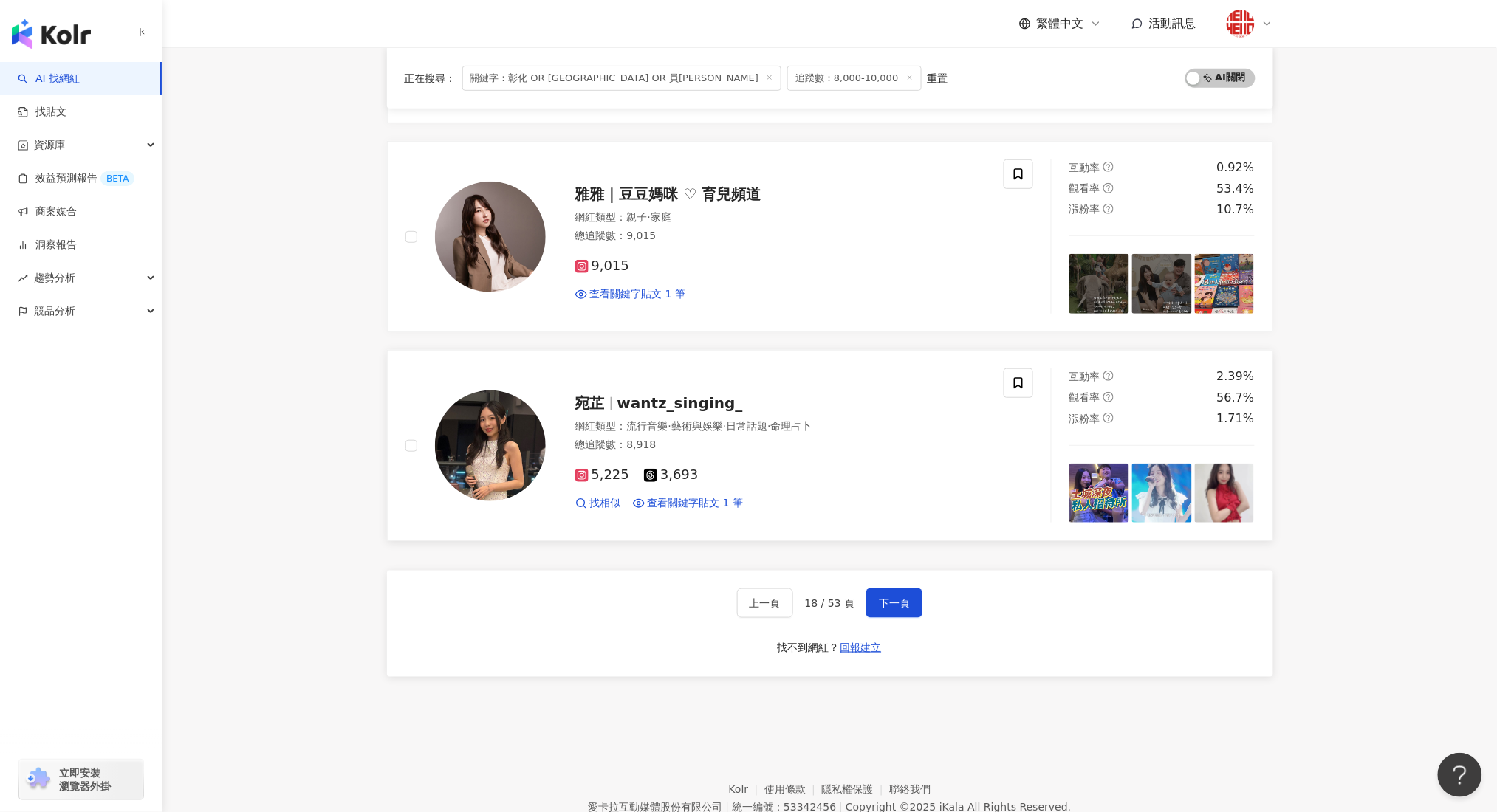
scroll to position [2266, 0]
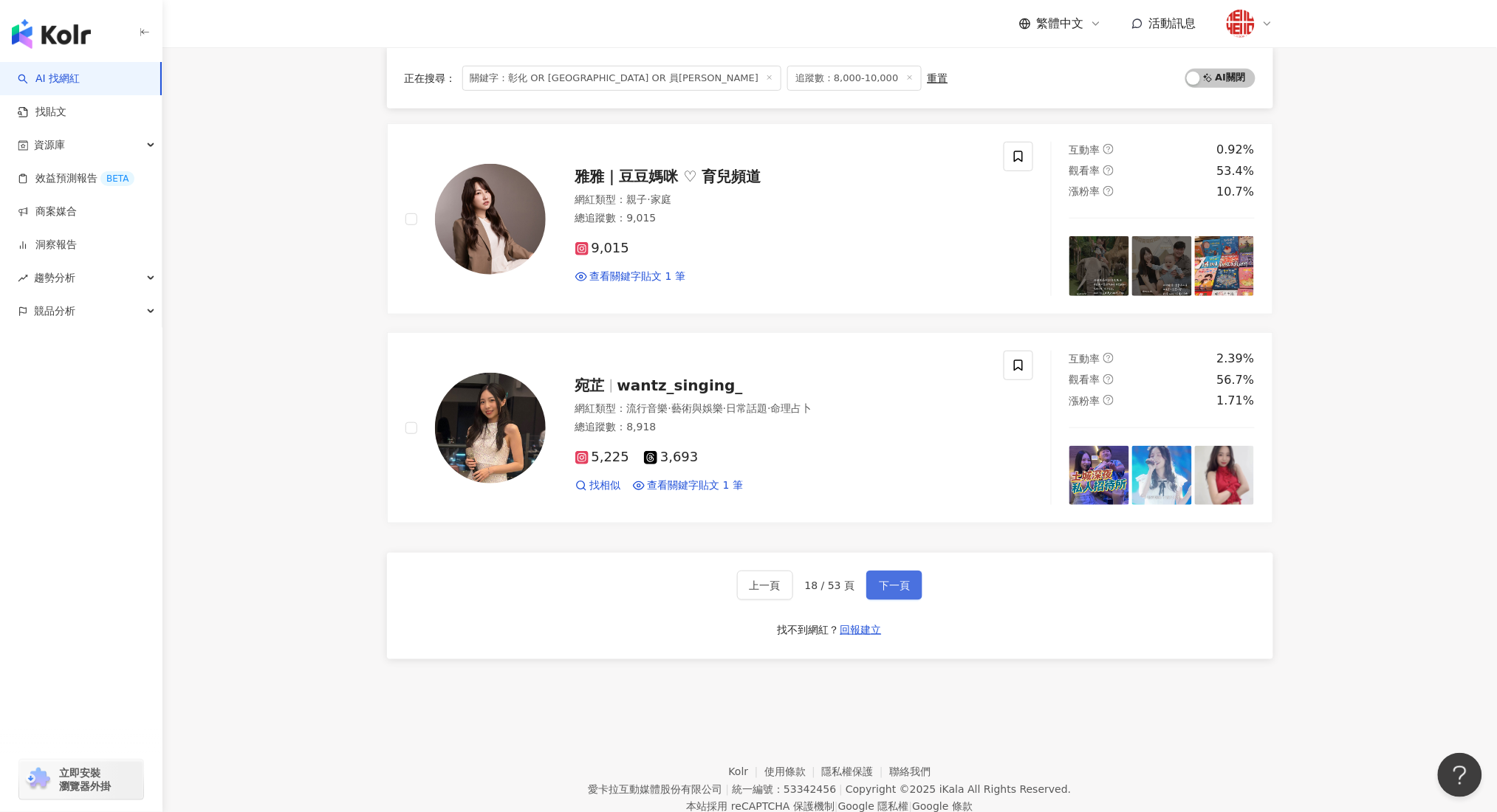
click at [880, 583] on span "下一頁" at bounding box center [894, 585] width 31 height 12
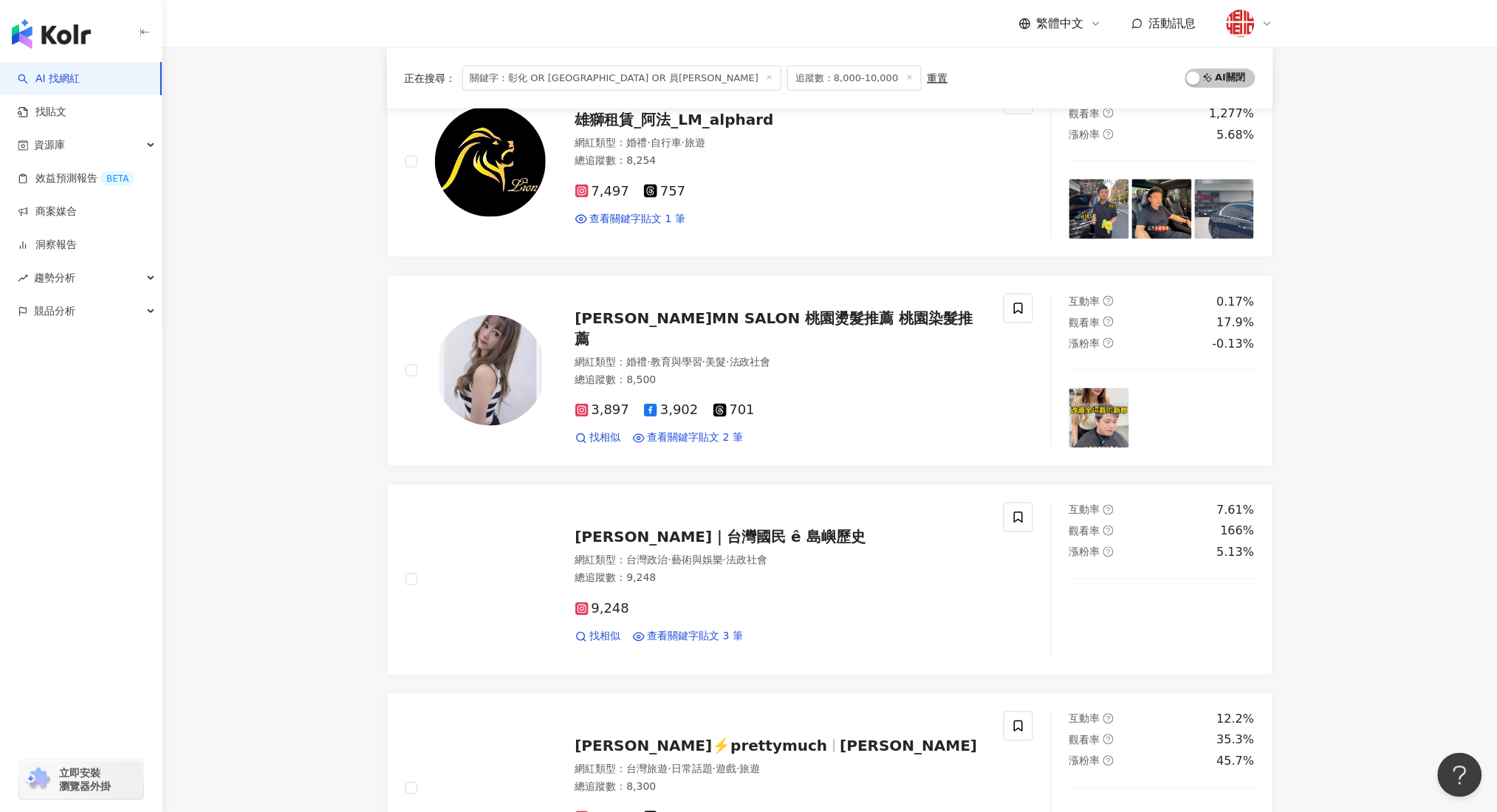
scroll to position [2223, 0]
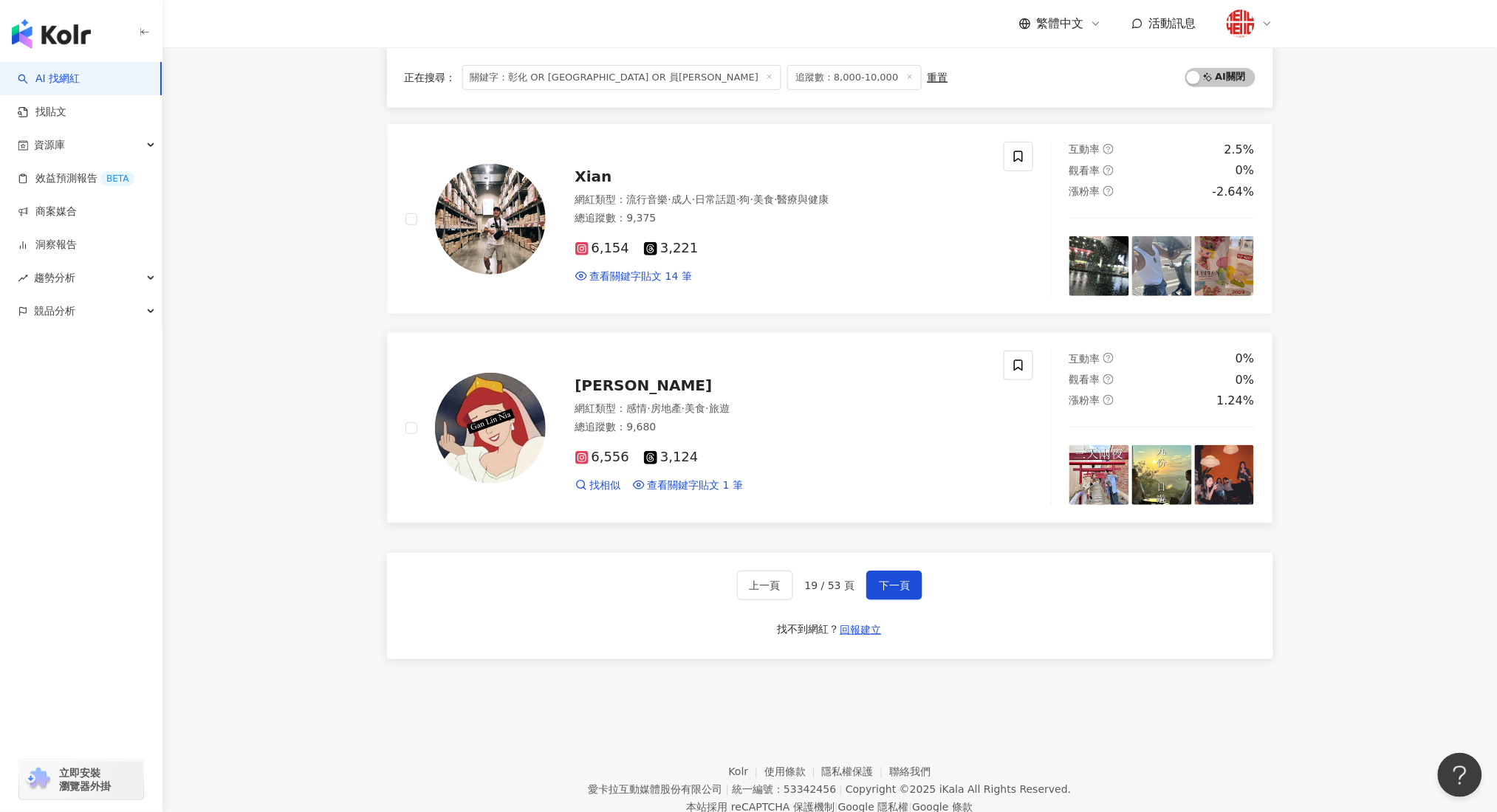
click at [693, 441] on div "6,556 3,124 找相似 查看關鍵字貼文 1 筆" at bounding box center [781, 465] width 411 height 54
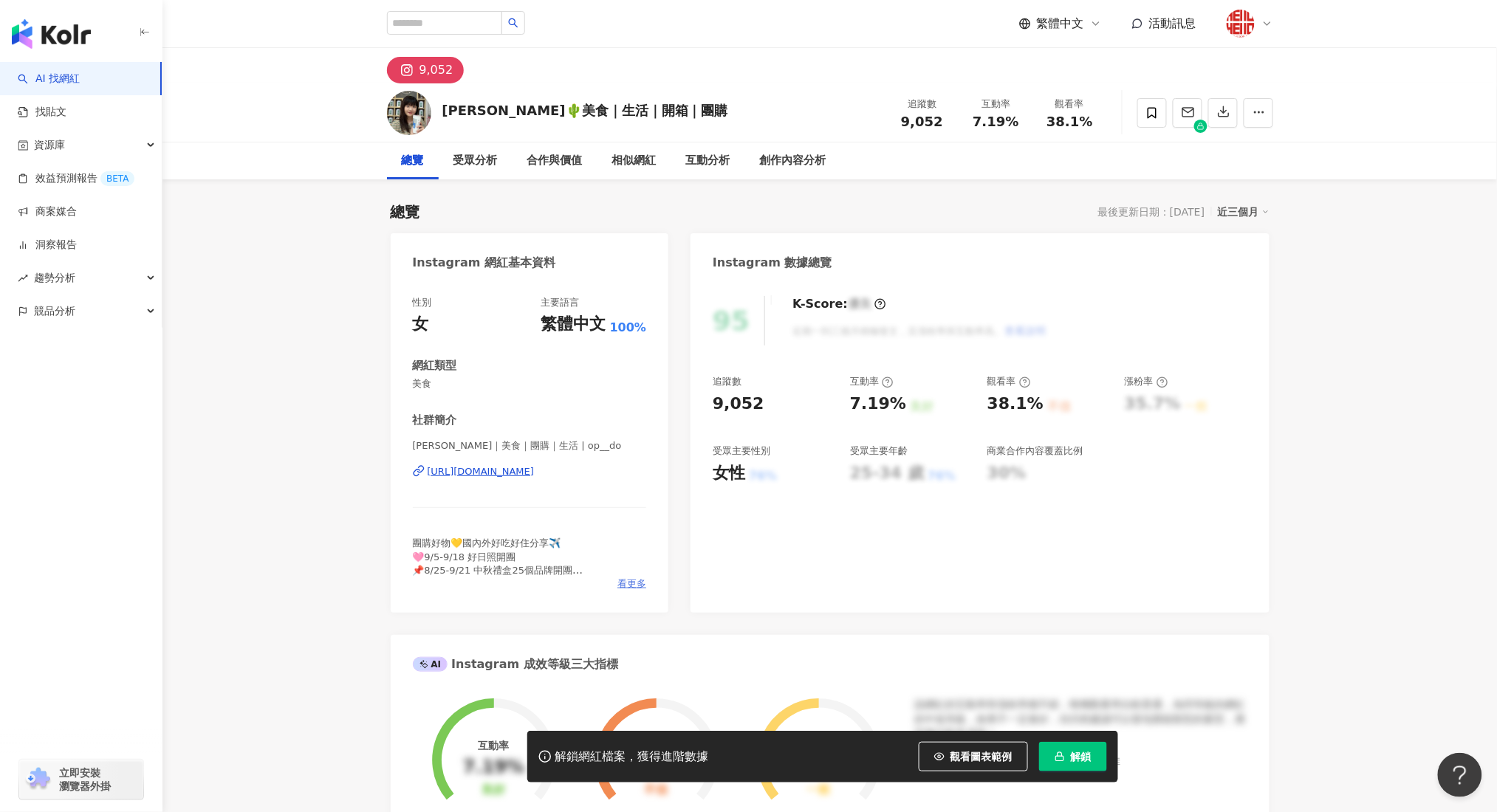
click at [632, 590] on span "看更多" at bounding box center [632, 584] width 29 height 13
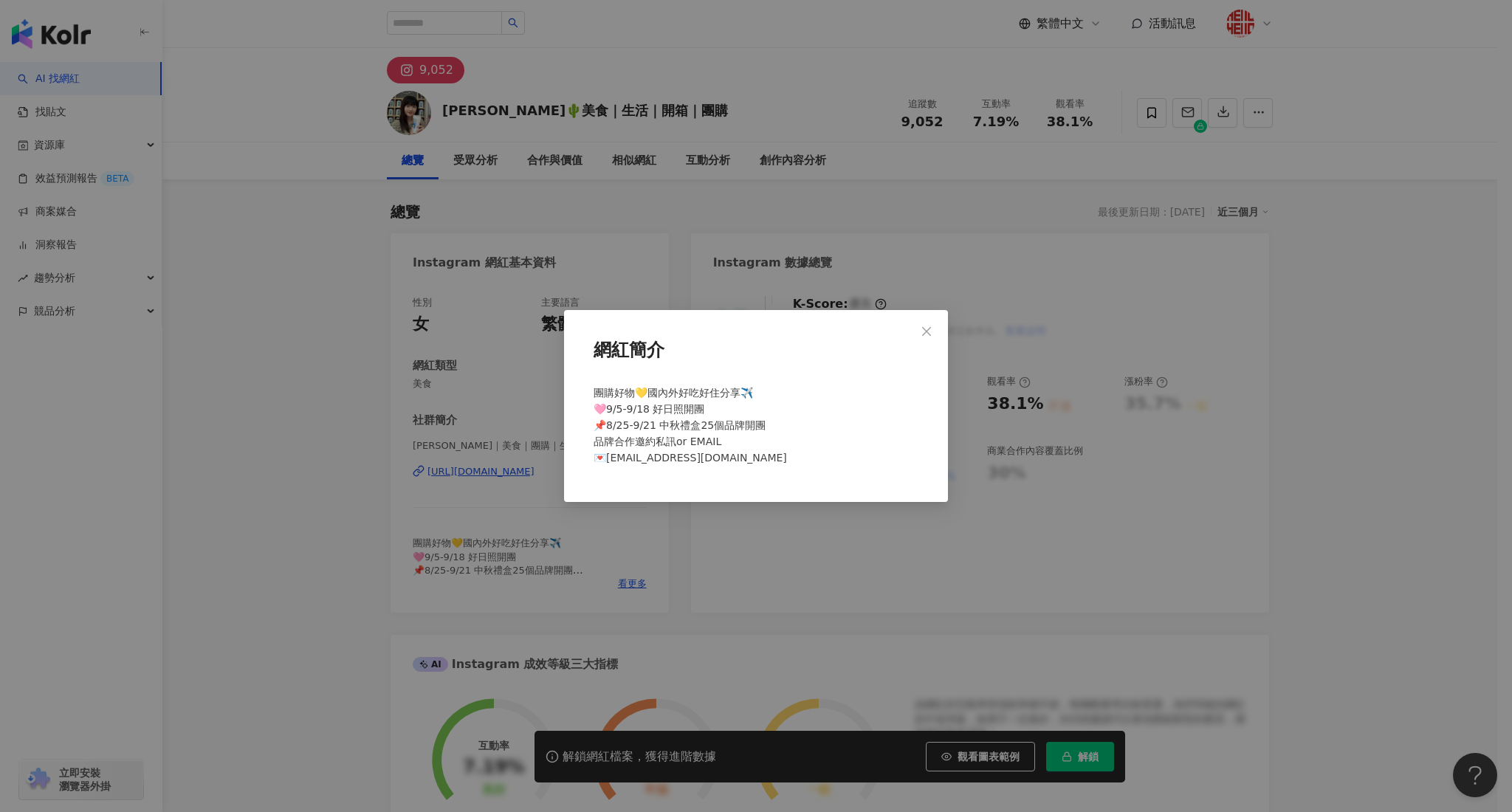
click at [606, 545] on div "網紅簡介 團購好物💛國內外好吃好住分享✈️ 🩷9/5-9/18 好日照開團 📌8/25-9/21 中秋禮盒25個品牌開團 品牌合作邀約私訊or EMAIL 💌…" at bounding box center [756, 406] width 1512 height 812
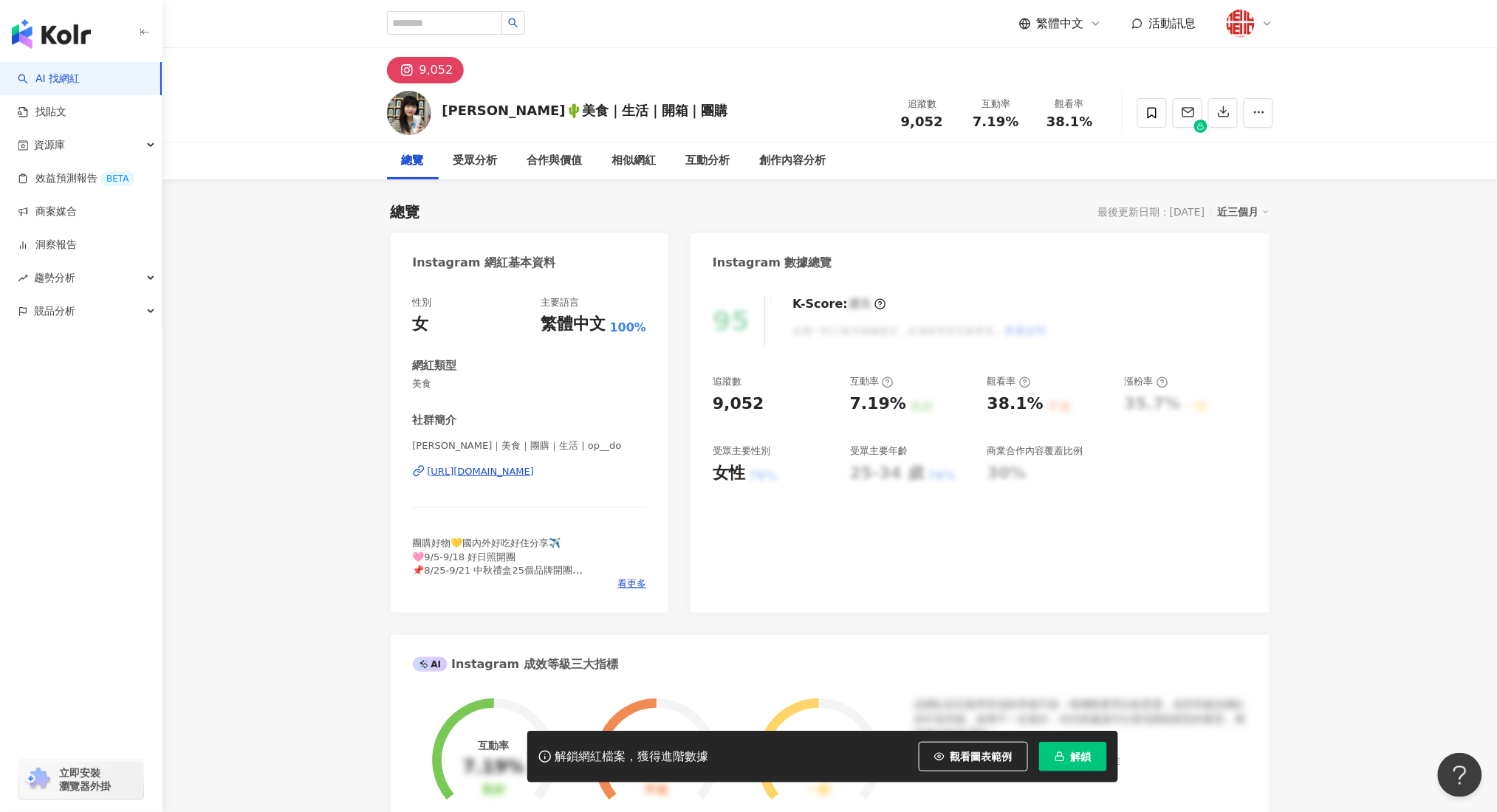
click at [513, 473] on div "https://www.instagram.com/op__do/" at bounding box center [481, 472] width 107 height 13
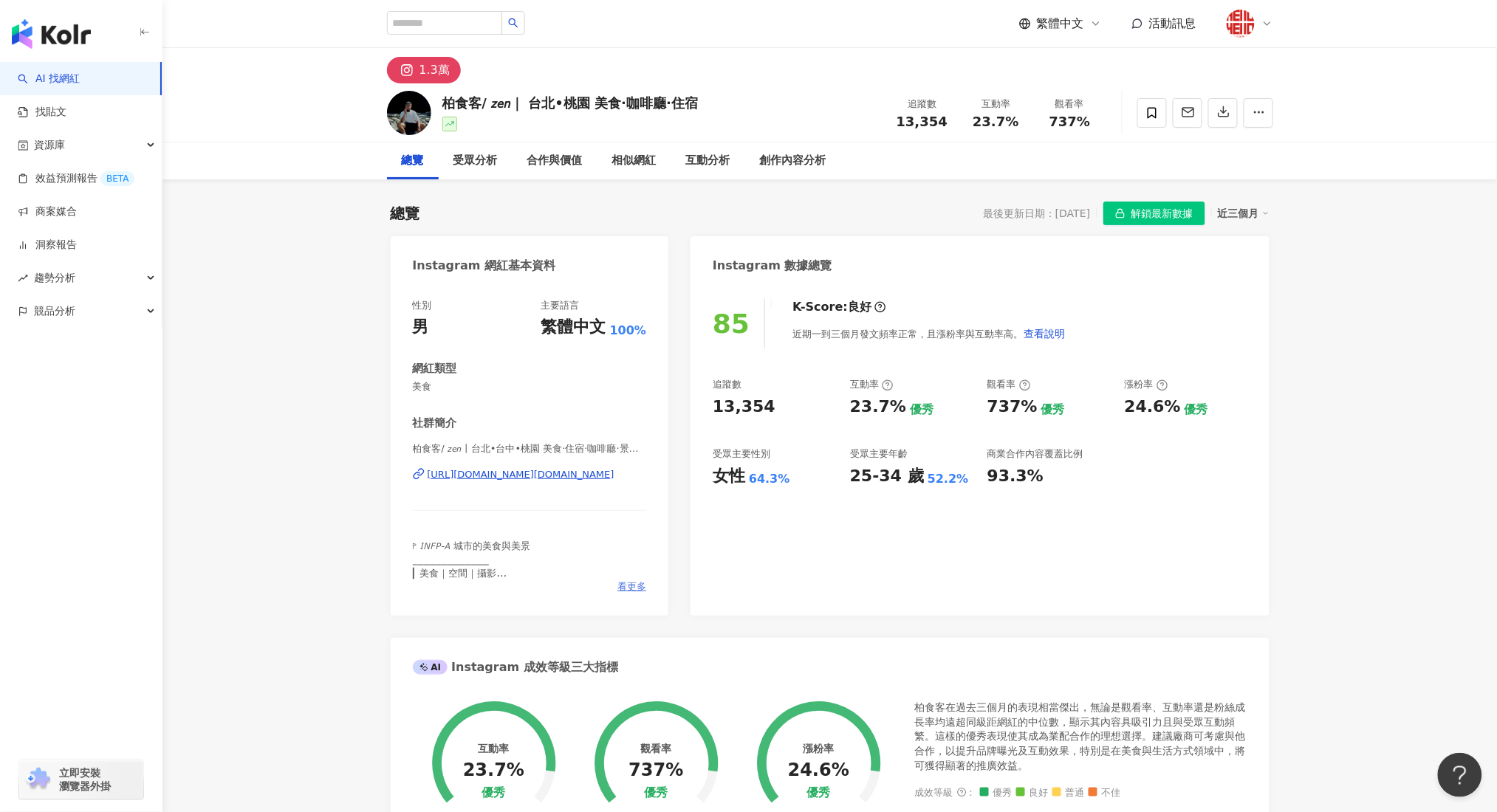
click at [630, 584] on span "看更多" at bounding box center [632, 587] width 29 height 13
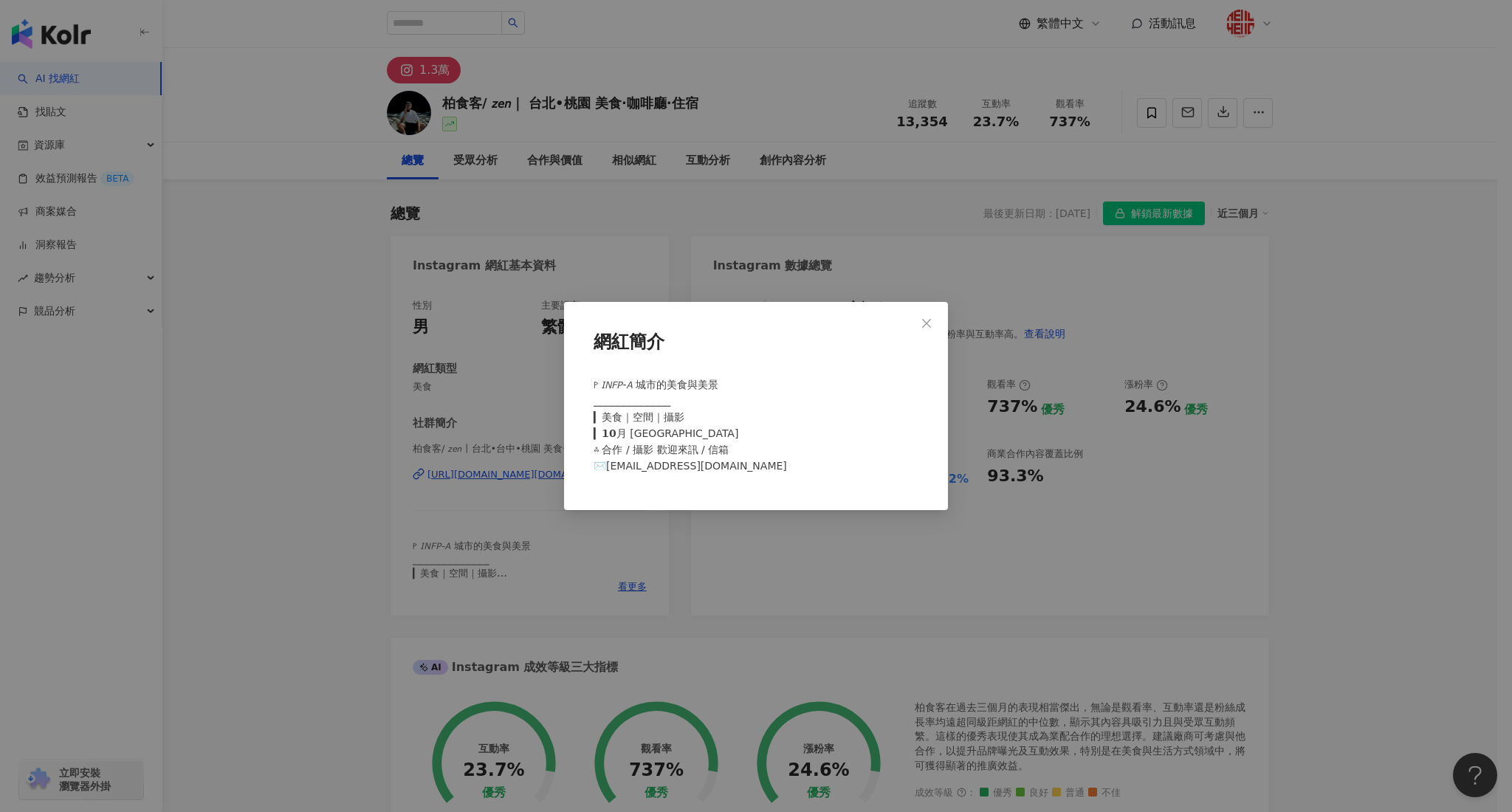
click at [1016, 427] on div "網紅簡介 ꚰ 𝘐𝘕𝘍𝘗-𝘈 城市的美食與美景 ⎯⎯⎯⎯⎯⎯⎯⎯⎯⎯⎯⎯⎯ ▎美食｜空間｜攝影 ▎𝟭𝟬月 桃園 台北 台中 宜蘭 ༜ 合作 / 攝影 歡迎來訊 …" at bounding box center [756, 406] width 1512 height 812
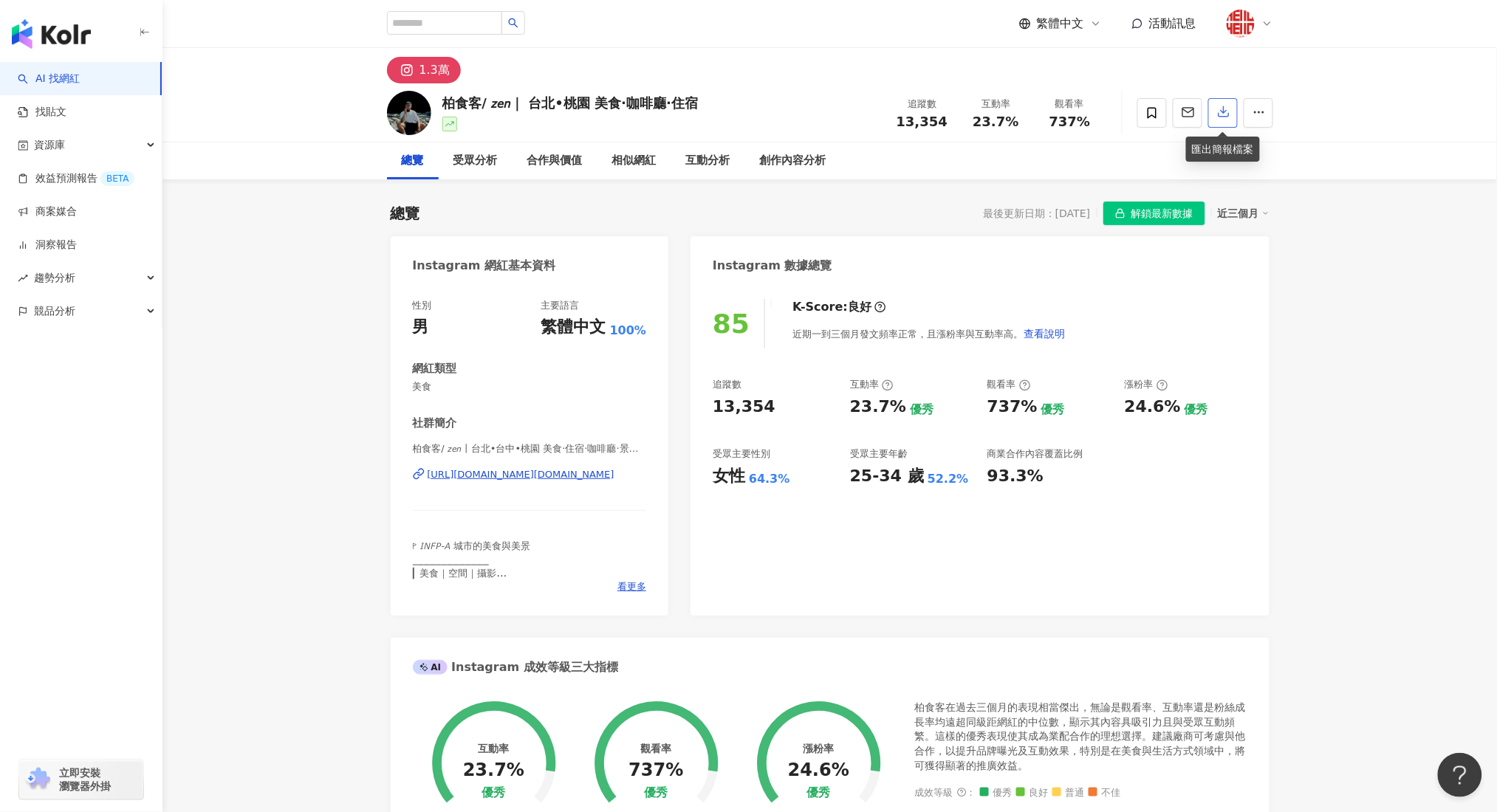
click at [1224, 113] on icon "button" at bounding box center [1223, 112] width 10 height 10
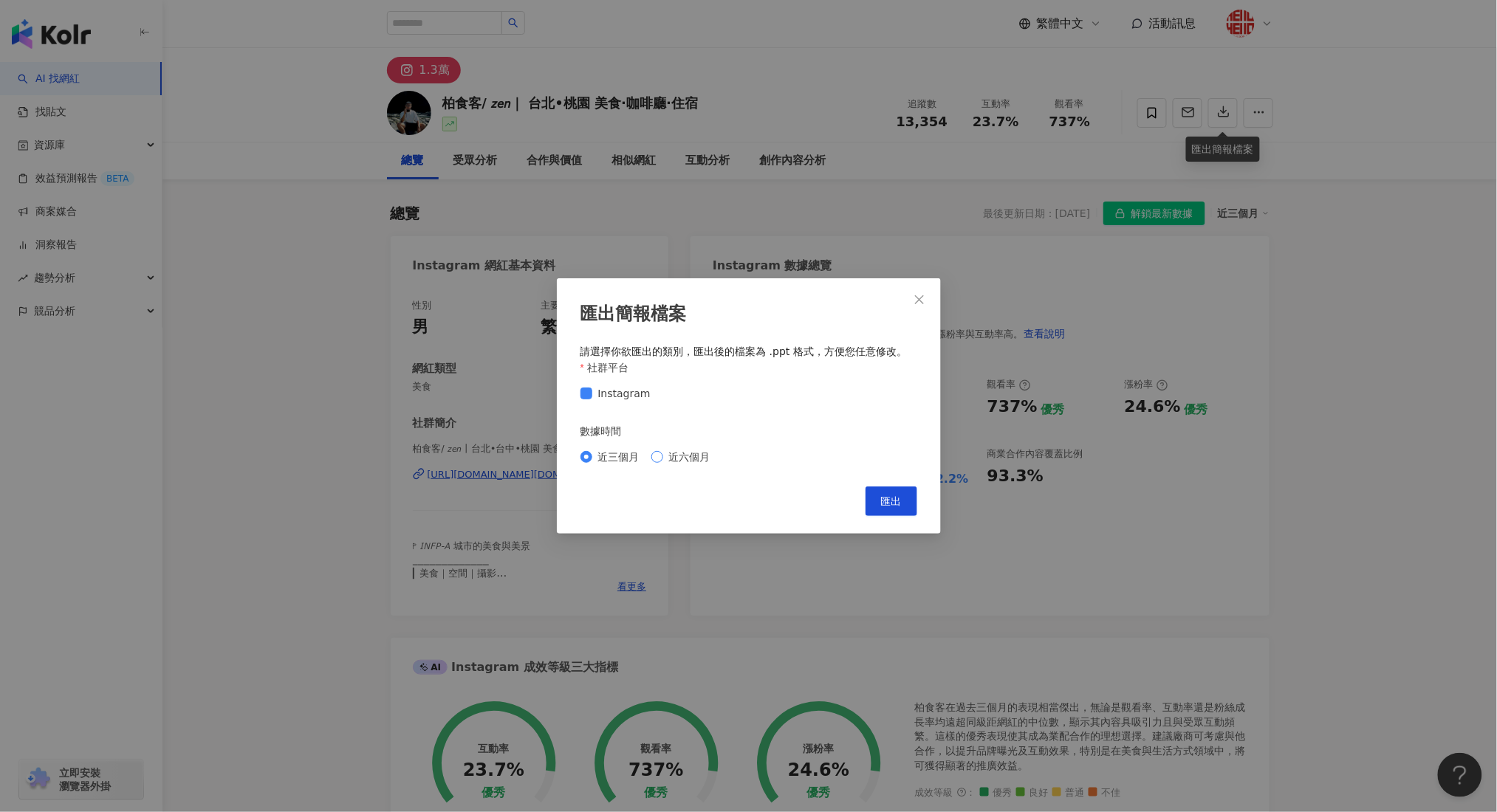
click at [684, 463] on span "近六個月" at bounding box center [689, 456] width 53 height 16
click at [887, 499] on span "匯出" at bounding box center [891, 501] width 21 height 12
click at [922, 301] on icon "close" at bounding box center [919, 299] width 12 height 12
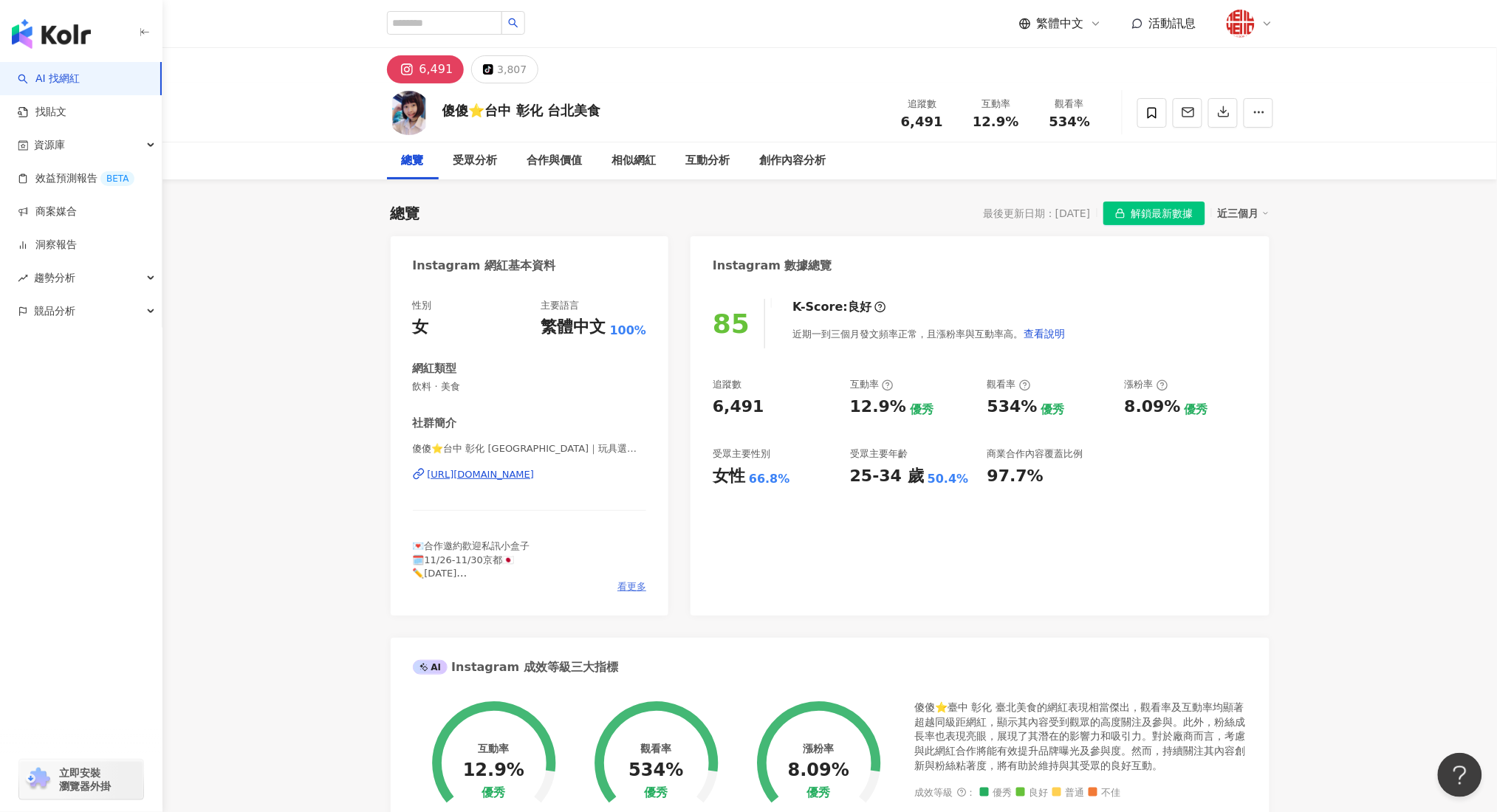
click at [629, 585] on span "看更多" at bounding box center [632, 587] width 29 height 13
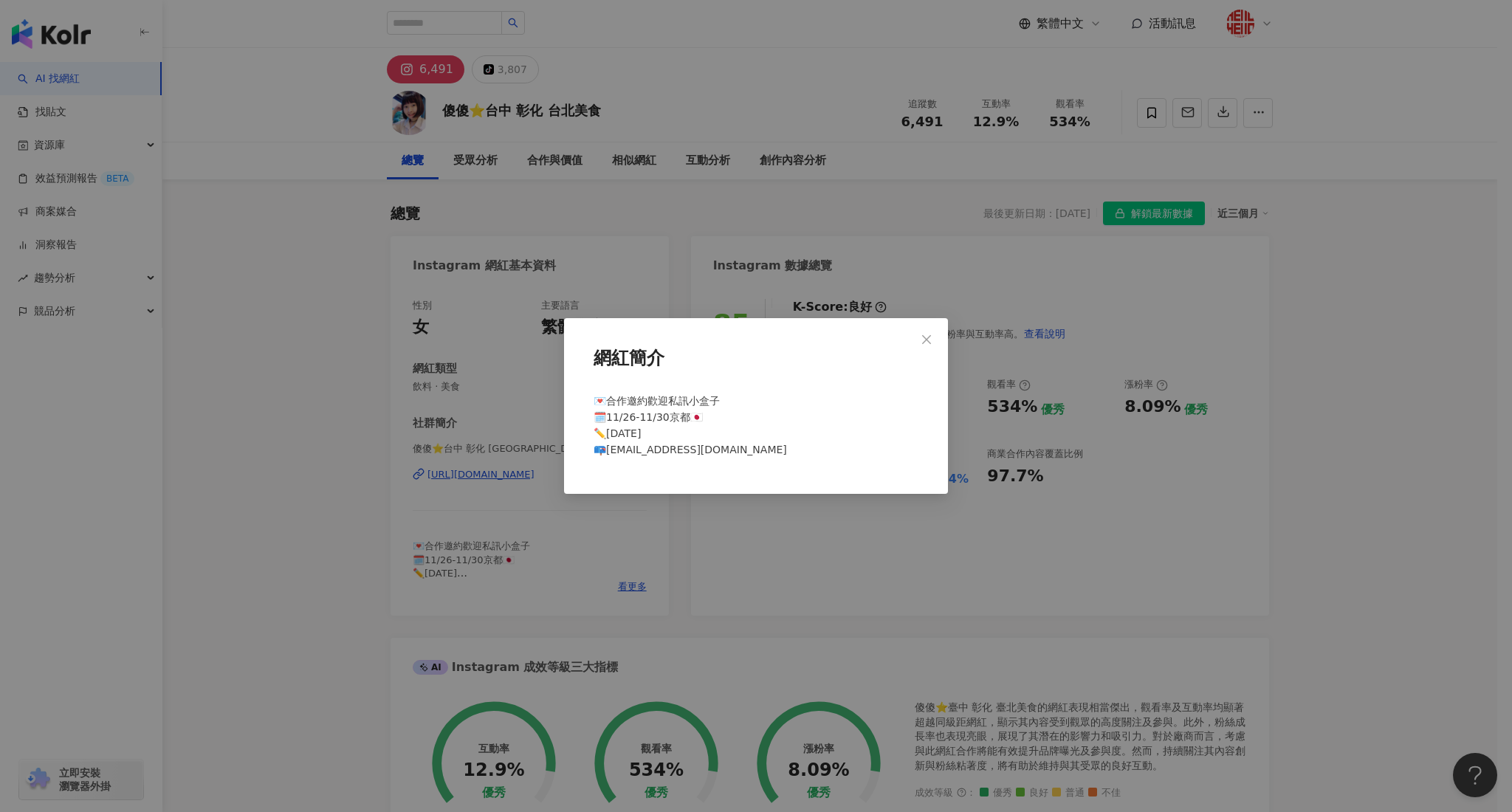
click at [621, 558] on div "網紅簡介 💌合作邀約歡迎私訊小盒子 🗓️11/26-11/30京都🇯🇵 ✏️2023.09.06 📪loveqoo0925@gmail.com" at bounding box center [756, 406] width 1512 height 812
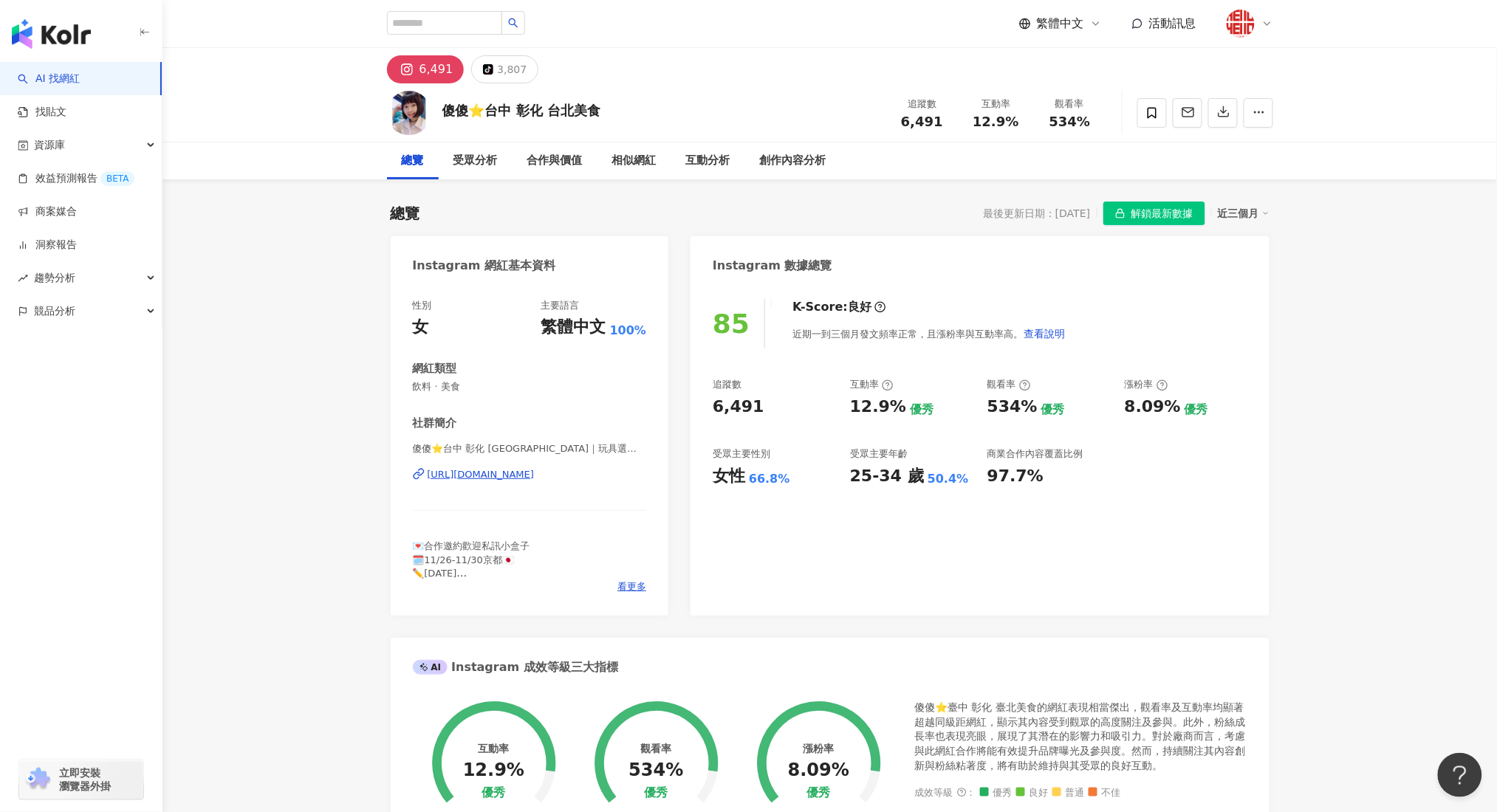
click at [535, 474] on div "https://www.instagram.com/eat_sasa0925/" at bounding box center [481, 474] width 107 height 13
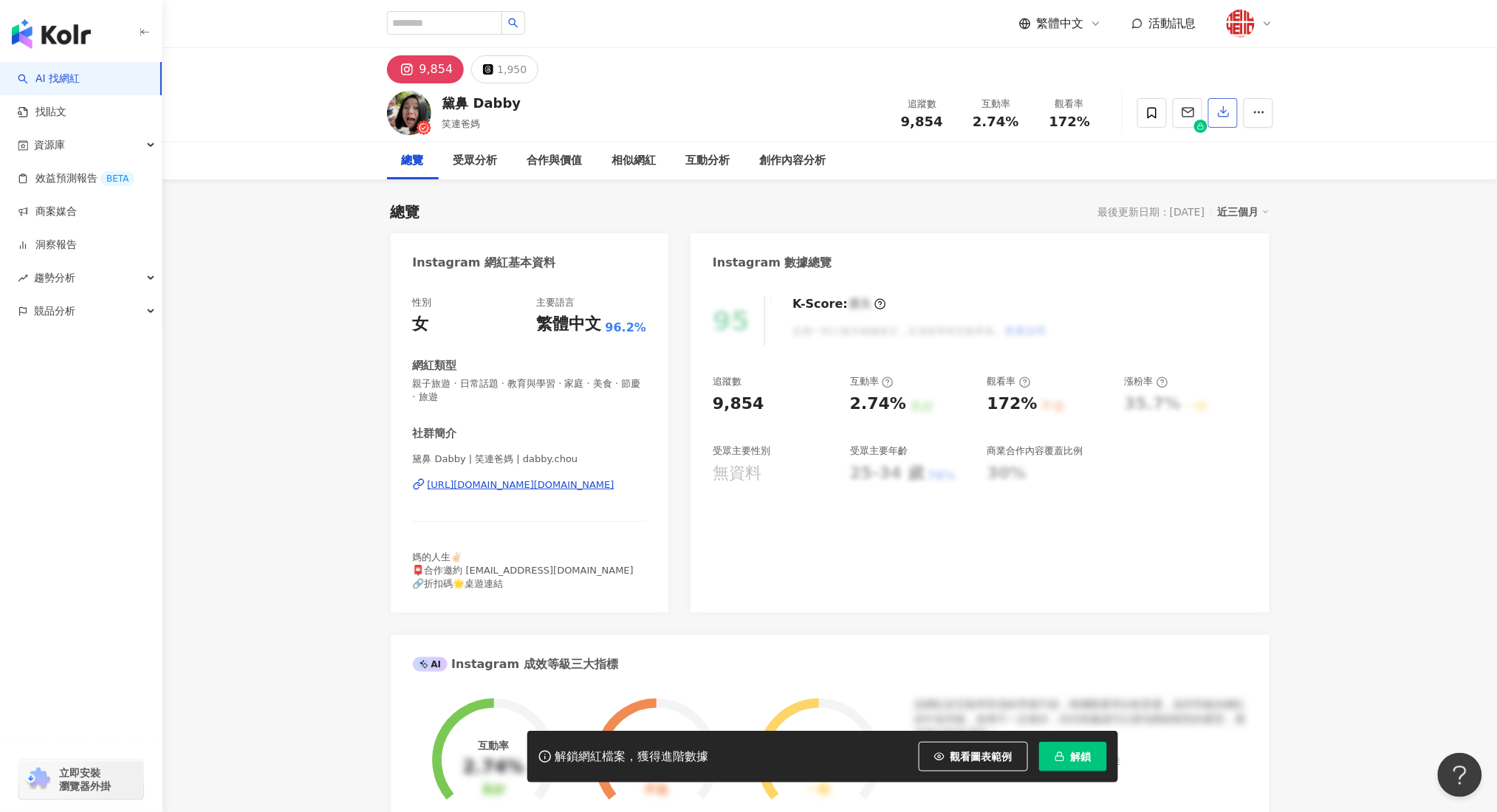
click at [1226, 109] on icon "button" at bounding box center [1223, 111] width 13 height 13
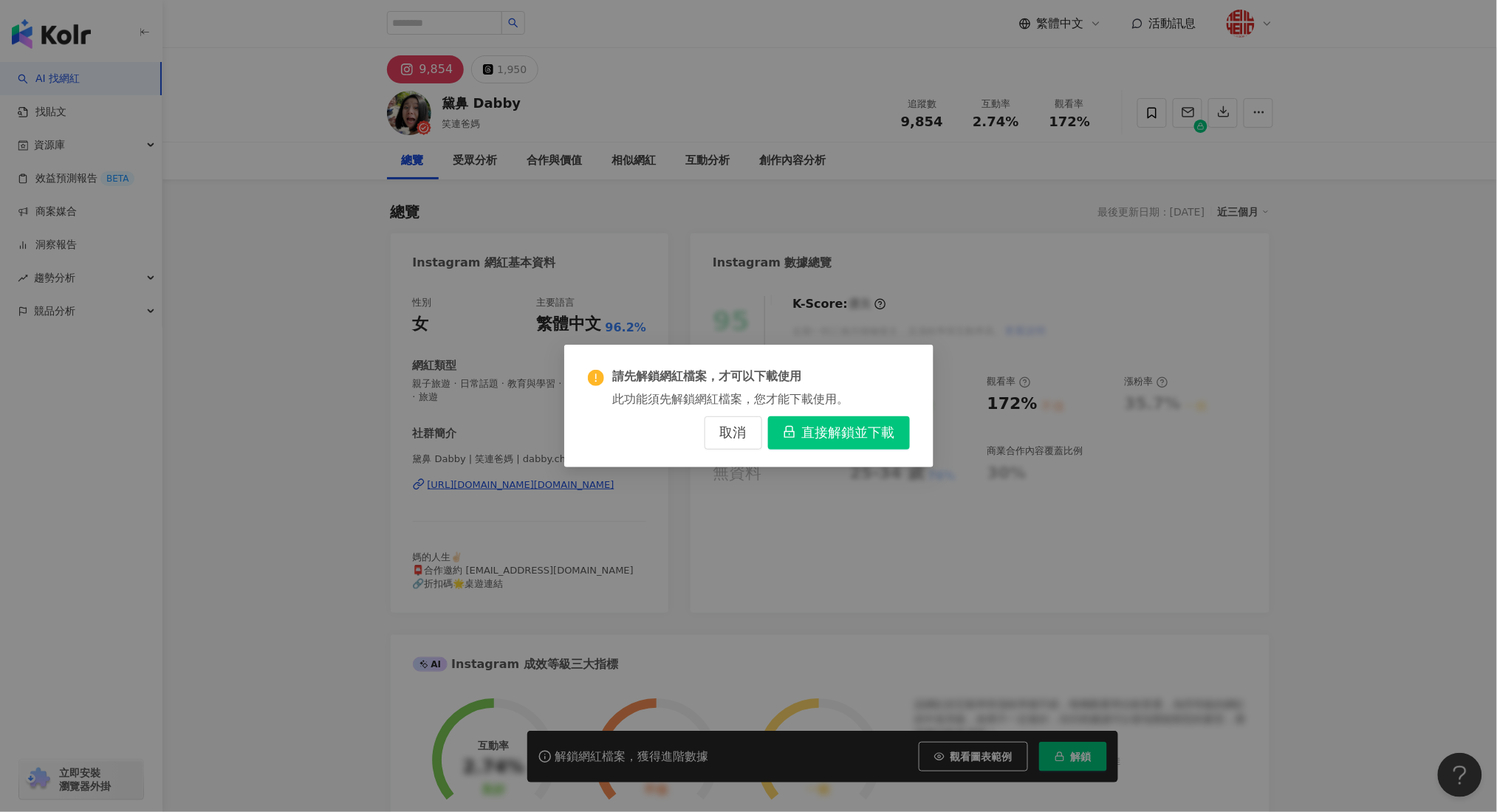
click at [836, 428] on span "直接解鎖並下載" at bounding box center [848, 433] width 93 height 16
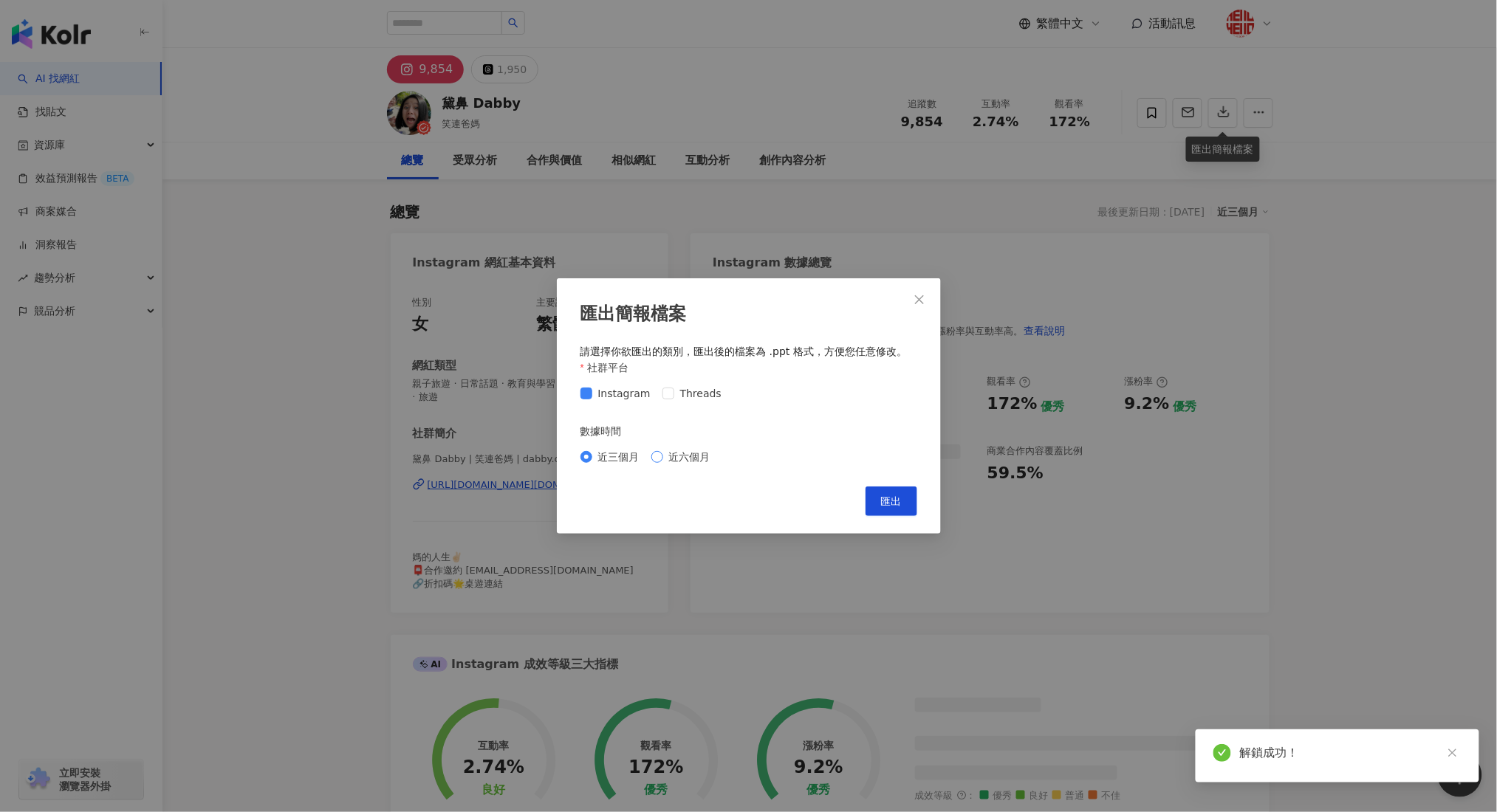
click at [665, 460] on span "近六個月" at bounding box center [689, 456] width 53 height 16
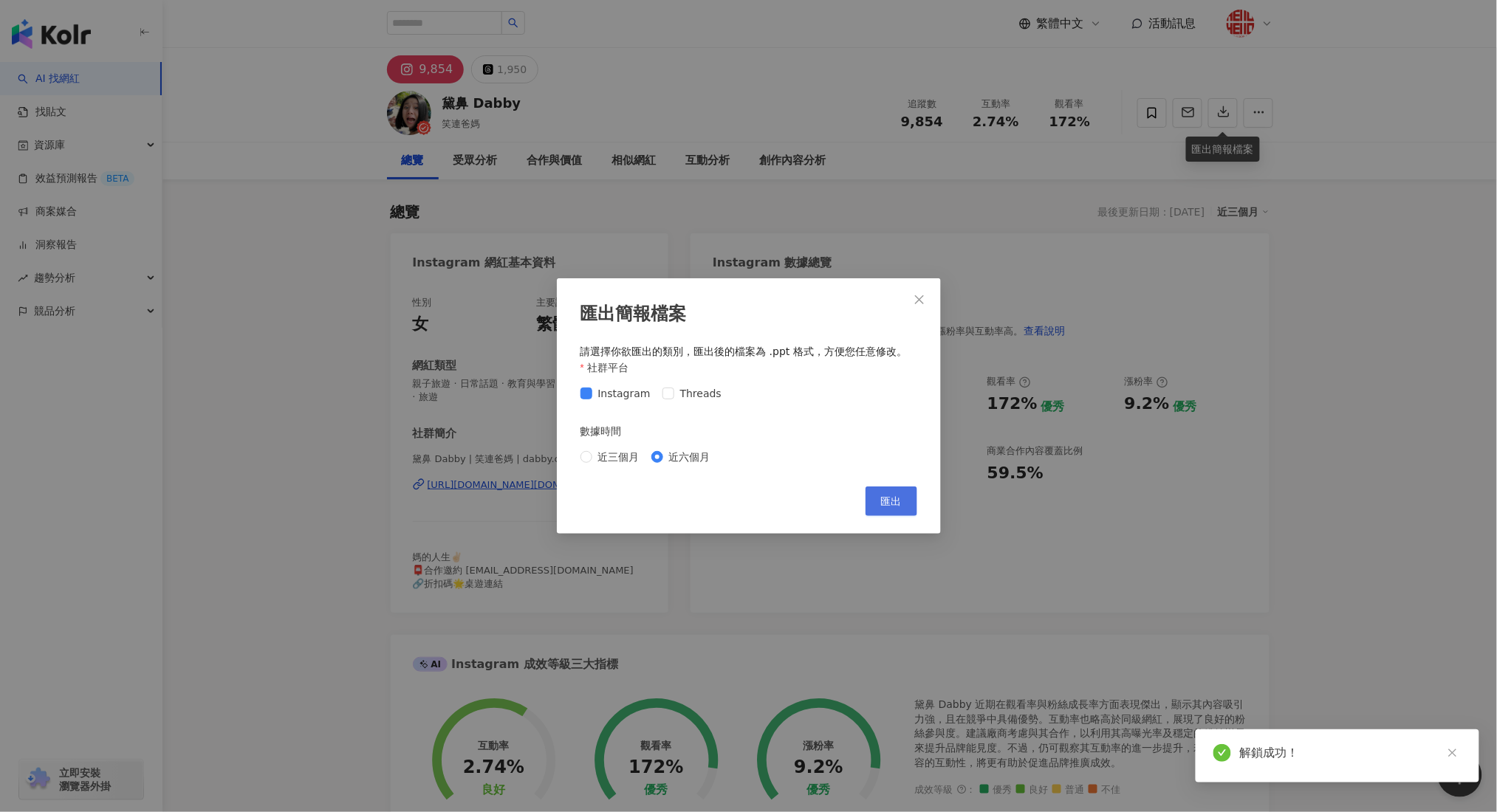
click at [897, 500] on span "匯出" at bounding box center [891, 501] width 21 height 12
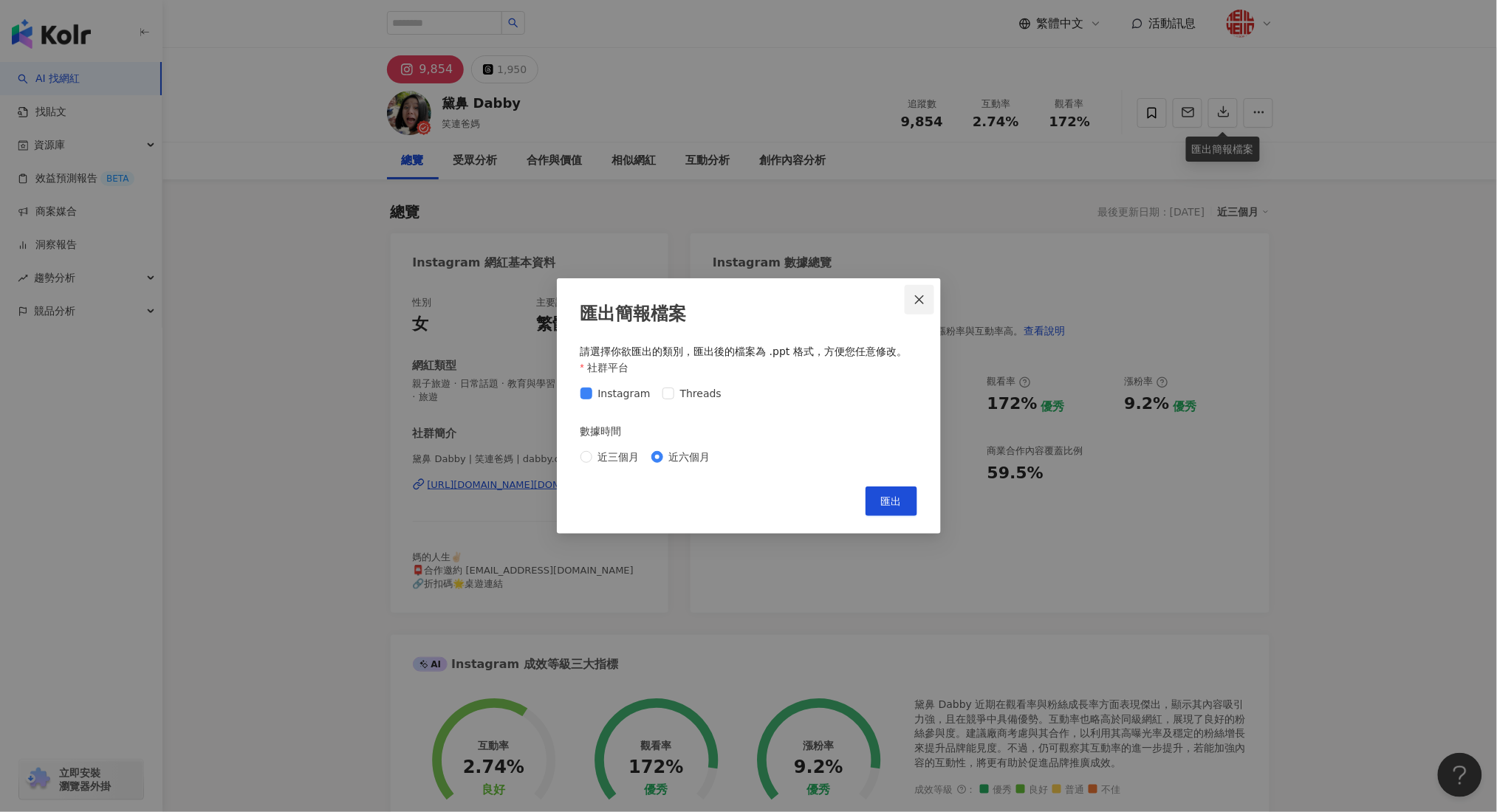
click at [923, 303] on icon "close" at bounding box center [920, 300] width 9 height 9
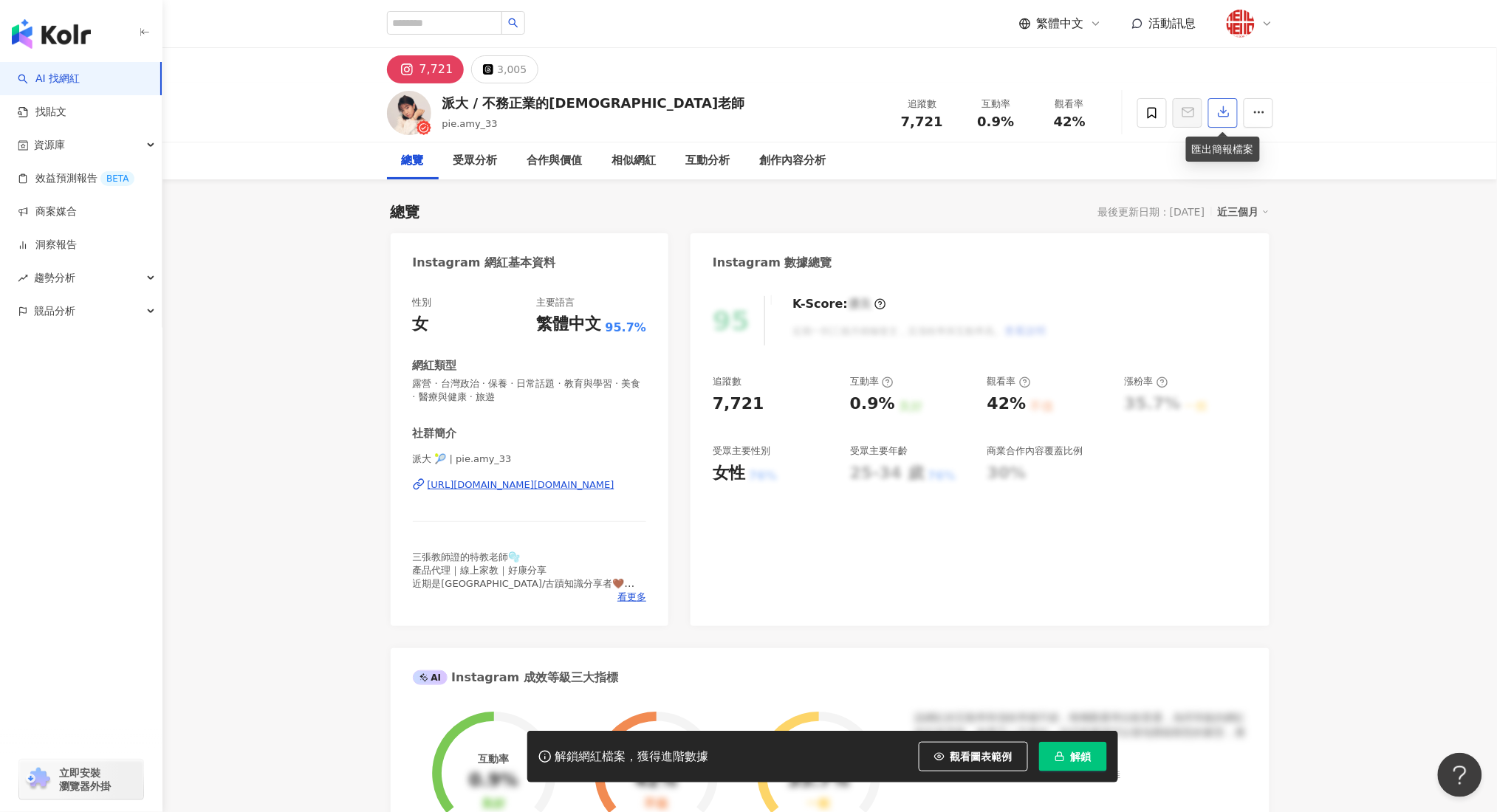
click at [1231, 112] on button "button" at bounding box center [1222, 113] width 30 height 30
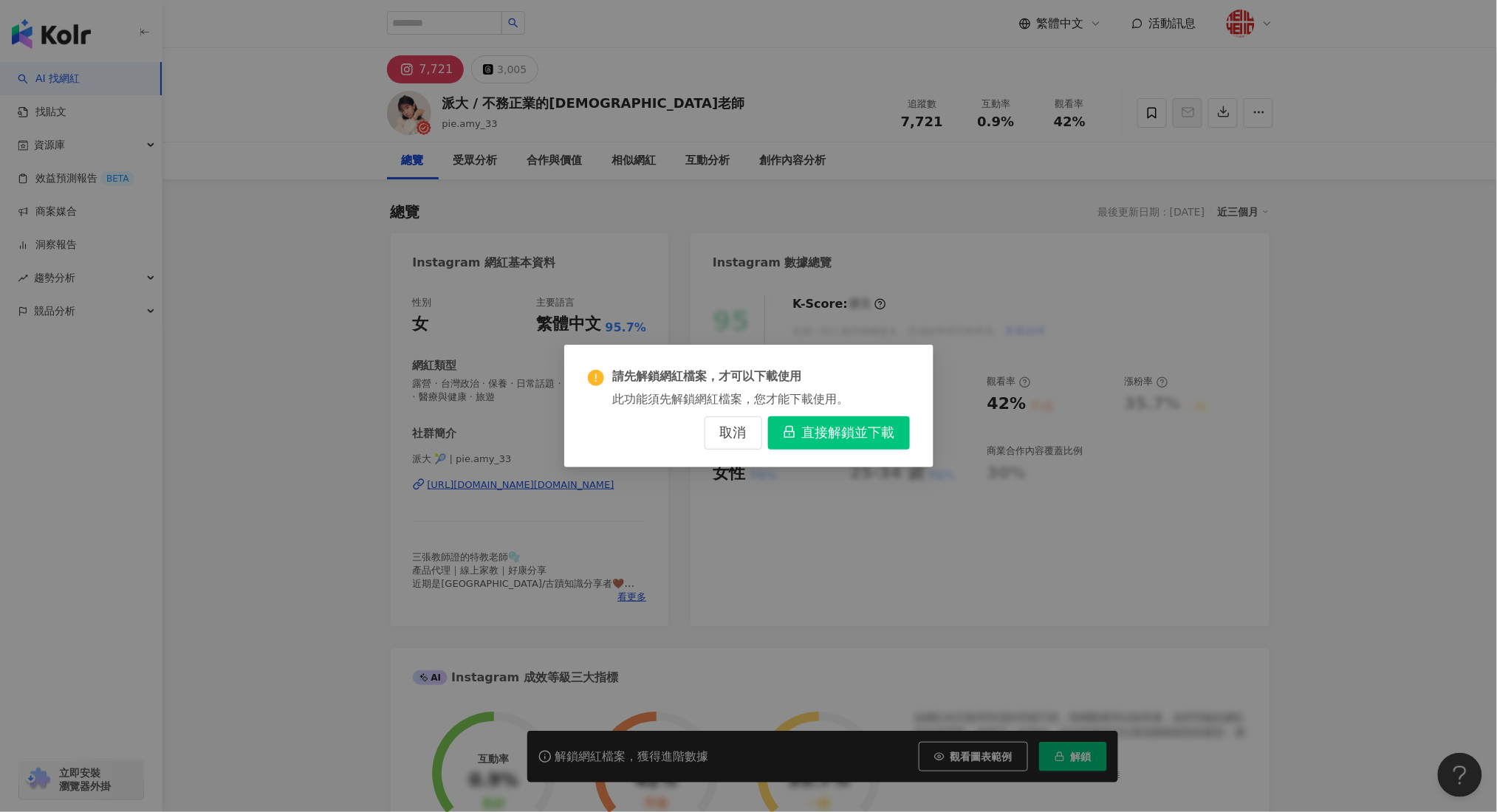
click at [834, 426] on span "直接解鎖並下載" at bounding box center [848, 433] width 93 height 16
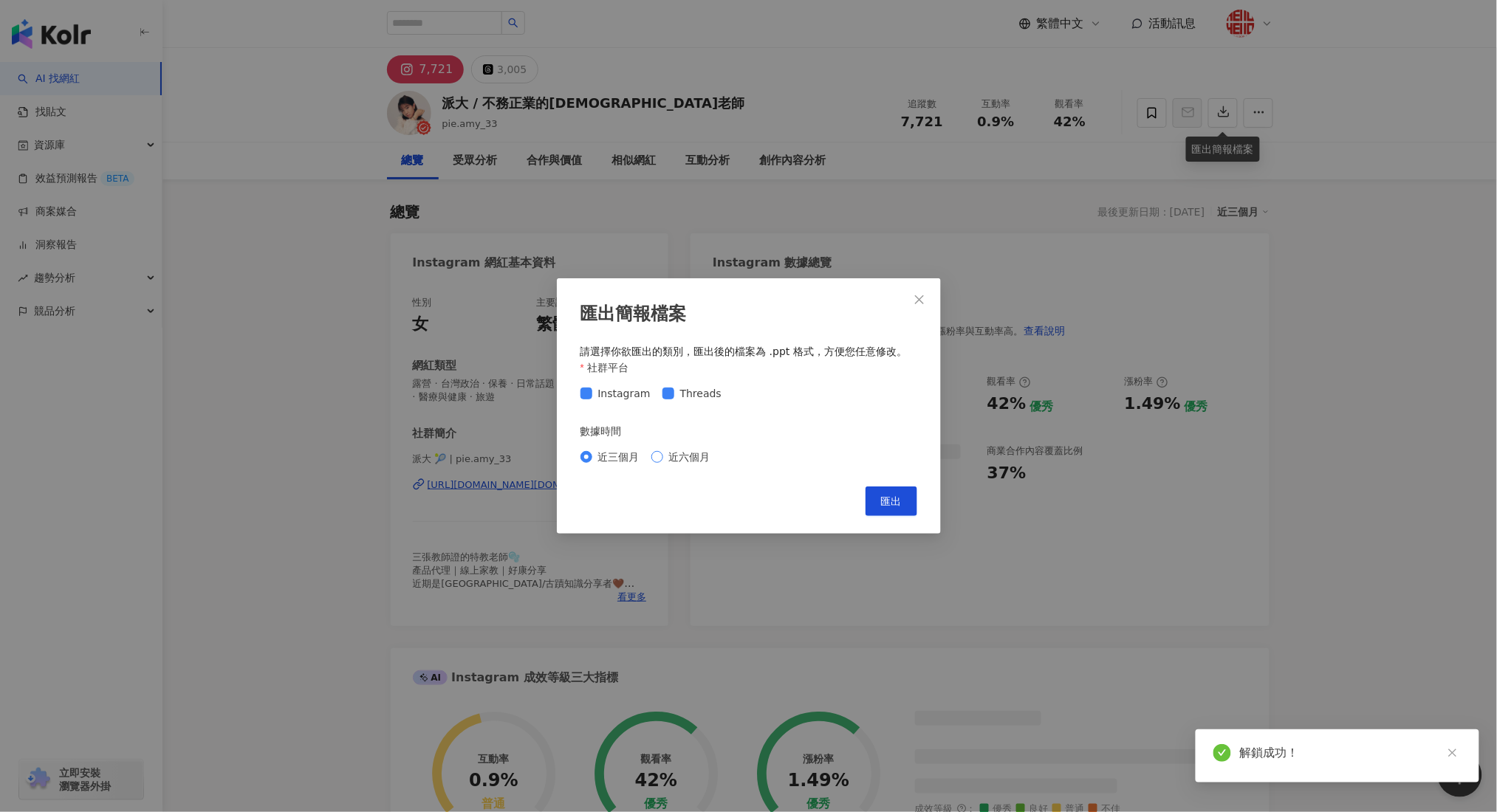
click at [687, 455] on span "近六個月" at bounding box center [689, 456] width 53 height 16
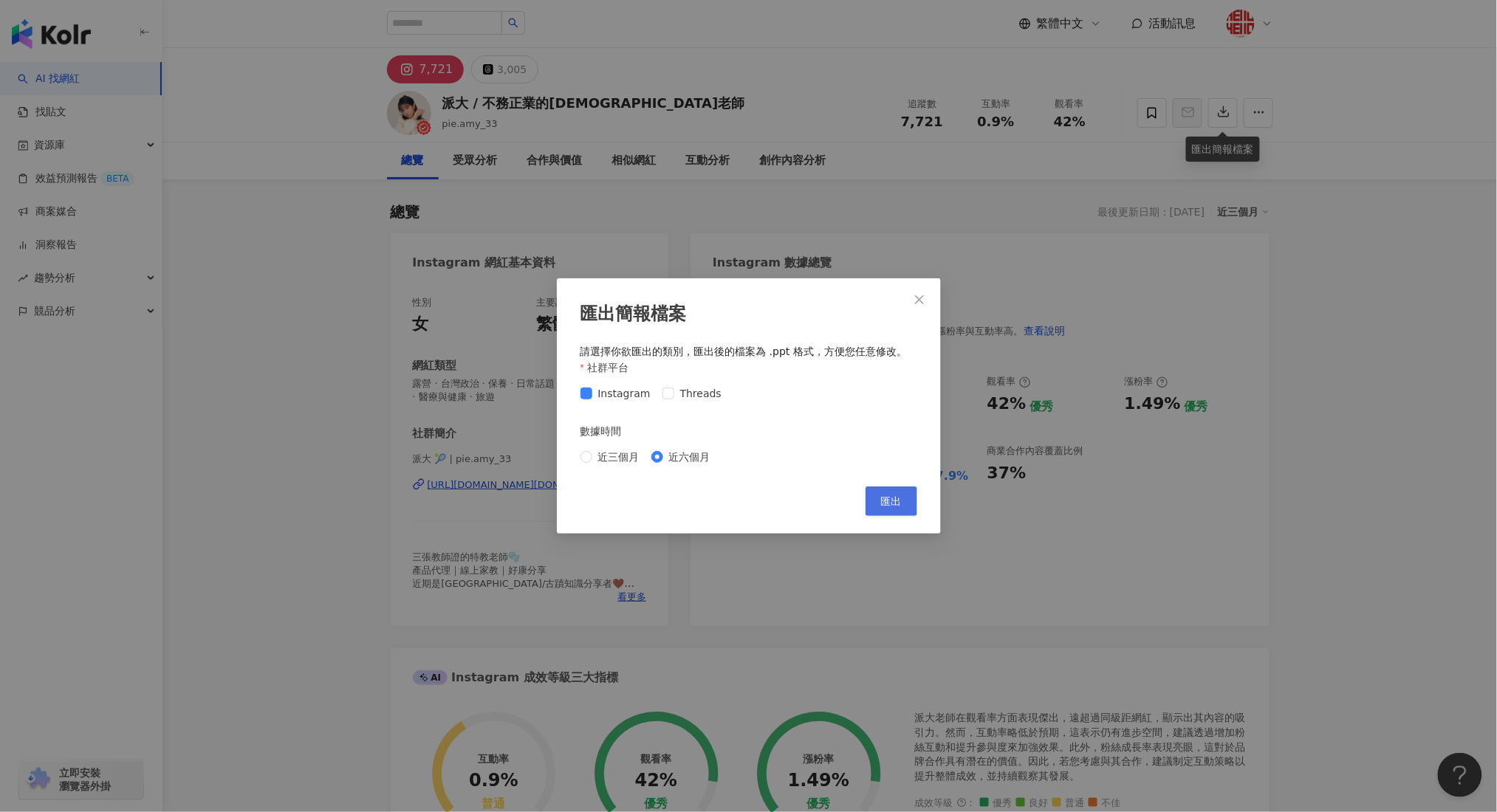
click at [889, 509] on button "匯出" at bounding box center [890, 501] width 51 height 30
click at [923, 295] on icon "close" at bounding box center [919, 299] width 12 height 12
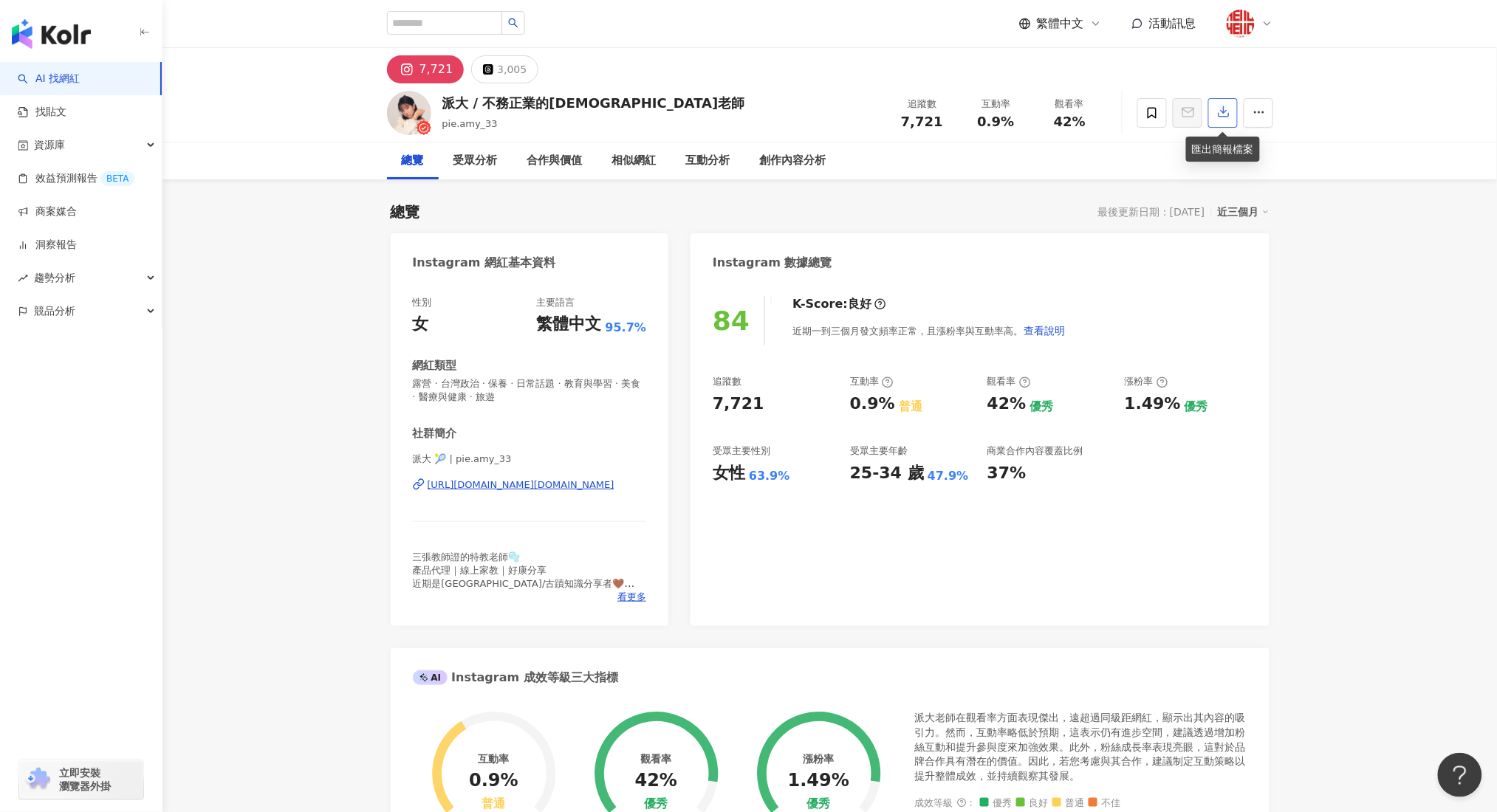
click at [1220, 118] on icon "button" at bounding box center [1223, 111] width 13 height 13
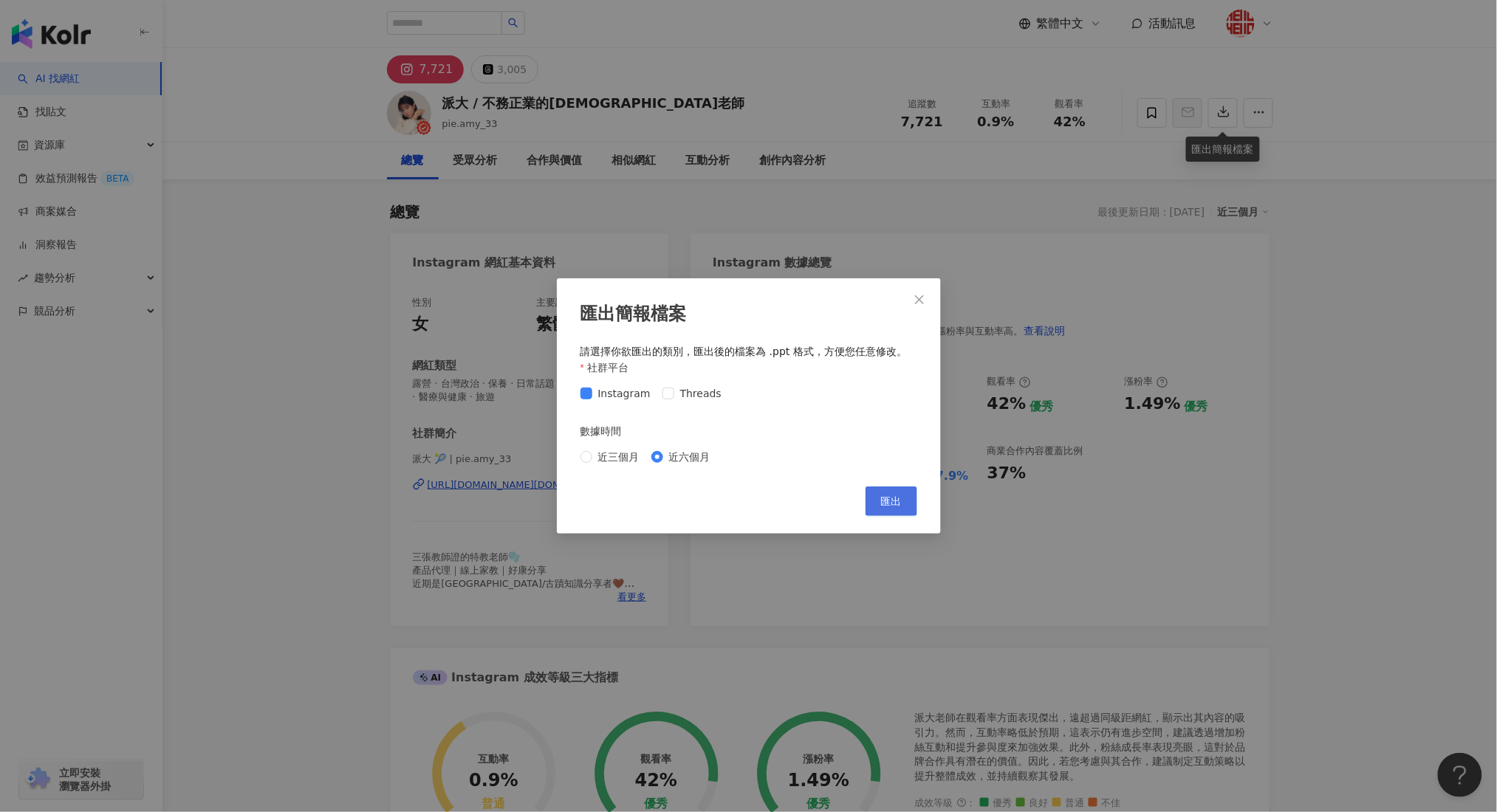
click at [906, 501] on button "匯出" at bounding box center [890, 501] width 51 height 30
click at [910, 288] on button "Close" at bounding box center [919, 300] width 30 height 30
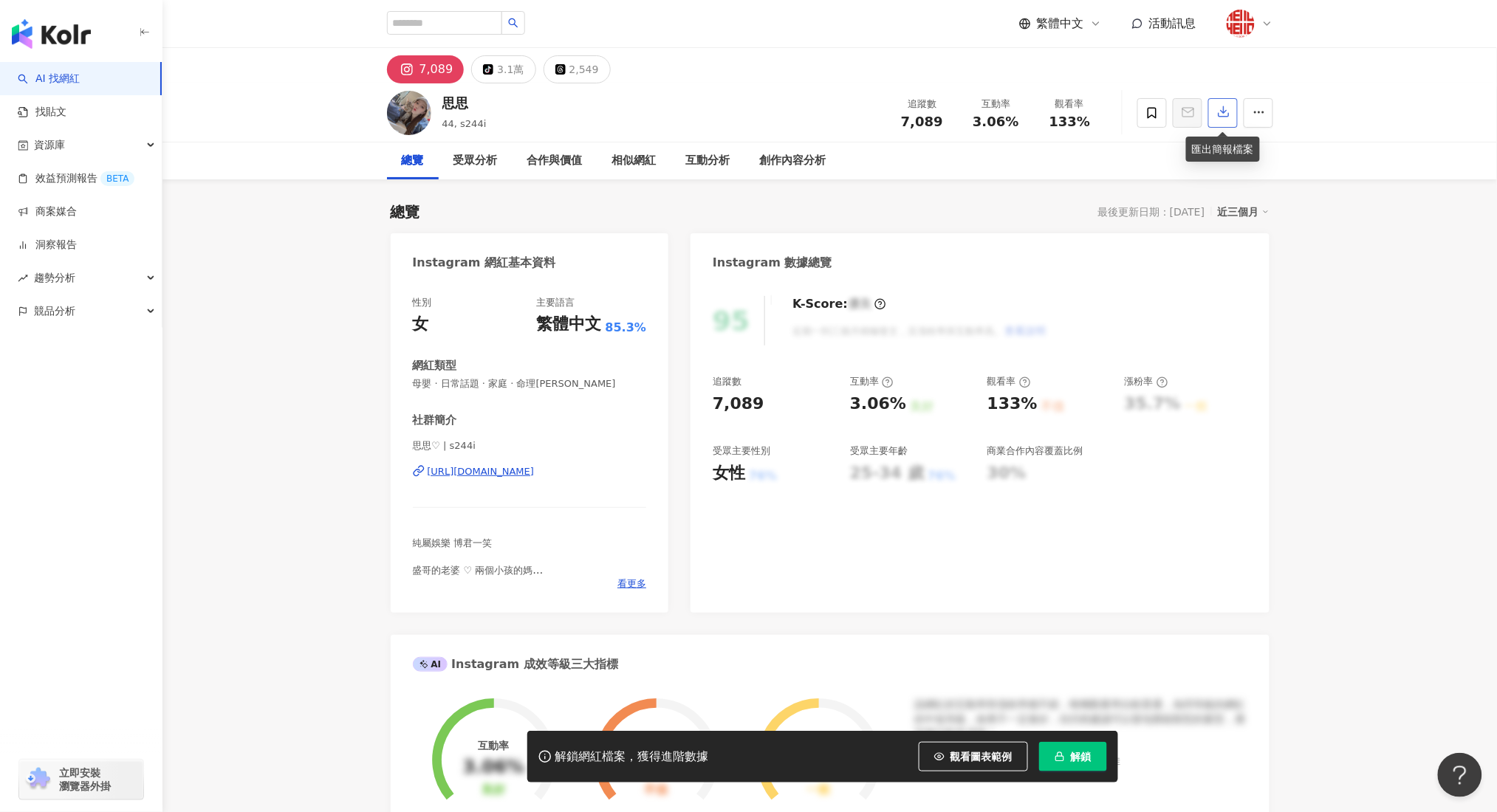
click at [1222, 110] on icon "button" at bounding box center [1223, 112] width 10 height 10
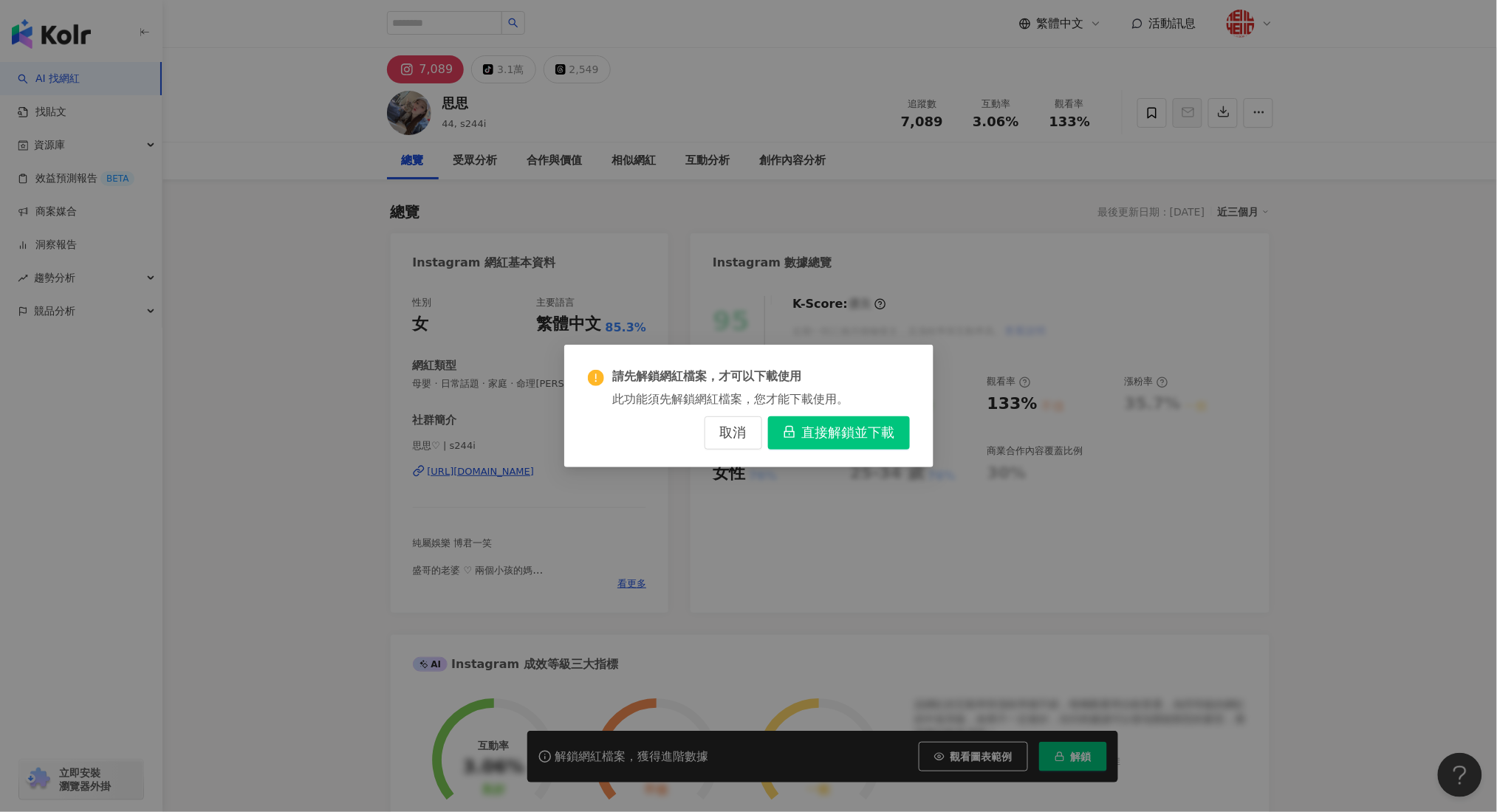
click at [883, 432] on span "直接解鎖並下載" at bounding box center [848, 433] width 93 height 16
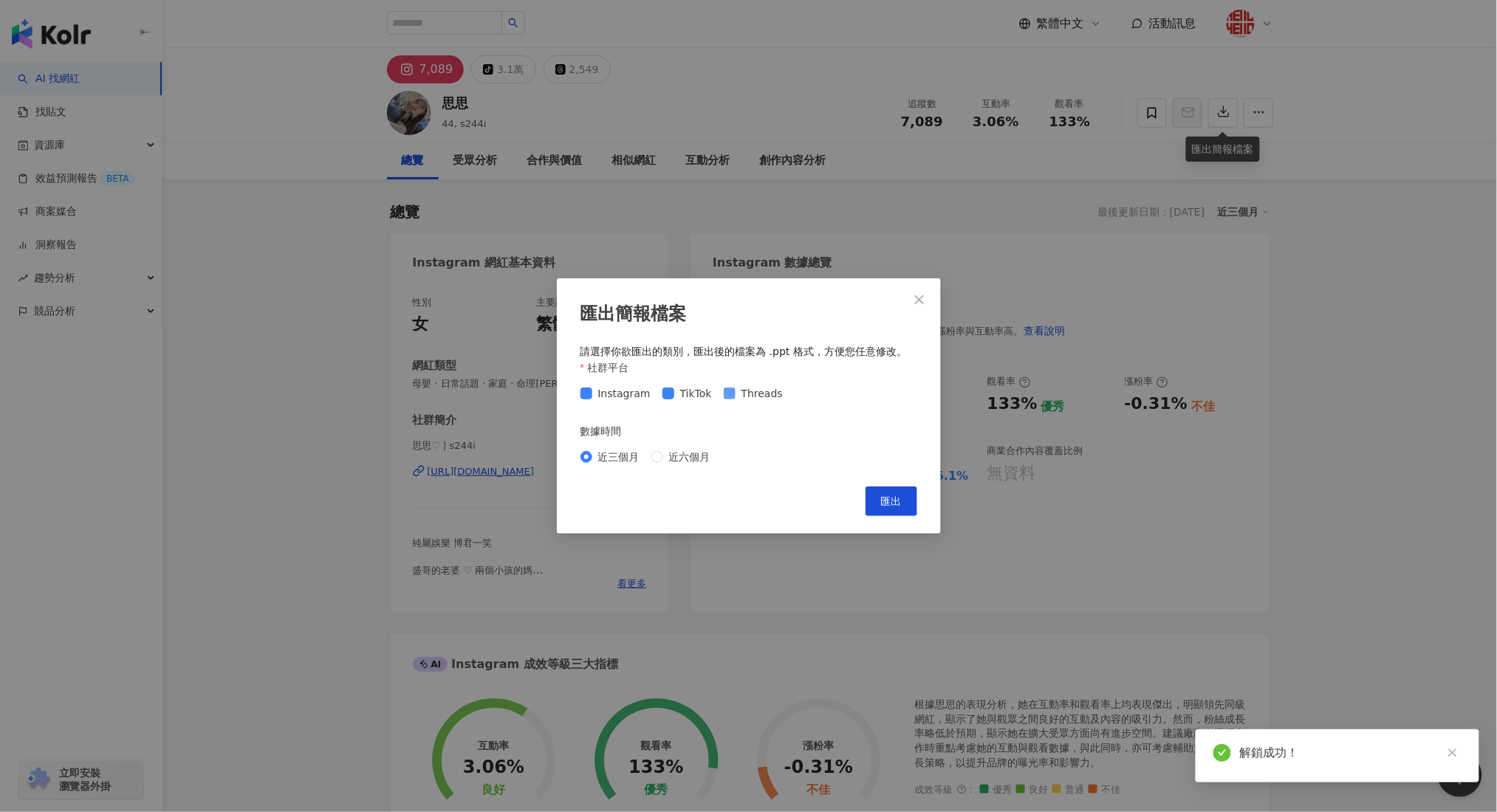
click at [735, 396] on span "Threads" at bounding box center [762, 393] width 53 height 16
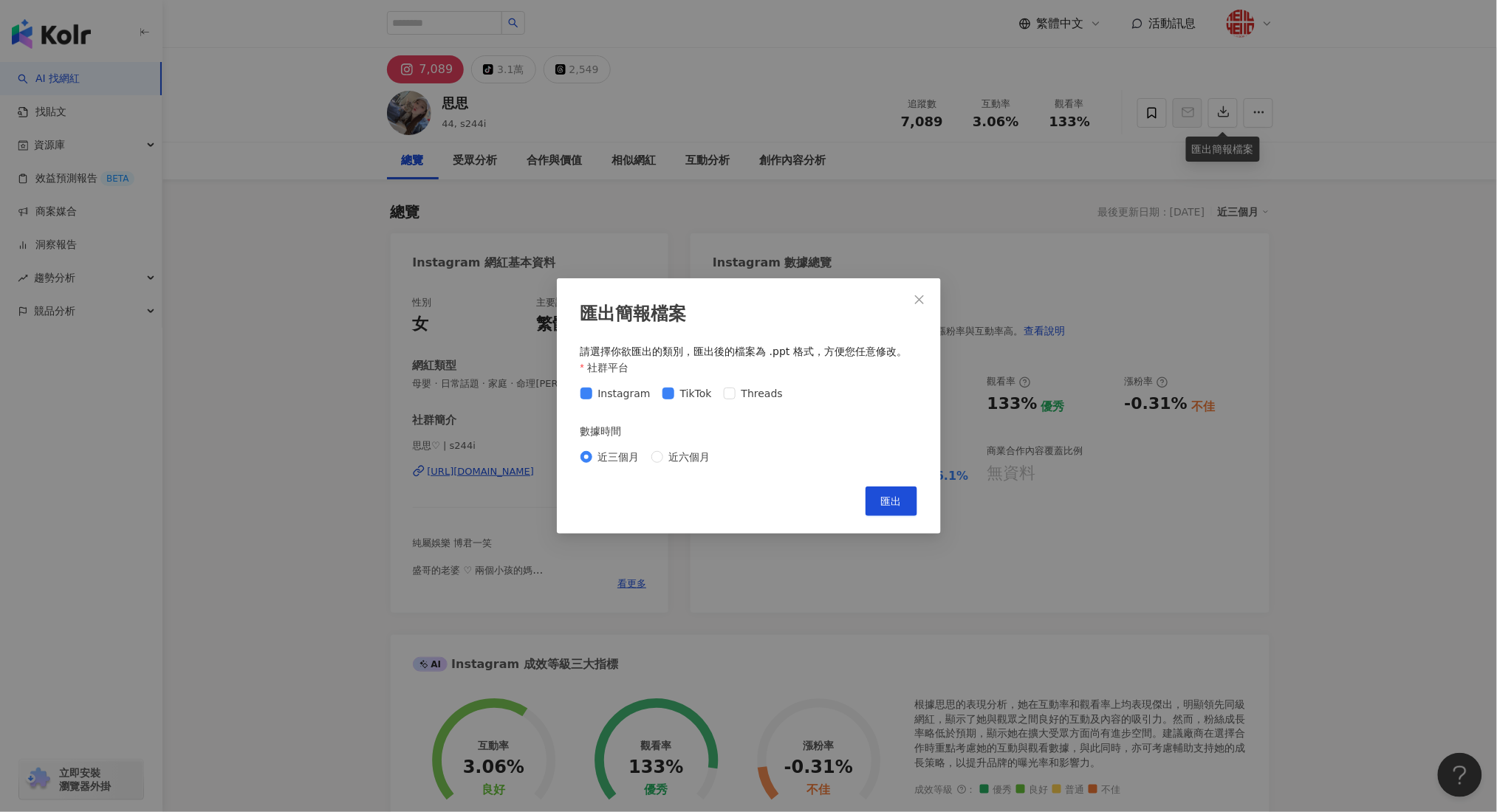
drag, startPoint x: 674, startPoint y: 396, endPoint x: 674, endPoint y: 407, distance: 11.0
click at [674, 396] on span "TikTok" at bounding box center [696, 393] width 44 height 16
click at [676, 460] on span "近六個月" at bounding box center [689, 456] width 53 height 16
click at [896, 506] on span "匯出" at bounding box center [891, 501] width 21 height 12
click at [916, 293] on button "Close" at bounding box center [919, 300] width 30 height 30
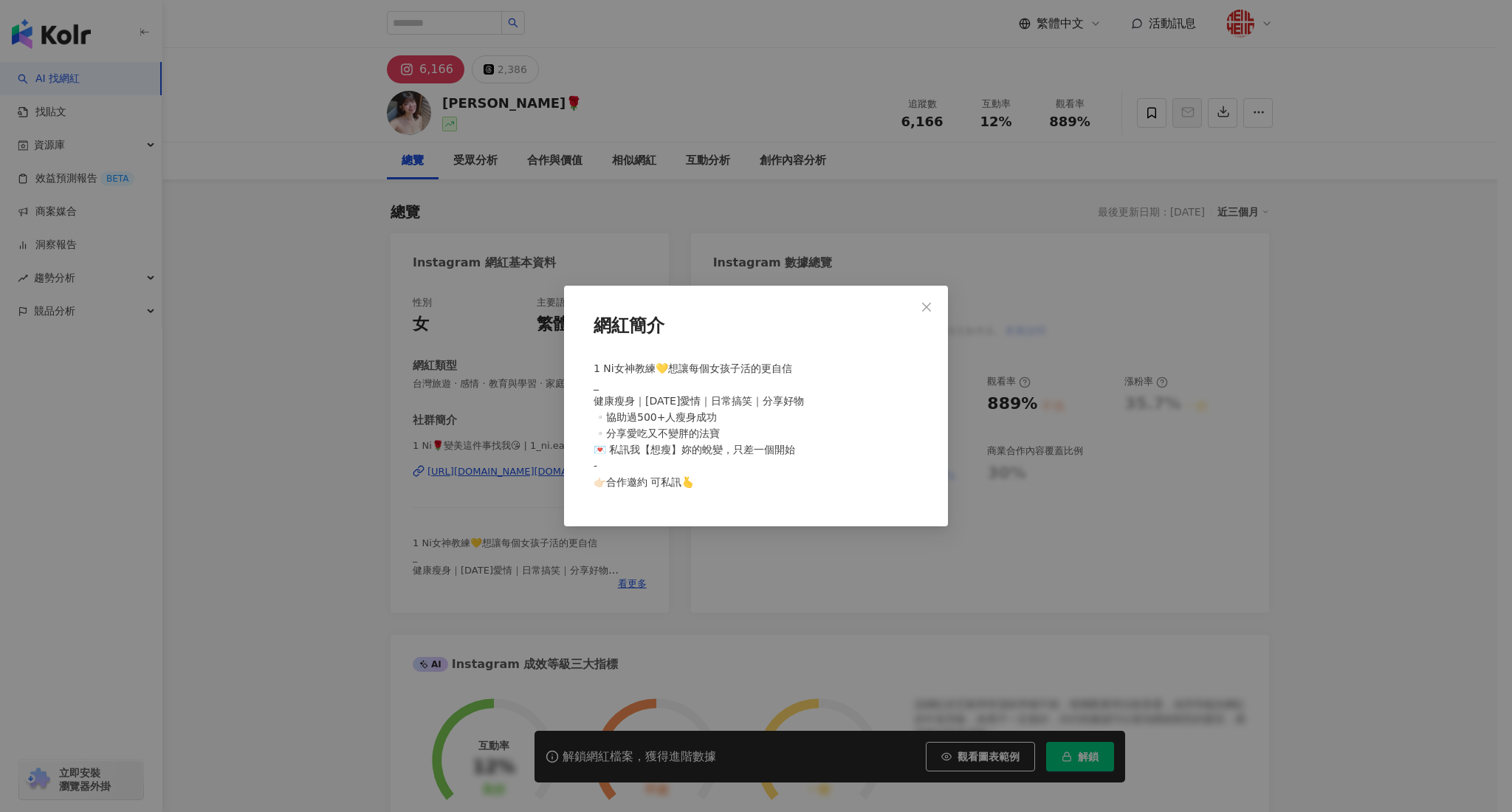
click at [636, 580] on div "網紅簡介 1 Ni女神教練💛想讓每個女孩子活的更自信 _ 健康瘦身｜10年愛情｜日常搞笑｜分享好物 ▫️協助過500+人瘦身成功 ▫️分享愛吃又不變胖的法寶 …" at bounding box center [756, 406] width 1512 height 812
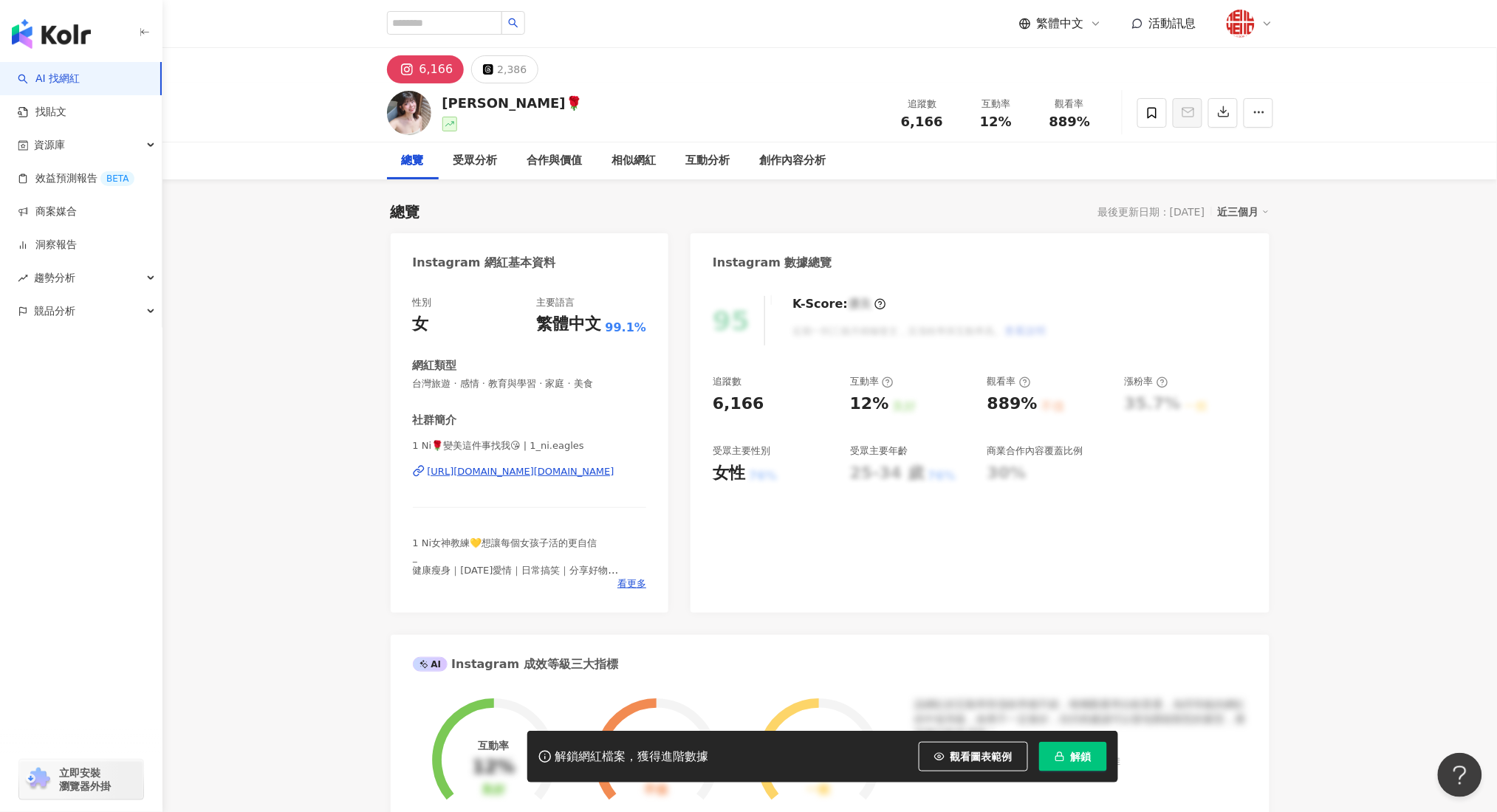
click at [554, 472] on div "https://www.instagram.com/1_ni.eagles/" at bounding box center [521, 472] width 187 height 13
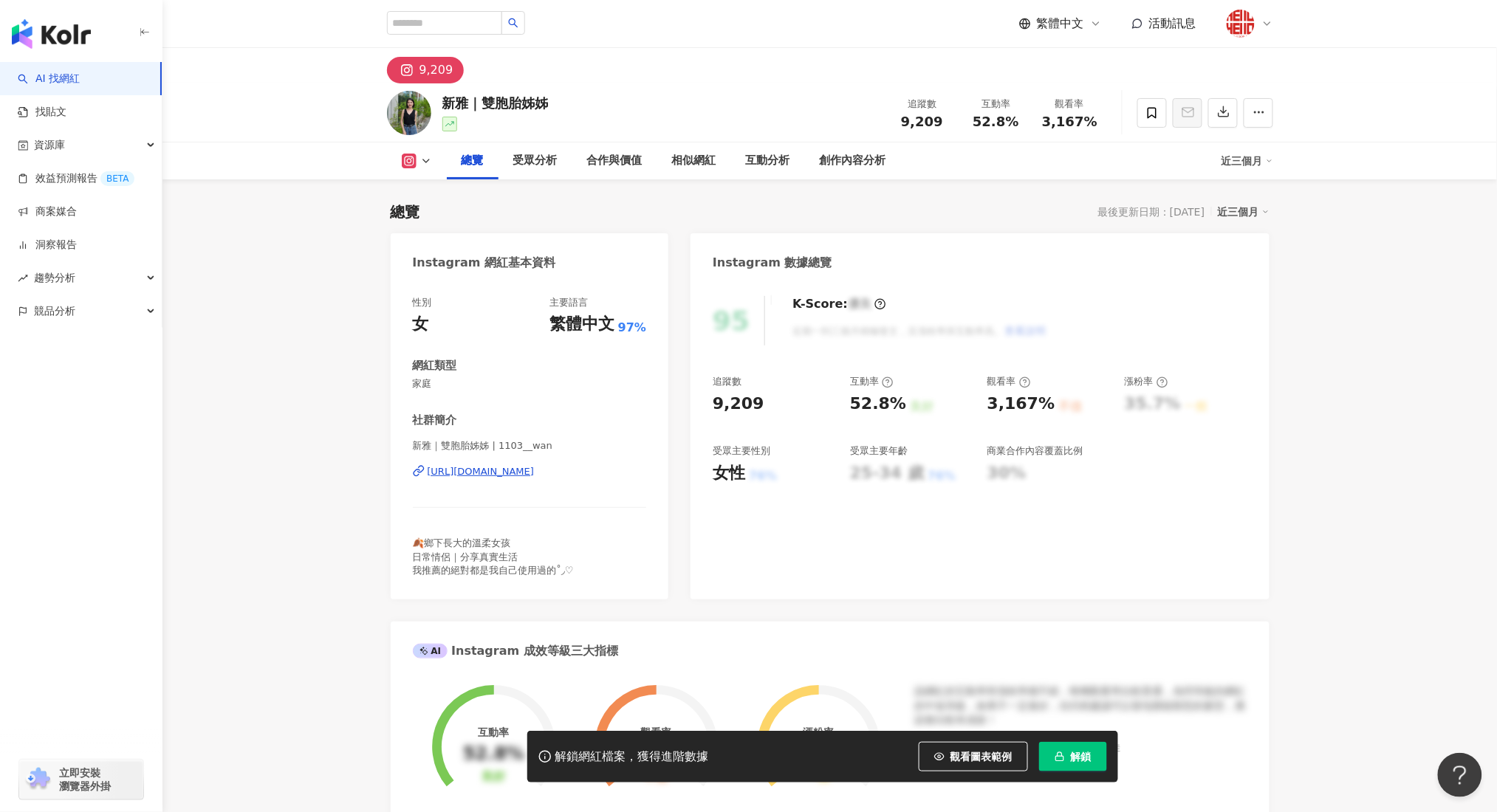
click at [535, 478] on div "[URL][DOMAIN_NAME]" at bounding box center [481, 472] width 107 height 13
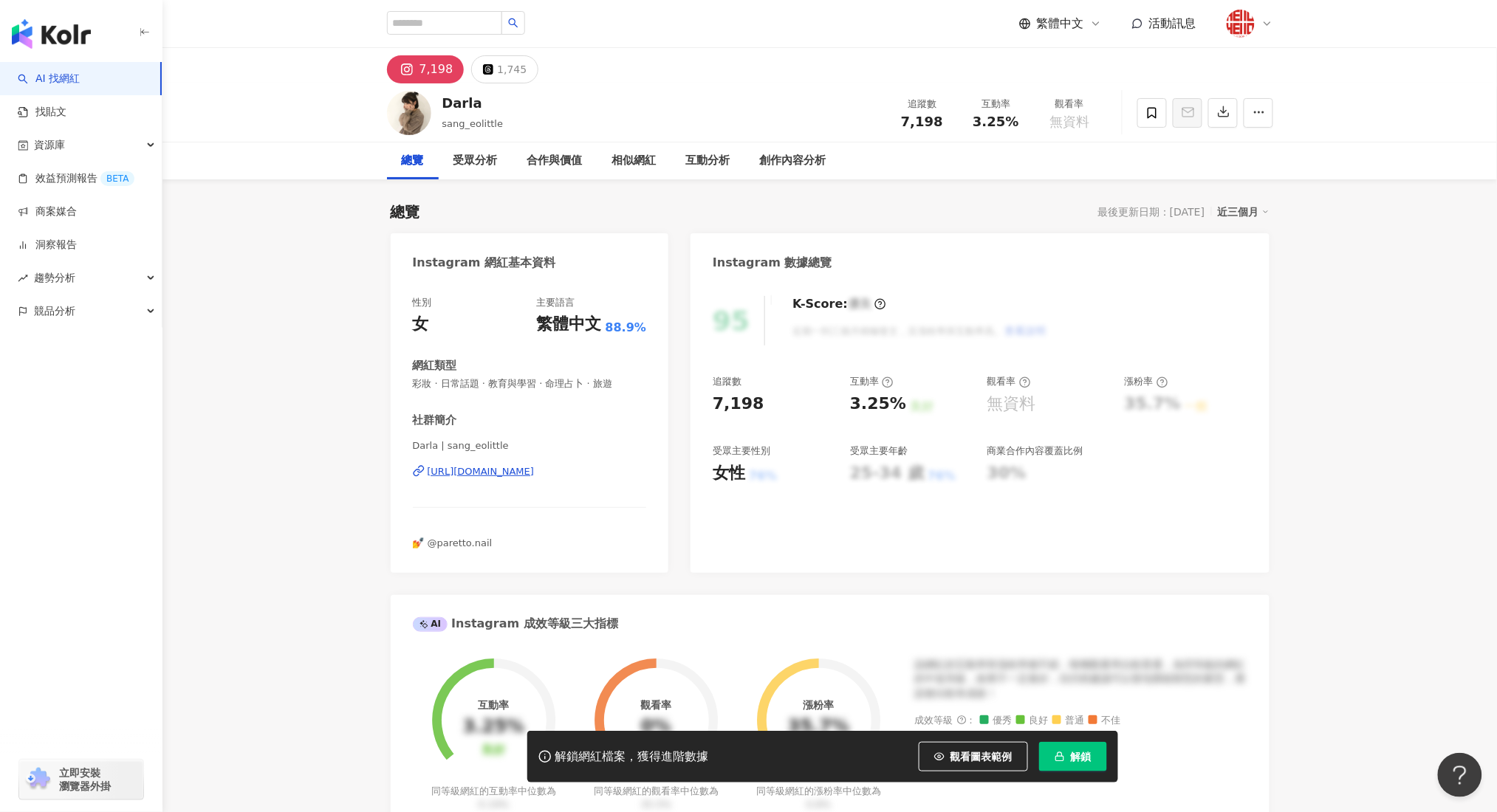
click at [535, 475] on div "[URL][DOMAIN_NAME]" at bounding box center [481, 472] width 107 height 13
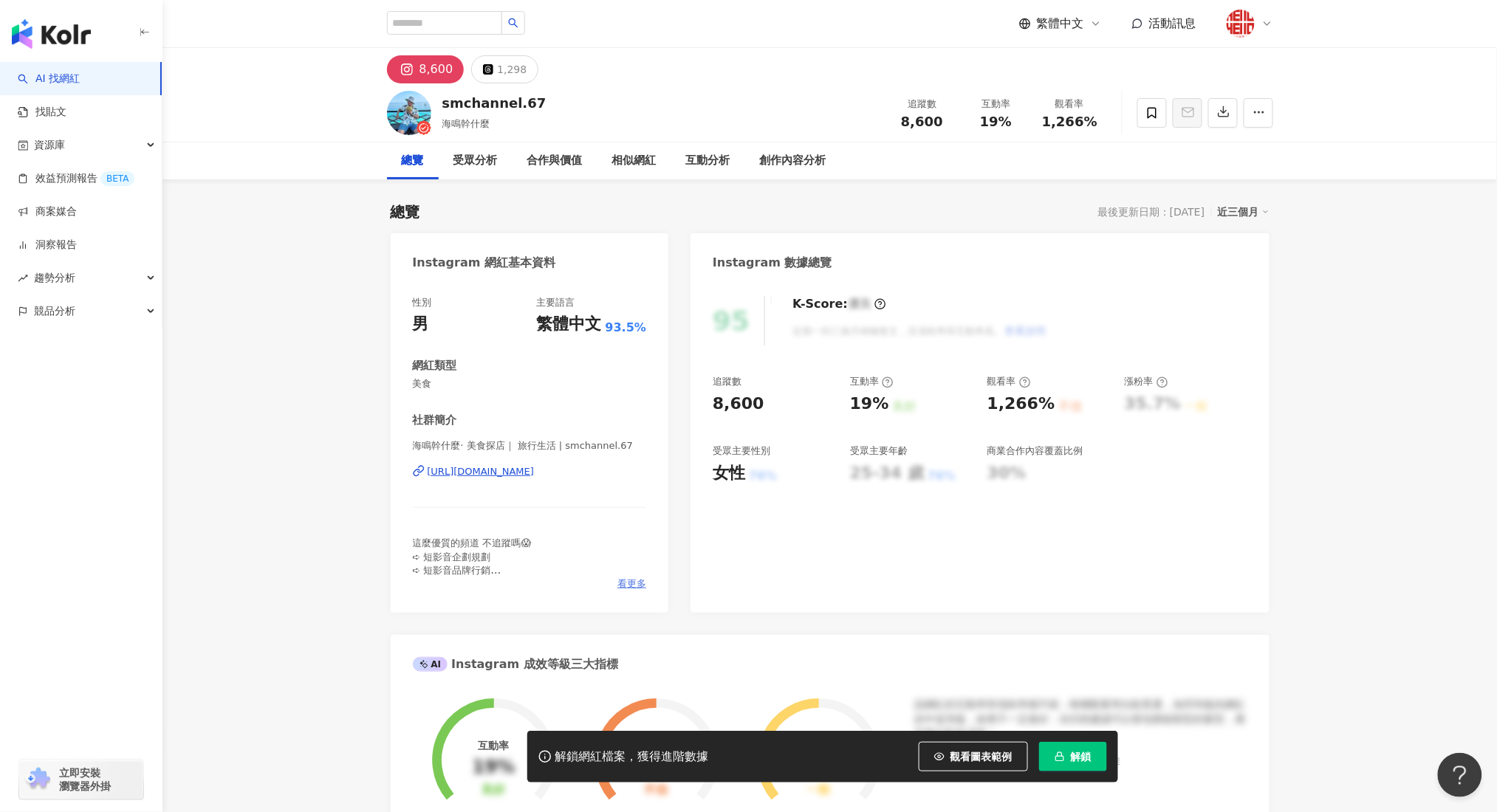
click at [621, 584] on span "看更多" at bounding box center [632, 584] width 29 height 13
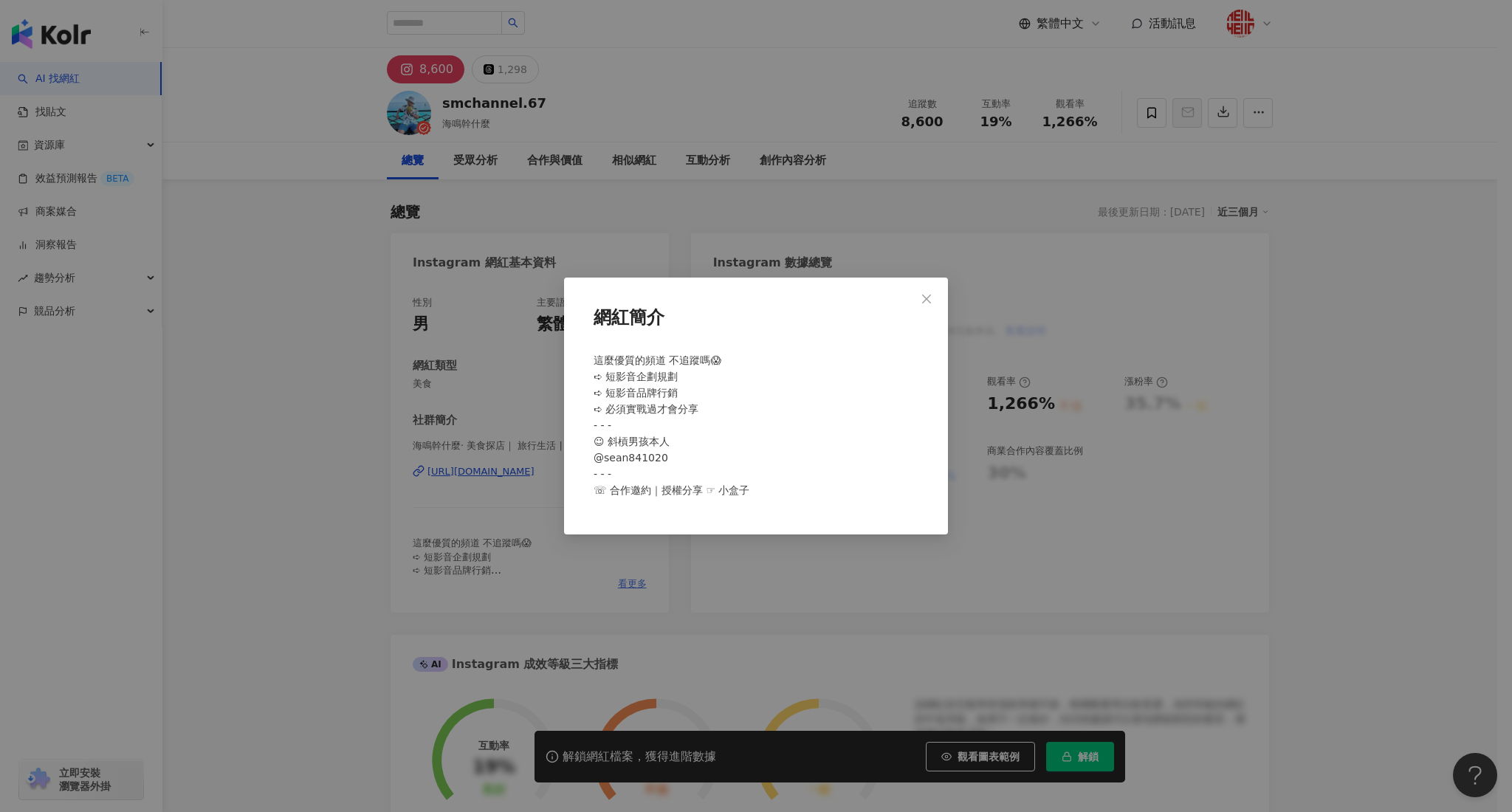
click at [621, 584] on div "網紅簡介 這麼優質的頻道 不追蹤嗎😱 ➪ 短影音企劃規劃 ➪ 短影音品牌行銷 ➪ 必須實戰過才會分享 - - - ☺︎︎ 斜槓男孩本人 @sean841020…" at bounding box center [756, 406] width 1512 height 812
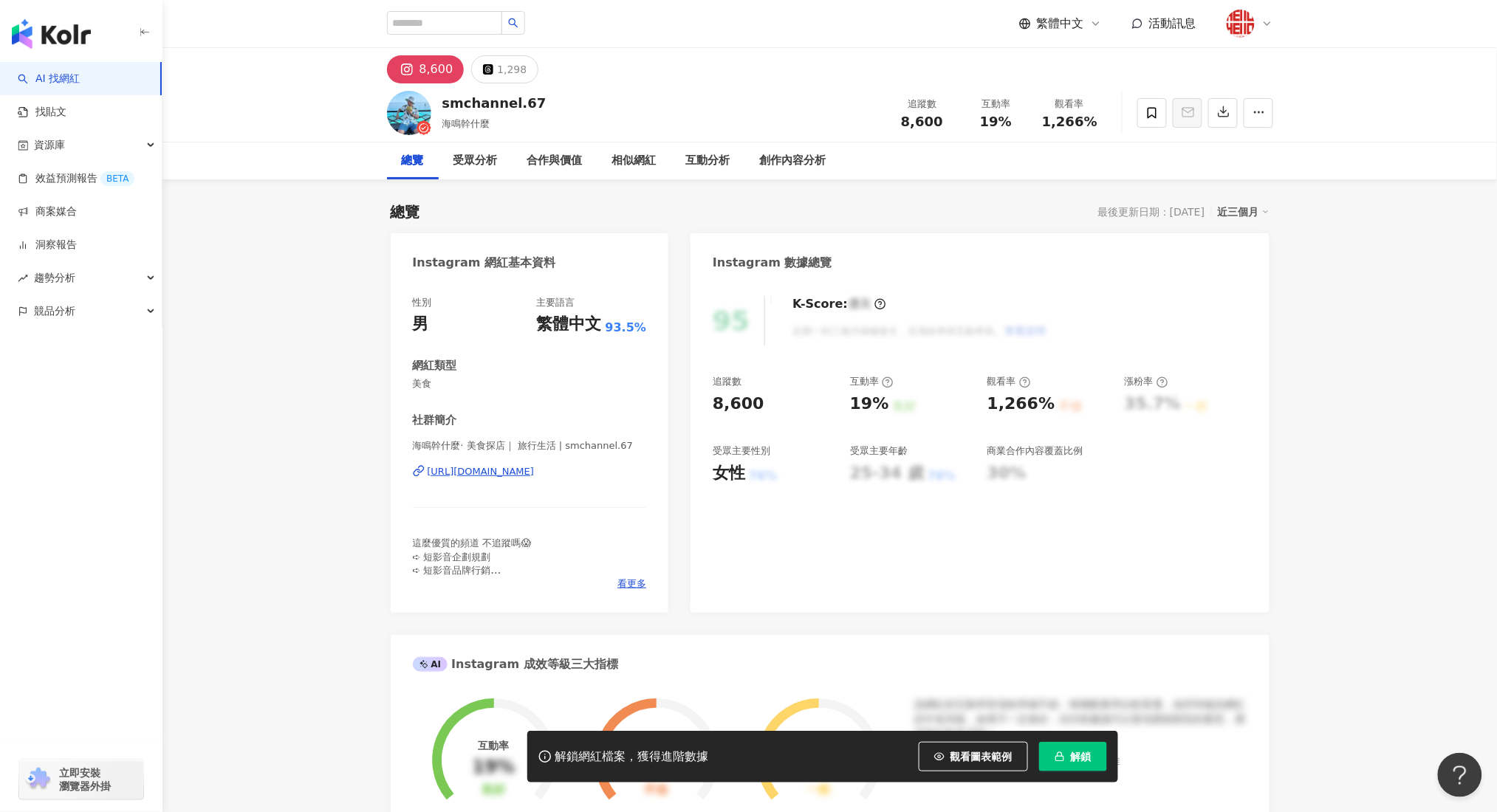
click at [535, 475] on div "https://www.instagram.com/smchannel.67/" at bounding box center [481, 472] width 107 height 13
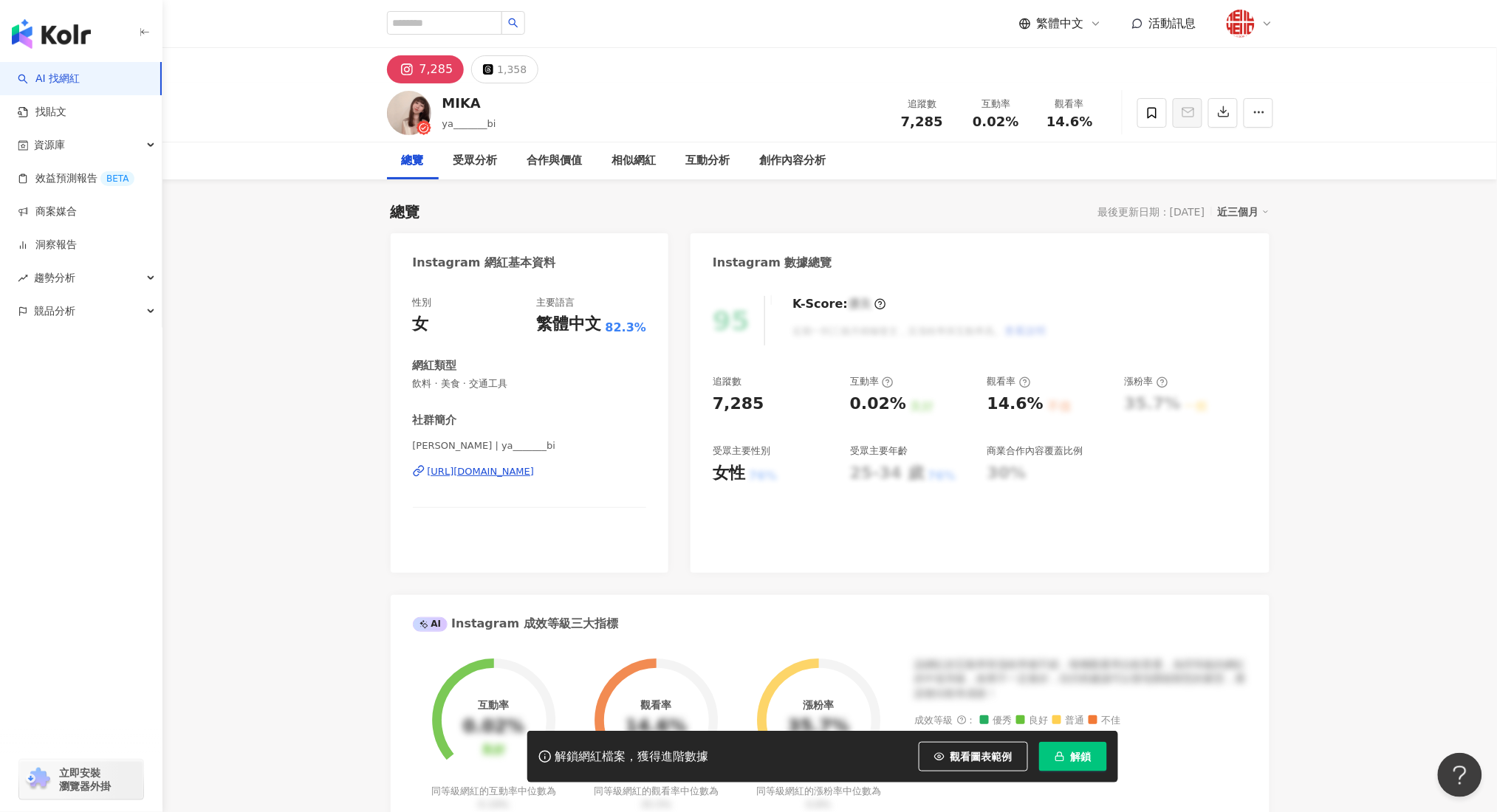
click at [511, 473] on div "[URL][DOMAIN_NAME]" at bounding box center [481, 472] width 107 height 13
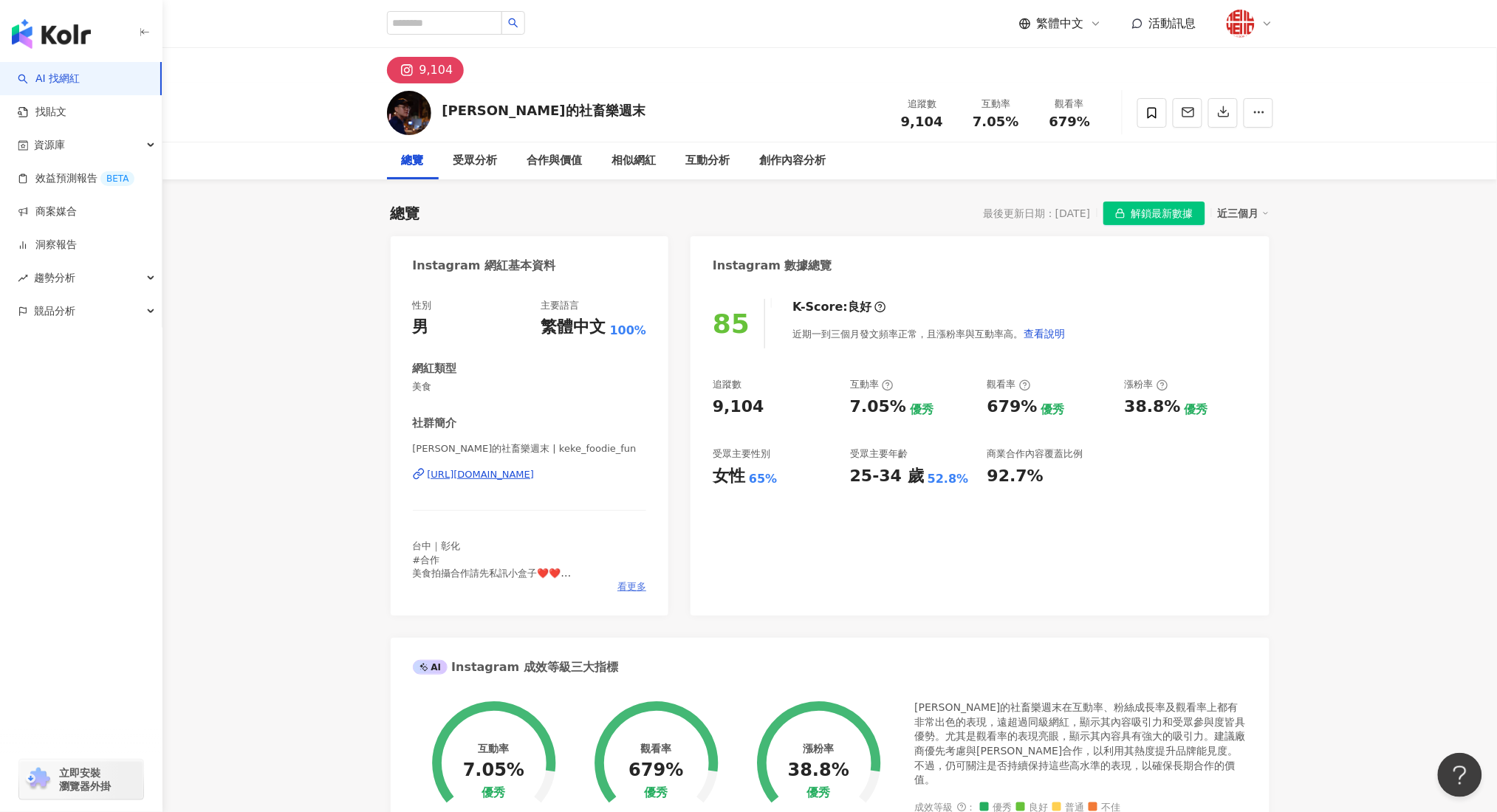
click at [620, 585] on span "看更多" at bounding box center [632, 587] width 29 height 13
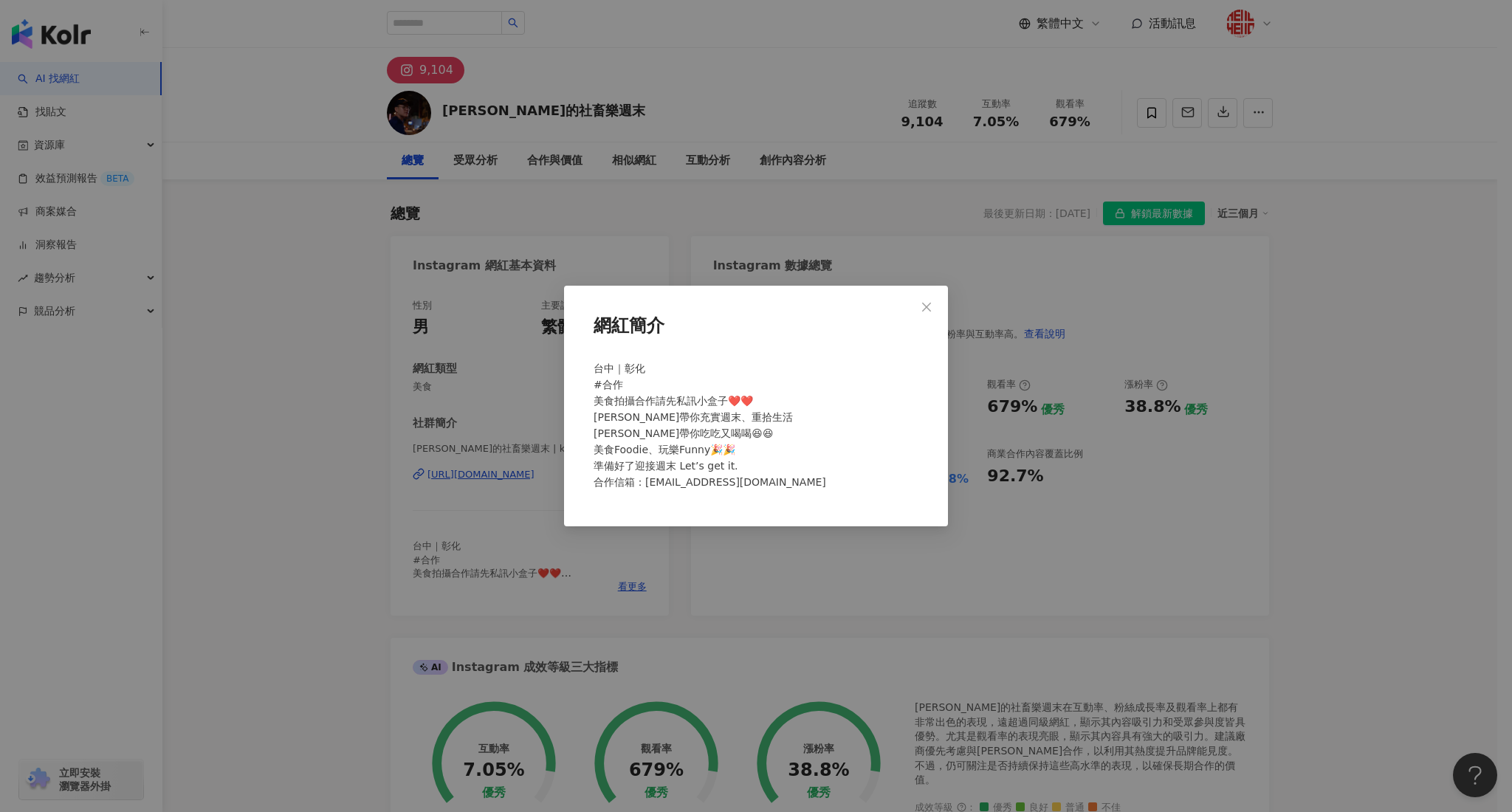
click at [761, 579] on div "網紅簡介 台中｜彰化 #合作 美食拍攝合作請先私訊小盒子❤️❤️ [PERSON_NAME]帶你充實週末、重拾生活 [PERSON_NAME]帶你吃吃又喝喝😆…" at bounding box center [756, 406] width 1512 height 812
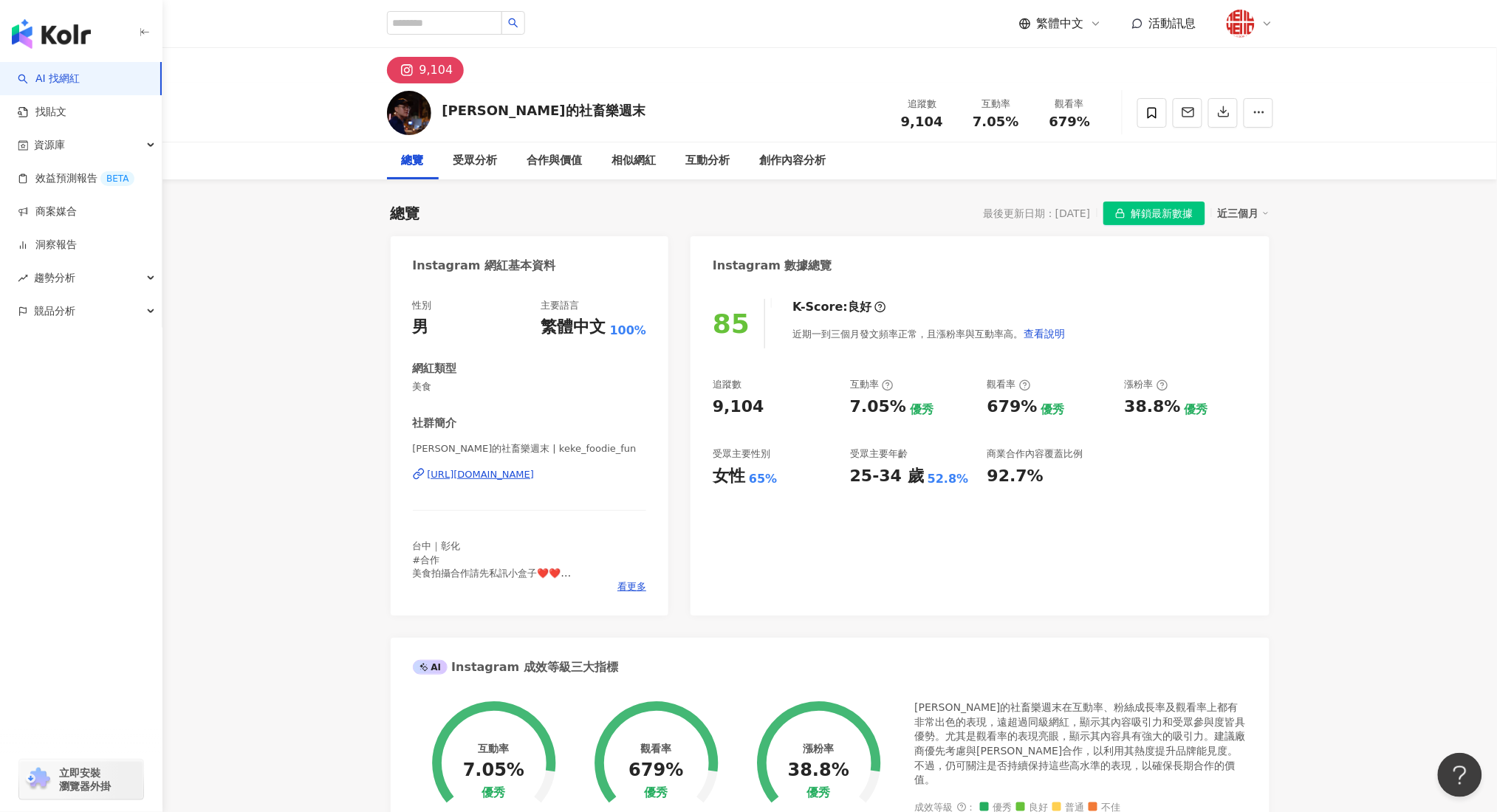
click at [535, 475] on div "https://www.instagram.com/keke_foodie_fun/" at bounding box center [481, 474] width 107 height 13
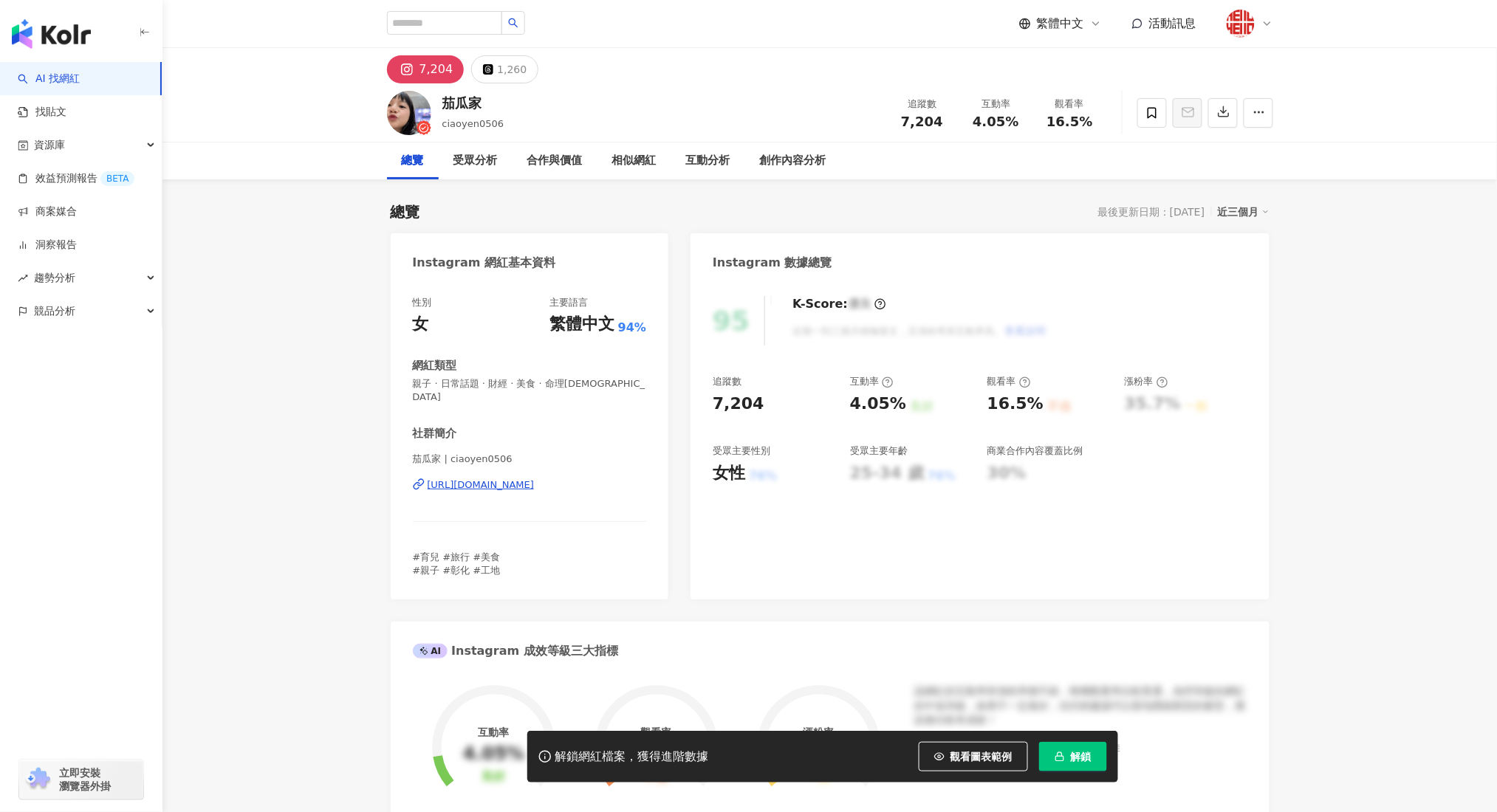
click at [535, 478] on div "https://www.instagram.com/ciaoyen0506/" at bounding box center [481, 485] width 107 height 13
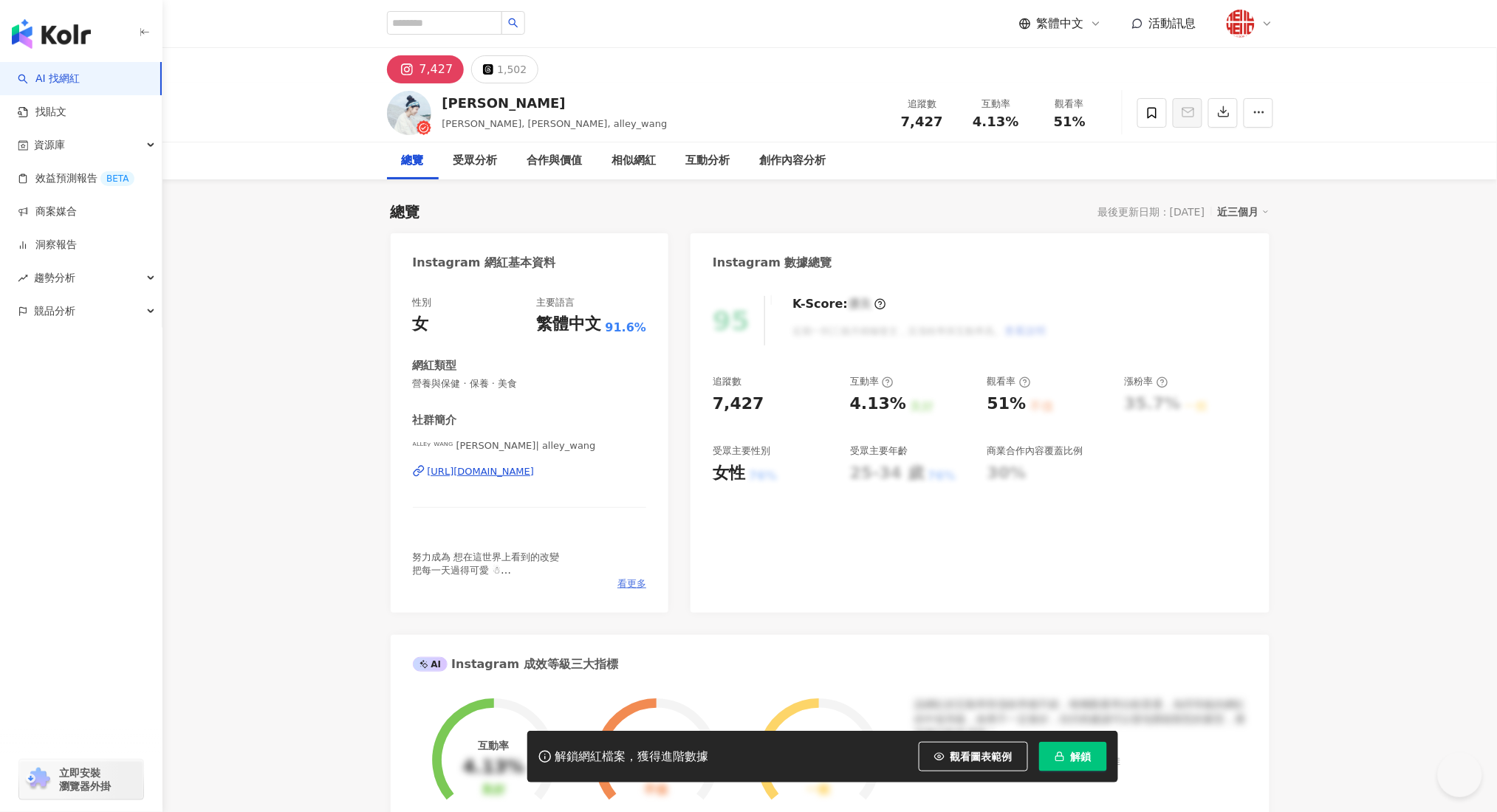
click at [623, 583] on span "看更多" at bounding box center [632, 584] width 29 height 13
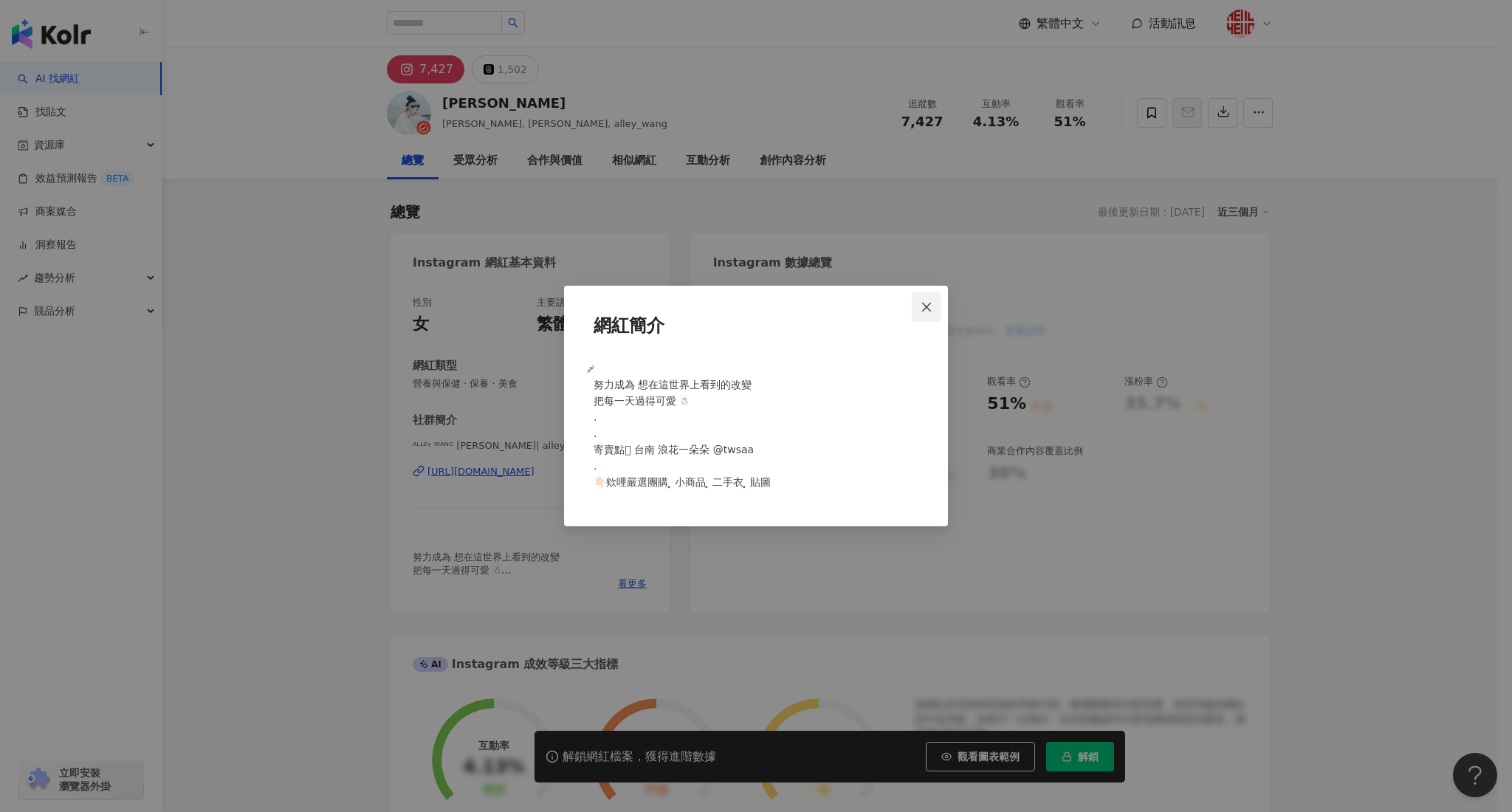
click at [932, 301] on icon "close" at bounding box center [926, 307] width 12 height 12
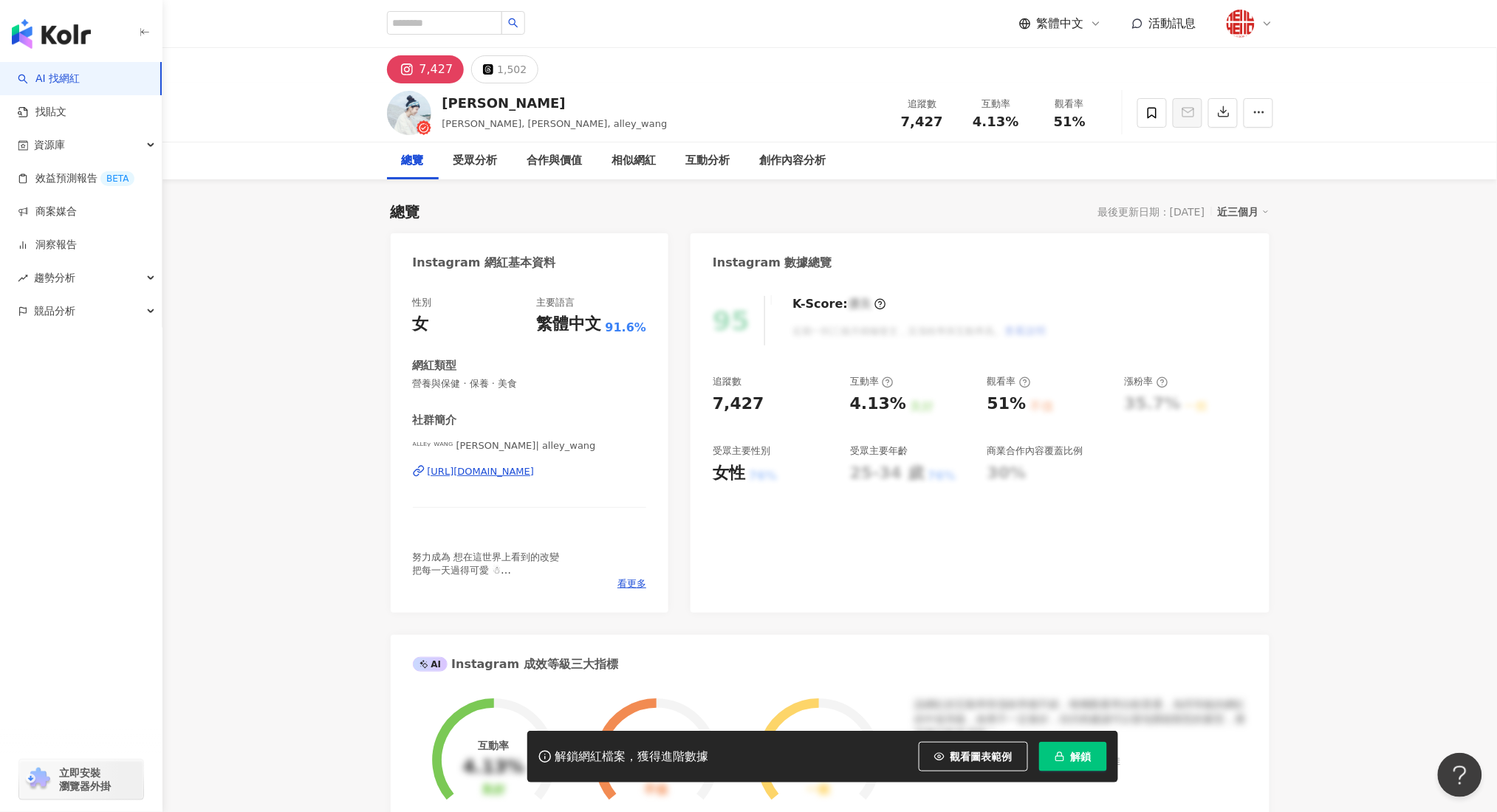
click at [535, 474] on div "https://www.instagram.com/alley_wang/" at bounding box center [481, 472] width 107 height 13
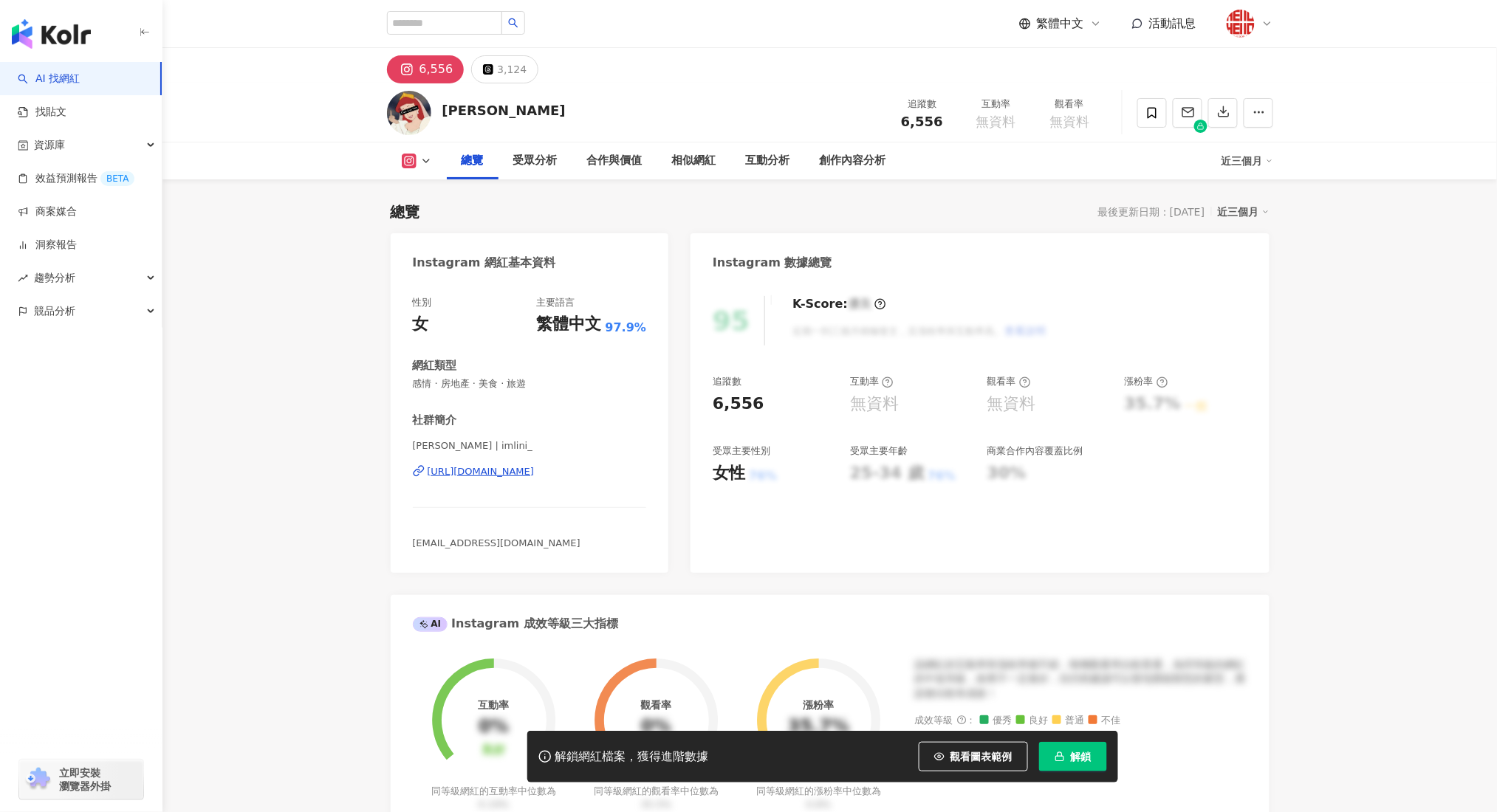
scroll to position [196, 0]
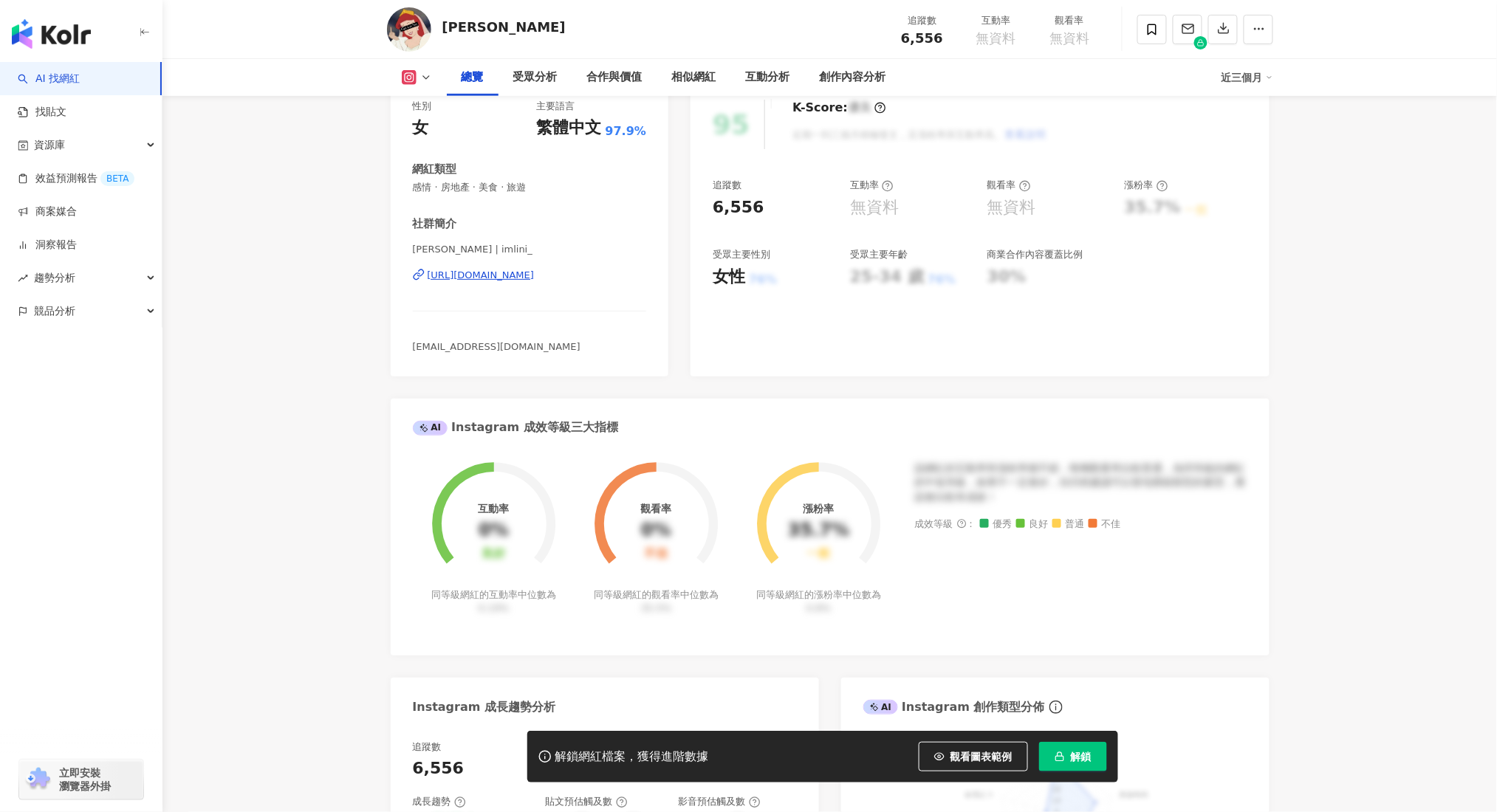
click at [535, 272] on div "[URL][DOMAIN_NAME]" at bounding box center [481, 275] width 107 height 13
